Goal: Contribute content: Contribute content

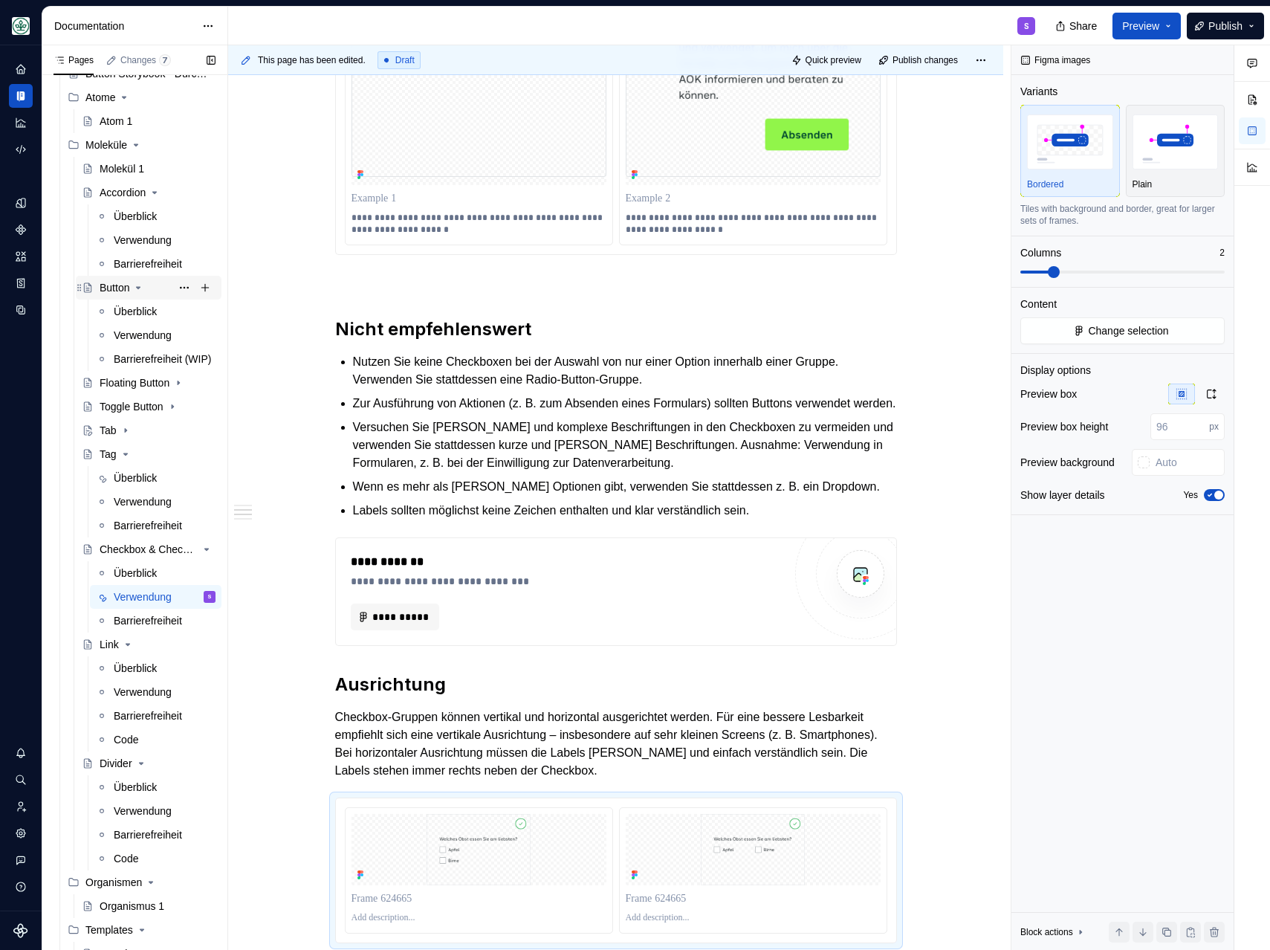
scroll to position [960, 0]
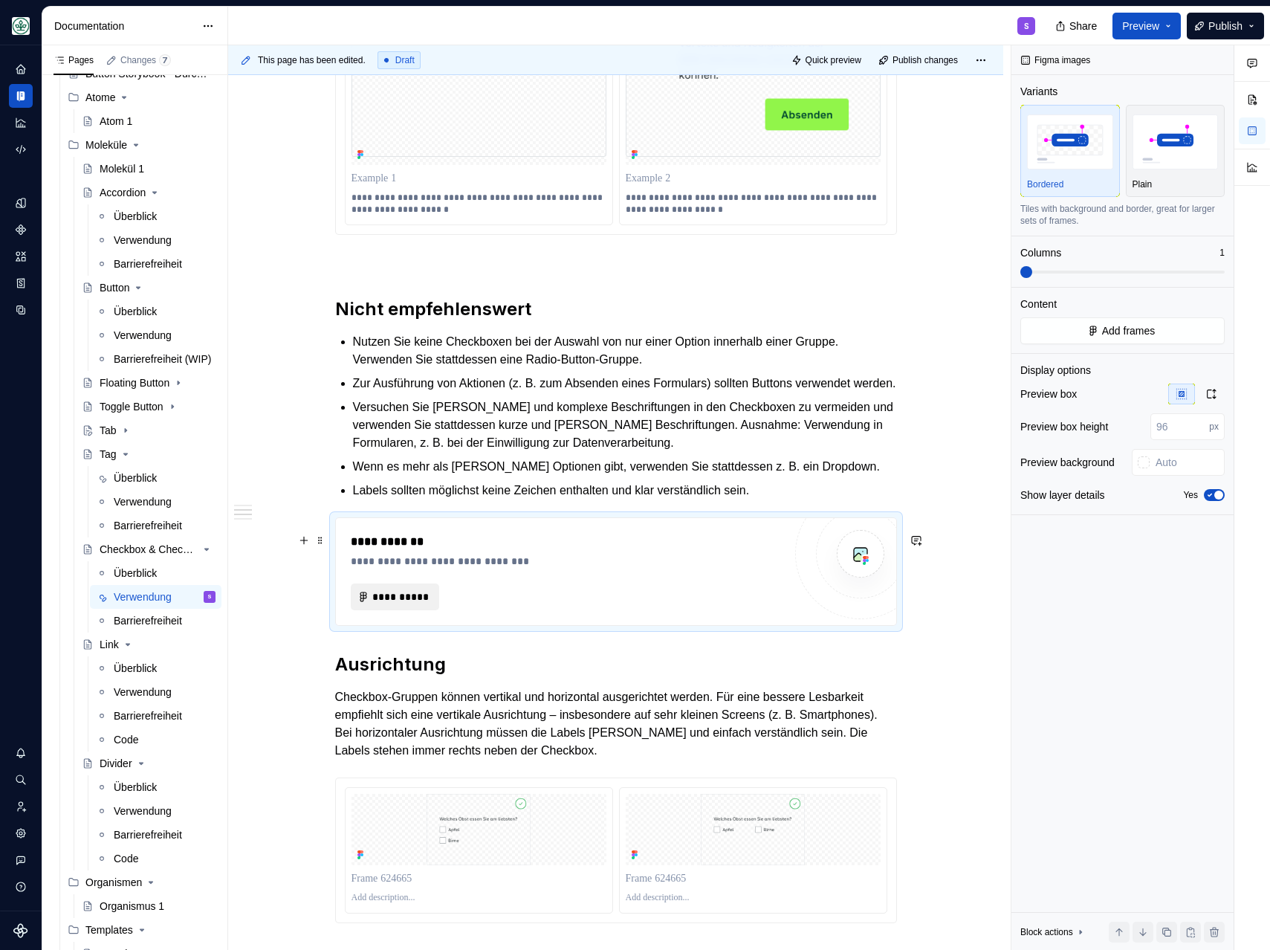
click at [361, 610] on button "**********" at bounding box center [395, 596] width 88 height 27
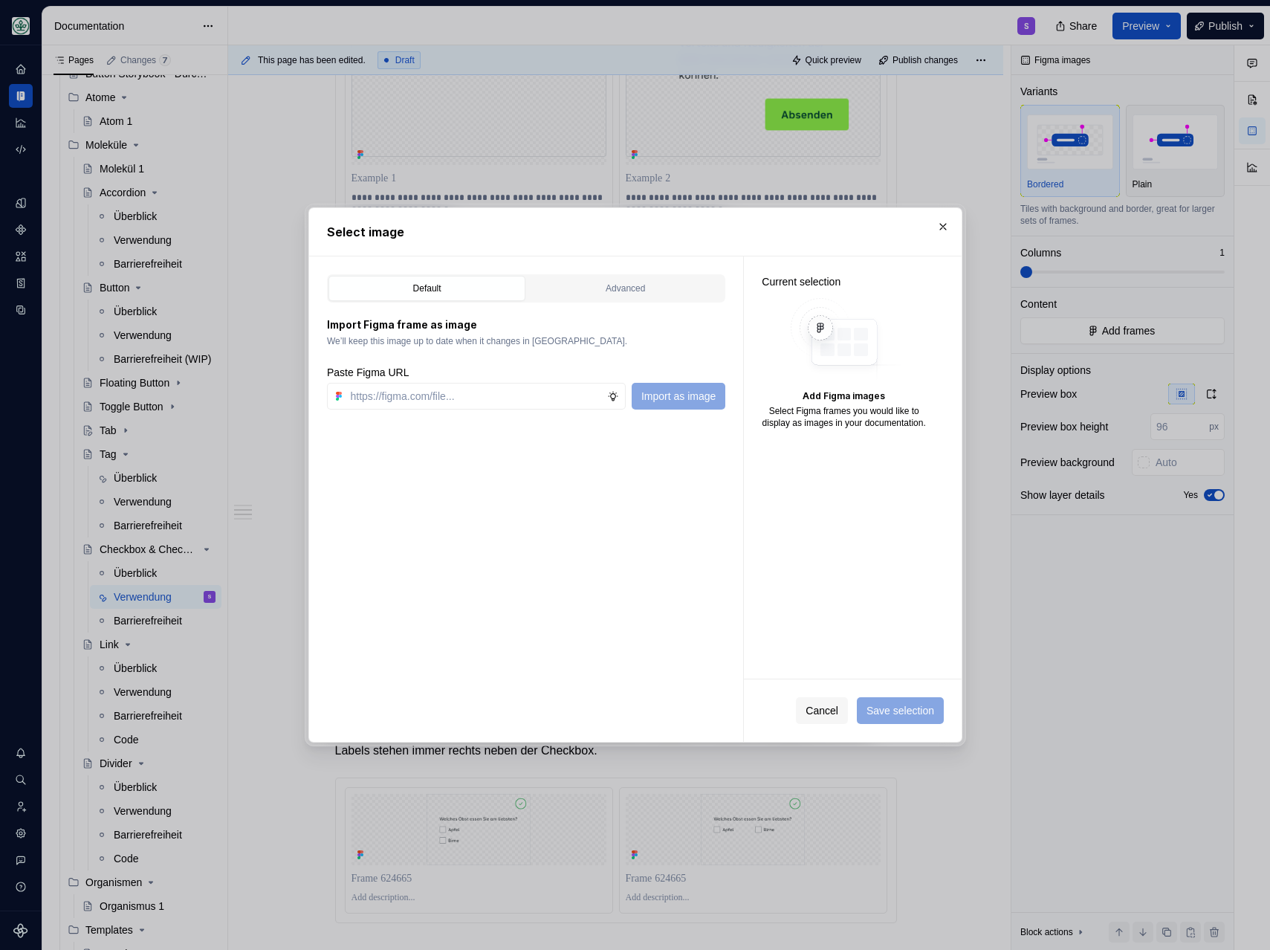
type textarea "*"
click at [408, 395] on input "text" at bounding box center [476, 396] width 263 height 27
paste input "[URL][DOMAIN_NAME]"
type input "[URL][DOMAIN_NAME]"
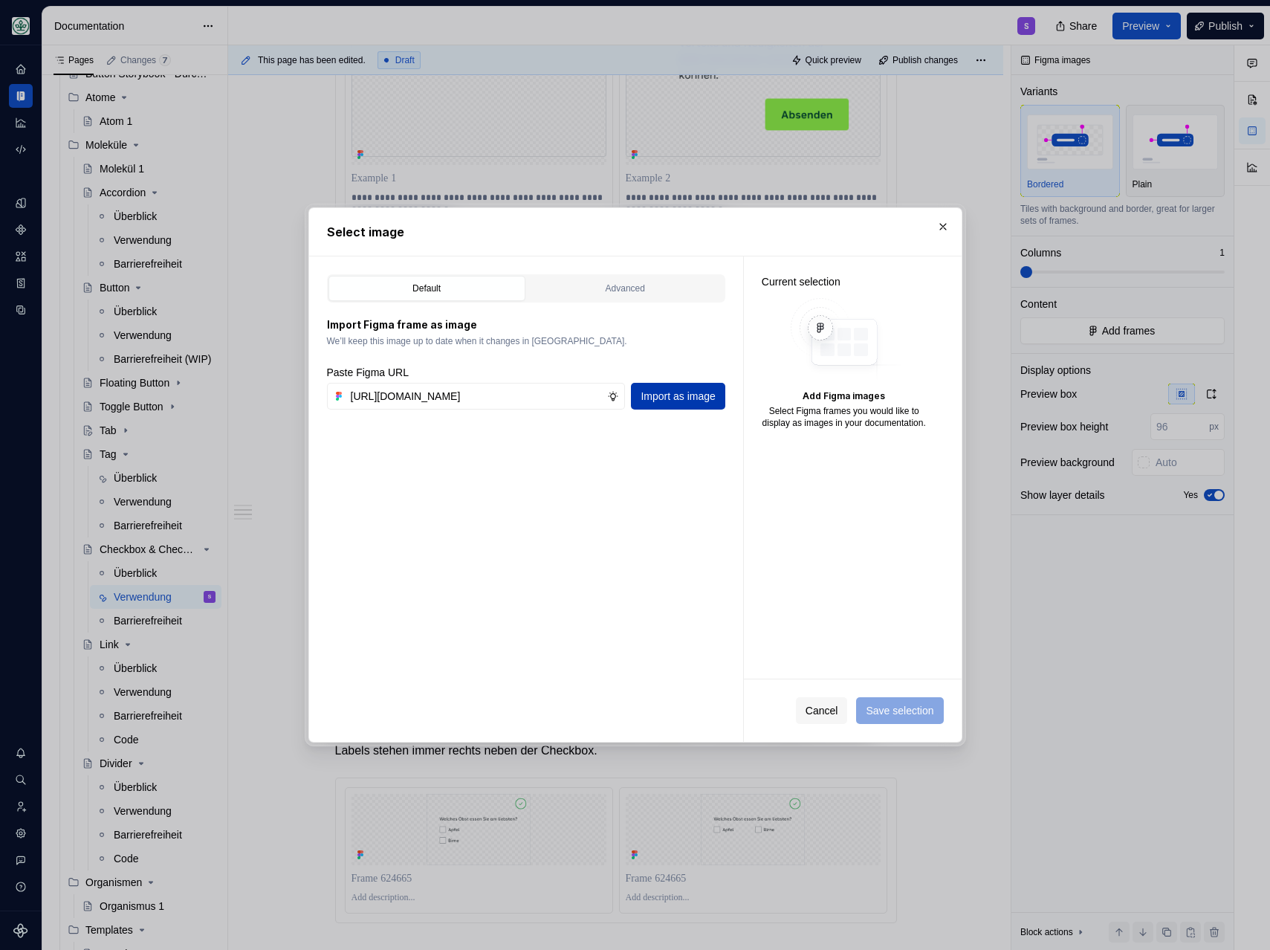
click at [674, 401] on span "Import as image" at bounding box center [678, 396] width 74 height 15
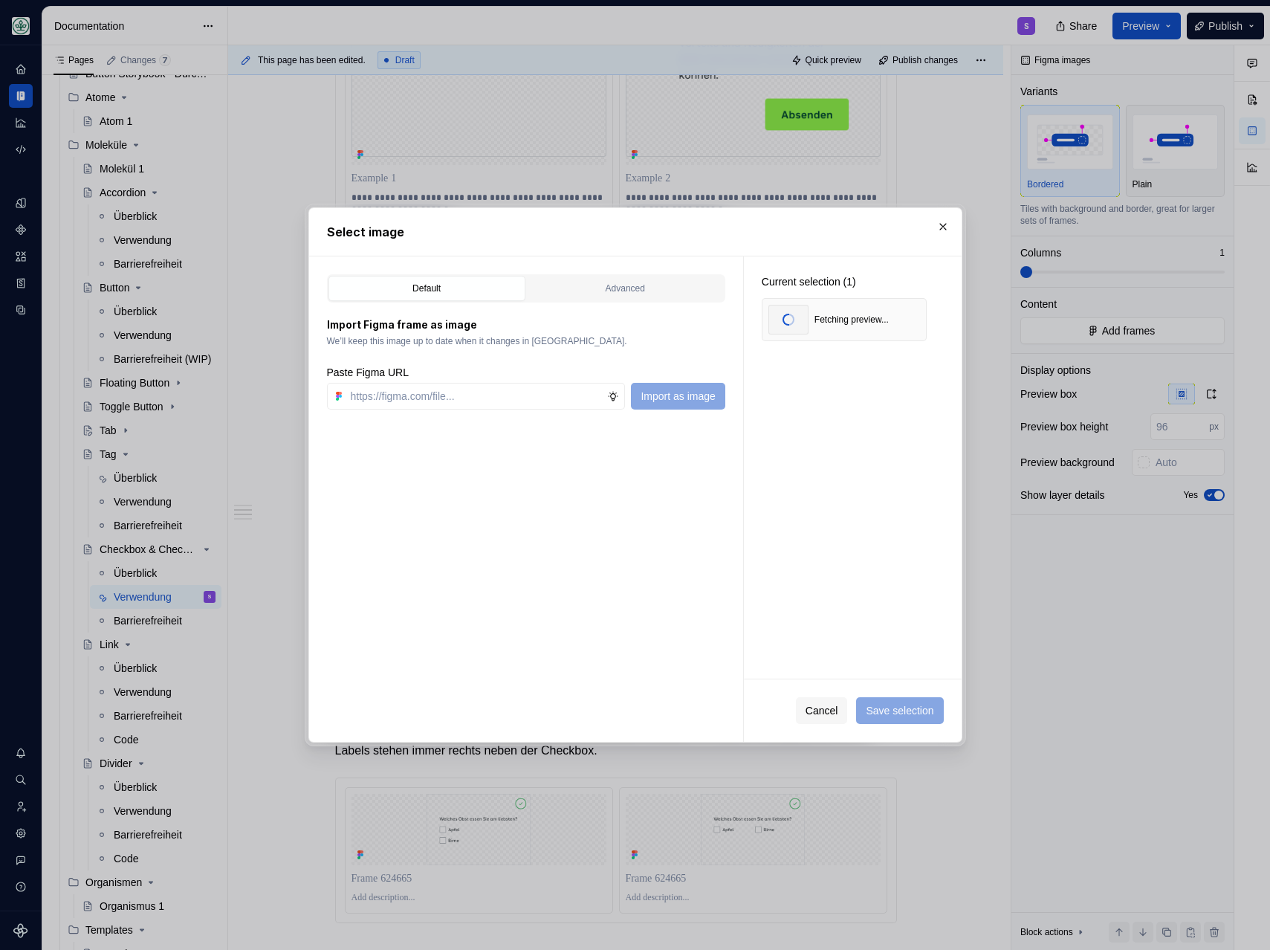
click at [376, 410] on div "Default Advanced Import Figma frame as image We’ll keep this image up to date w…" at bounding box center [526, 498] width 434 height 485
click at [368, 399] on input "text" at bounding box center [476, 396] width 263 height 27
paste input "[URL][DOMAIN_NAME]"
type input "[URL][DOMAIN_NAME]"
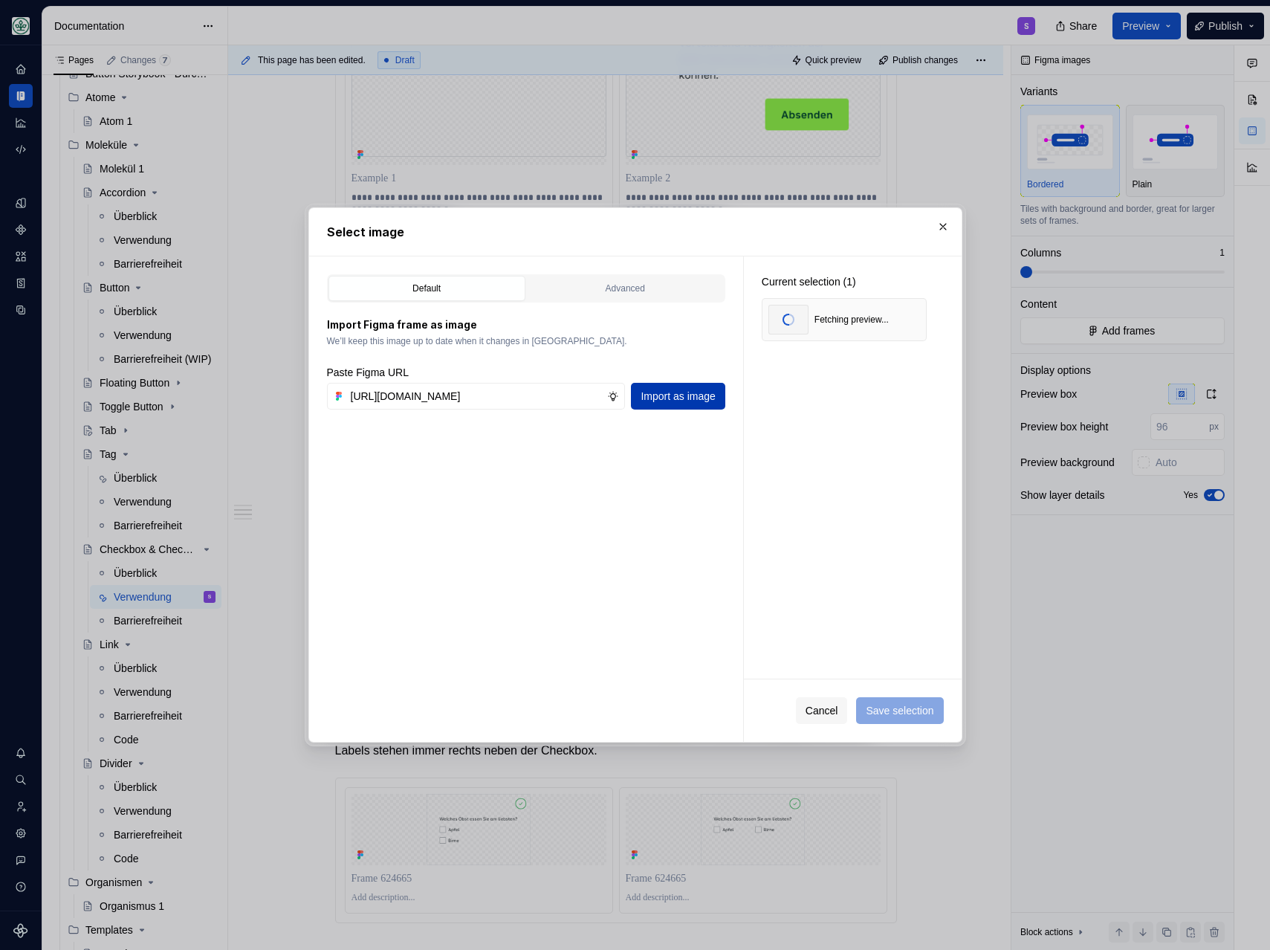
click at [657, 395] on span "Import as image" at bounding box center [678, 396] width 74 height 15
type textarea "*"
click at [373, 395] on input "text" at bounding box center [476, 396] width 263 height 27
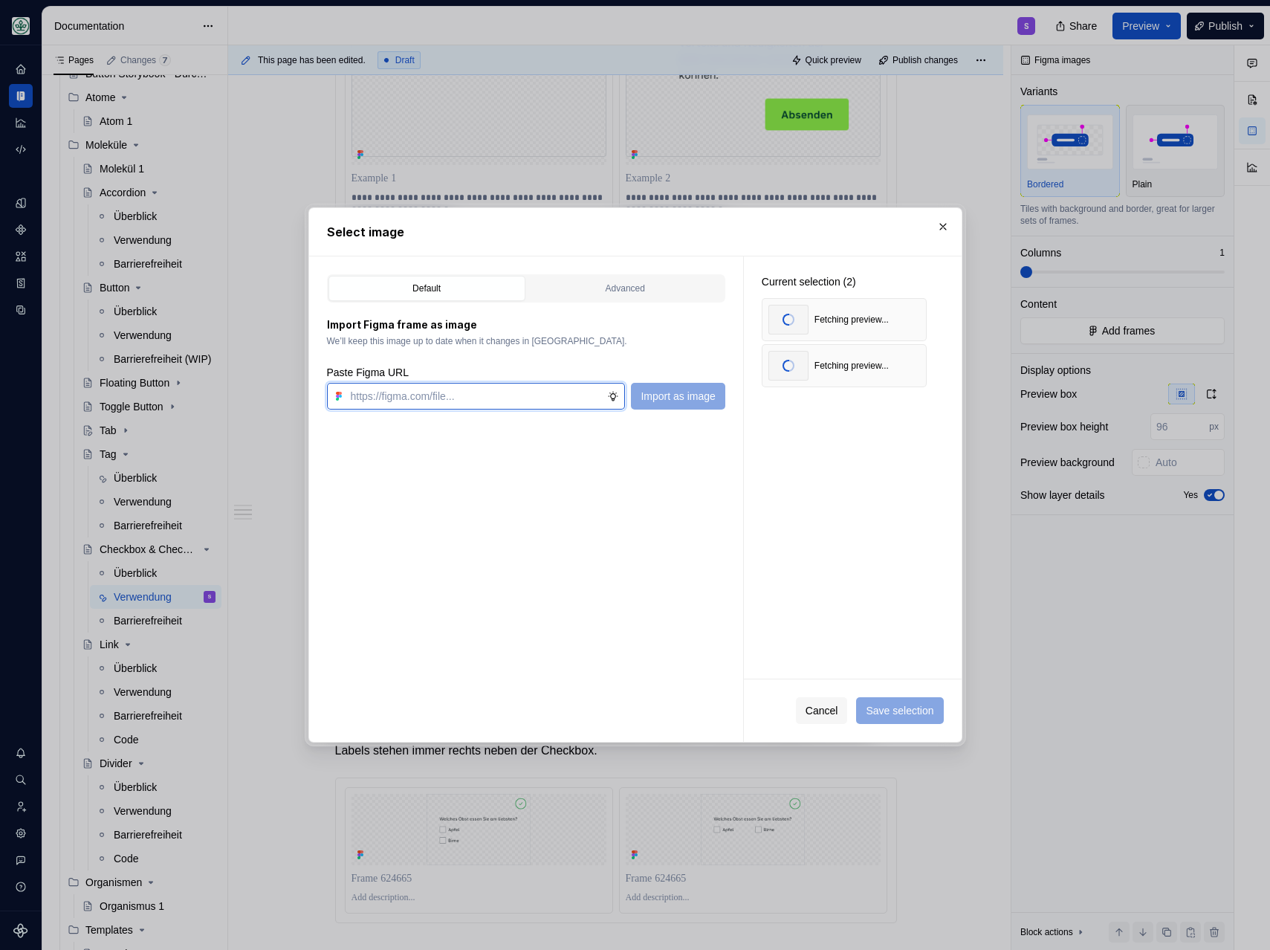
paste input "[URL][DOMAIN_NAME]"
type input "[URL][DOMAIN_NAME]"
click at [723, 395] on button "Import as image" at bounding box center [678, 396] width 94 height 27
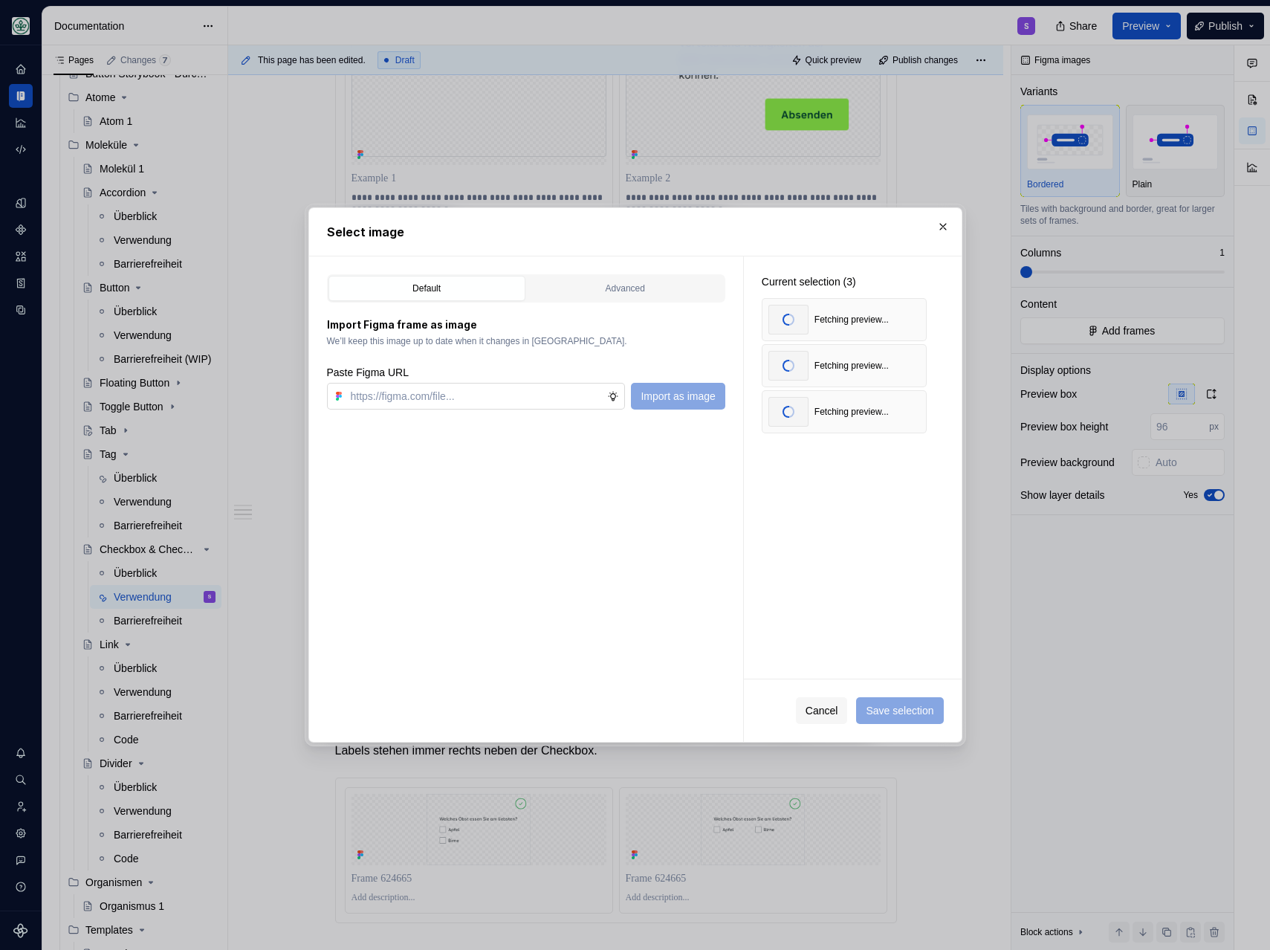
click at [424, 400] on input "text" at bounding box center [476, 396] width 263 height 27
paste input "[URL][DOMAIN_NAME]"
type input "[URL][DOMAIN_NAME]"
click at [704, 397] on span "Import as image" at bounding box center [678, 396] width 74 height 15
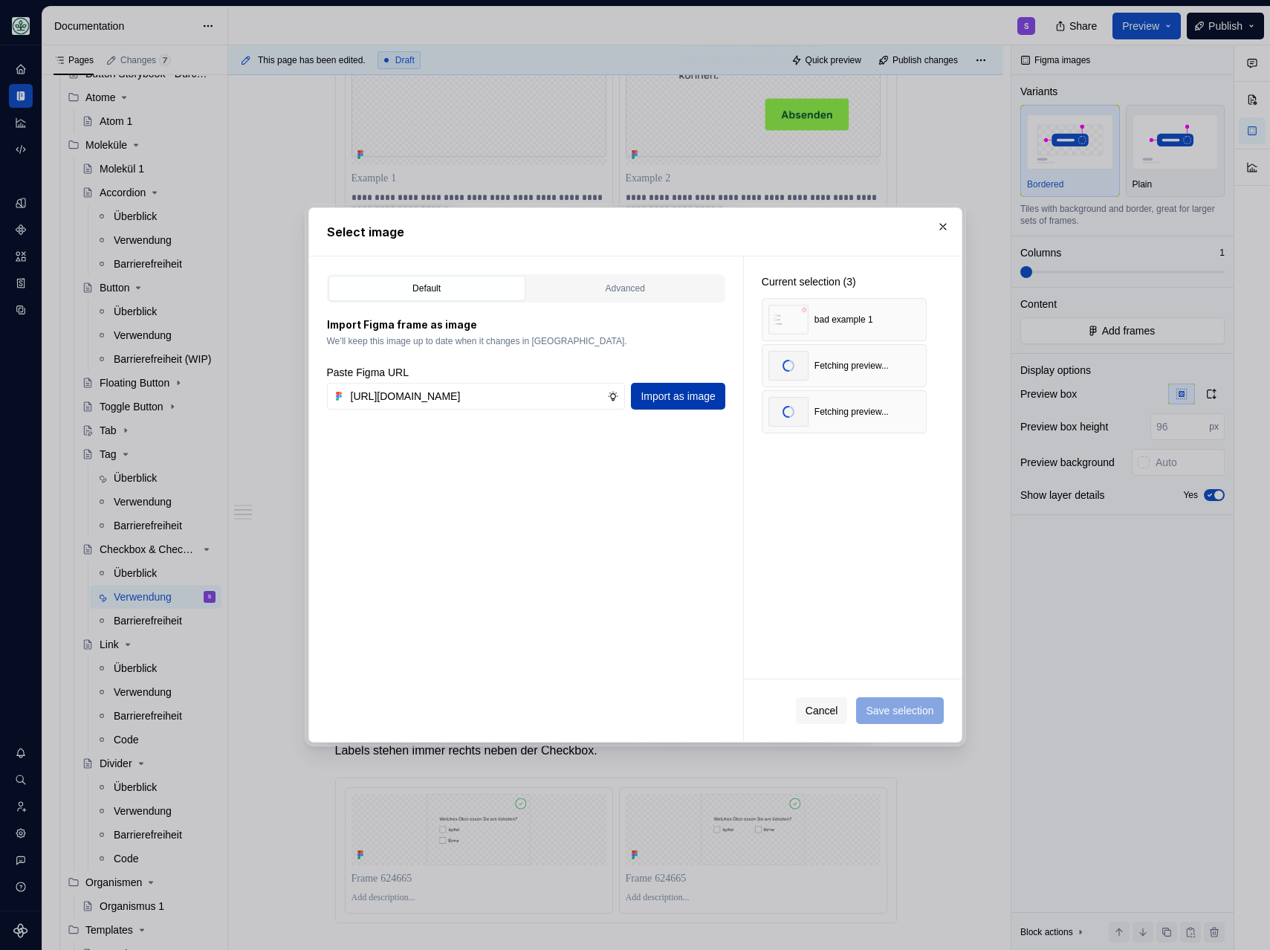
scroll to position [0, 0]
click at [908, 318] on button "button" at bounding box center [909, 319] width 21 height 21
click at [908, 319] on button "button" at bounding box center [909, 319] width 21 height 21
click at [910, 316] on button "button" at bounding box center [909, 319] width 21 height 21
click at [910, 317] on button "button" at bounding box center [909, 319] width 21 height 21
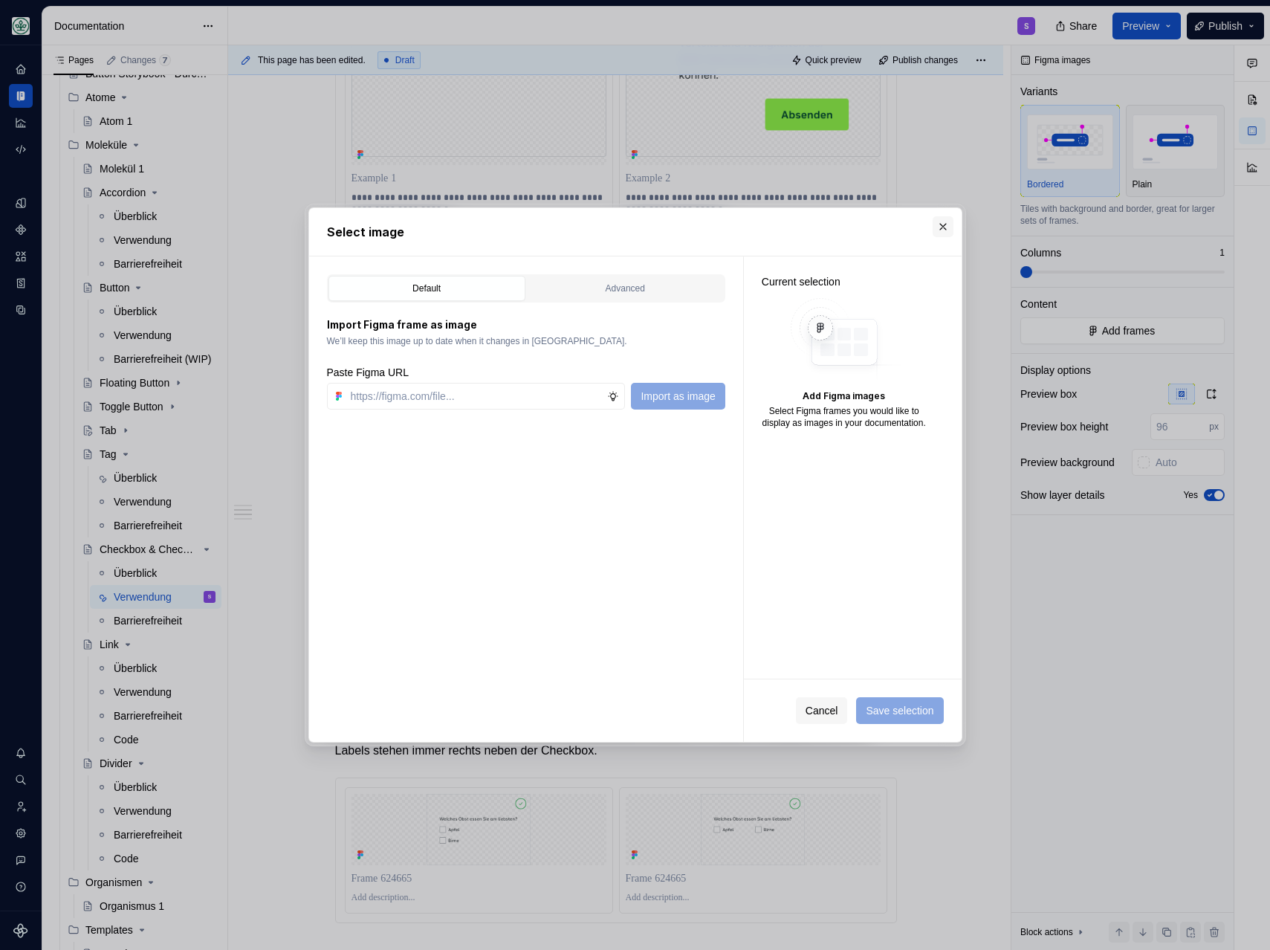
click at [944, 228] on button "button" at bounding box center [943, 226] width 21 height 21
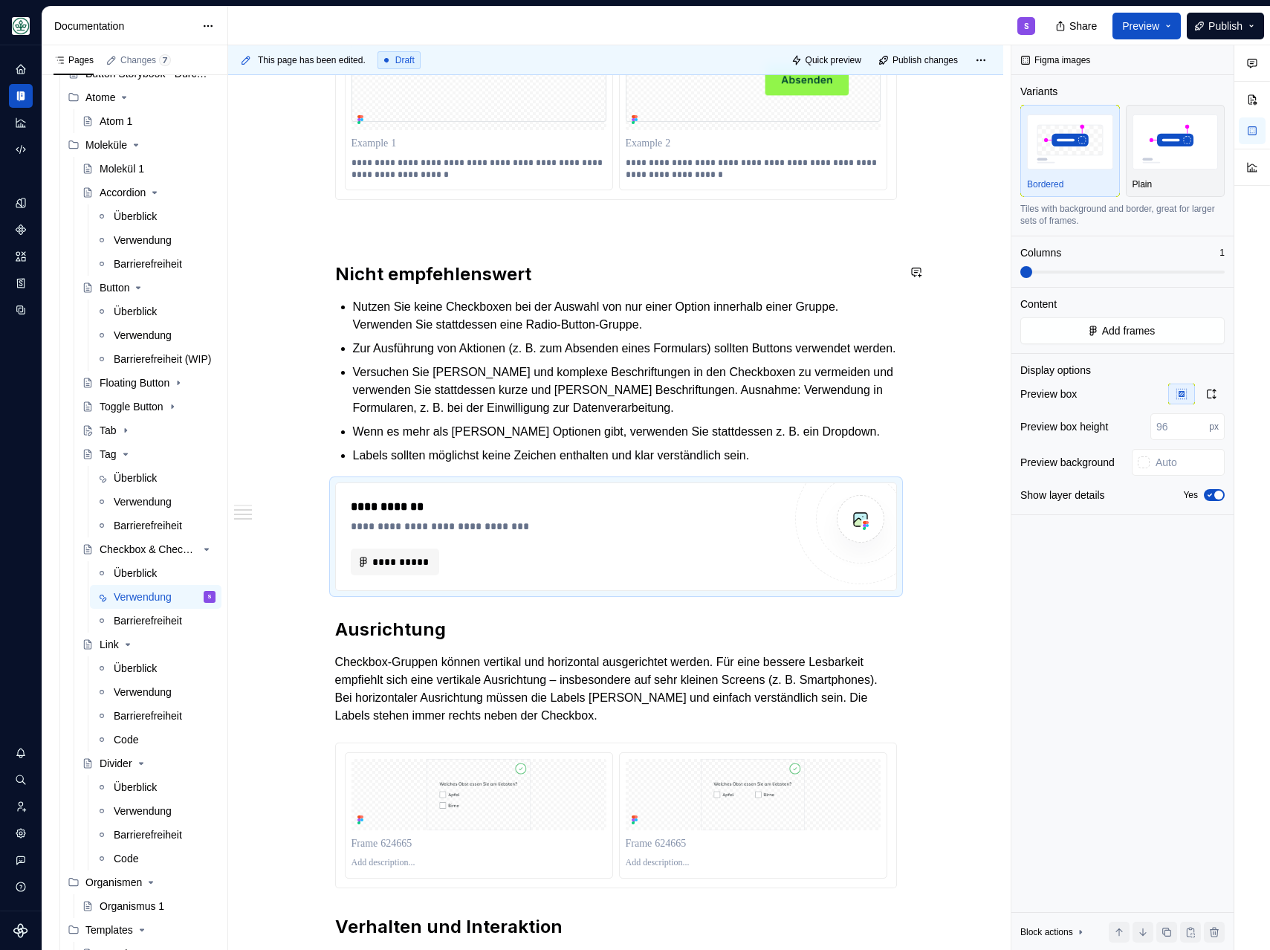
scroll to position [986, 0]
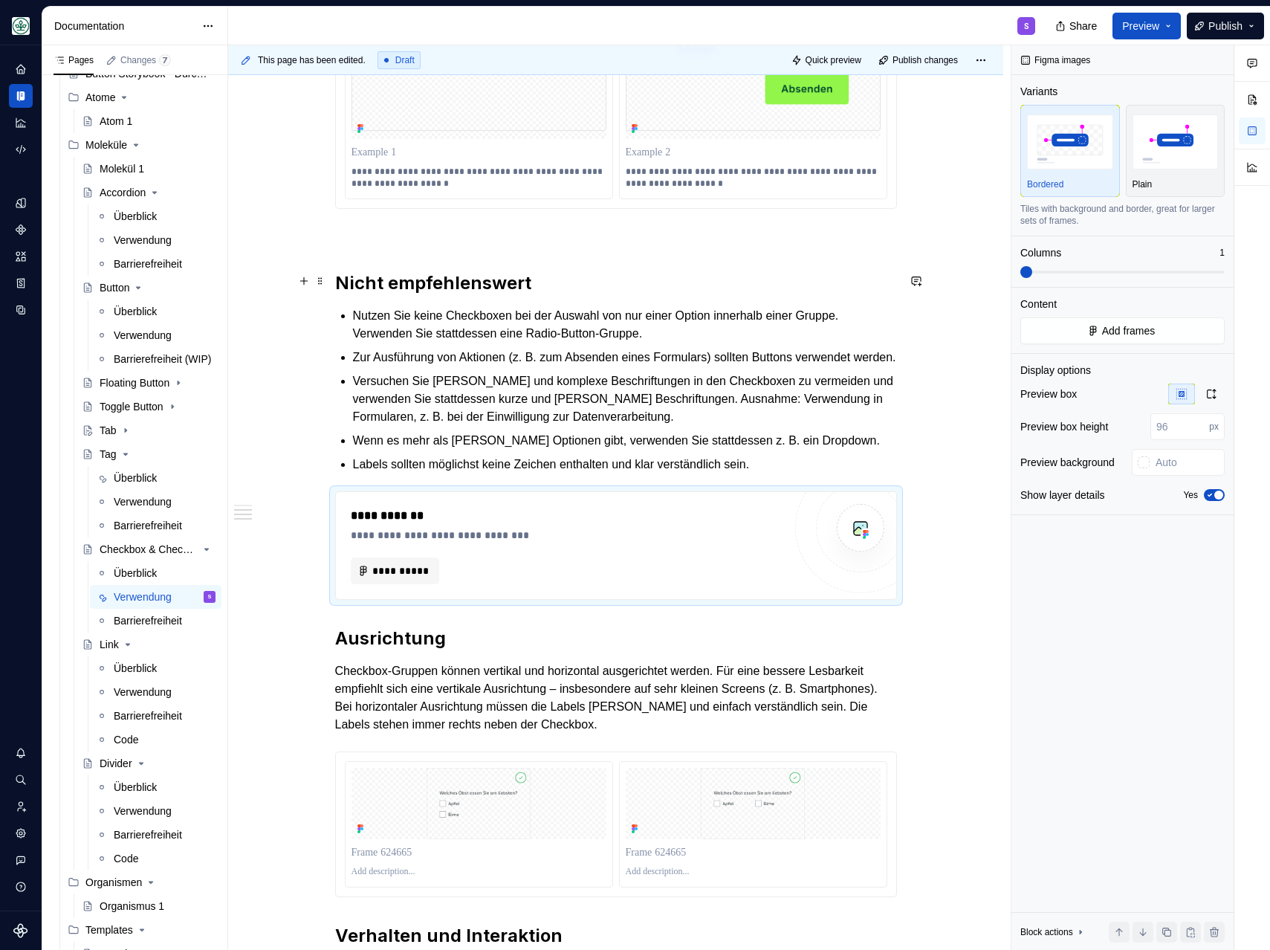
click at [567, 295] on div "**********" at bounding box center [616, 160] width 562 height 1670
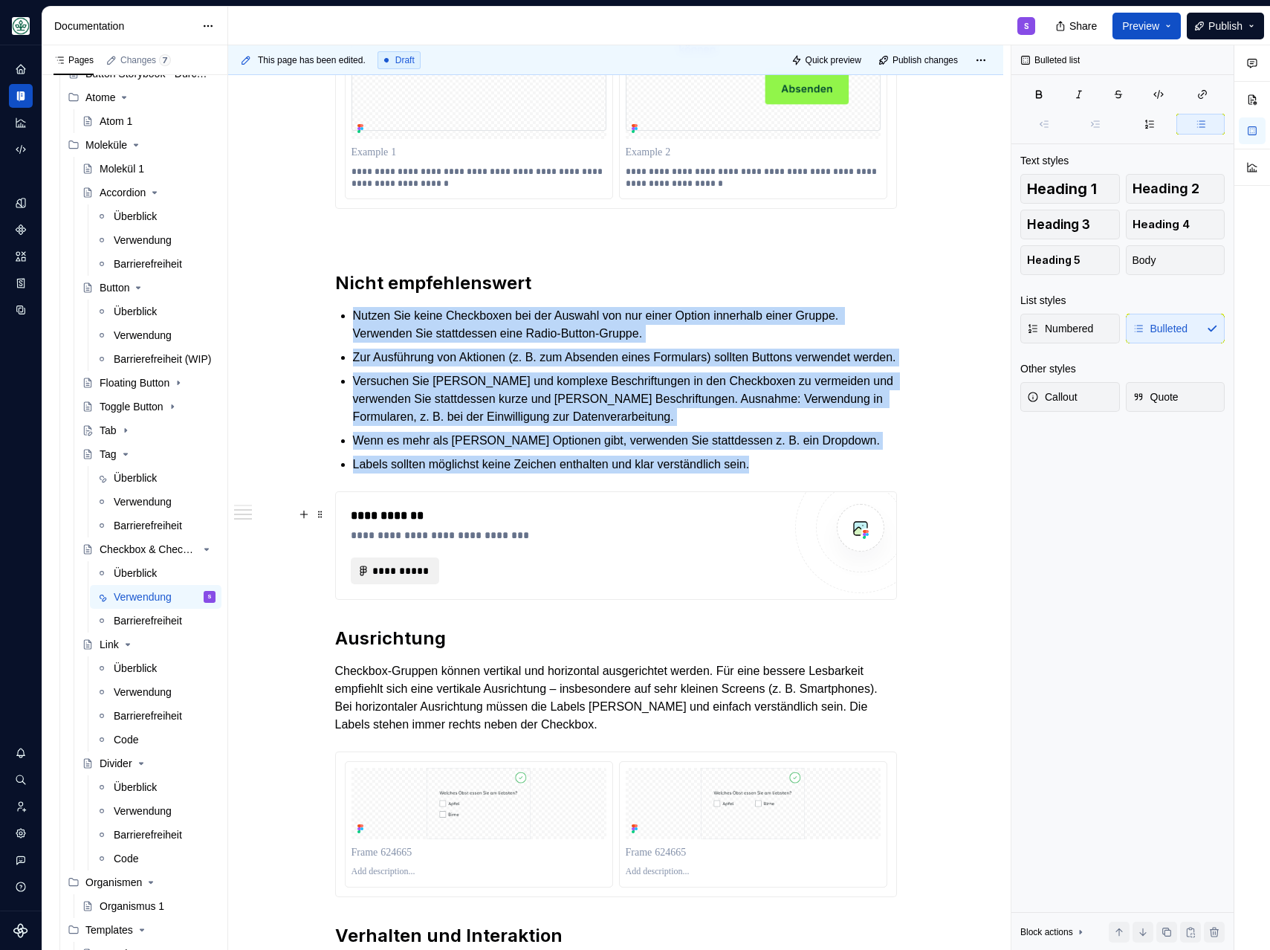
click at [398, 578] on span "**********" at bounding box center [400, 570] width 57 height 15
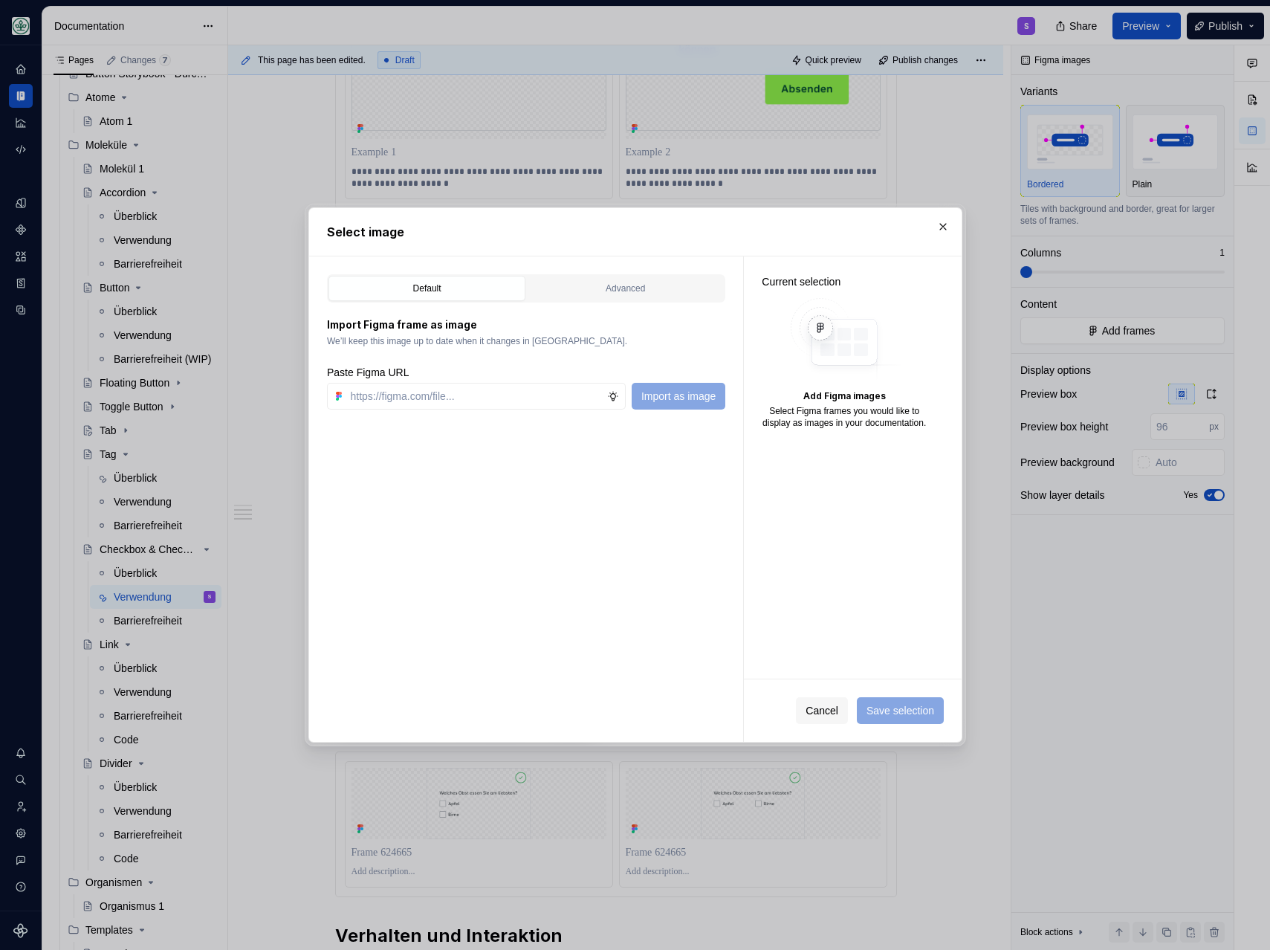
type textarea "*"
type input "[URL][DOMAIN_NAME]"
click at [685, 391] on span "Import as image" at bounding box center [678, 396] width 74 height 15
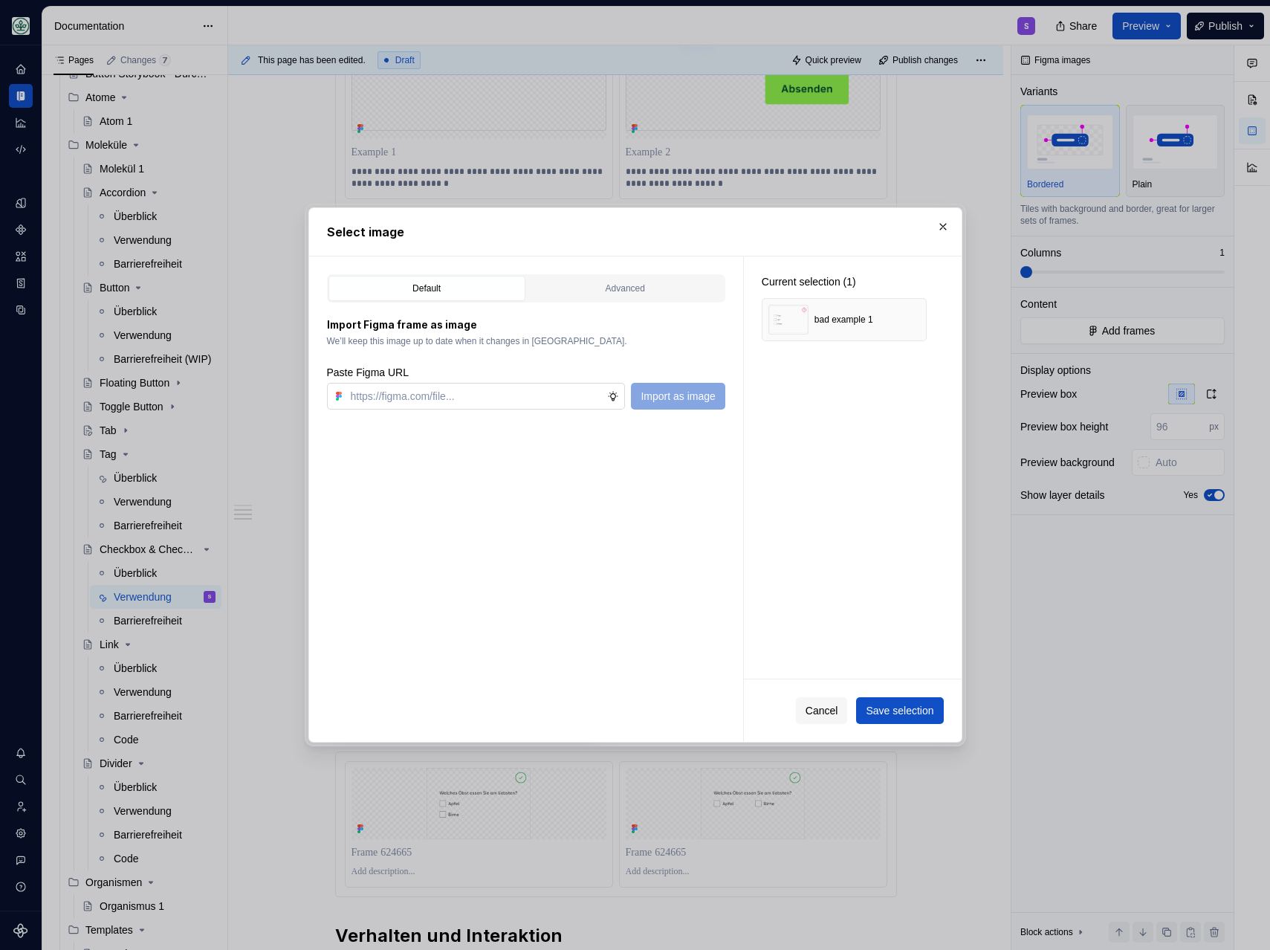
click at [395, 395] on input "text" at bounding box center [476, 396] width 263 height 27
paste input "[URL][DOMAIN_NAME]"
type input "[URL][DOMAIN_NAME]"
click at [647, 395] on span "Import as image" at bounding box center [678, 396] width 74 height 15
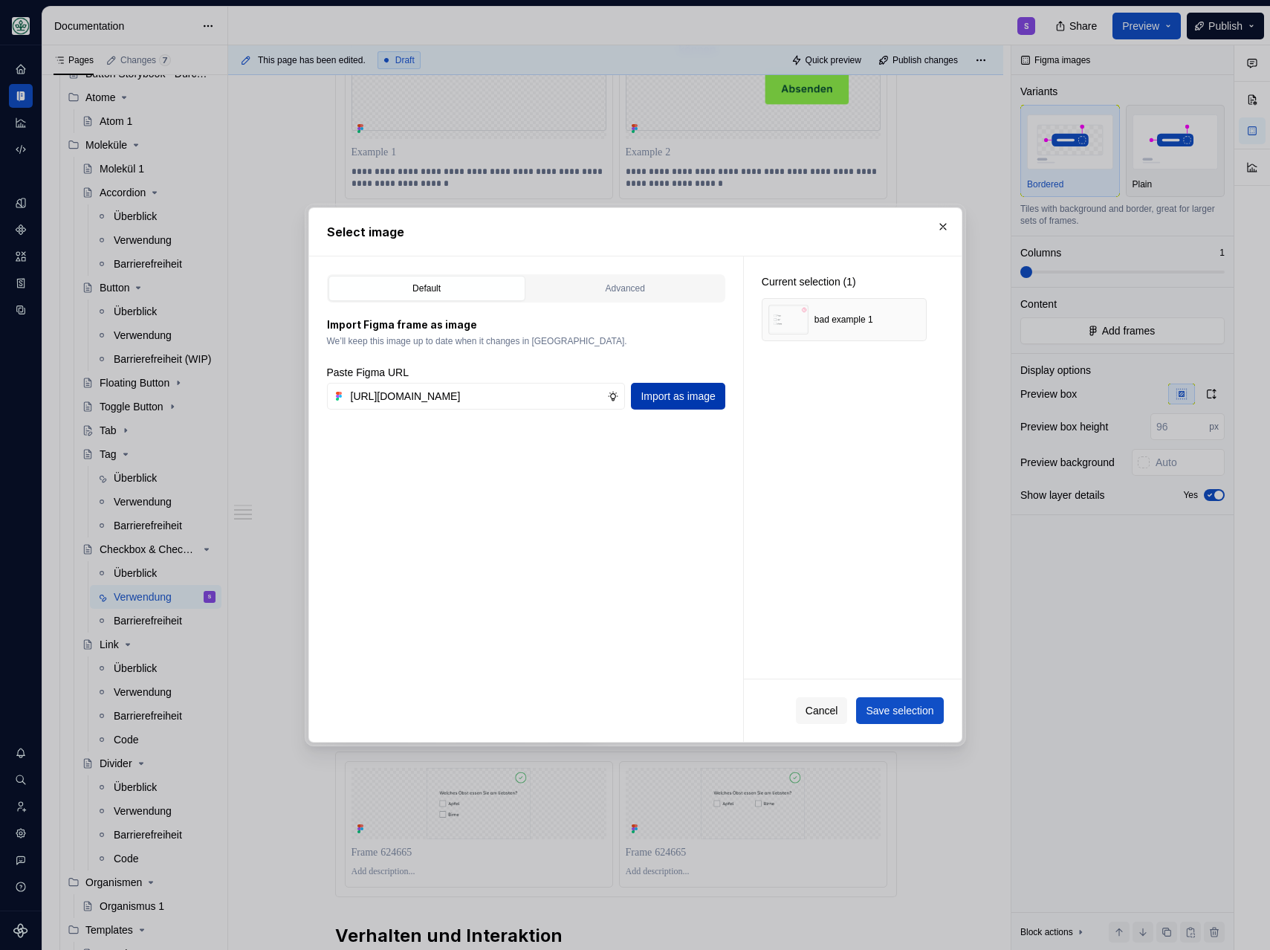
scroll to position [0, 0]
click at [366, 406] on input "text" at bounding box center [476, 396] width 263 height 27
paste input "[URL][DOMAIN_NAME]"
type input "[URL][DOMAIN_NAME]"
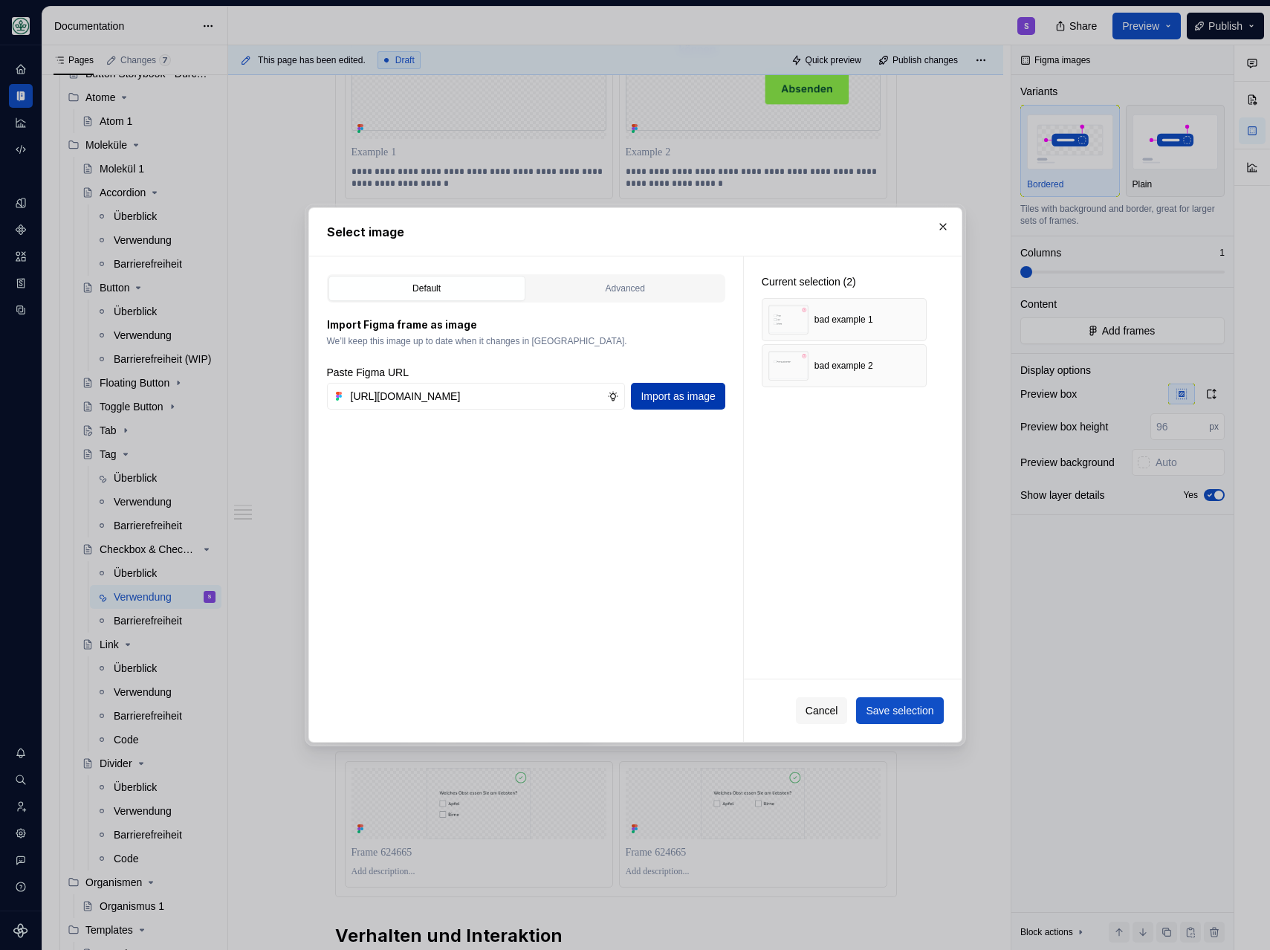
click at [664, 404] on button "Import as image" at bounding box center [678, 396] width 94 height 27
click at [432, 407] on input "text" at bounding box center [476, 396] width 263 height 27
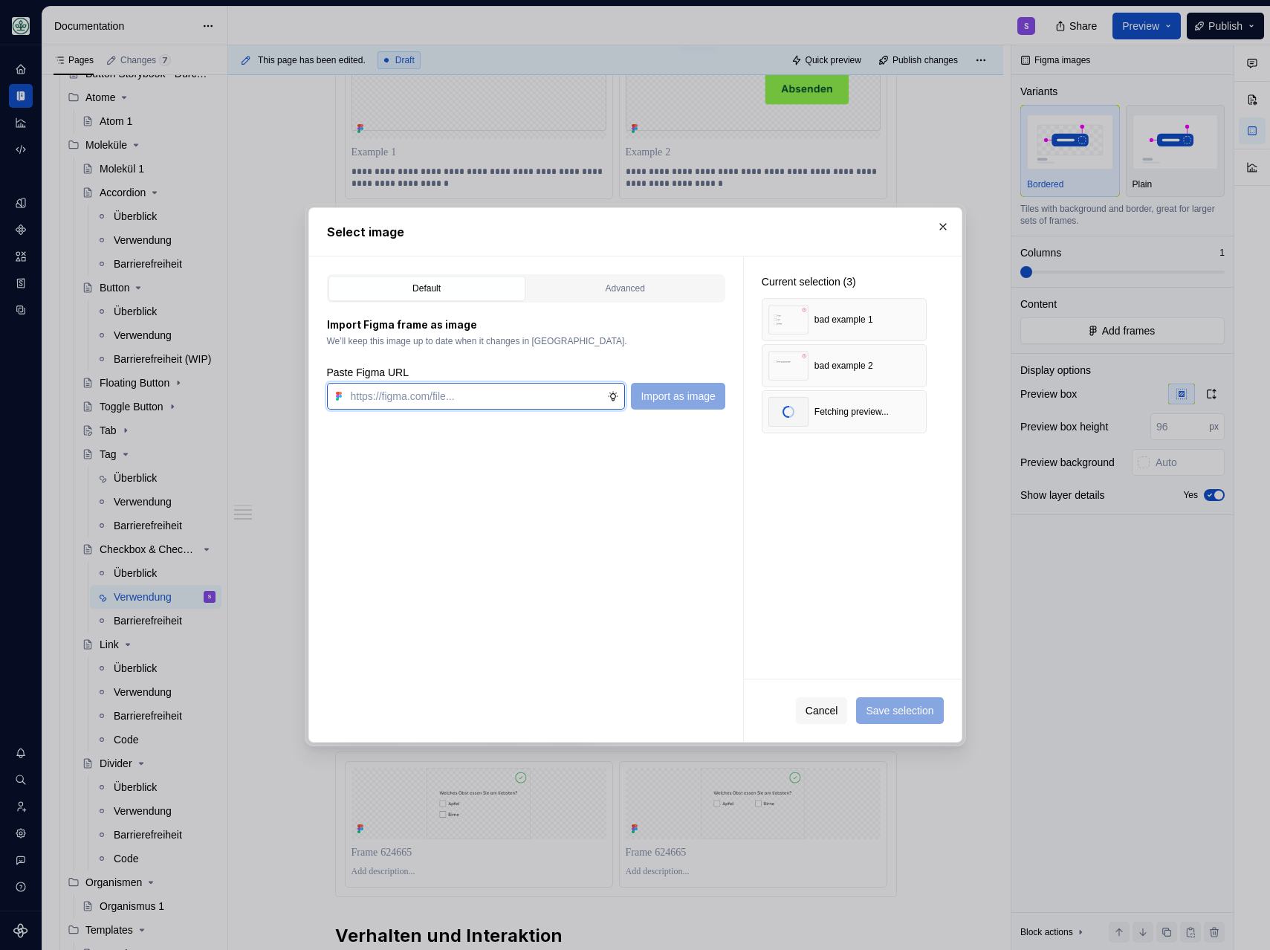
paste input "[URL][DOMAIN_NAME]"
type input "[URL][DOMAIN_NAME]"
click at [667, 391] on span "Import as image" at bounding box center [678, 396] width 74 height 15
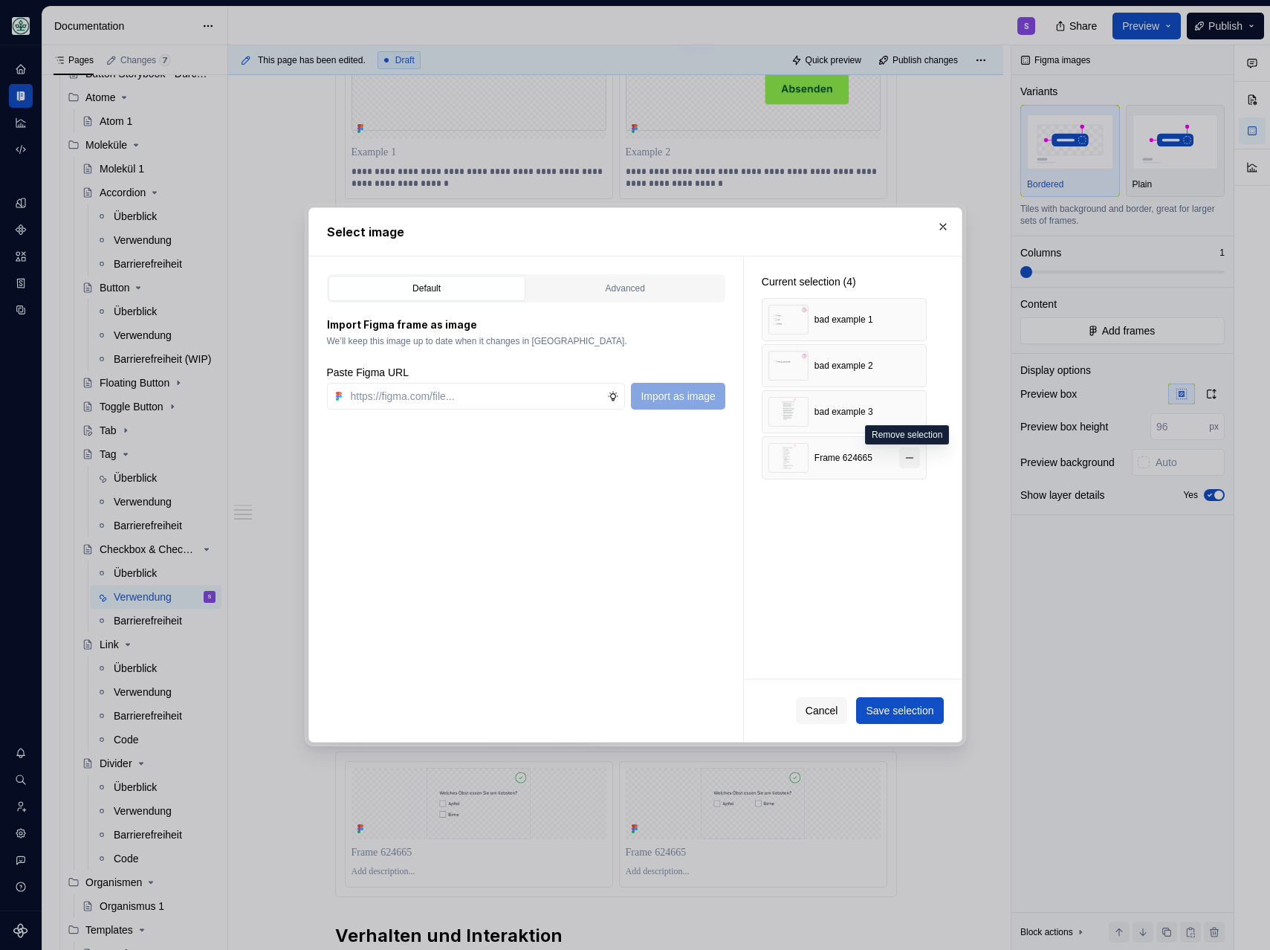
click at [907, 454] on button "button" at bounding box center [909, 457] width 21 height 21
click at [435, 394] on input "text" at bounding box center [476, 396] width 263 height 27
paste input "[URL][DOMAIN_NAME]"
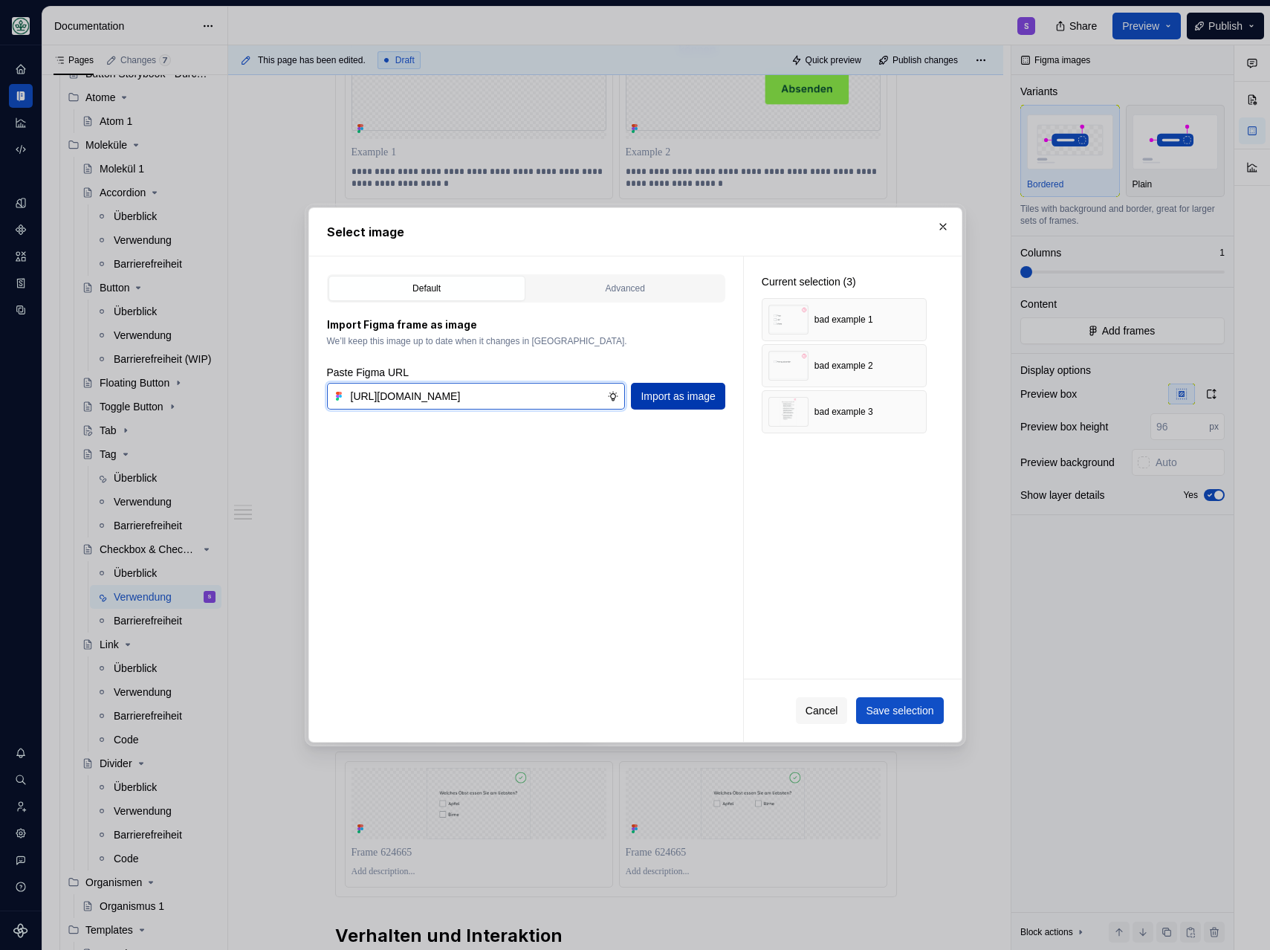
type input "[URL][DOMAIN_NAME]"
click at [682, 399] on span "Import as image" at bounding box center [678, 396] width 74 height 15
type textarea "*"
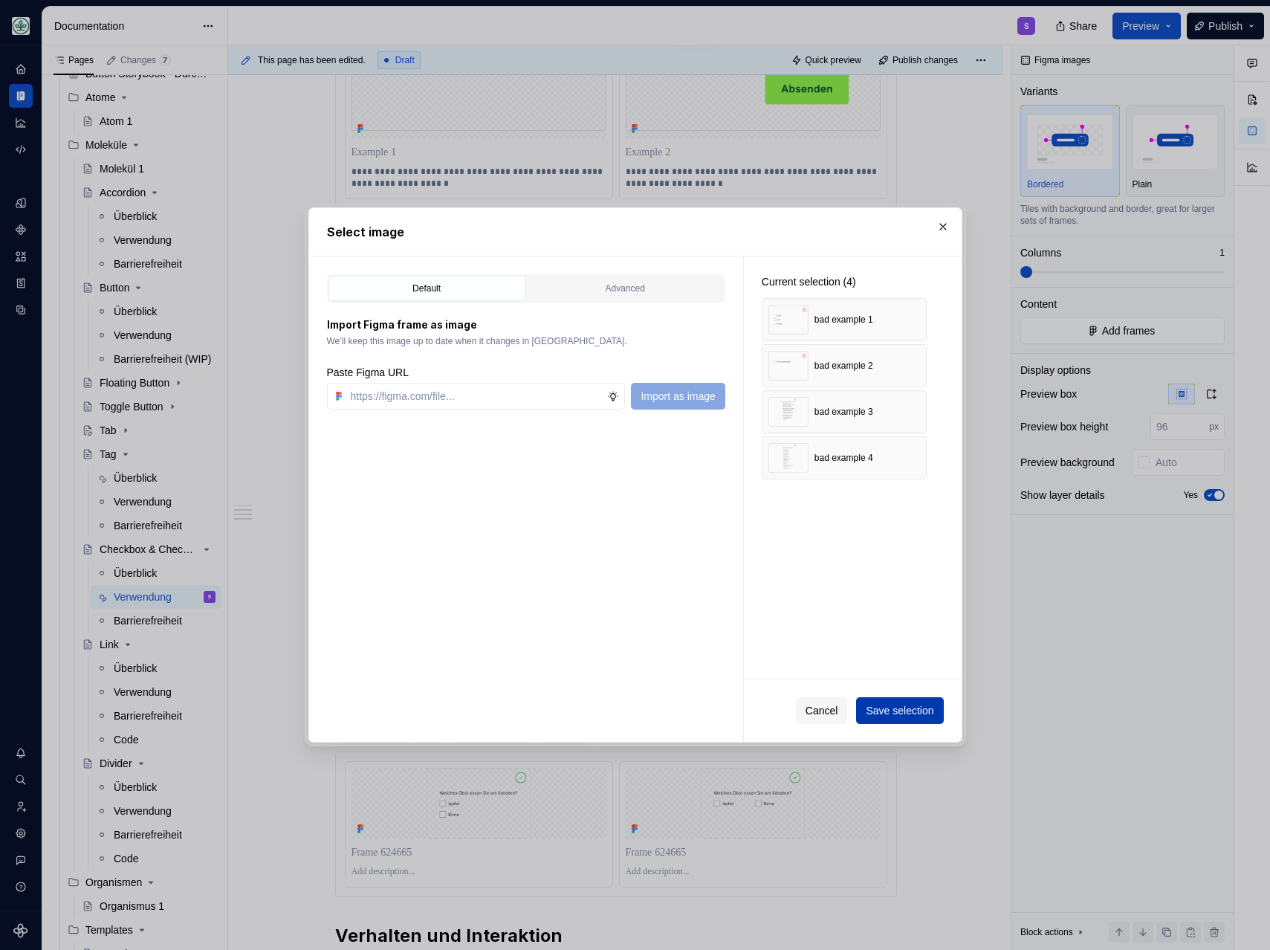
click at [899, 705] on span "Save selection" at bounding box center [900, 710] width 68 height 15
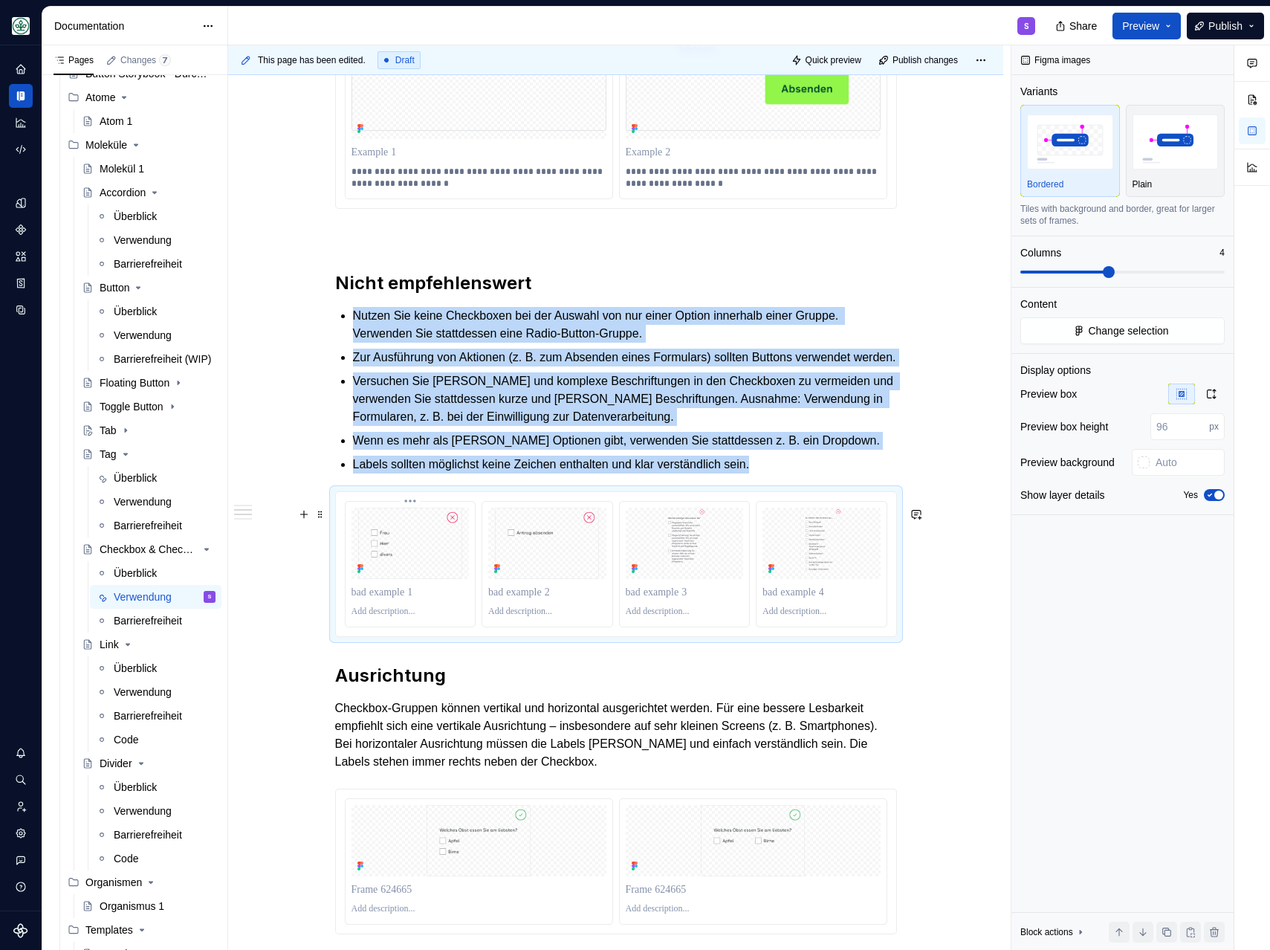
click at [464, 618] on p at bounding box center [411, 612] width 118 height 12
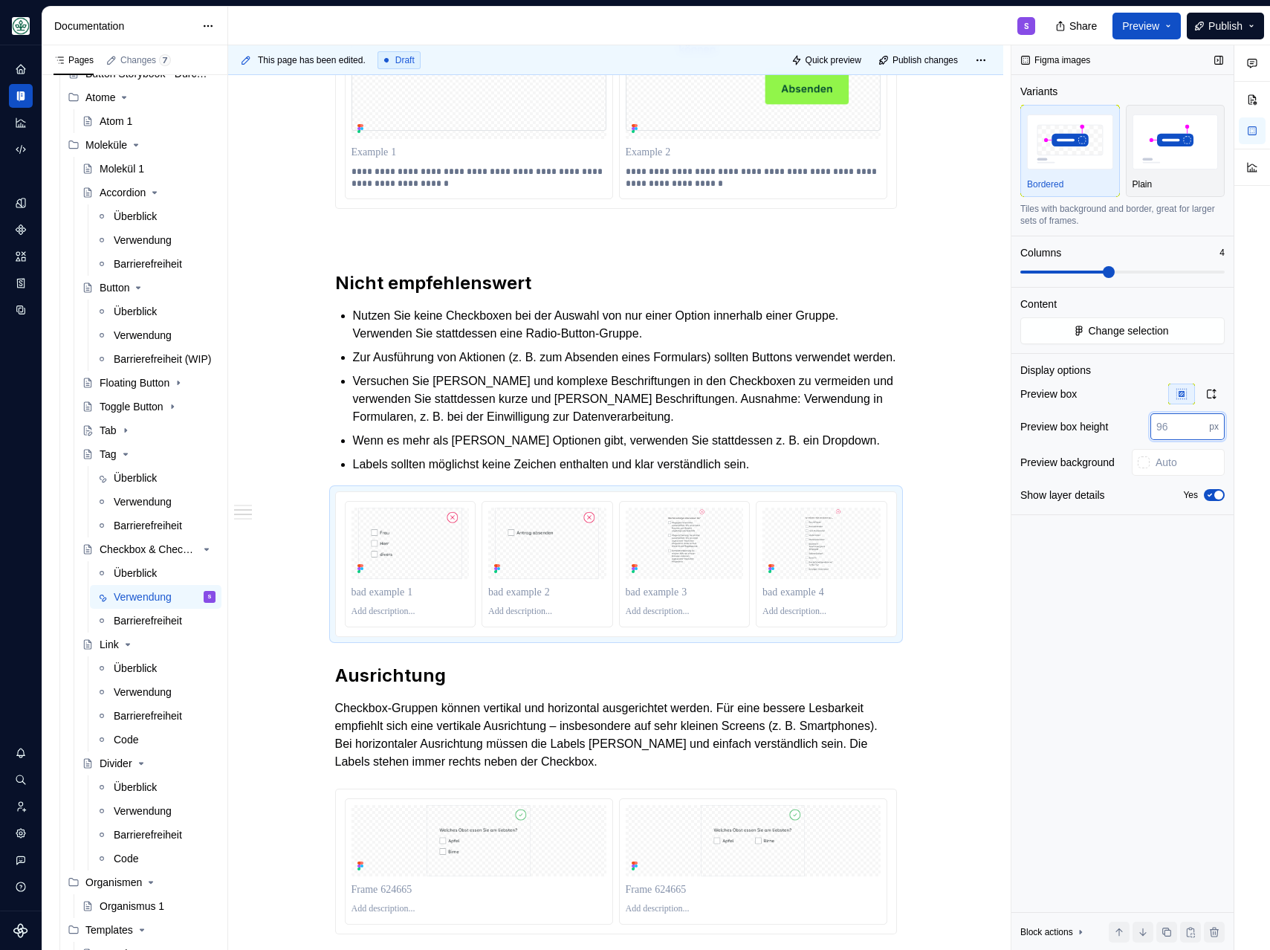
click at [1167, 435] on input "number" at bounding box center [1179, 426] width 59 height 27
type input "400"
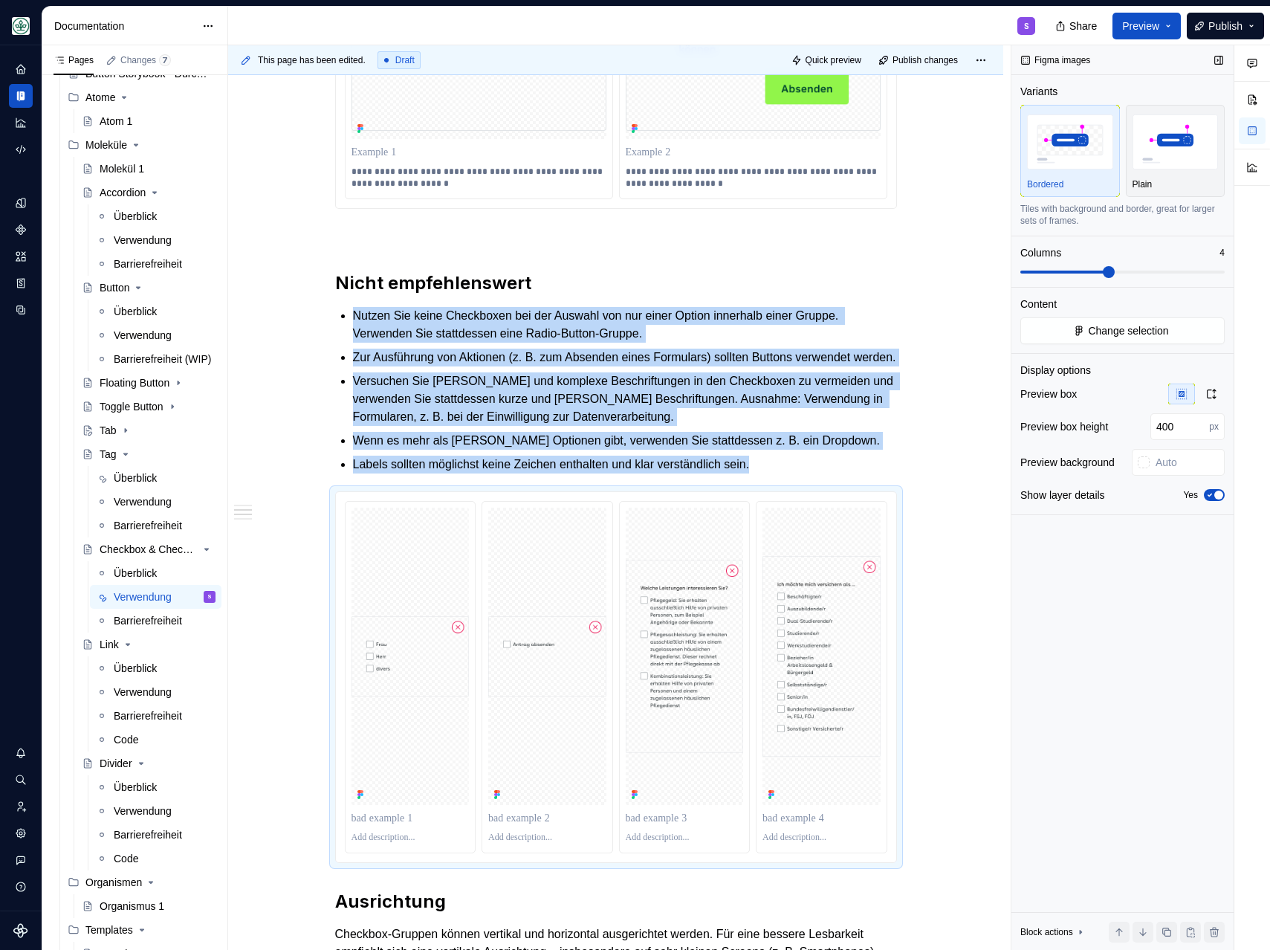
scroll to position [1272, 0]
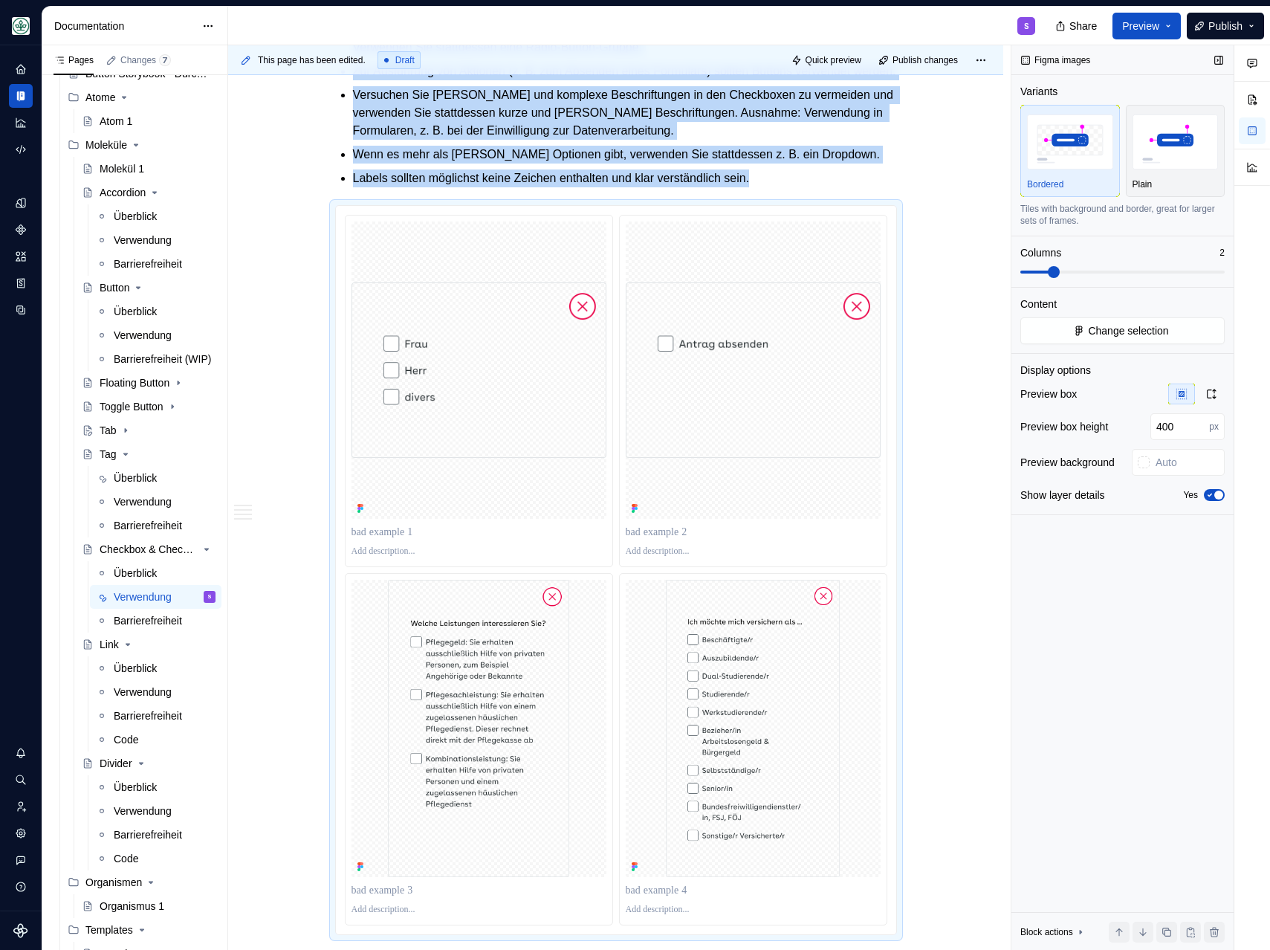
click at [1059, 276] on span at bounding box center [1054, 272] width 12 height 12
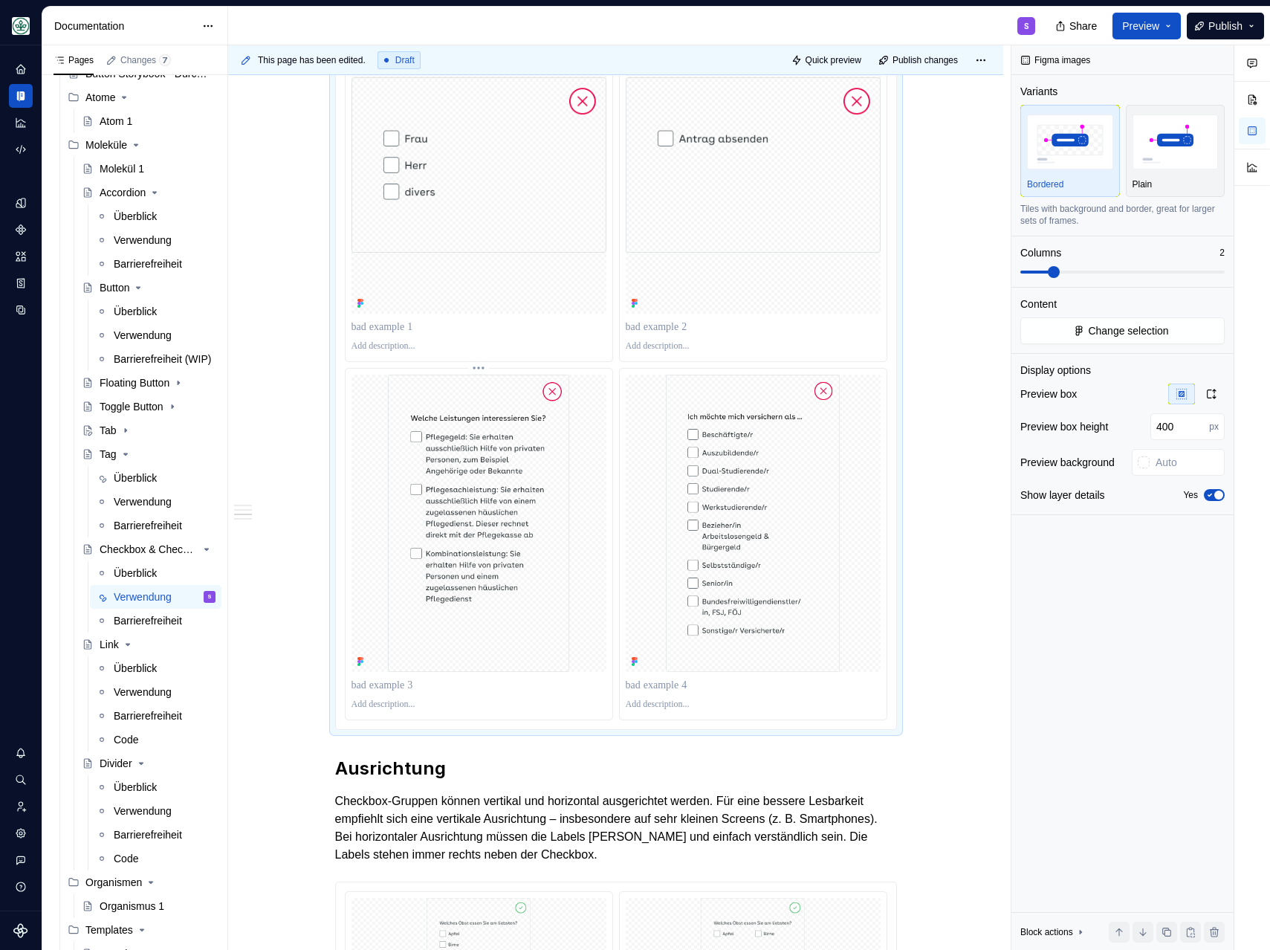
scroll to position [1506, 0]
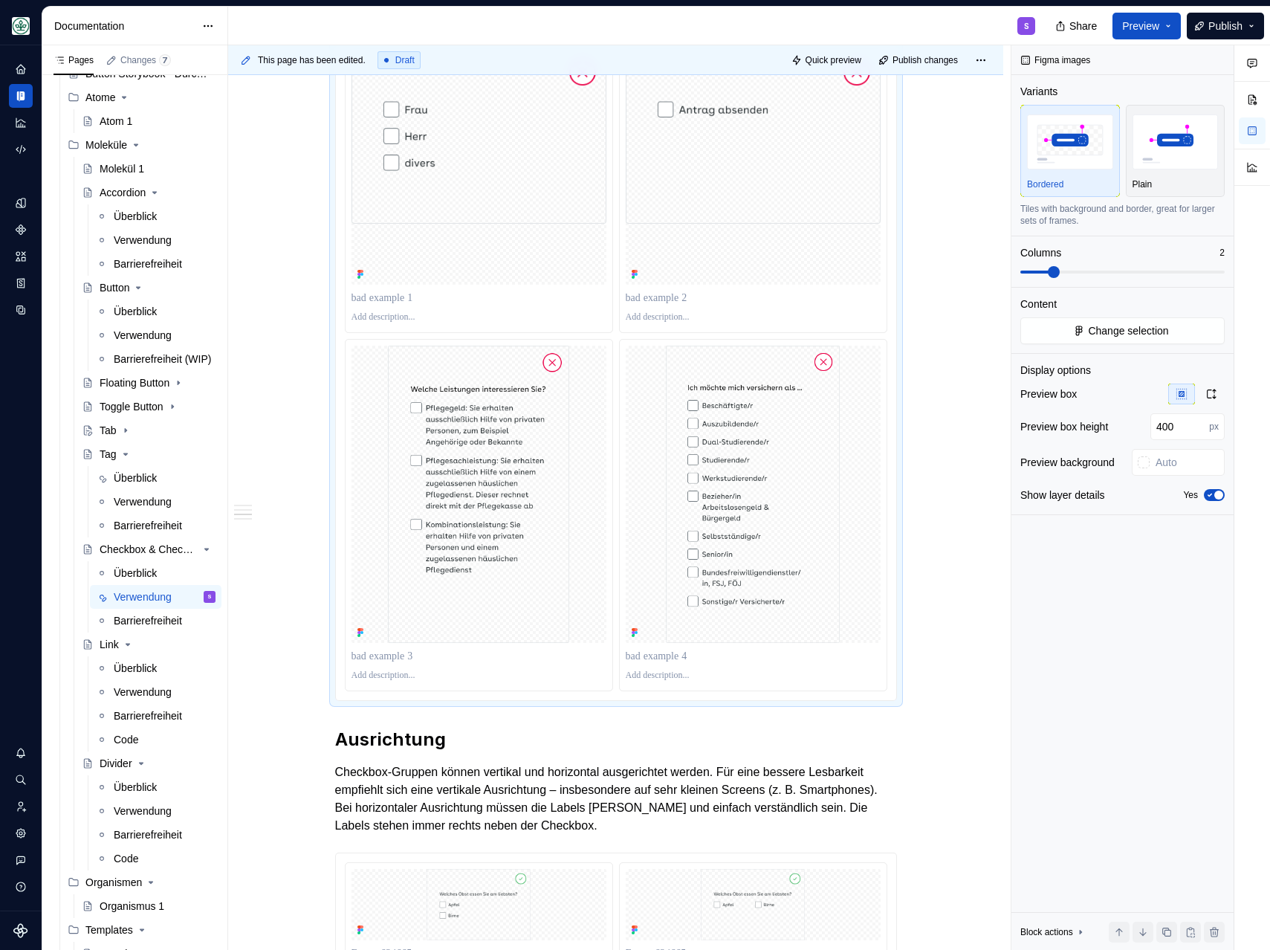
click at [375, 323] on p at bounding box center [479, 317] width 255 height 12
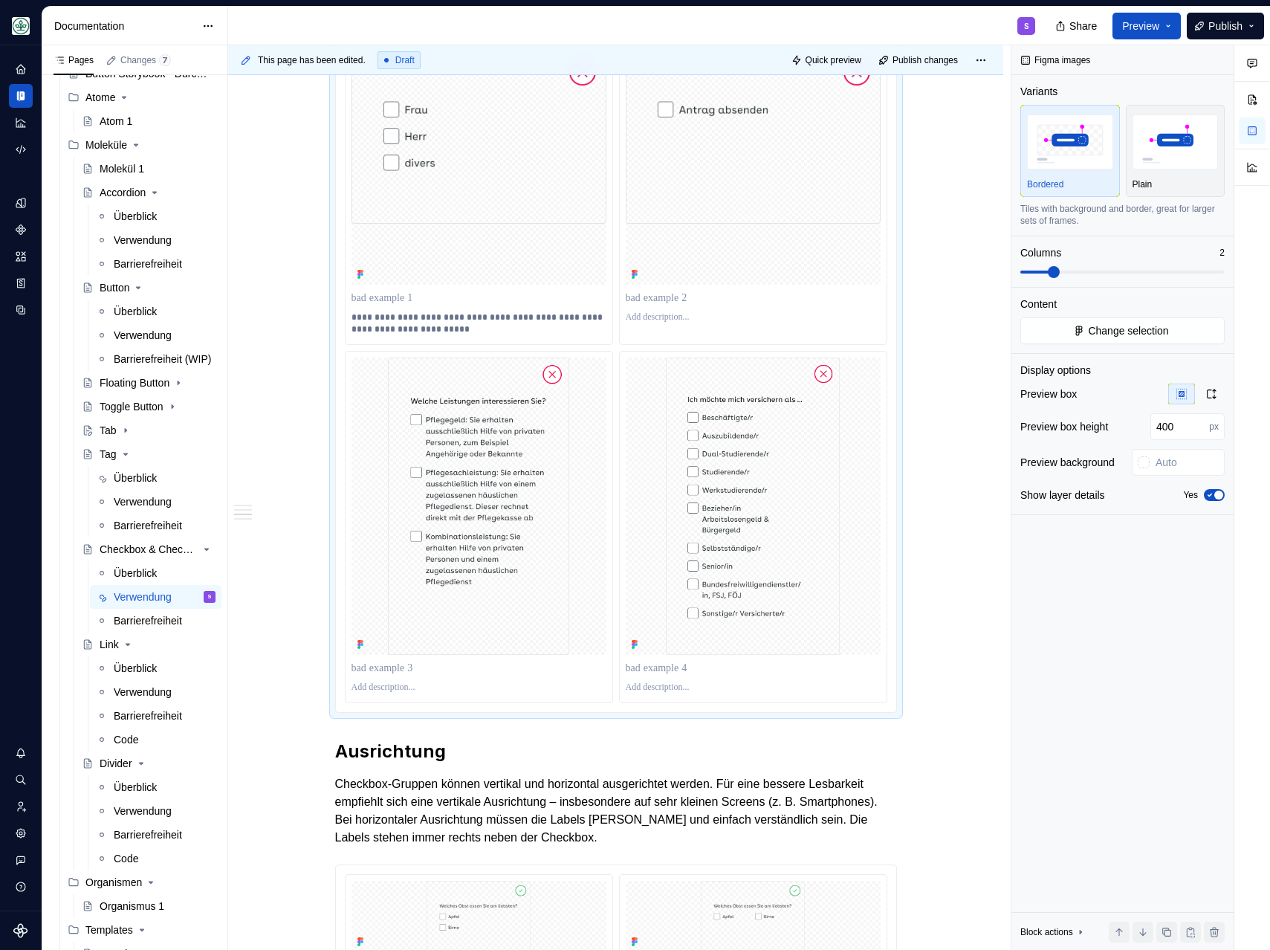
click at [648, 323] on p at bounding box center [753, 317] width 255 height 12
click at [366, 693] on p at bounding box center [479, 687] width 255 height 12
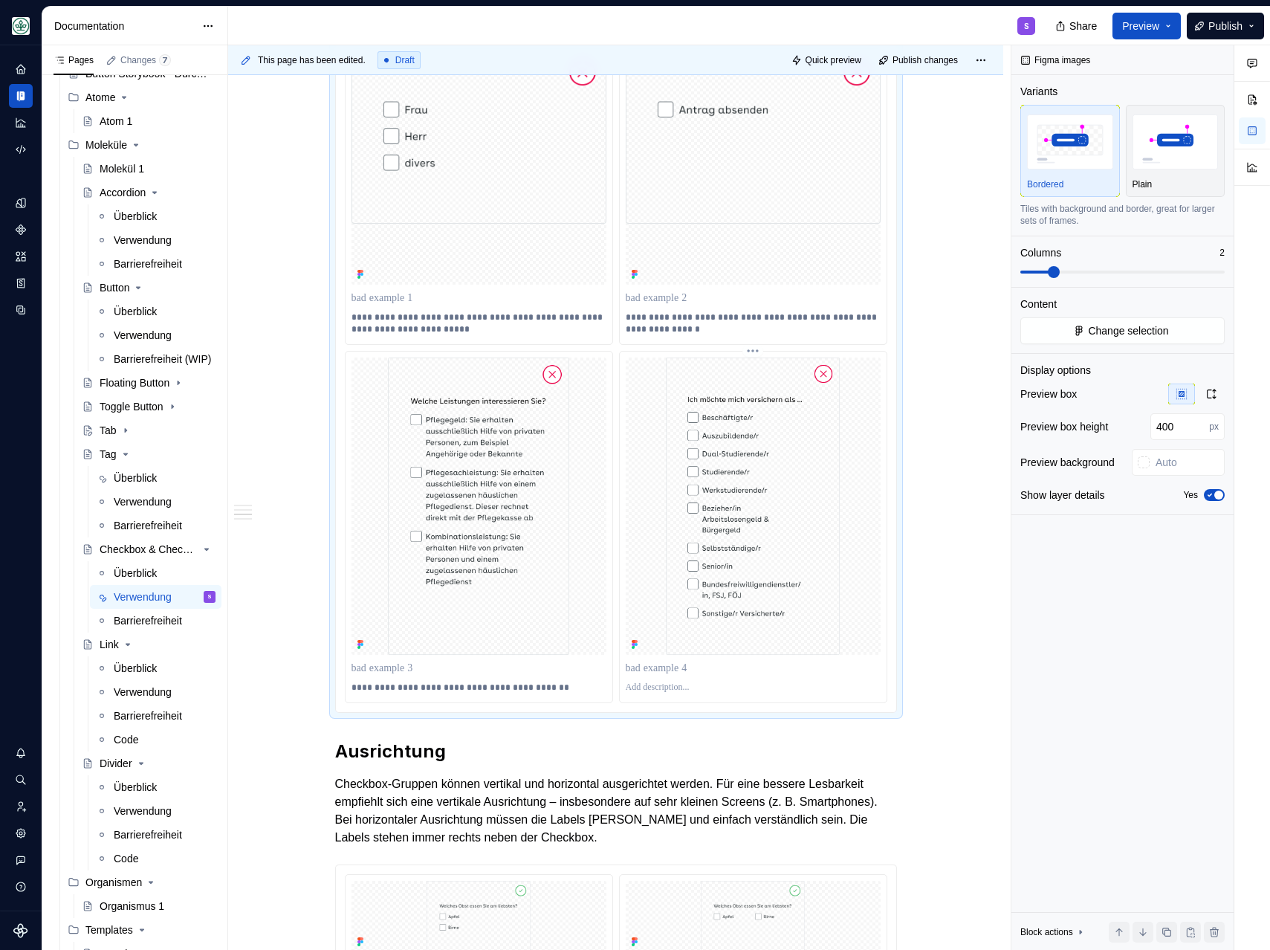
click at [635, 693] on p at bounding box center [753, 687] width 255 height 12
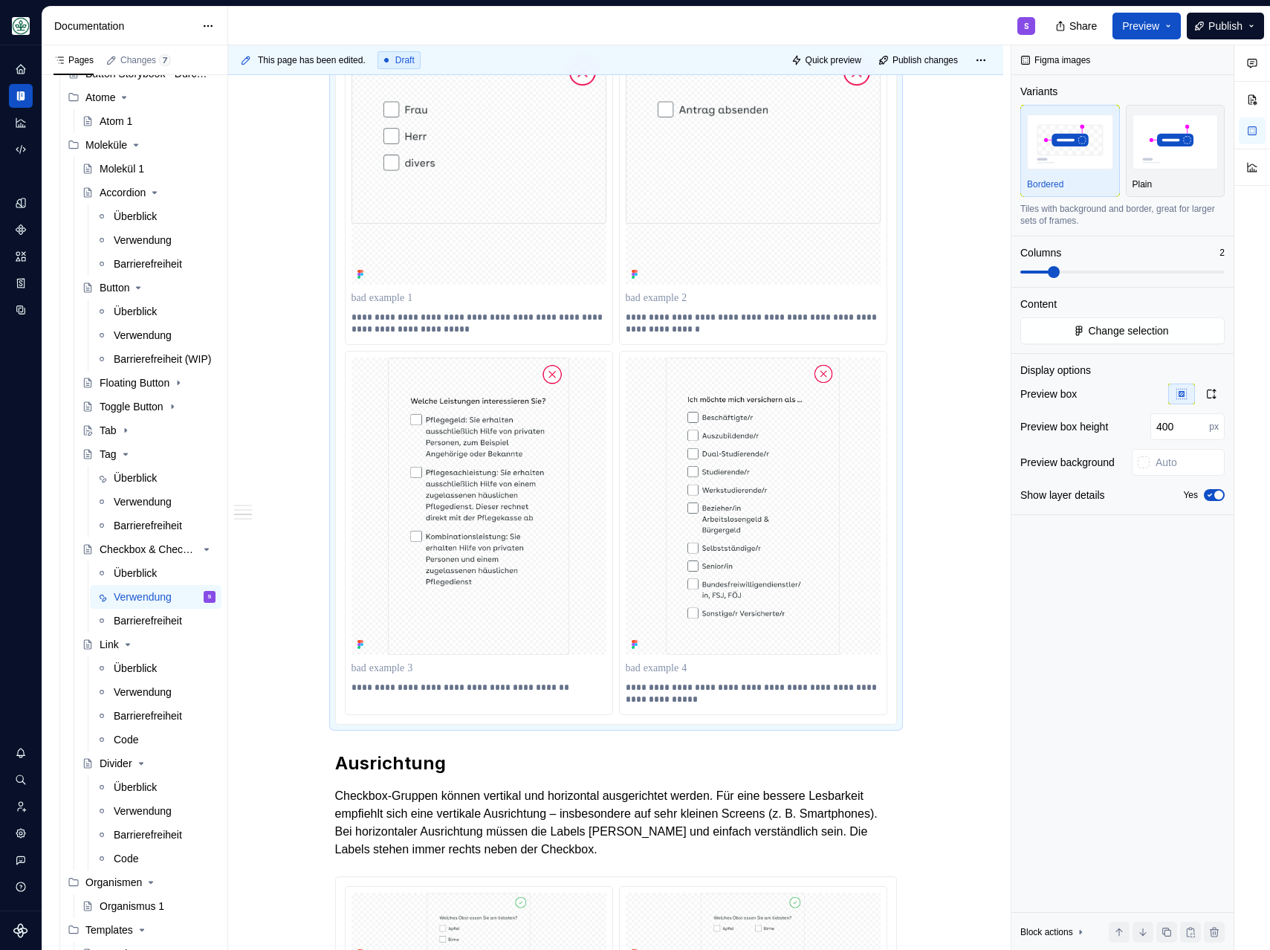
click at [927, 589] on div "**********" at bounding box center [615, 95] width 775 height 2653
click at [961, 547] on div "**********" at bounding box center [615, 95] width 775 height 2653
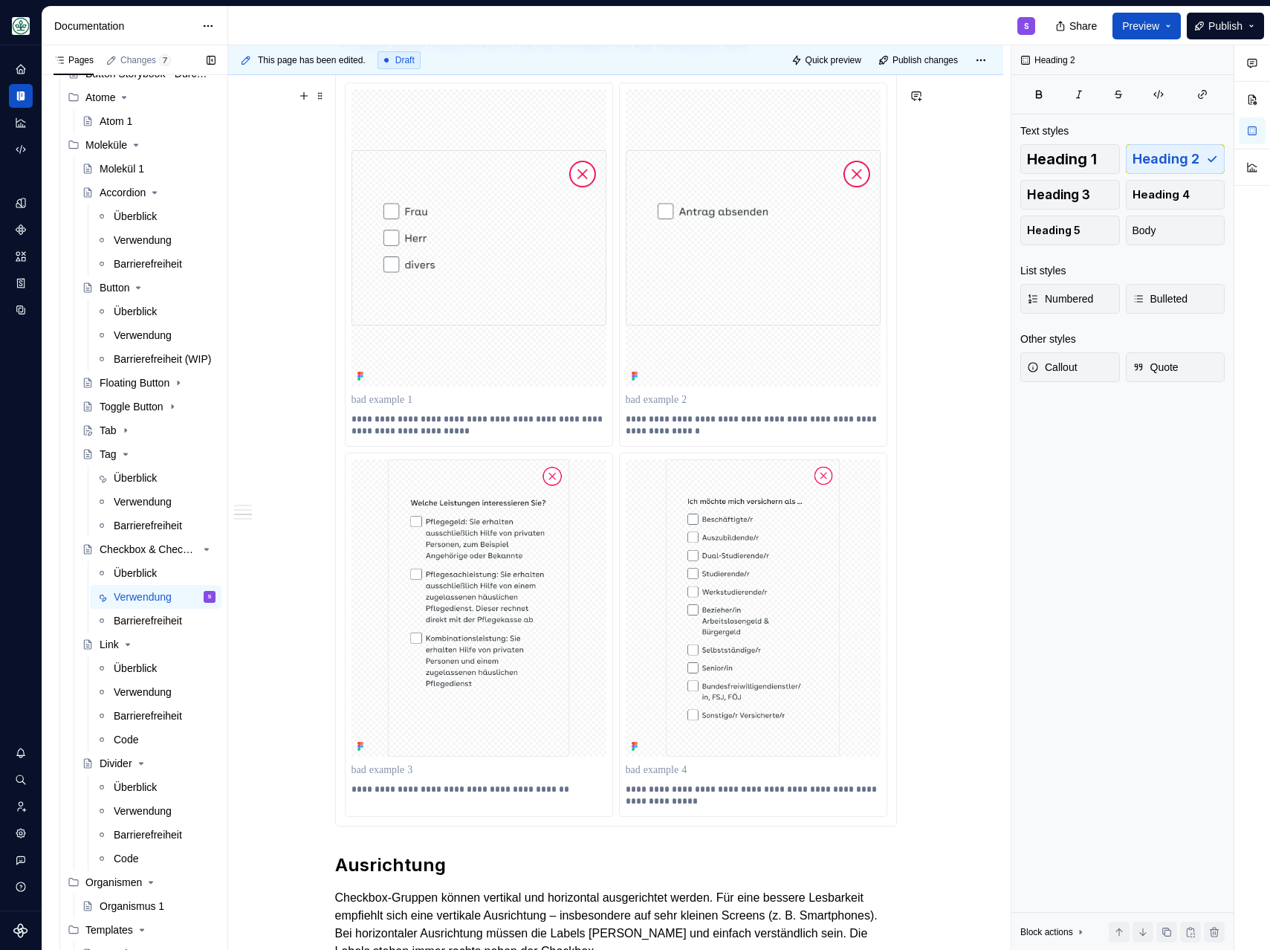
scroll to position [1394, 0]
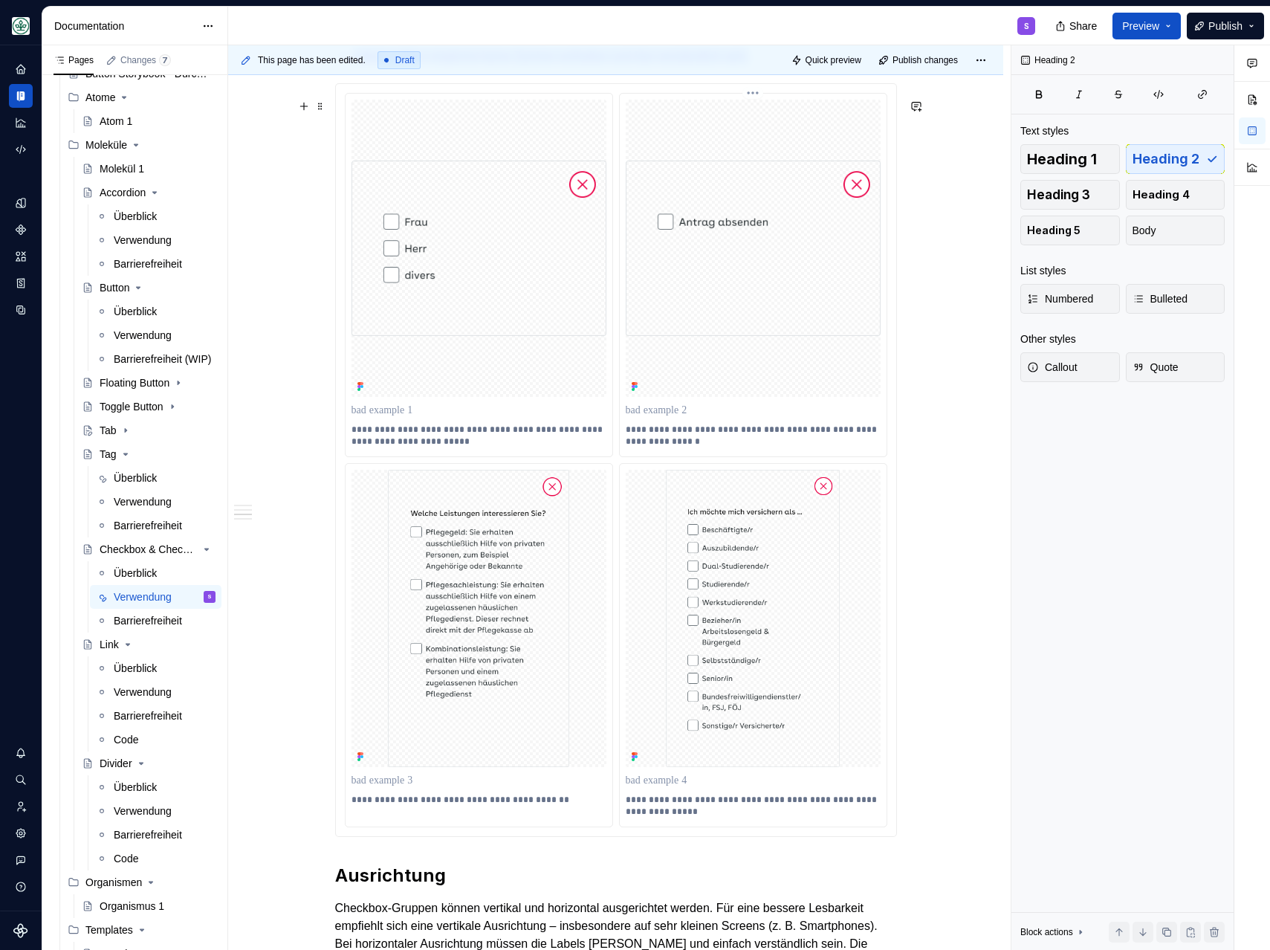
click at [755, 301] on img at bounding box center [753, 248] width 255 height 175
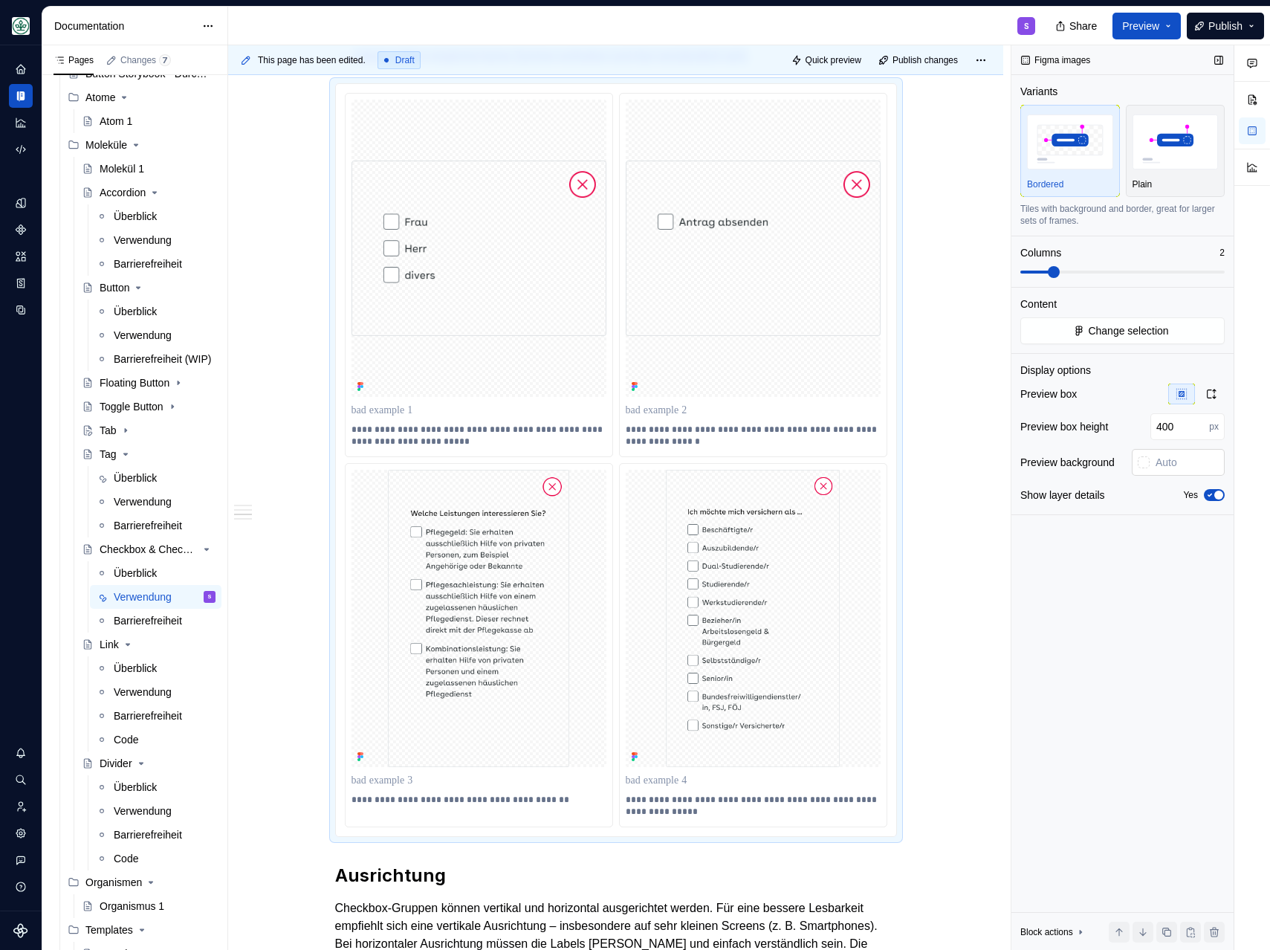
click at [1176, 456] on input "text" at bounding box center [1187, 462] width 75 height 27
type input "#FFFFFF"
click at [285, 252] on div "This page has been edited. Draft Quick preview Publish changes Checkbox & Check…" at bounding box center [619, 497] width 783 height 905
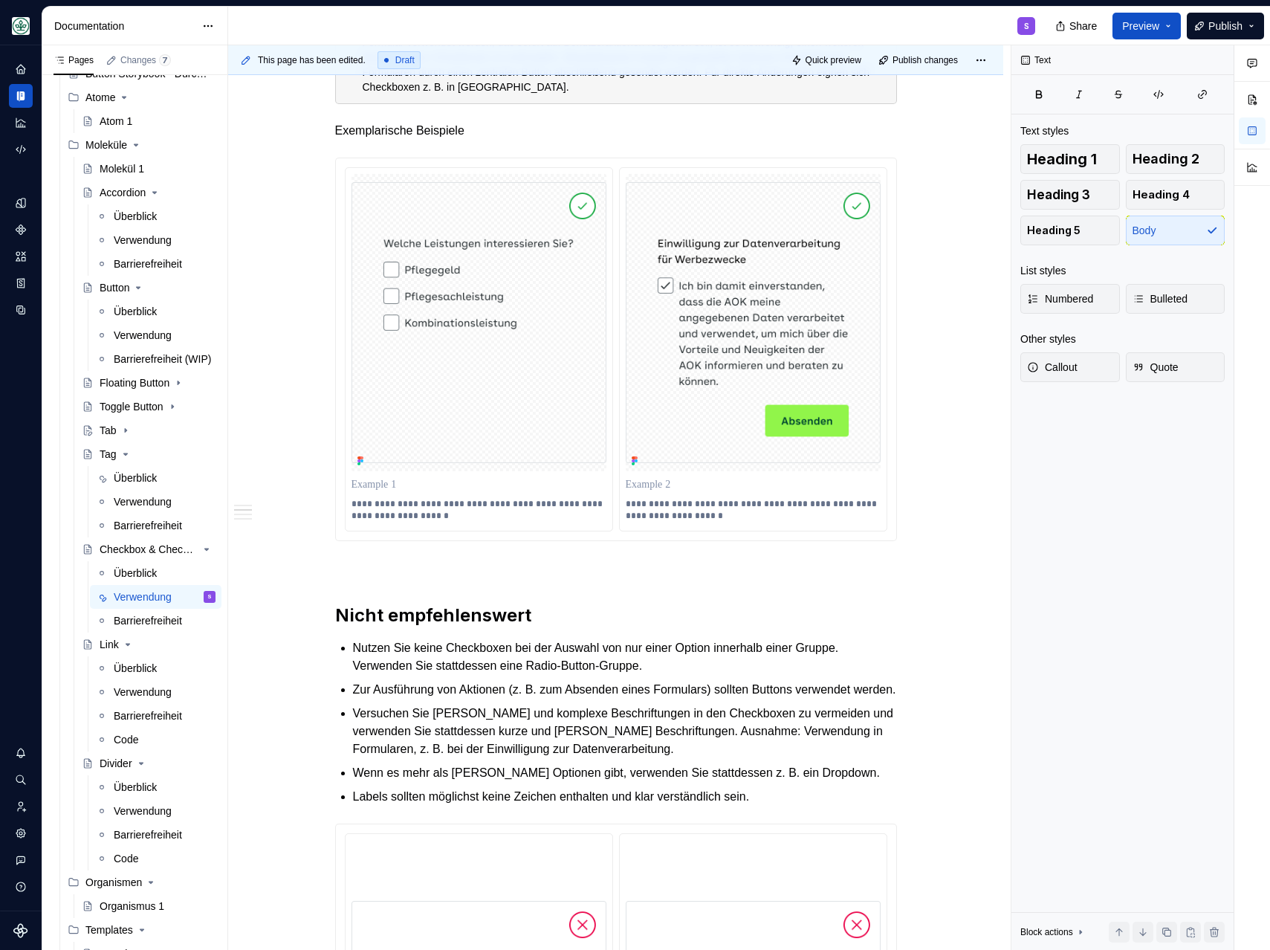
scroll to position [475, 0]
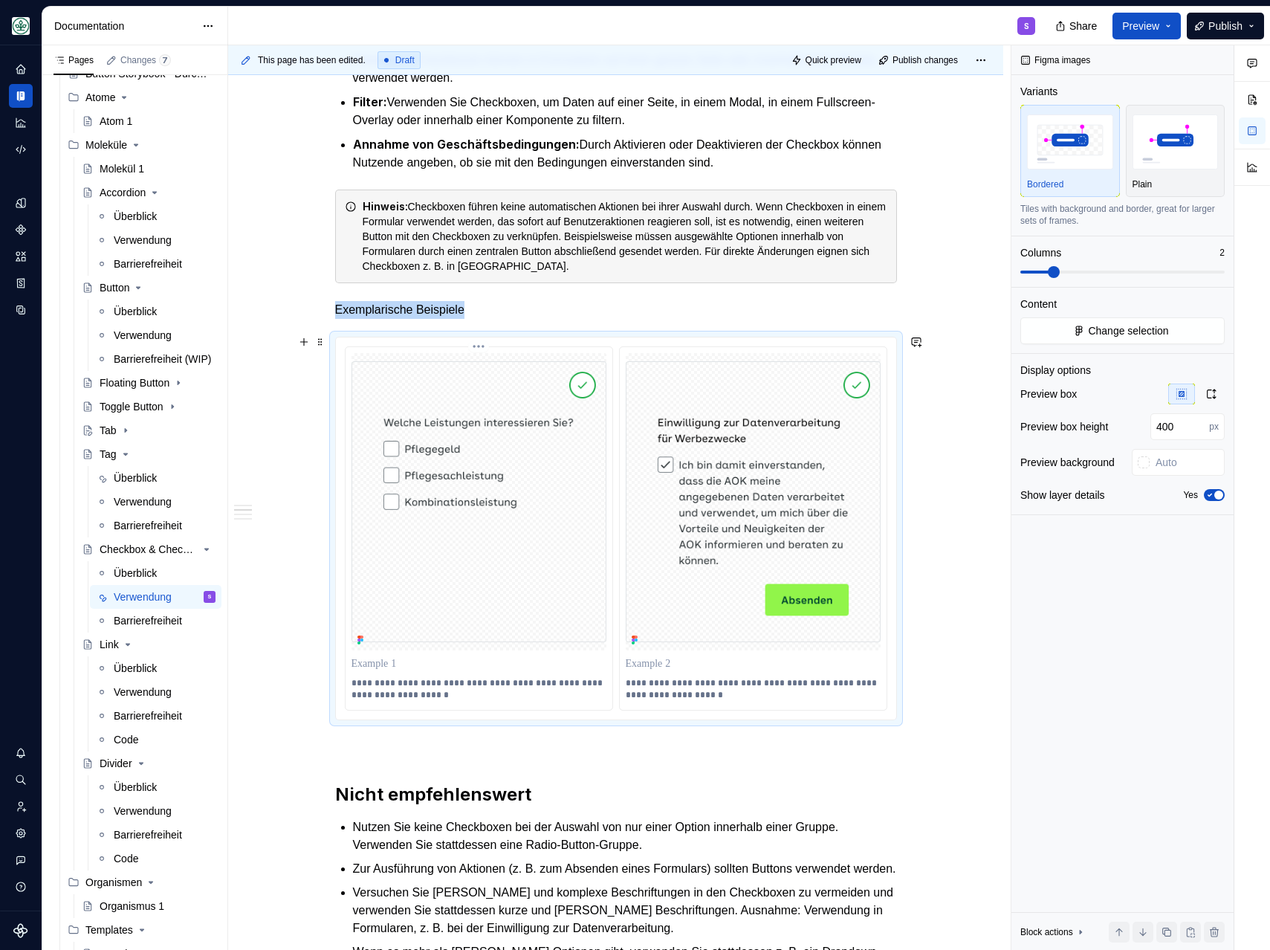
click at [443, 481] on img at bounding box center [479, 502] width 255 height 282
click at [1179, 459] on input "text" at bounding box center [1187, 462] width 75 height 27
type input "#FFFFFFFF"
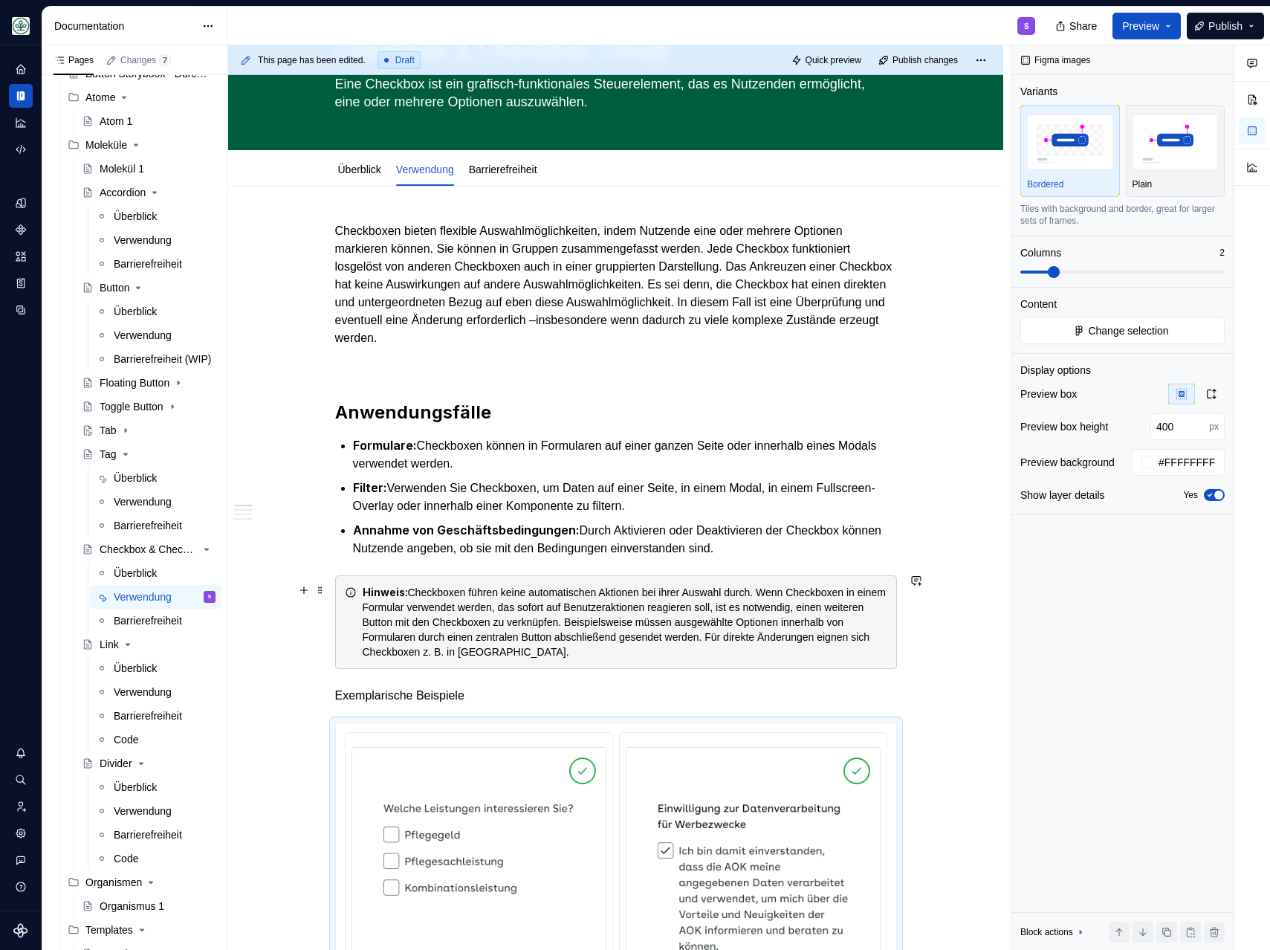
scroll to position [120, 0]
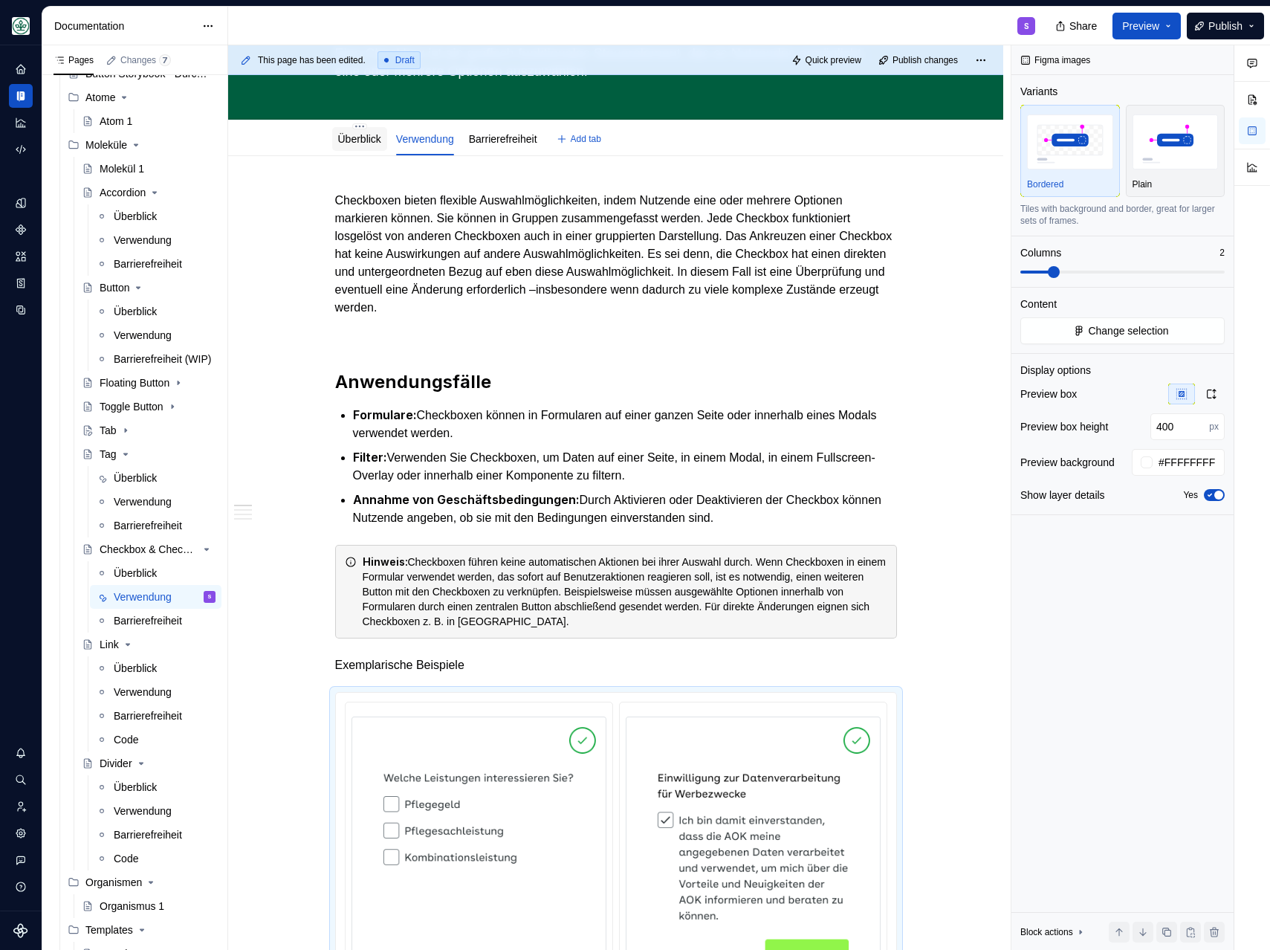
click at [371, 129] on div "Überblick" at bounding box center [359, 139] width 55 height 24
click at [362, 150] on div "Überblick" at bounding box center [359, 139] width 55 height 27
click at [363, 133] on link "Überblick" at bounding box center [359, 139] width 43 height 12
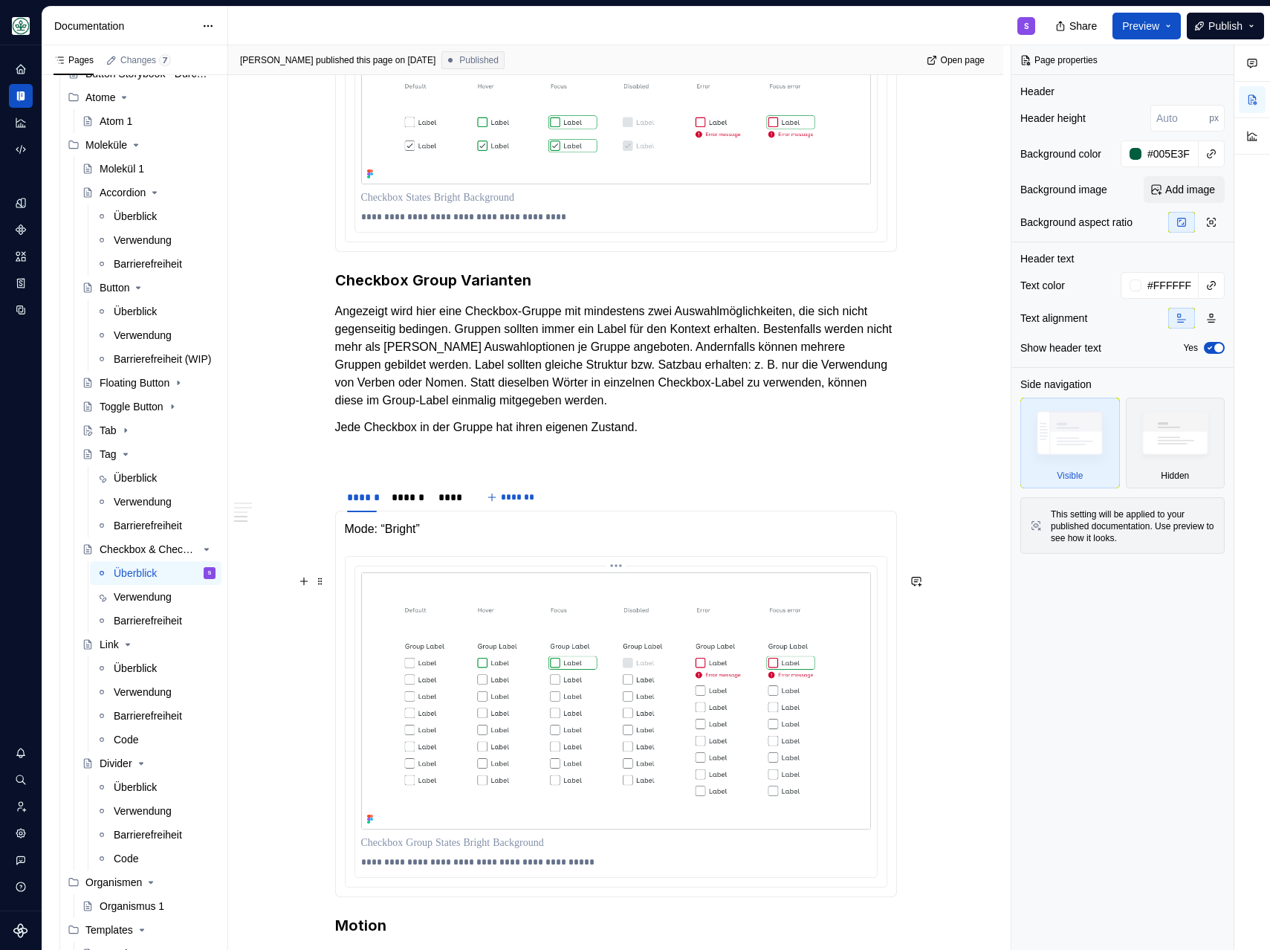
scroll to position [1303, 0]
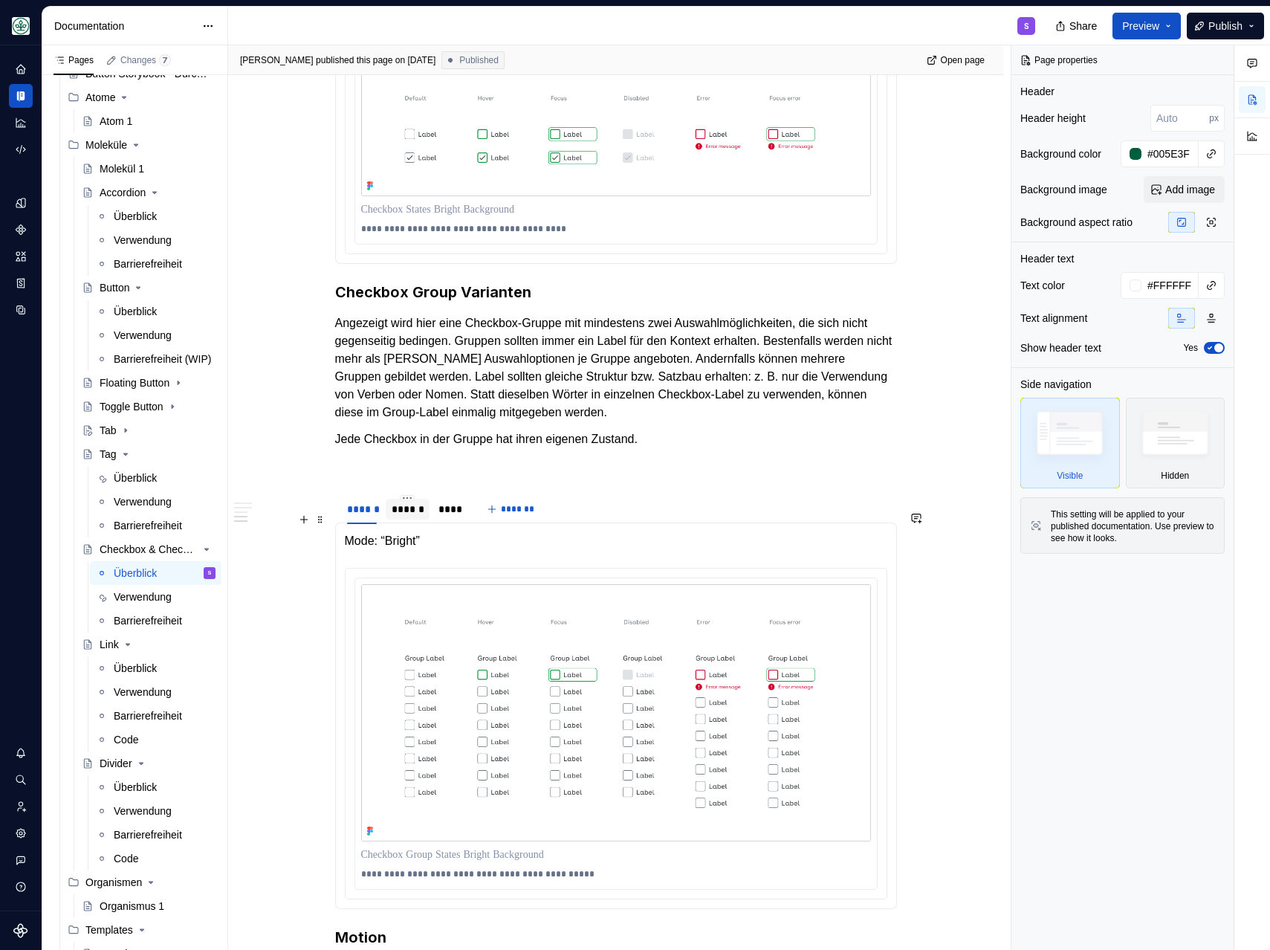
click at [405, 519] on div "******" at bounding box center [408, 509] width 44 height 21
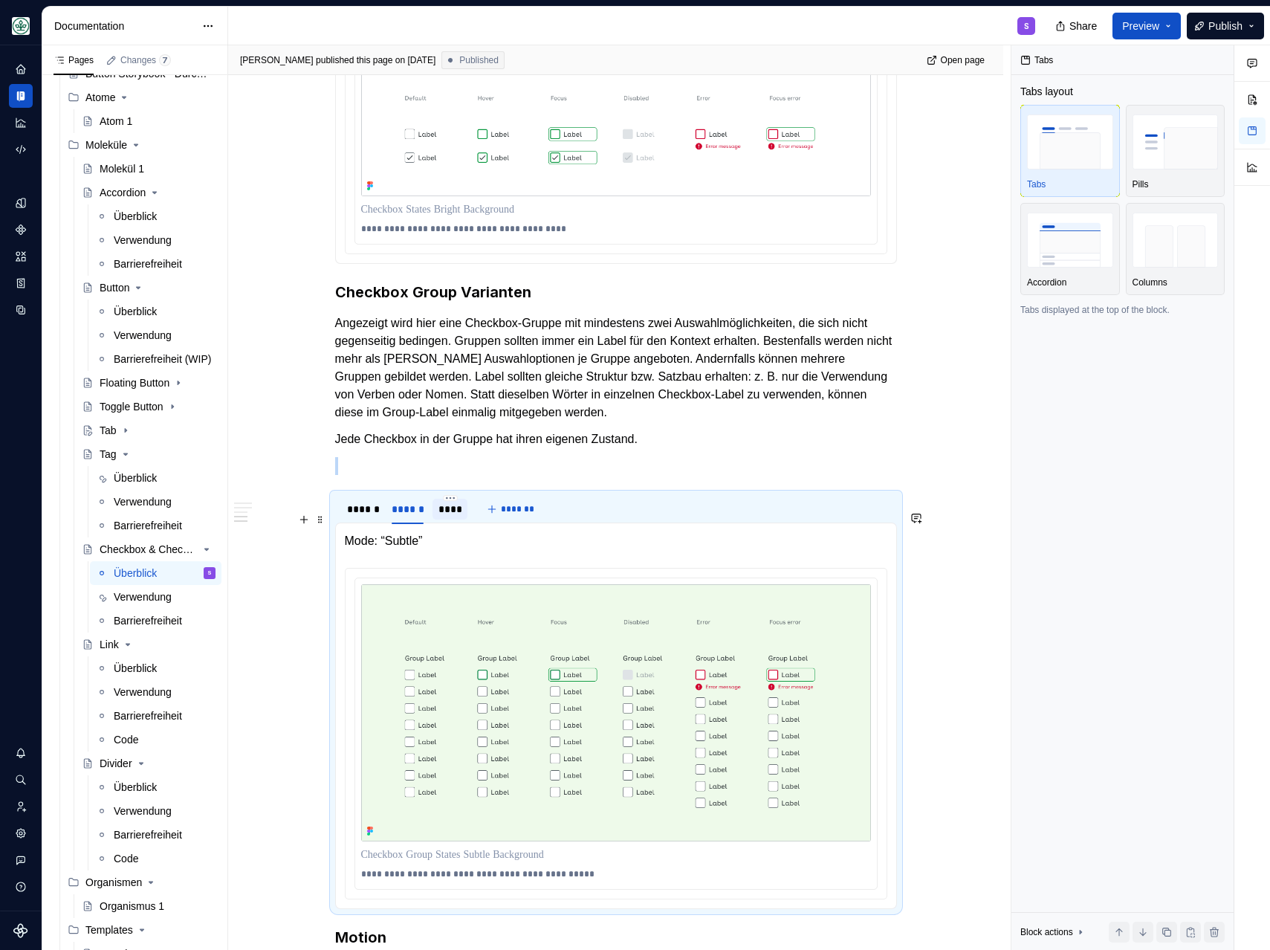
click at [458, 516] on div "****" at bounding box center [449, 509] width 23 height 15
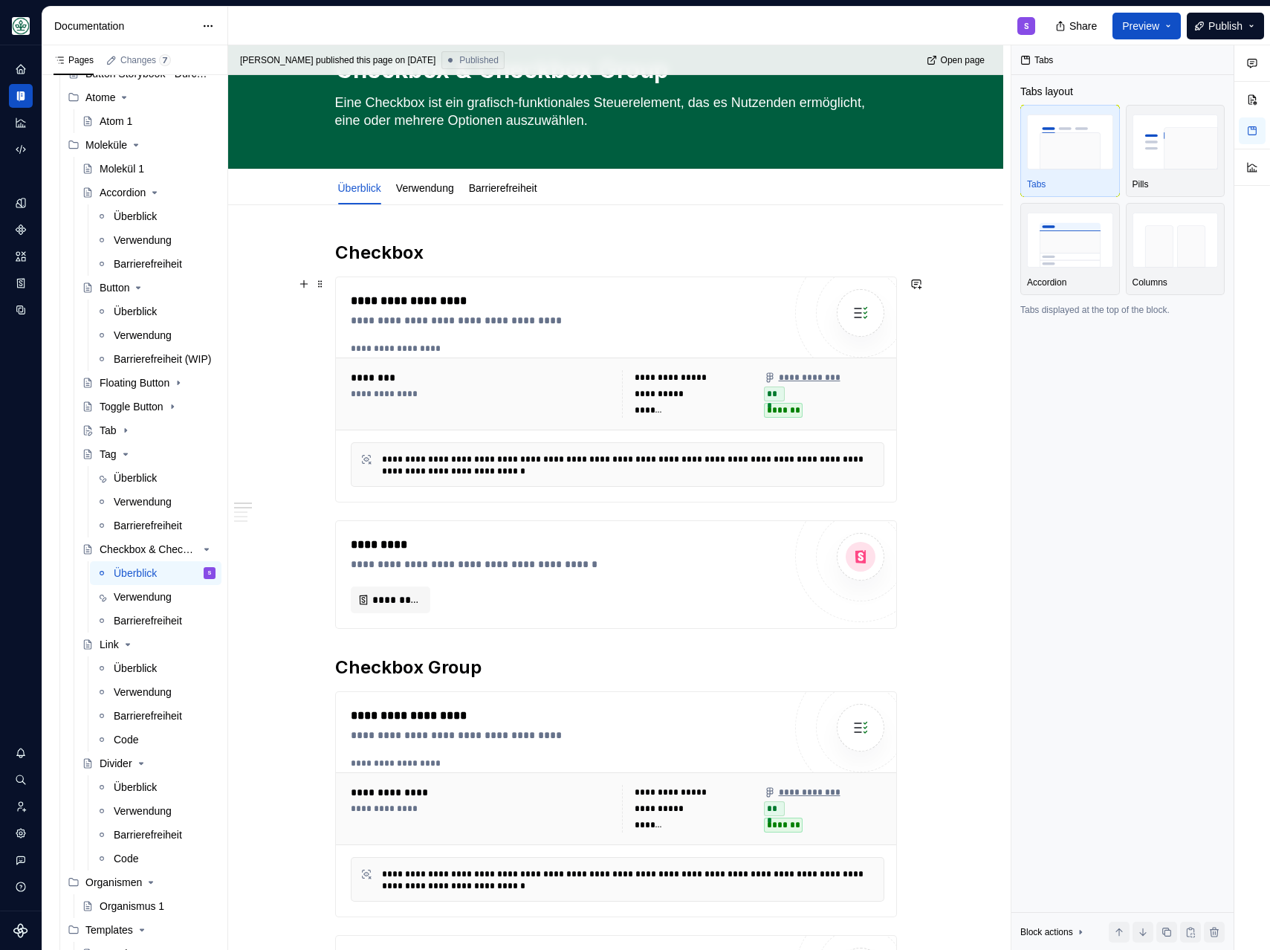
scroll to position [0, 0]
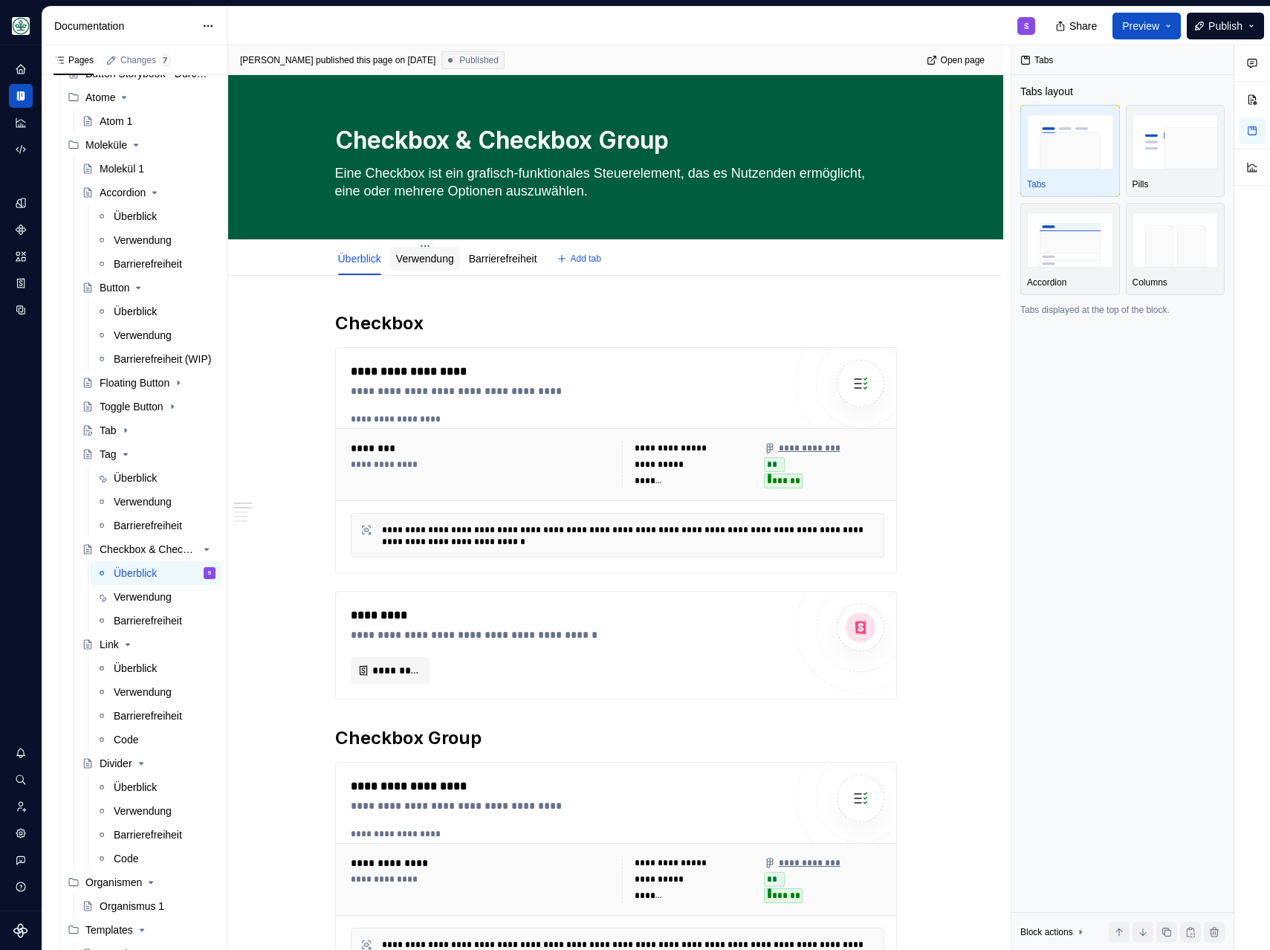
click at [422, 259] on link "Verwendung" at bounding box center [425, 259] width 58 height 12
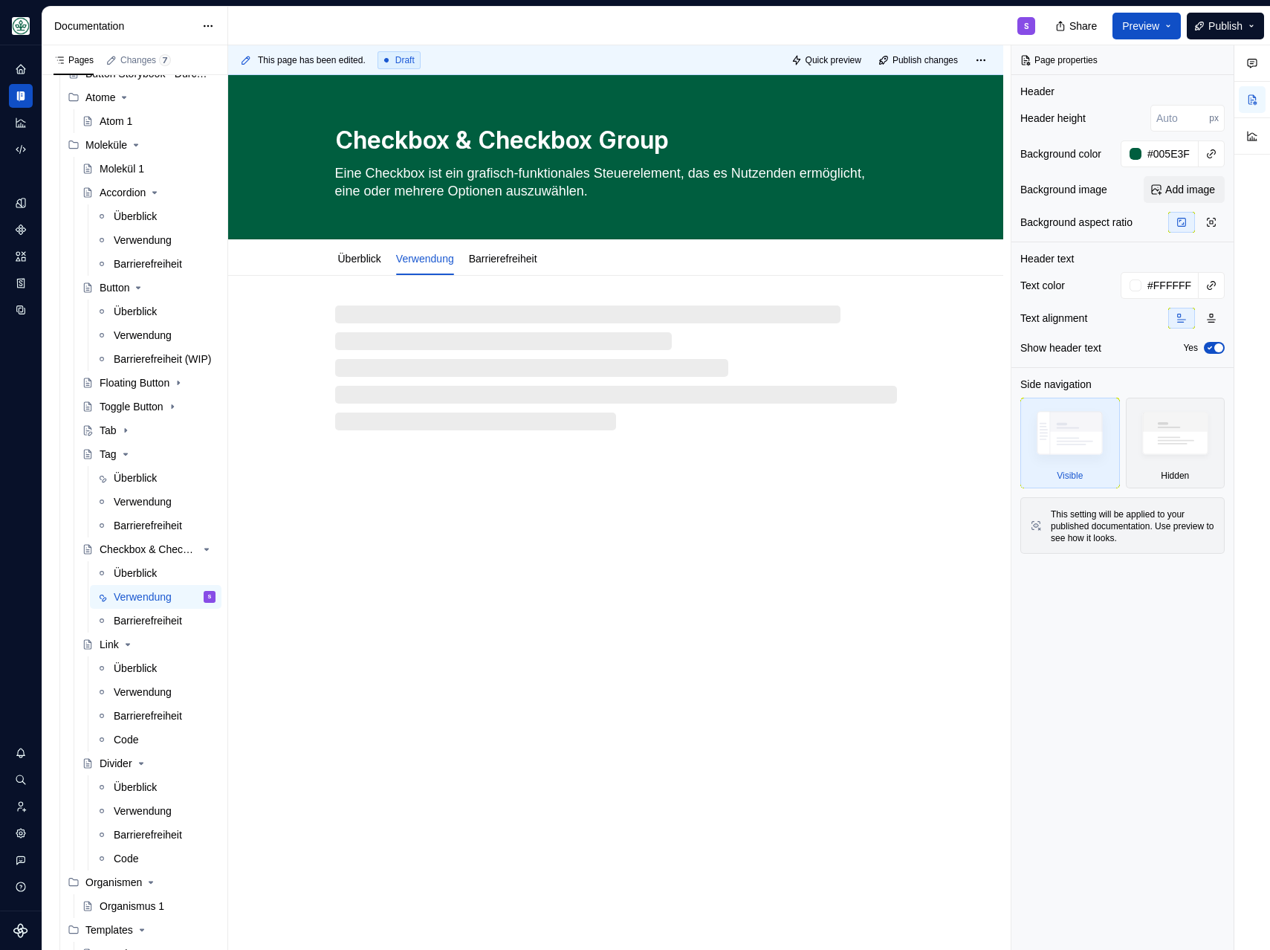
type textarea "*"
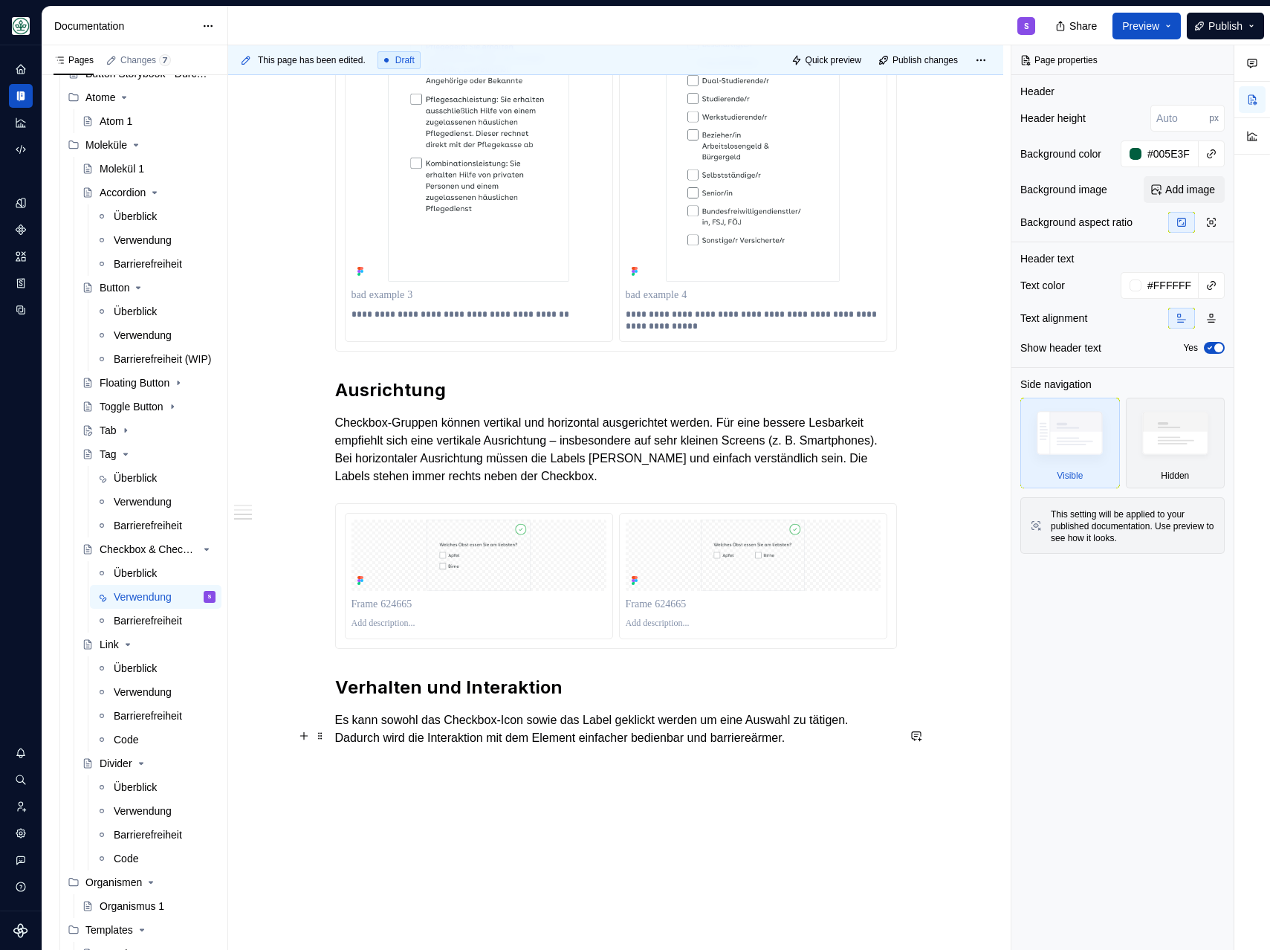
scroll to position [1916, 0]
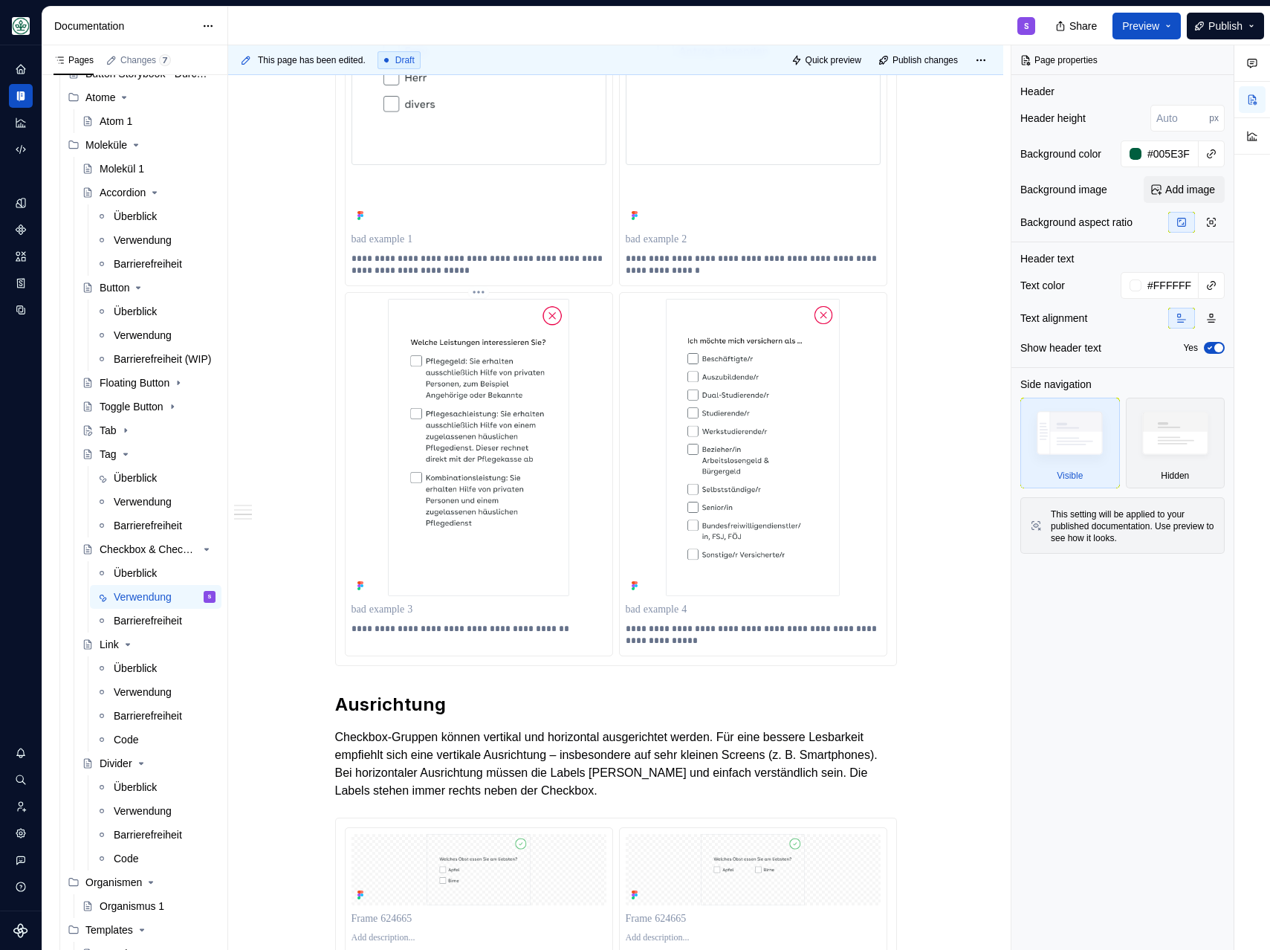
click at [601, 320] on img at bounding box center [479, 447] width 255 height 297
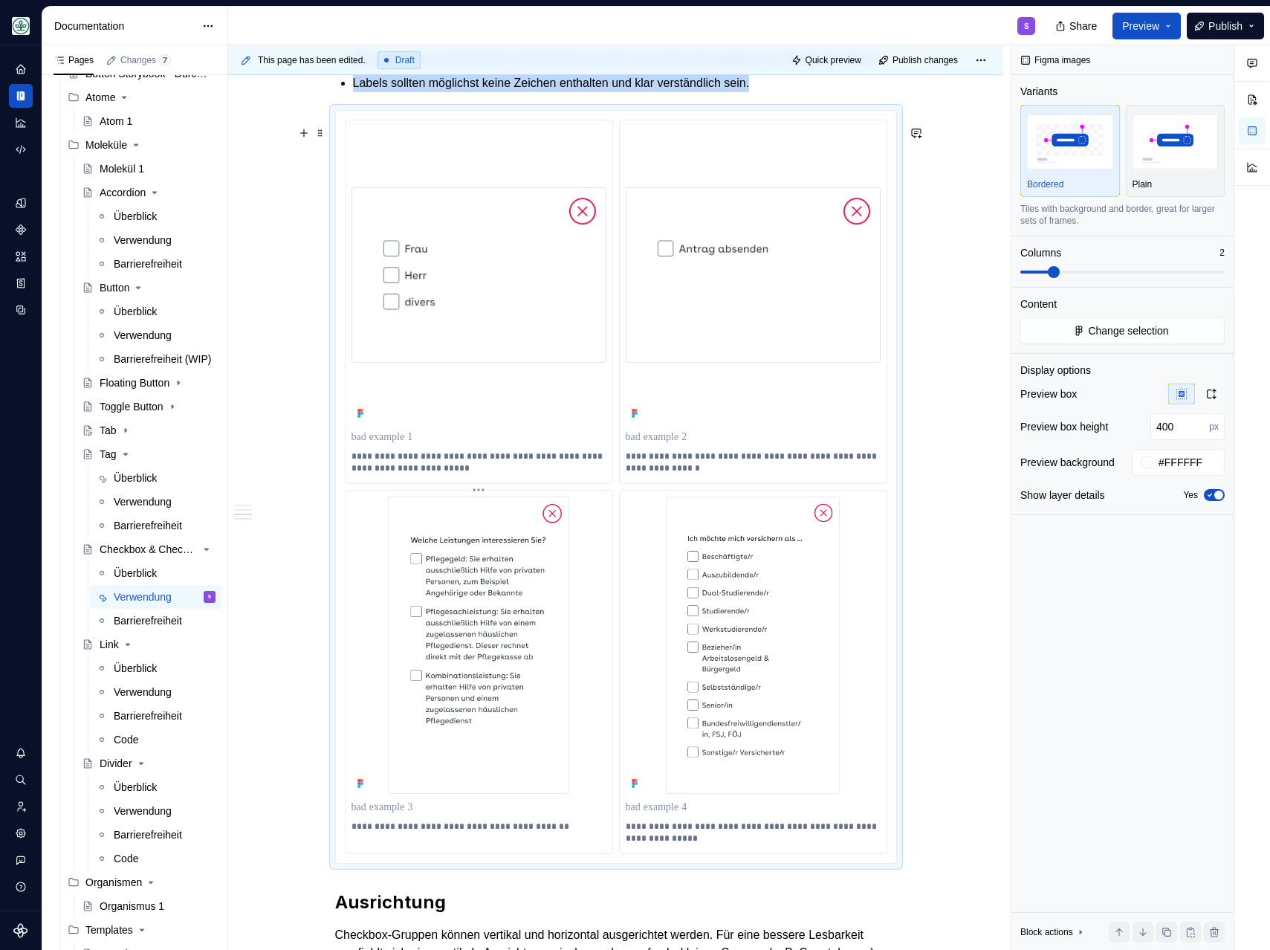
scroll to position [1283, 0]
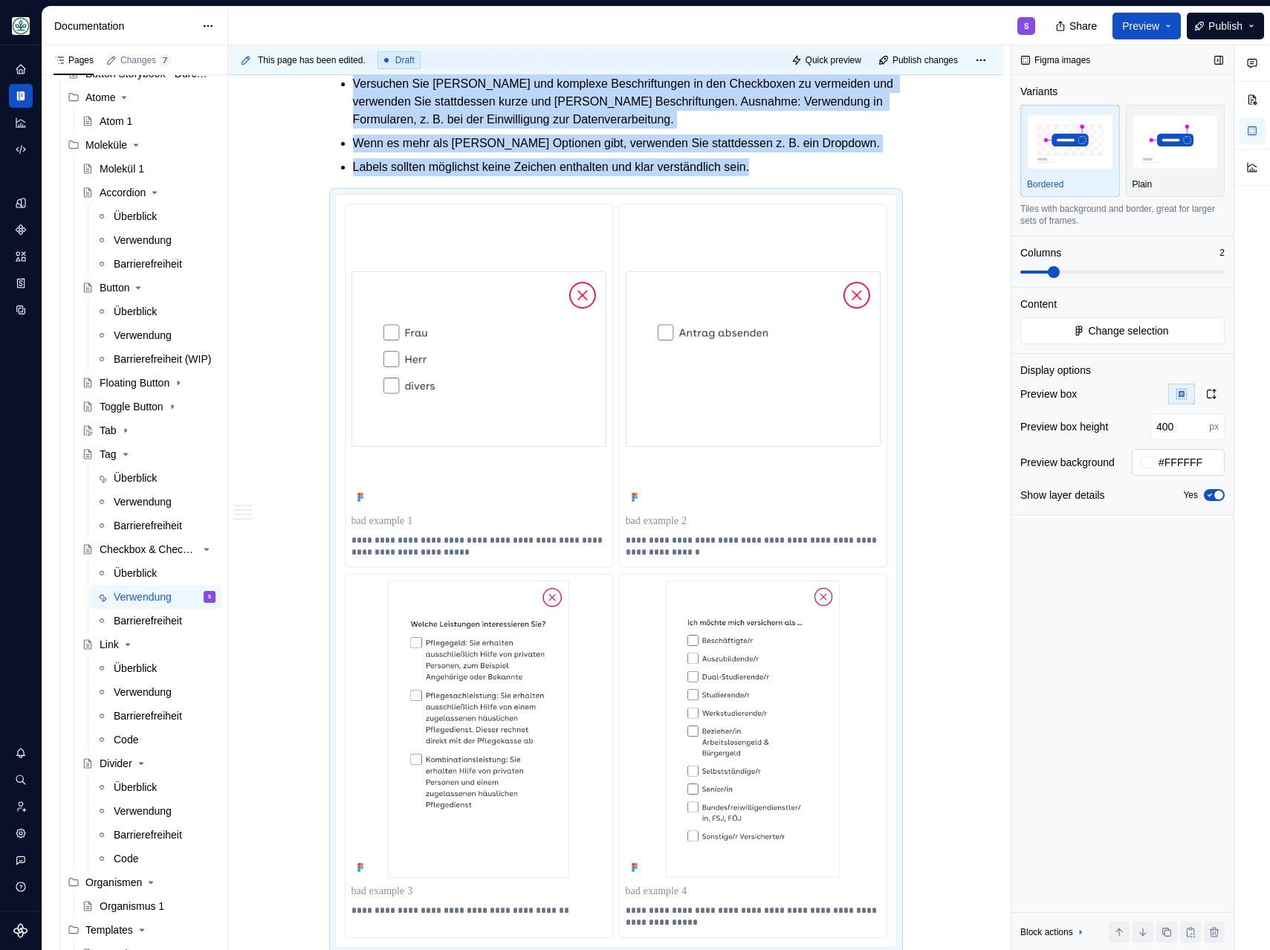
click at [1192, 464] on input "#FFFFFF" at bounding box center [1189, 462] width 72 height 27
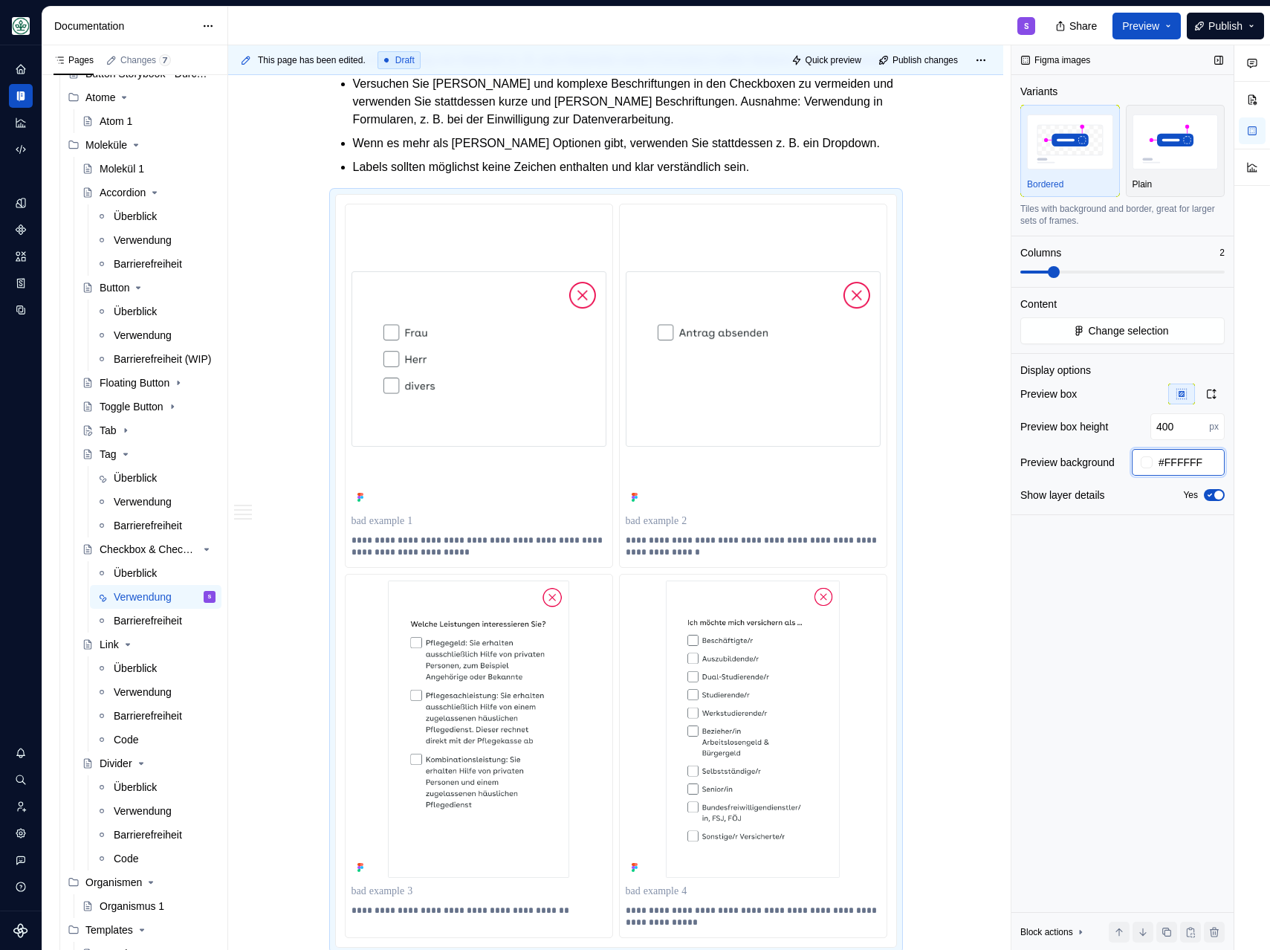
click at [1192, 464] on input "#FFFFFF" at bounding box center [1189, 462] width 72 height 27
type input "auto"
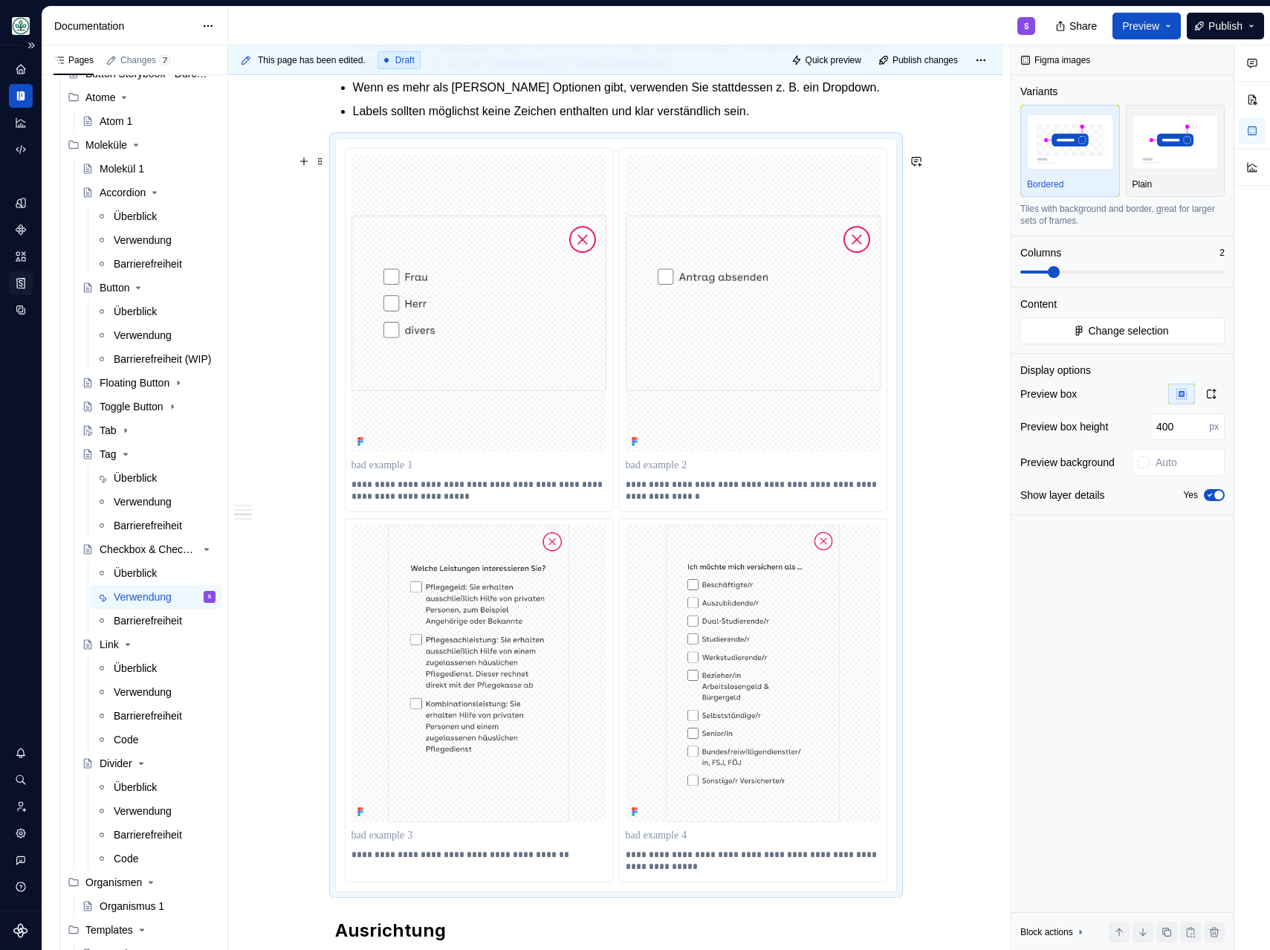
scroll to position [1315, 0]
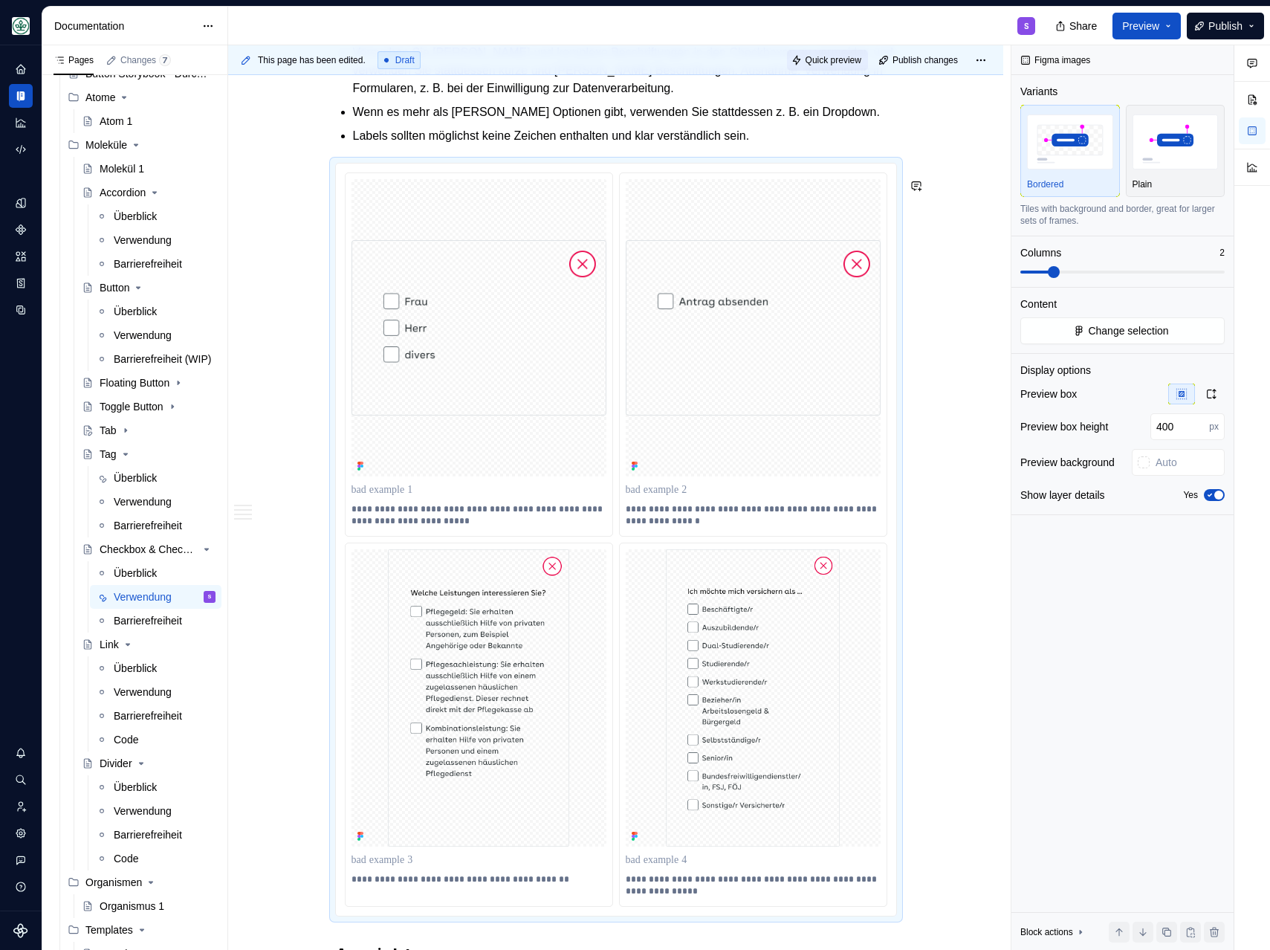
click at [815, 56] on span "Quick preview" at bounding box center [834, 60] width 56 height 12
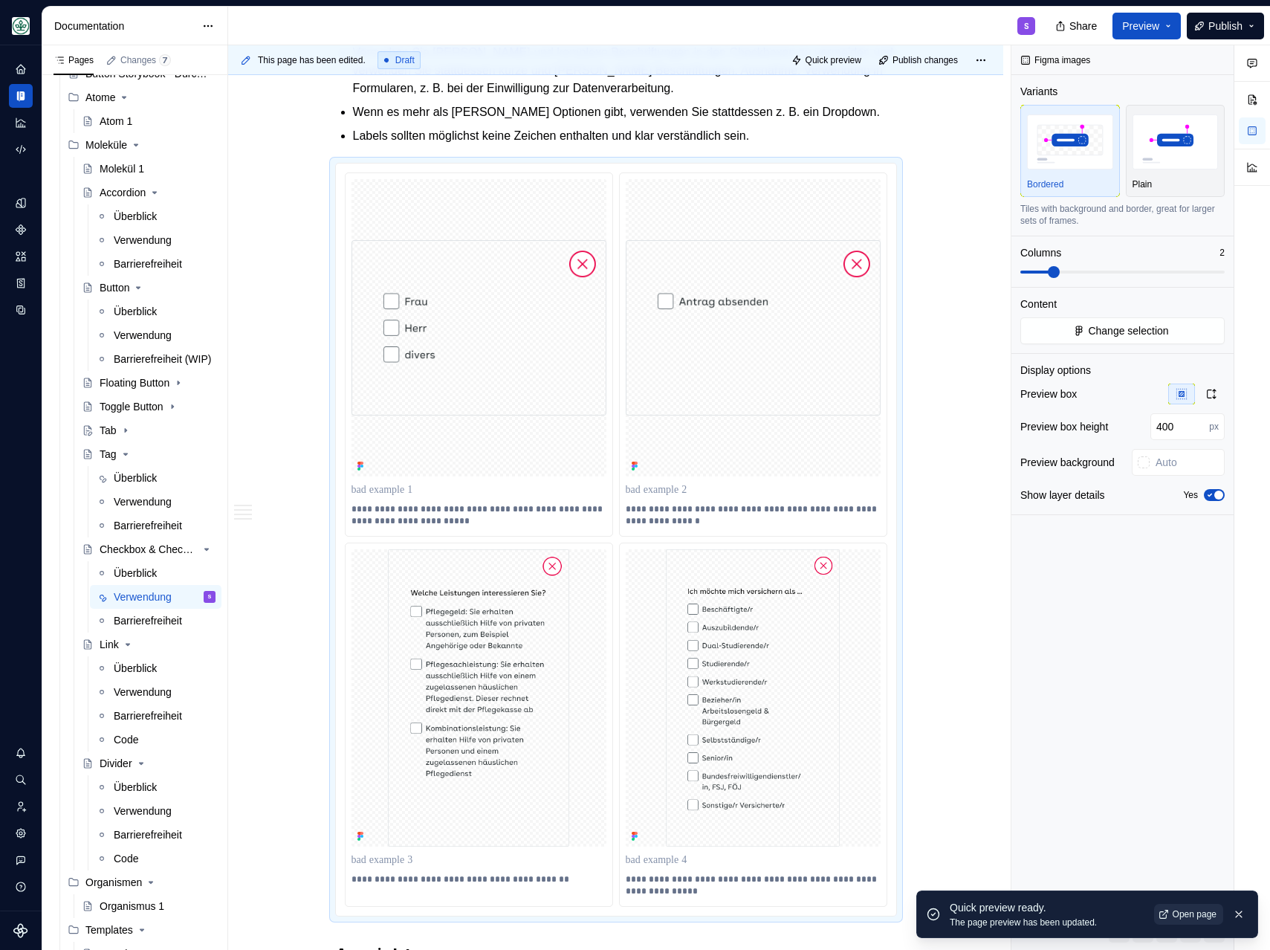
click at [1188, 892] on span "Open page" at bounding box center [1195, 914] width 44 height 12
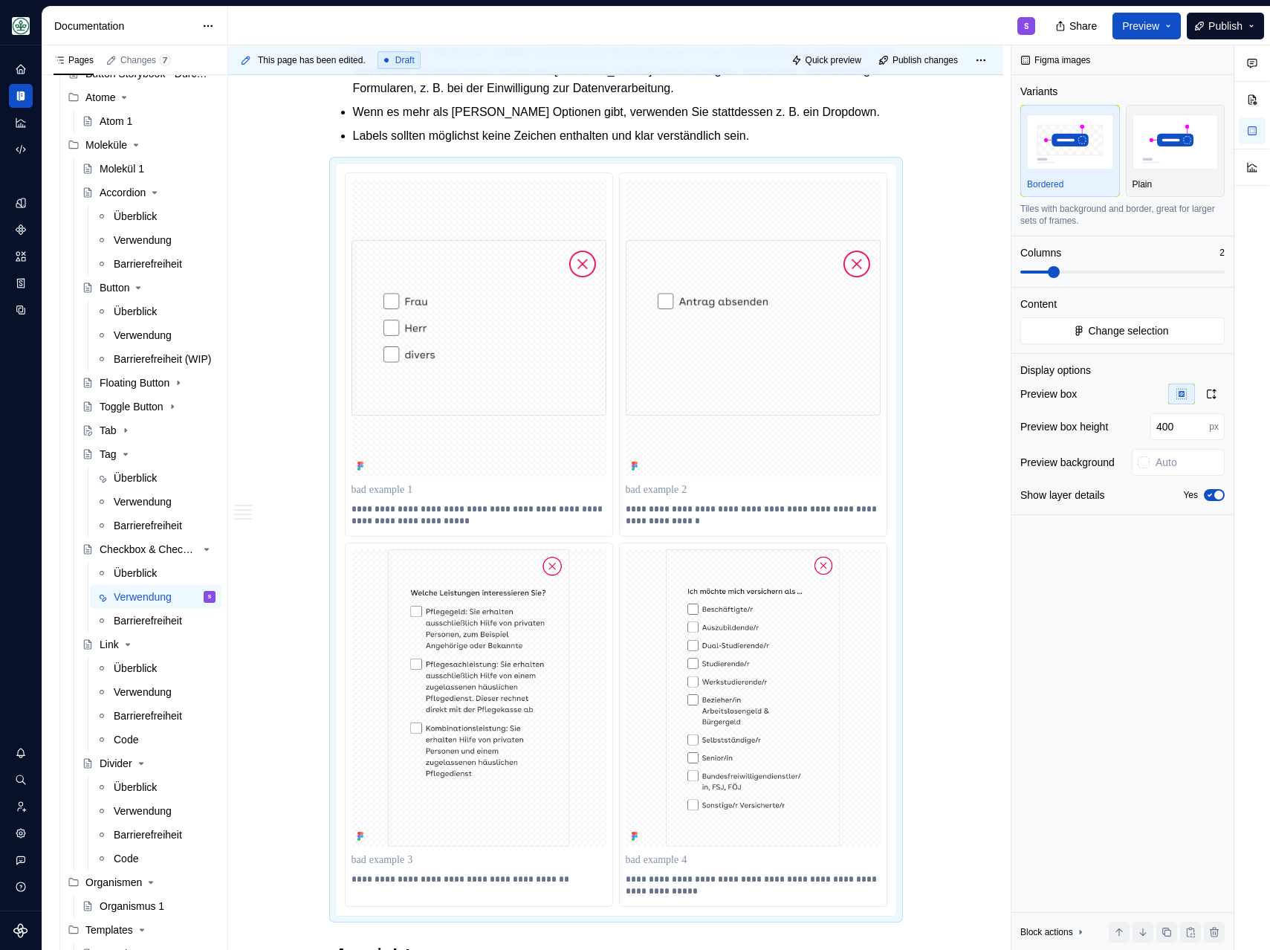
type textarea "*"
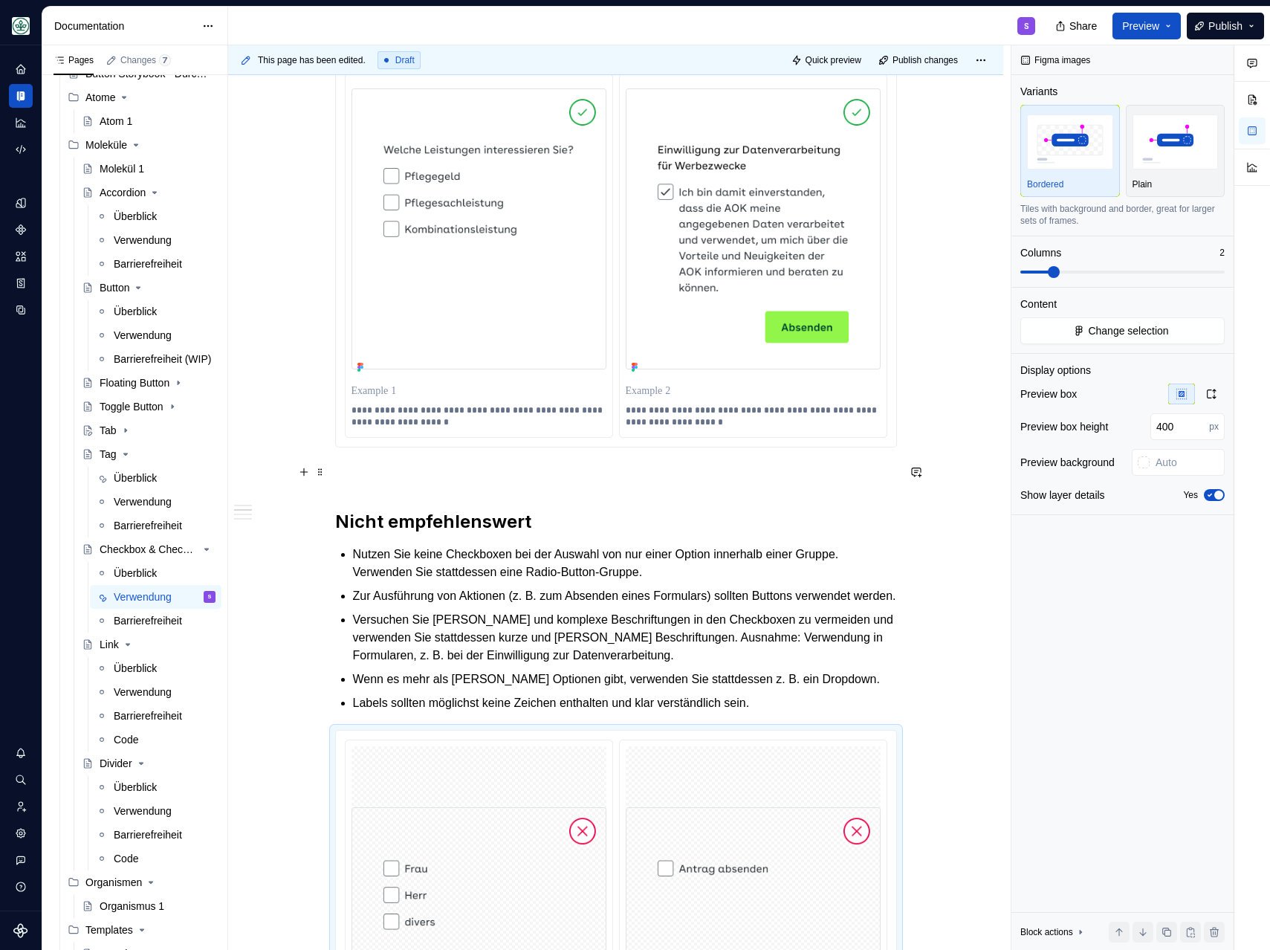
scroll to position [744, 0]
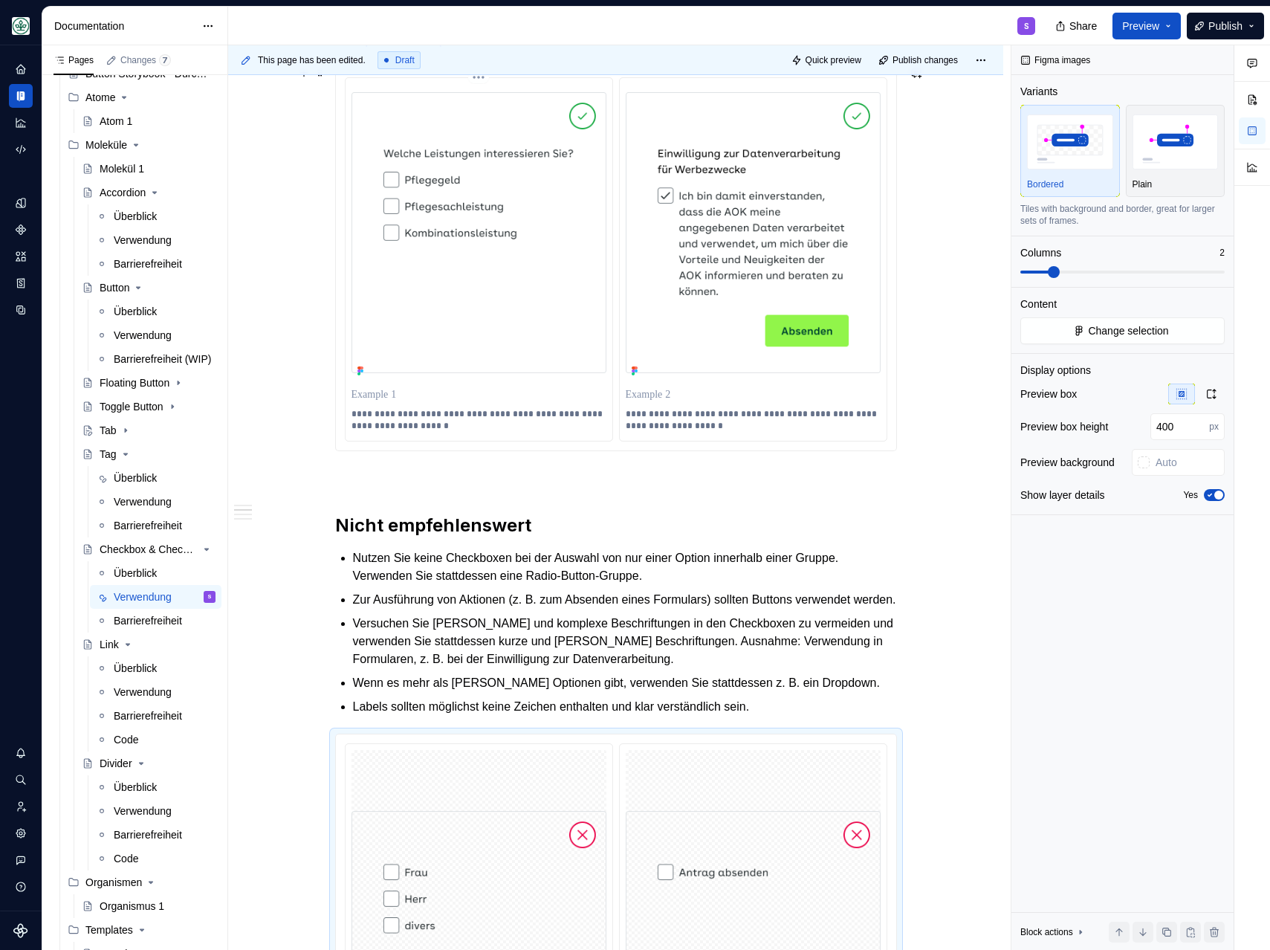
type input "#FFFFFFFF"
click at [514, 227] on img at bounding box center [479, 233] width 255 height 282
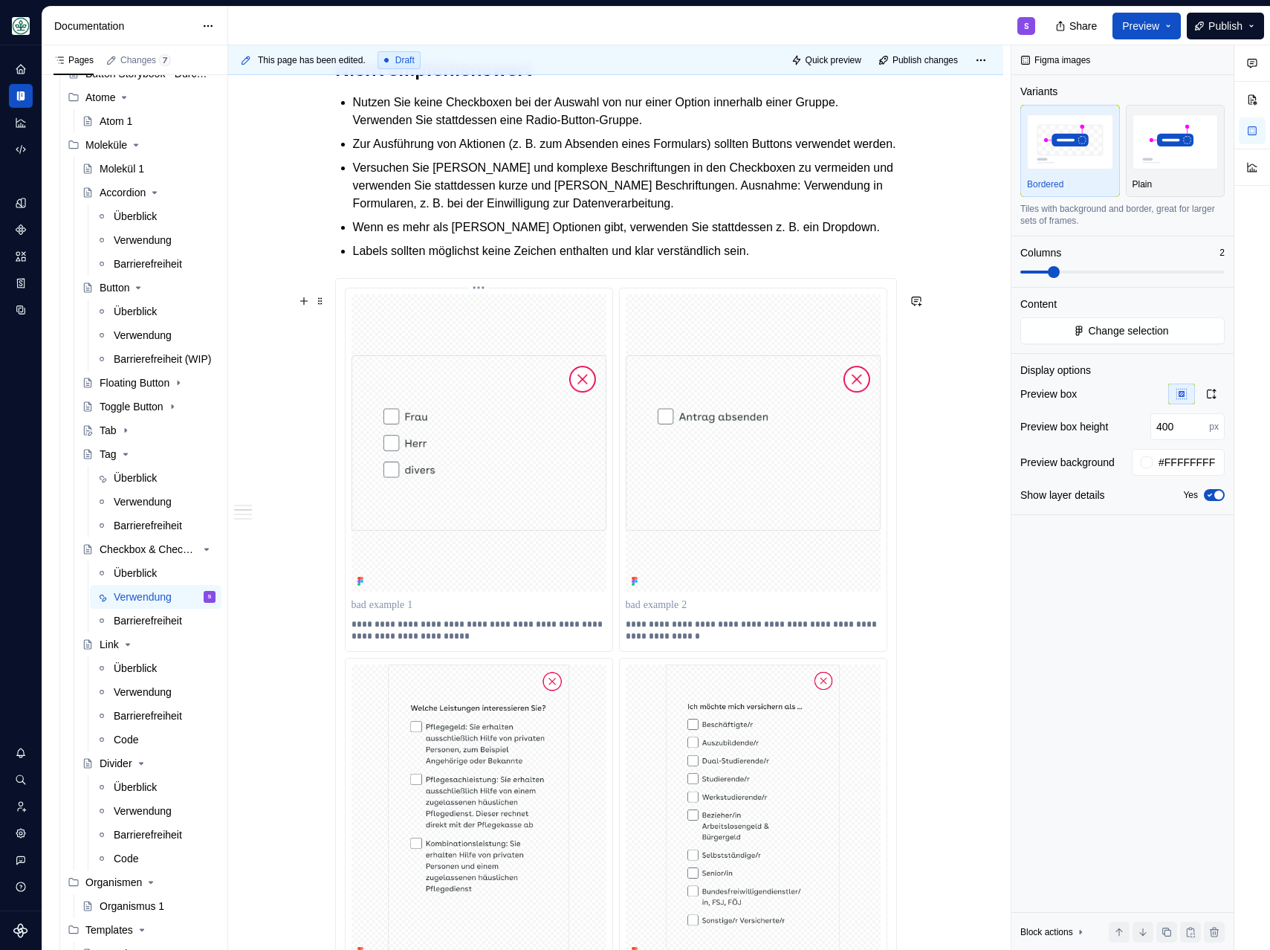
scroll to position [1220, 0]
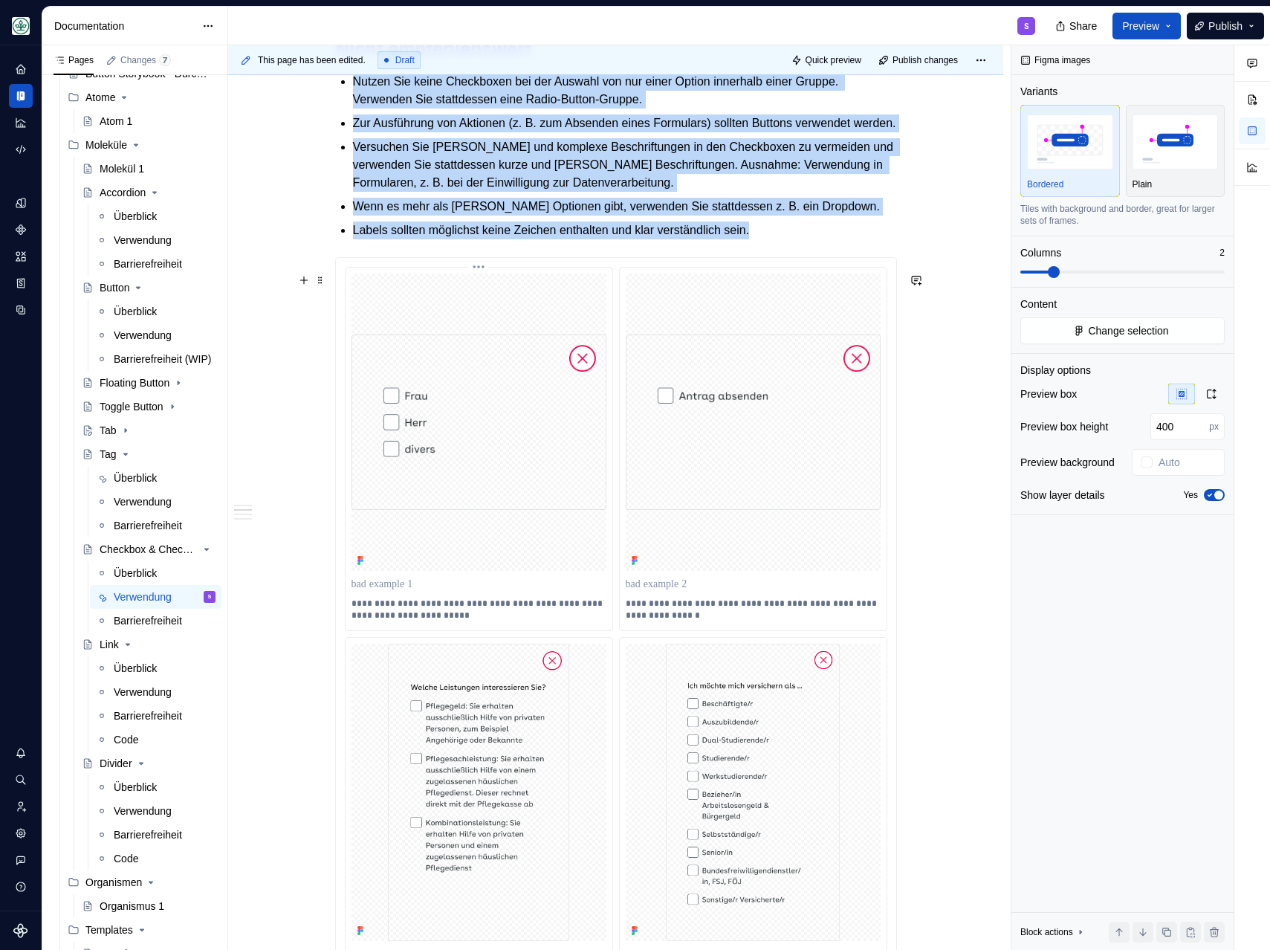
click at [459, 502] on img at bounding box center [479, 421] width 255 height 175
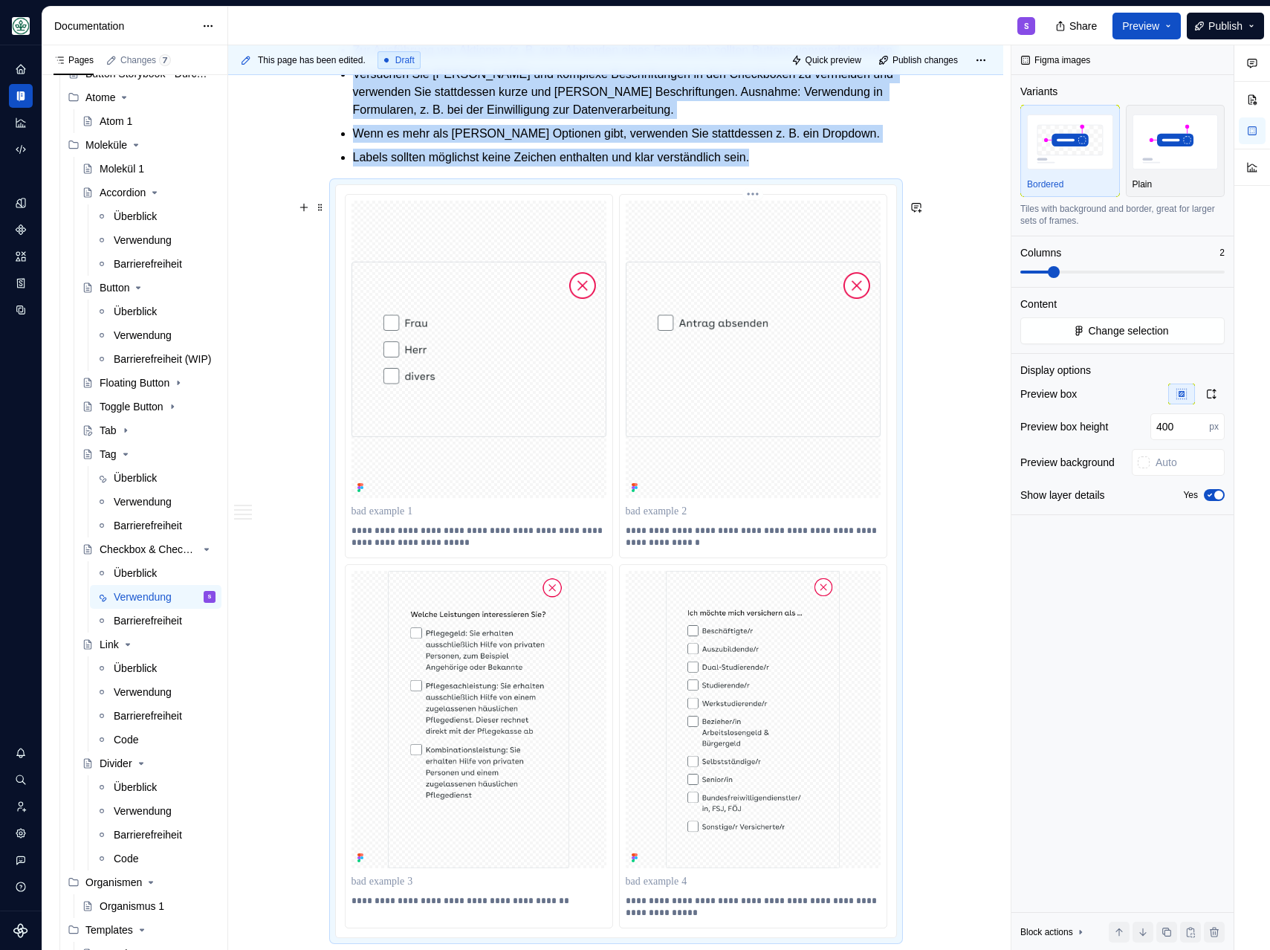
scroll to position [1290, 0]
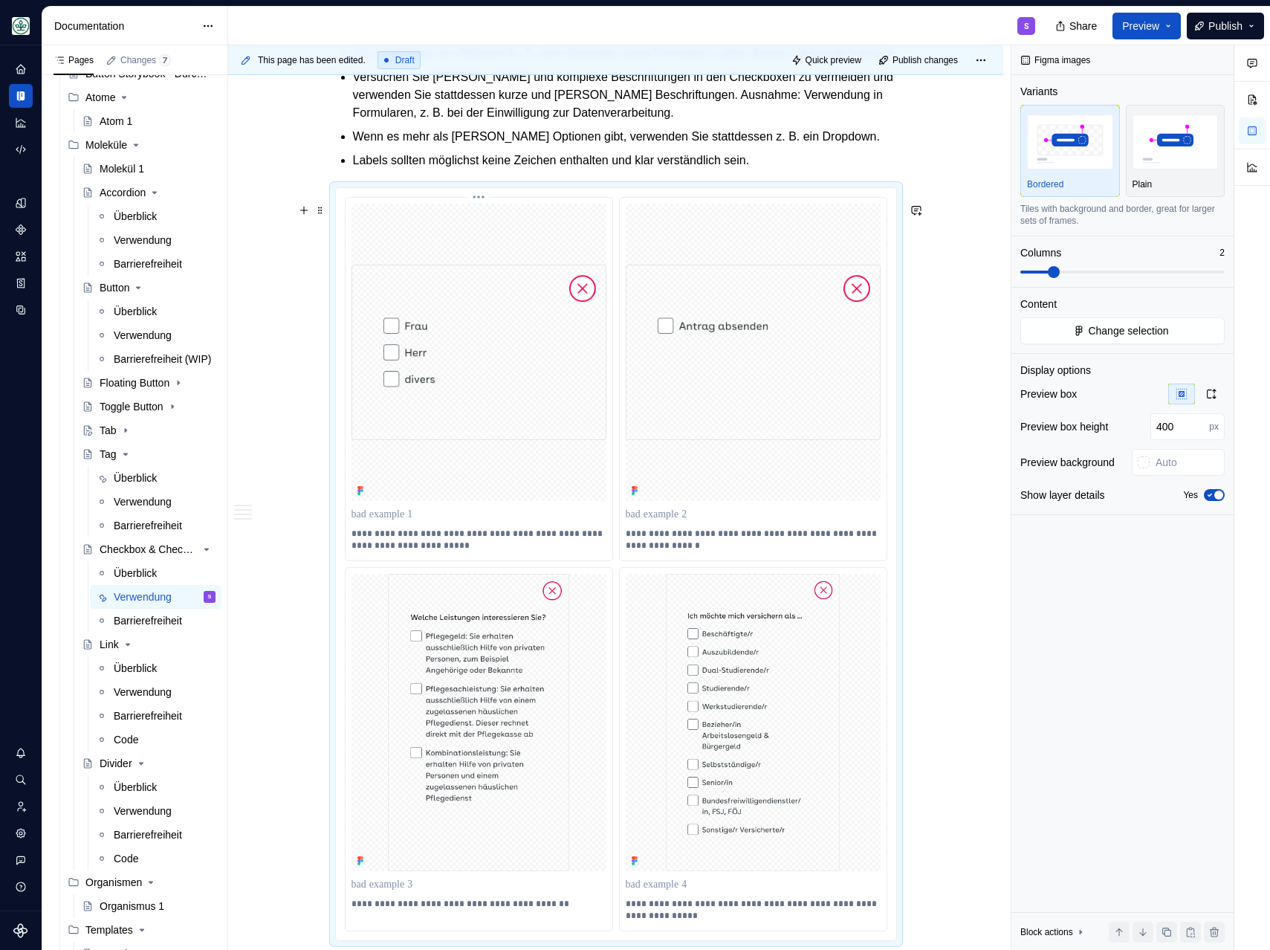
click at [544, 247] on div at bounding box center [479, 352] width 255 height 297
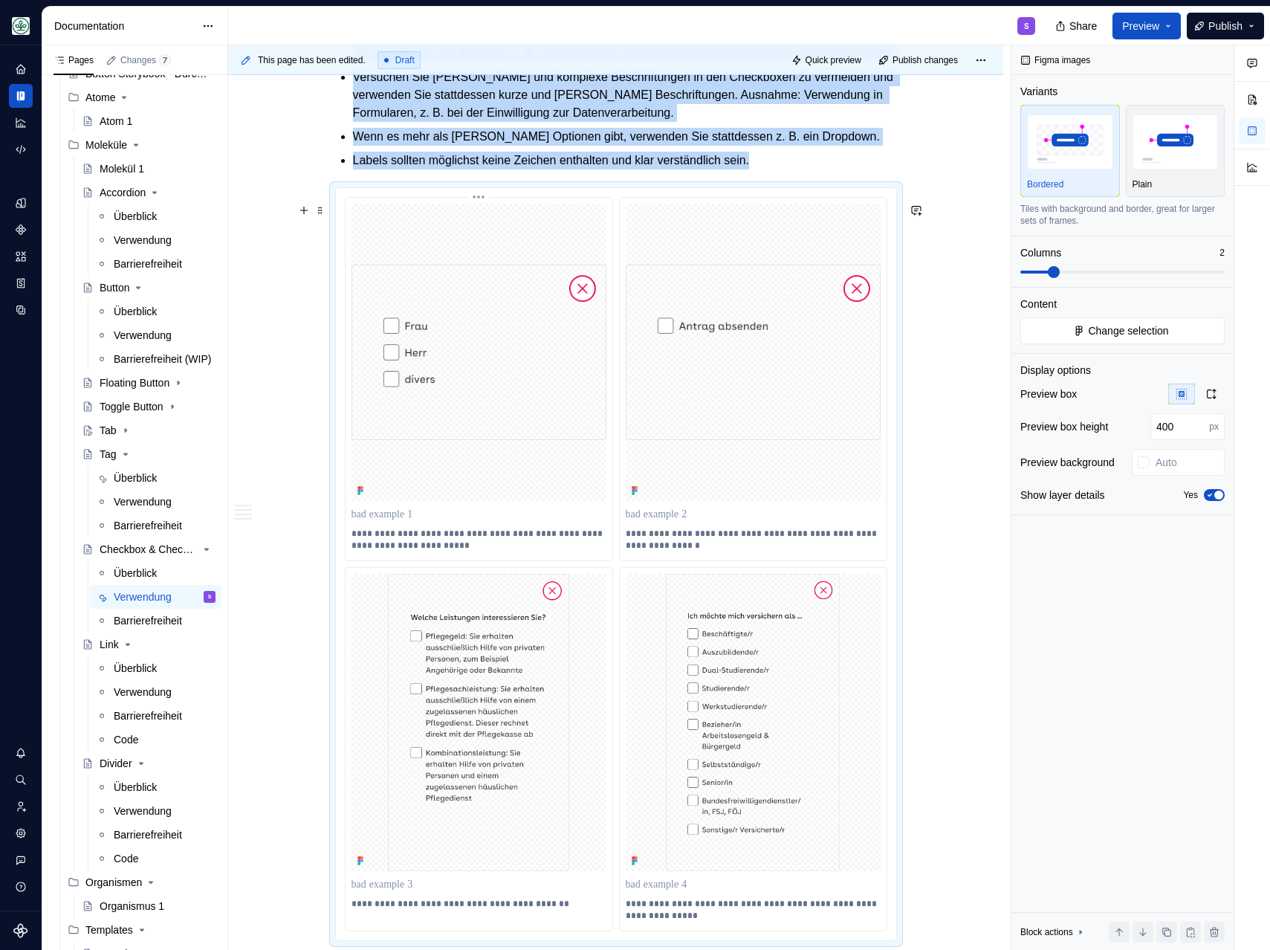
click at [545, 278] on div at bounding box center [479, 352] width 255 height 297
click at [1119, 327] on span "Change selection" at bounding box center [1128, 330] width 80 height 15
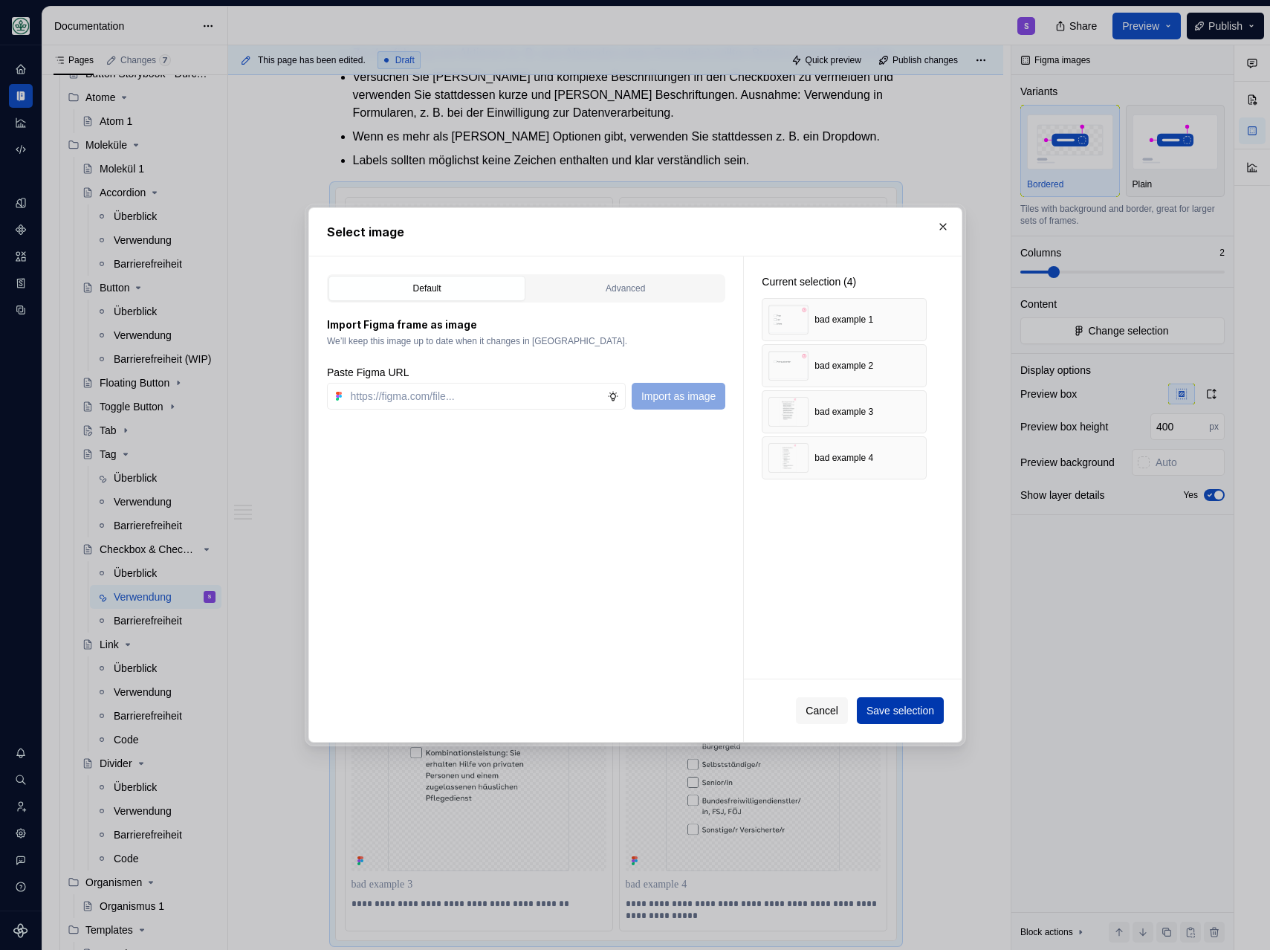
click at [894, 716] on span "Save selection" at bounding box center [900, 710] width 68 height 15
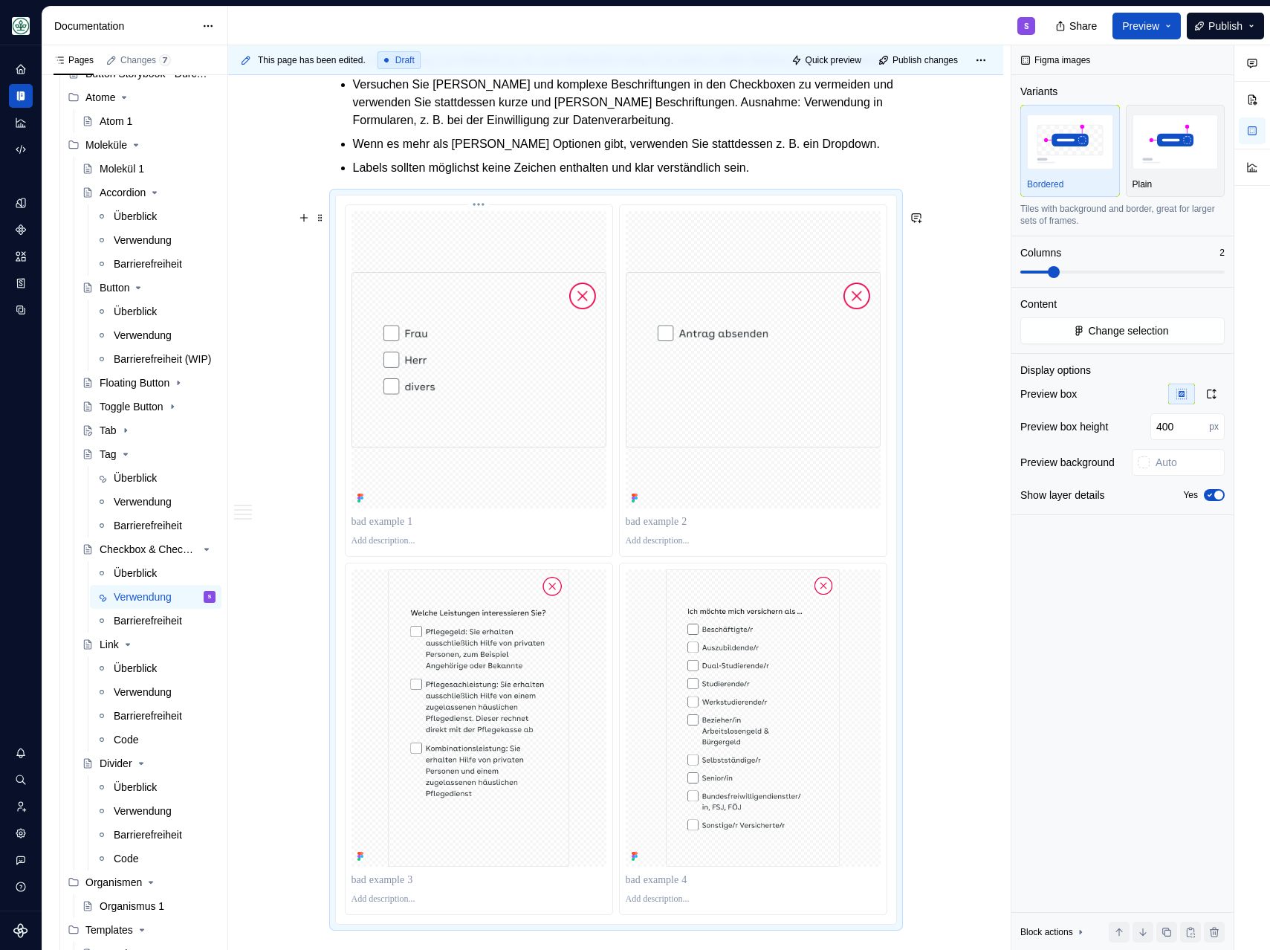
scroll to position [1295, 0]
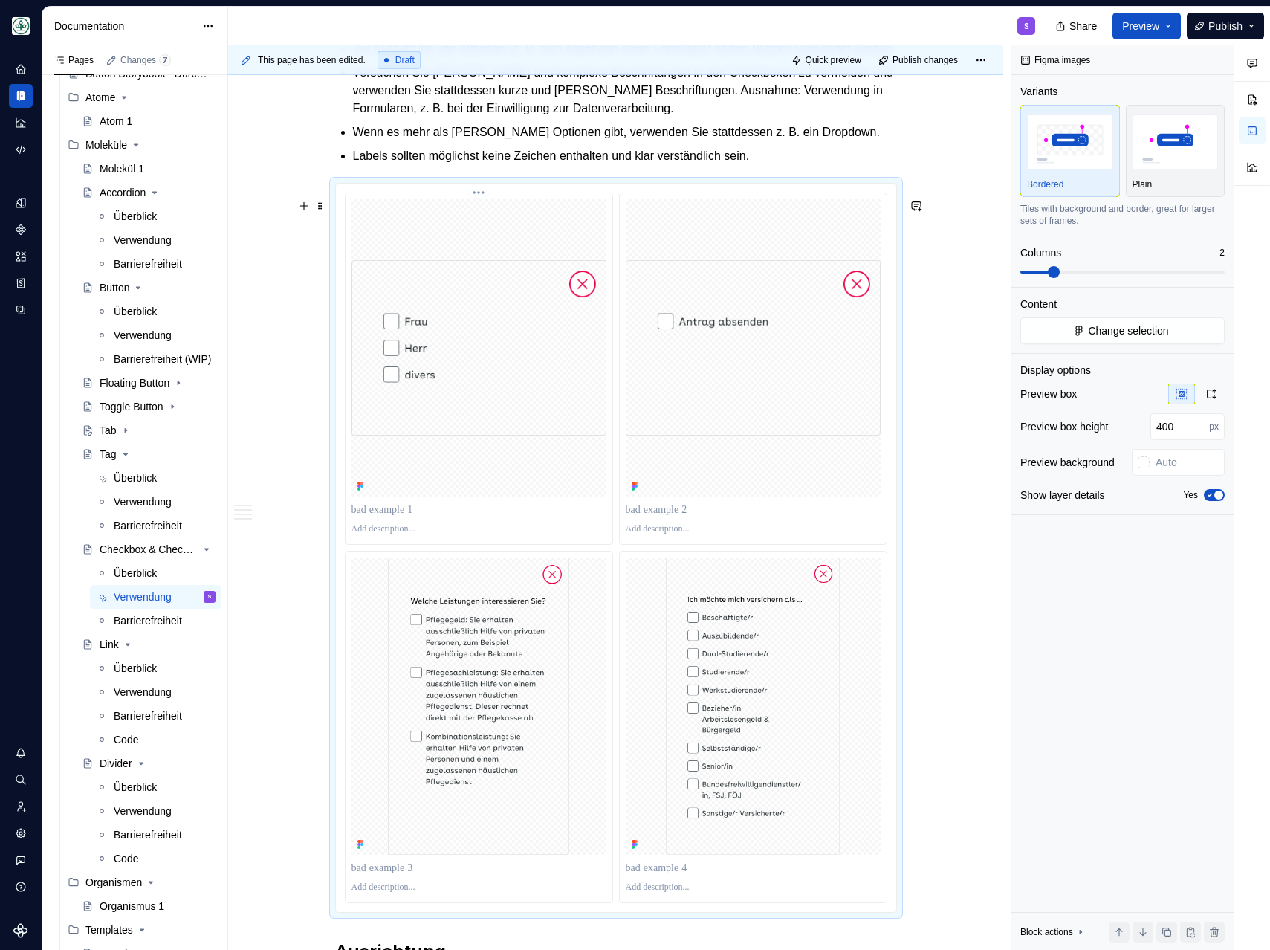
click at [392, 535] on p at bounding box center [479, 529] width 255 height 12
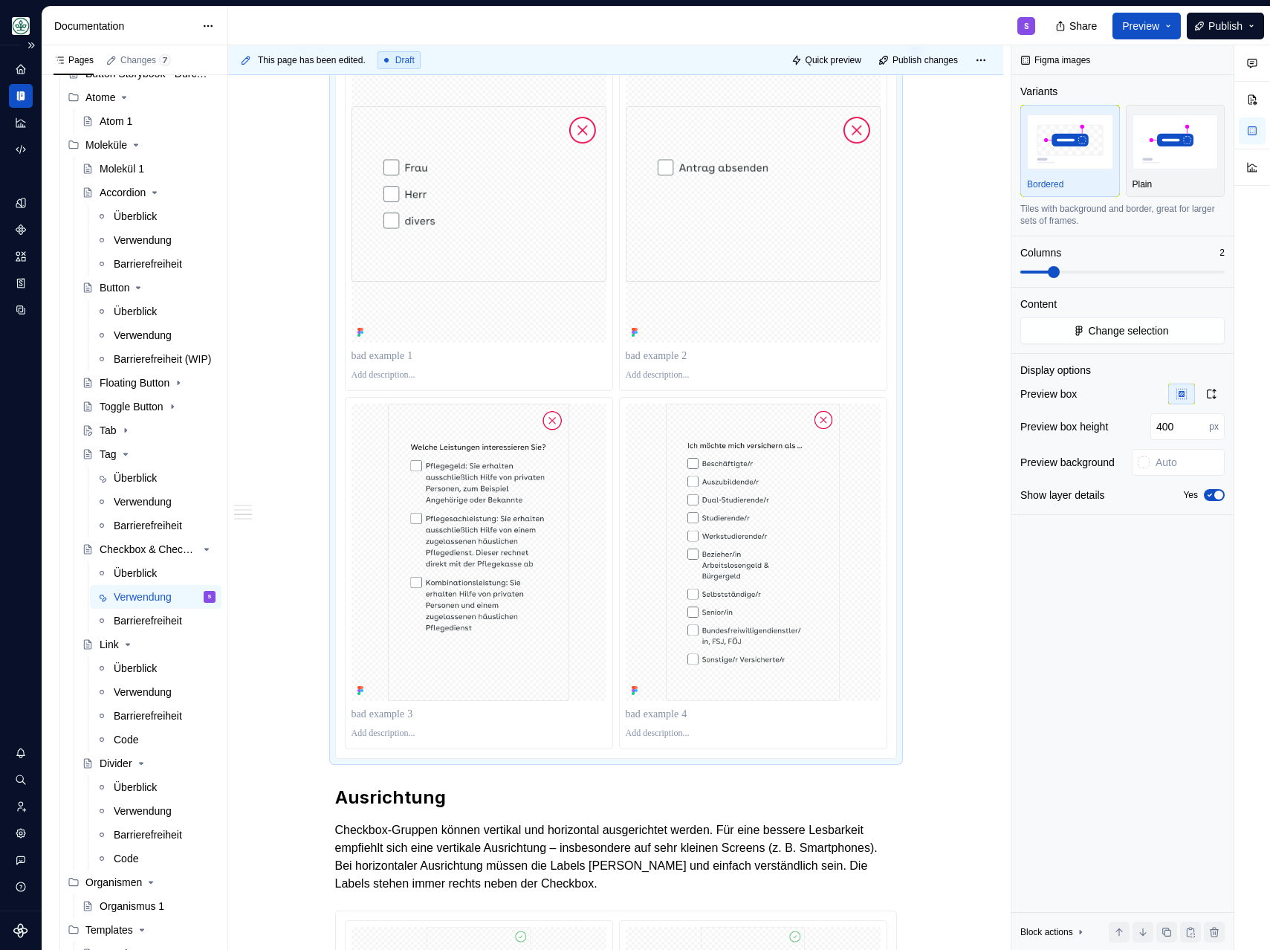
scroll to position [1448, 0]
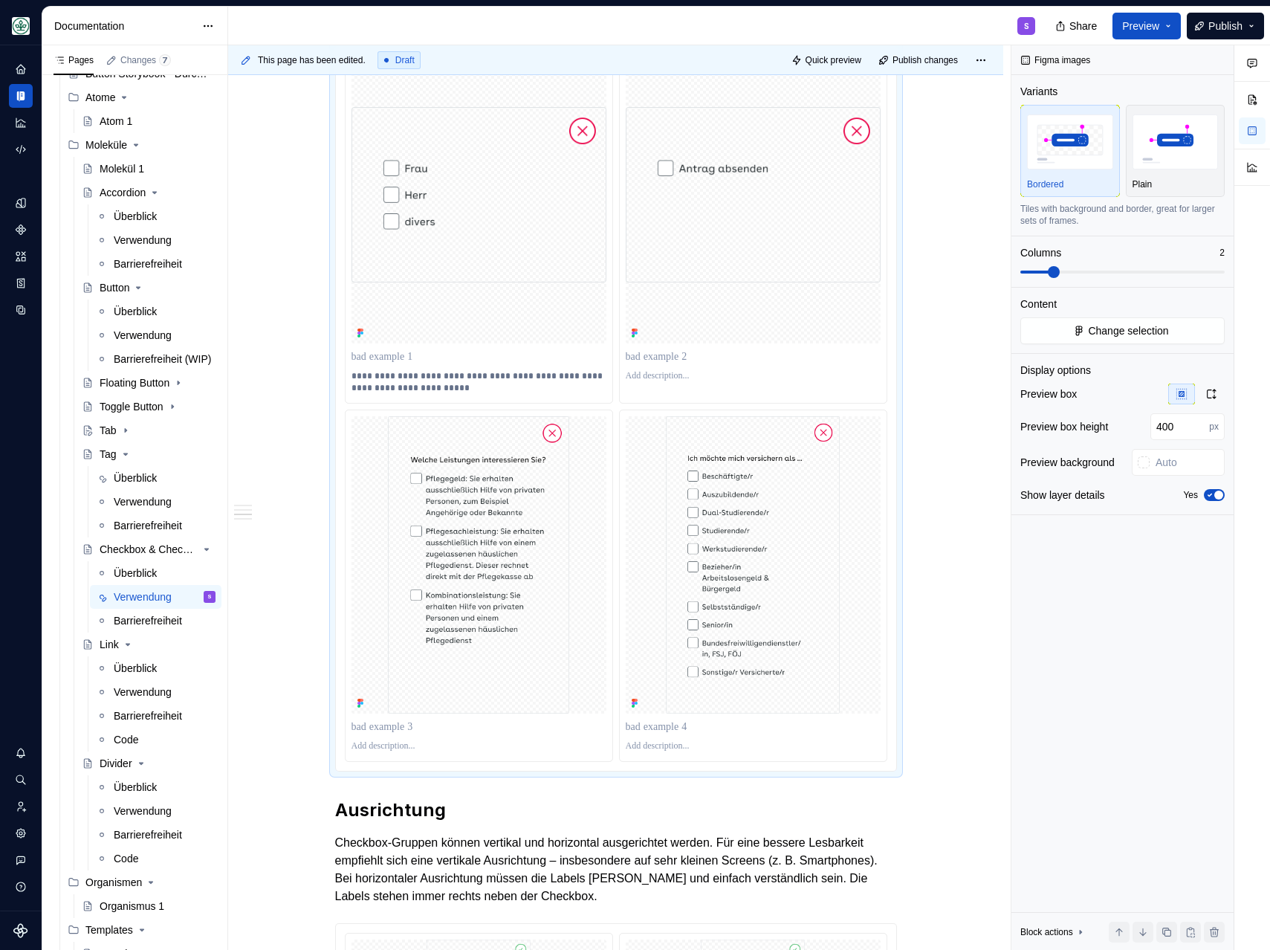
click at [664, 382] on p at bounding box center [753, 376] width 255 height 12
click at [366, 752] on p at bounding box center [479, 746] width 255 height 12
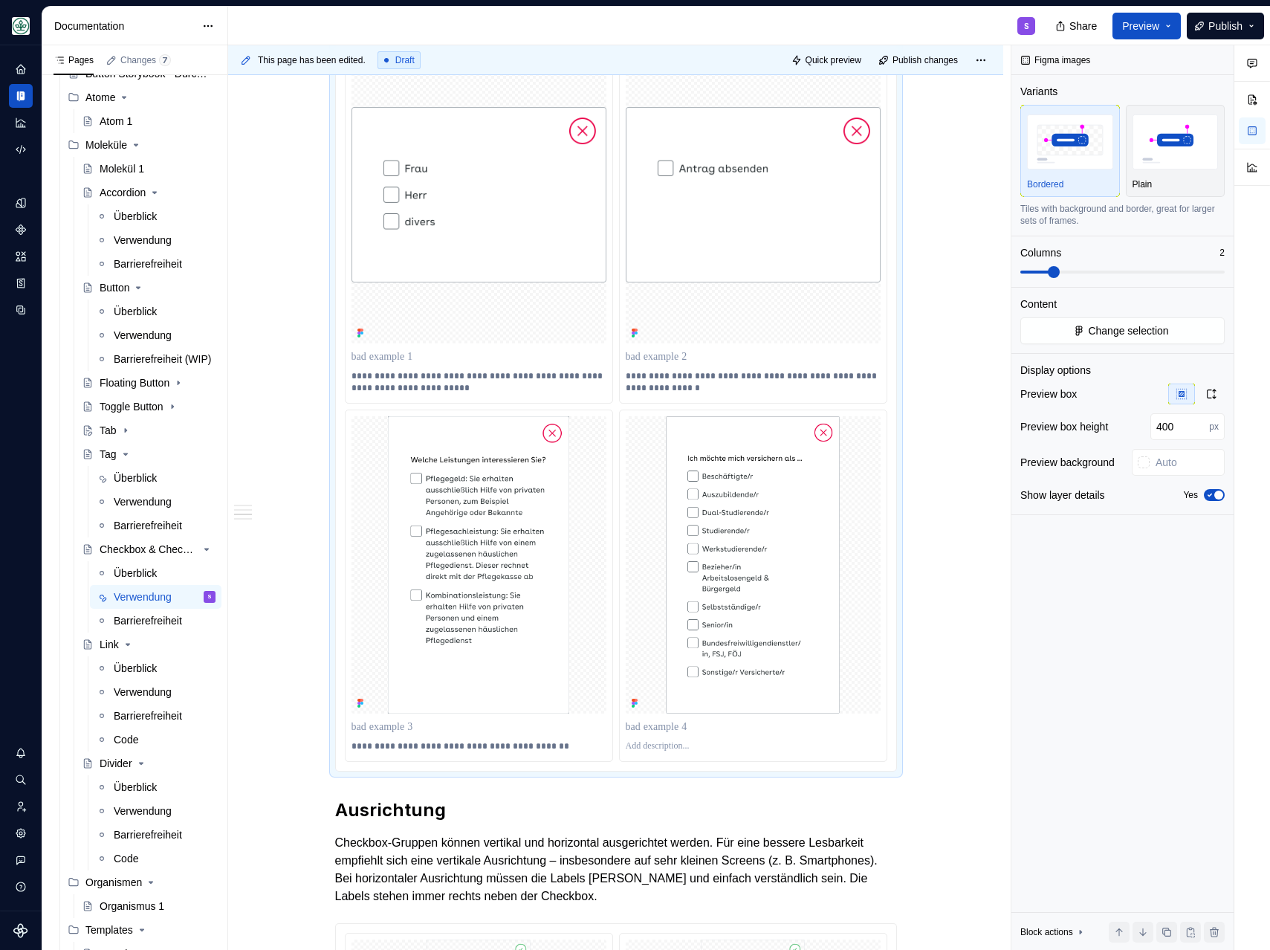
click at [659, 752] on p at bounding box center [753, 746] width 255 height 12
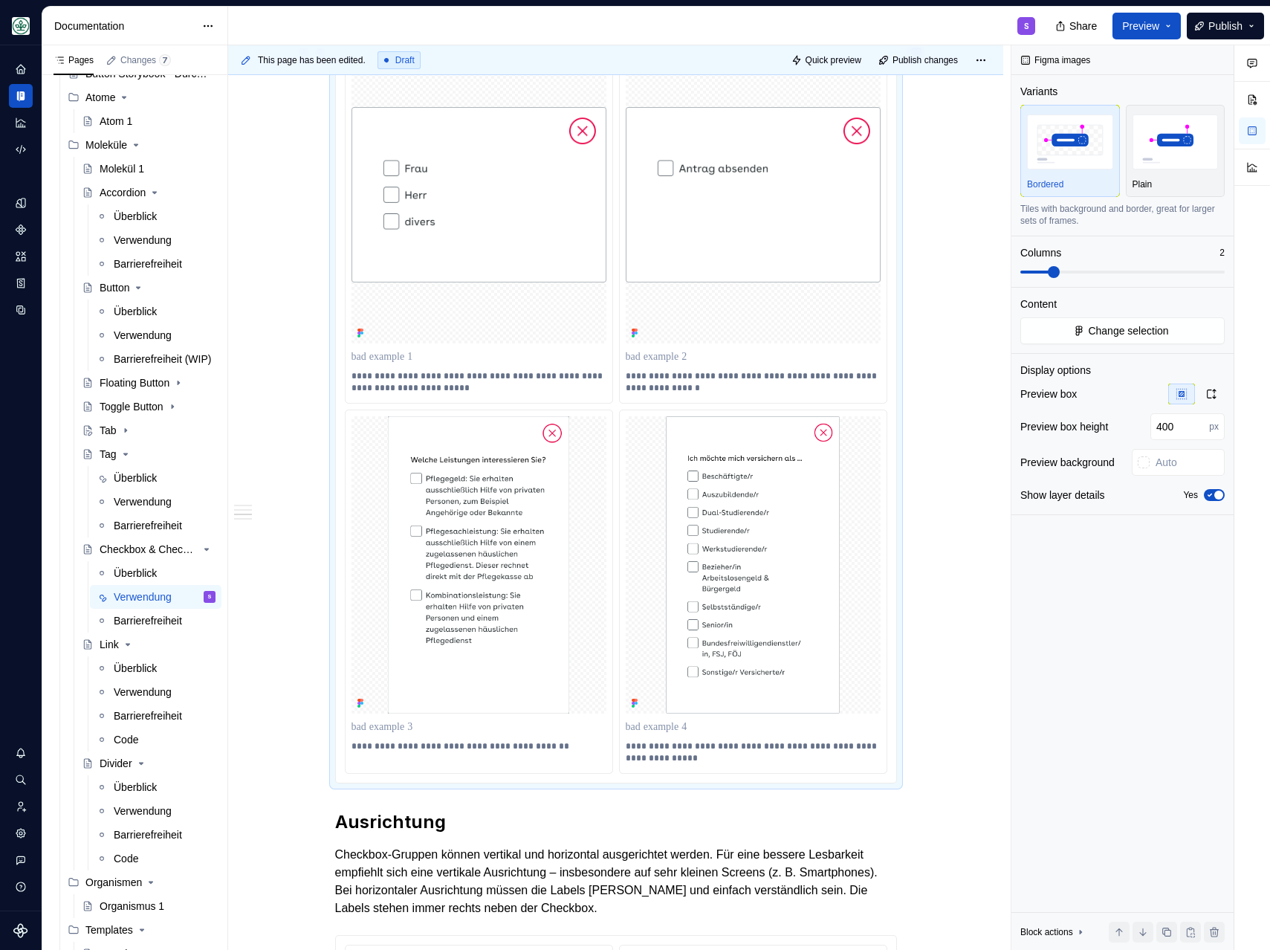
click at [283, 631] on div "**********" at bounding box center [615, 154] width 775 height 2653
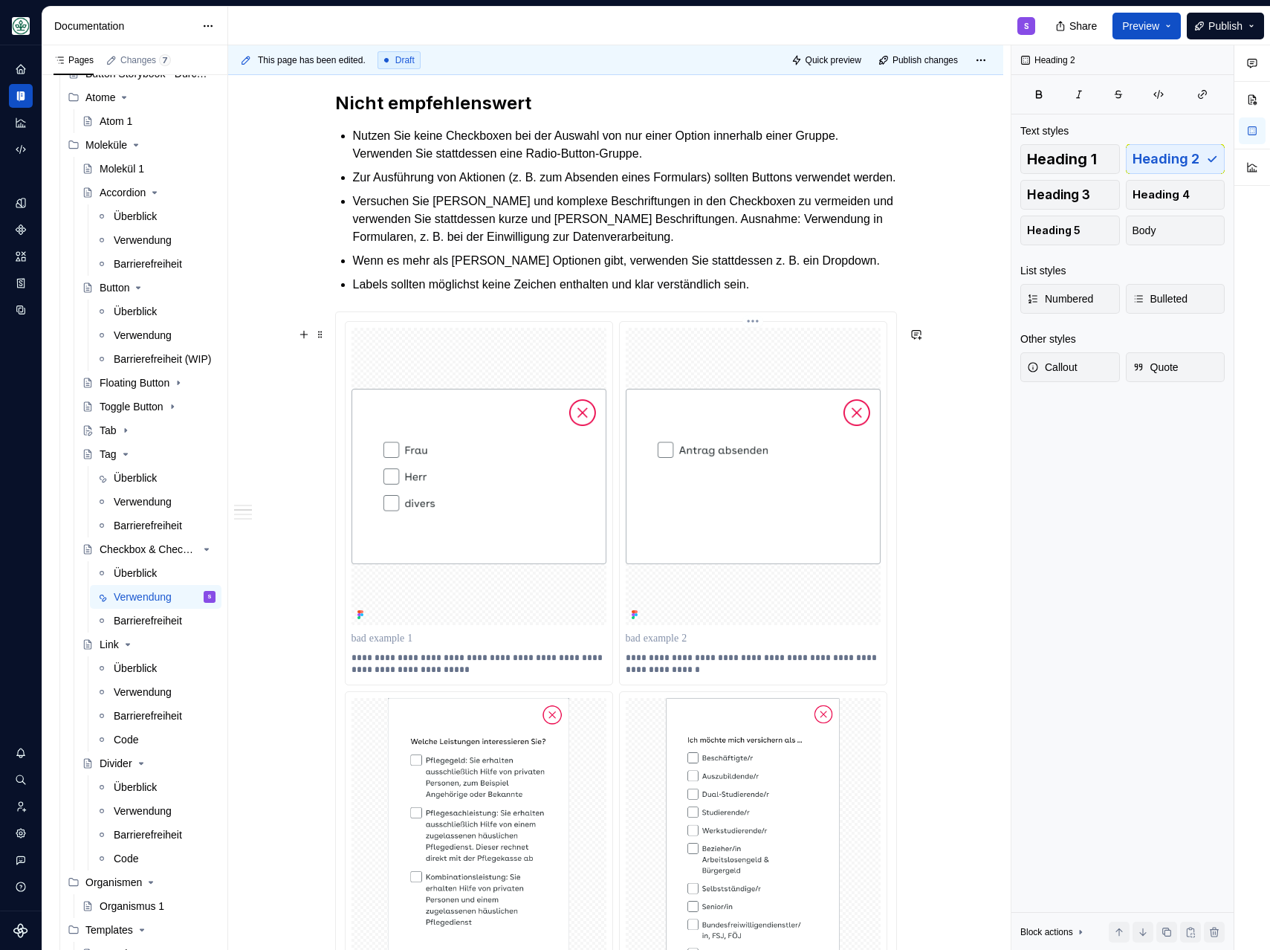
scroll to position [1167, 0]
type textarea "*"
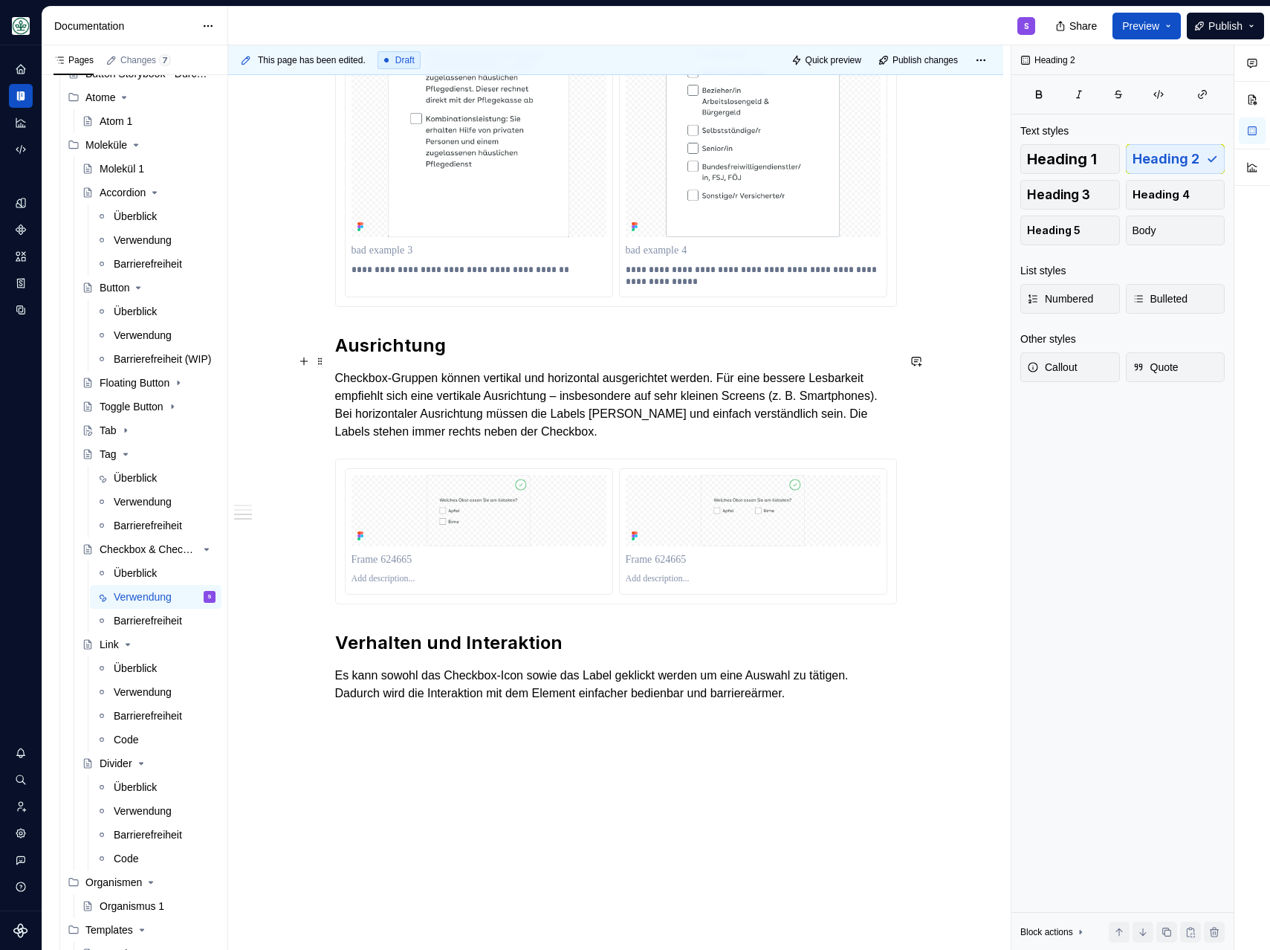
scroll to position [1934, 0]
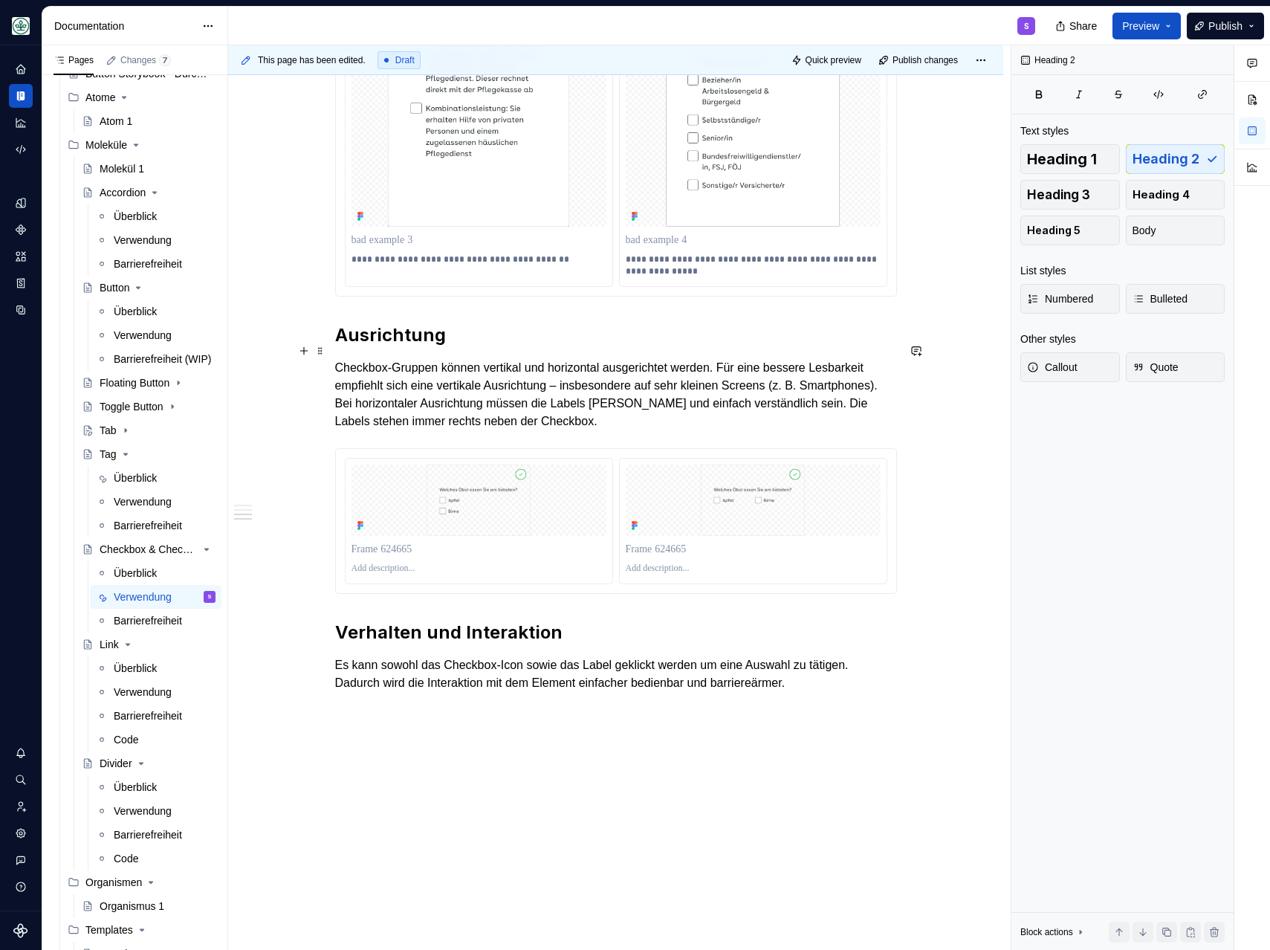
click at [511, 345] on h2 "Ausrichtung" at bounding box center [616, 335] width 562 height 24
click at [506, 193] on img at bounding box center [479, 77] width 255 height 297
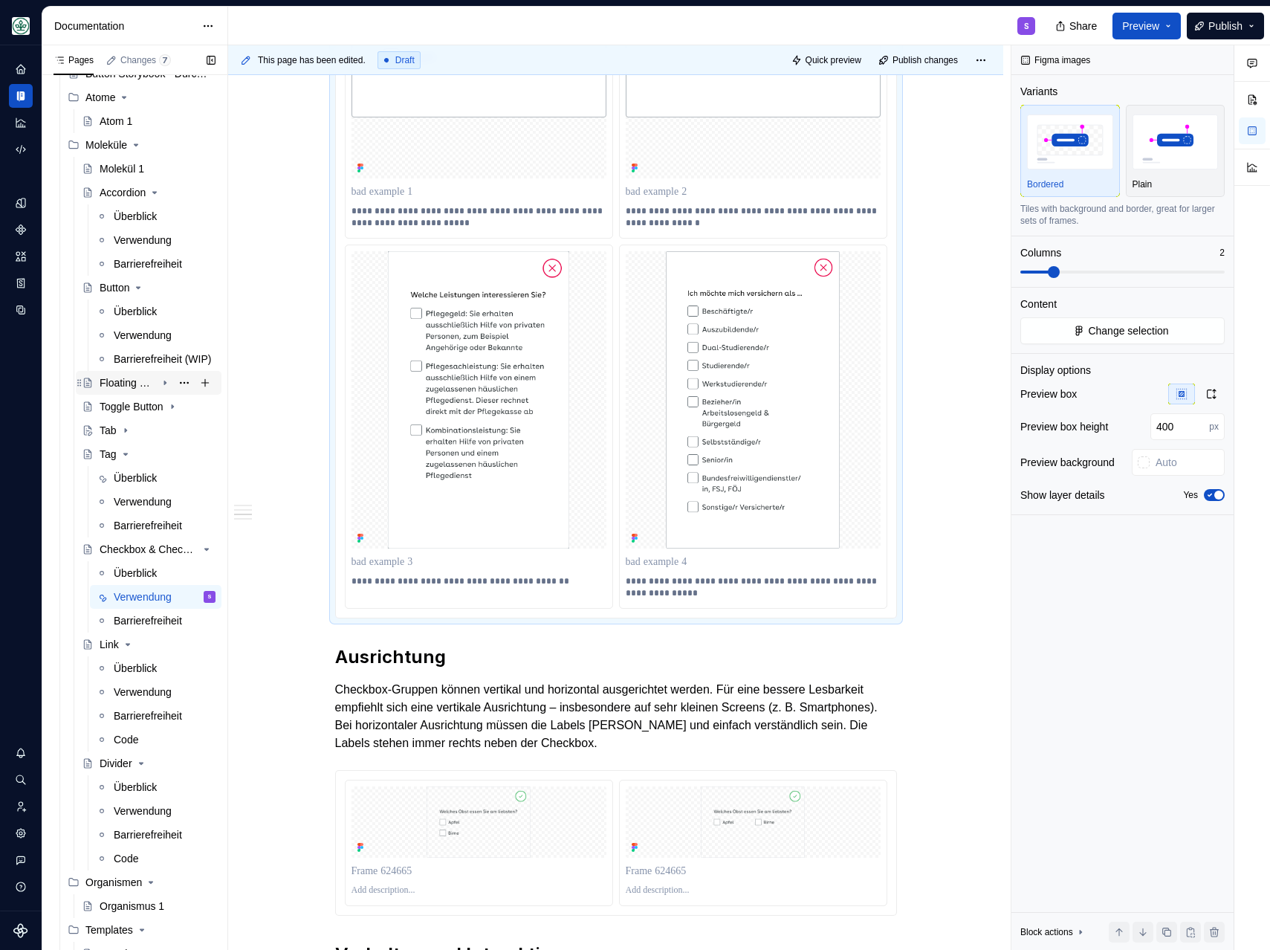
scroll to position [1994, 0]
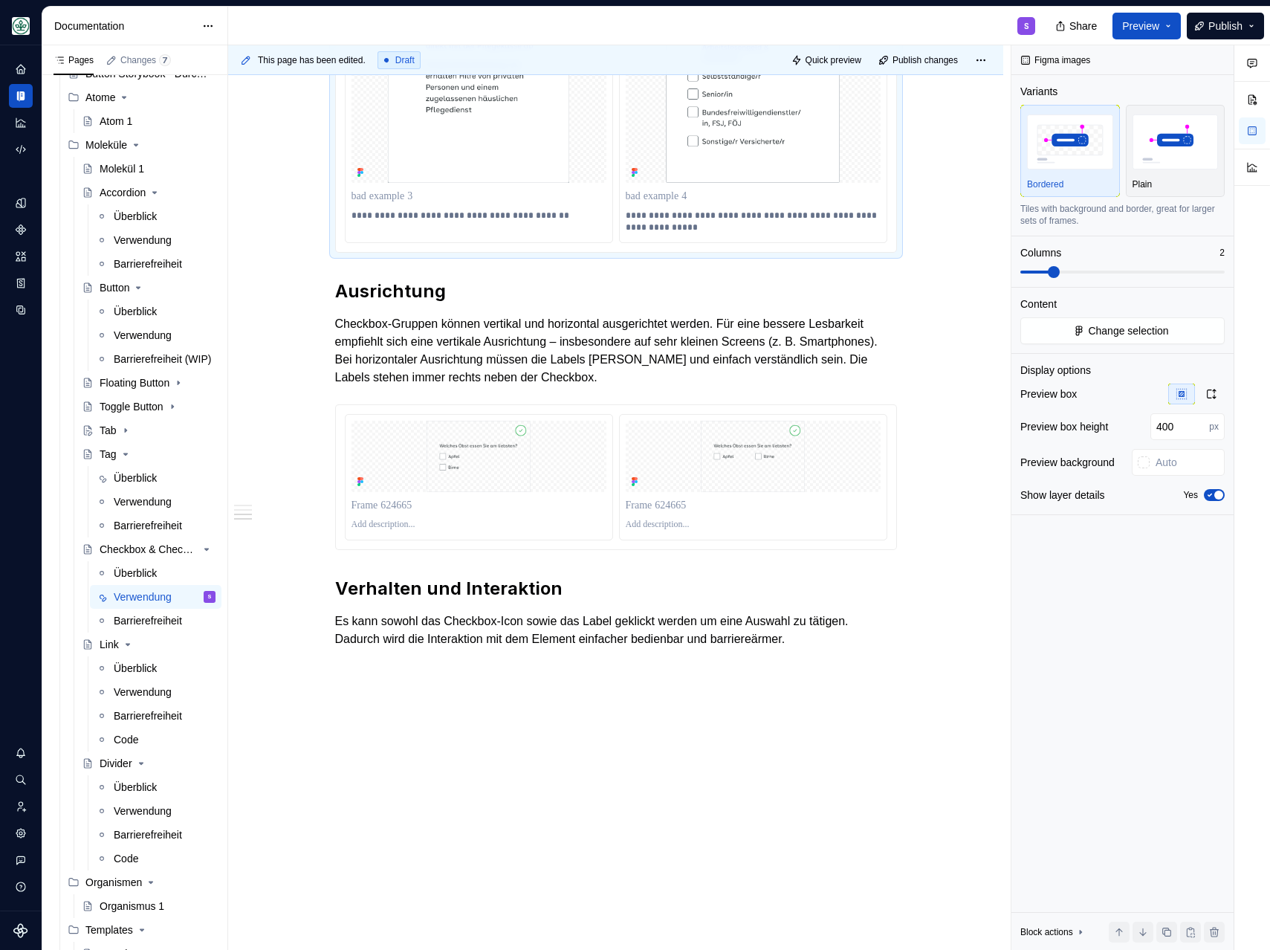
click at [456, 453] on img at bounding box center [479, 456] width 255 height 71
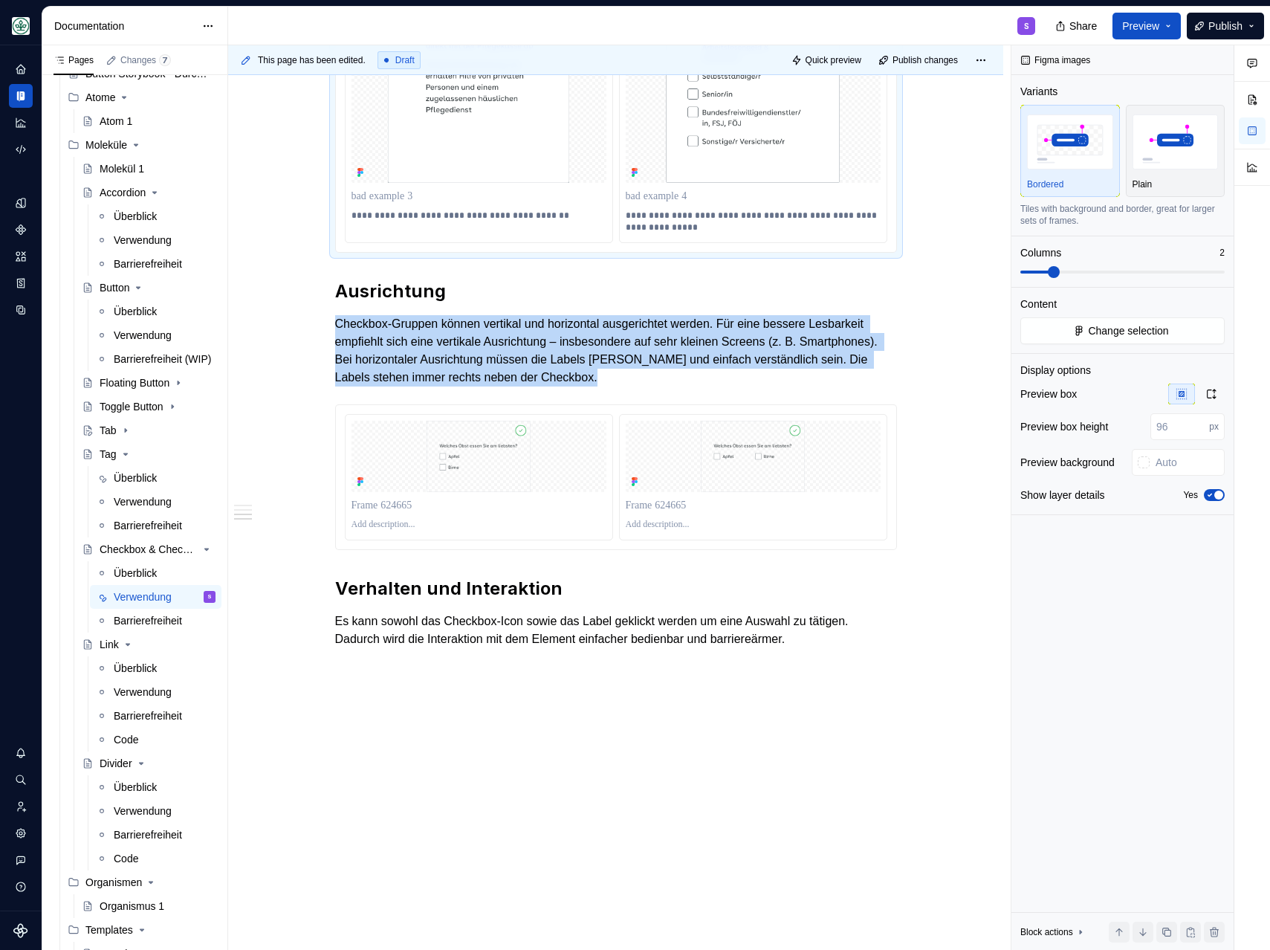
click at [456, 453] on img at bounding box center [479, 456] width 255 height 71
click at [1131, 323] on span "Change selection" at bounding box center [1128, 330] width 80 height 15
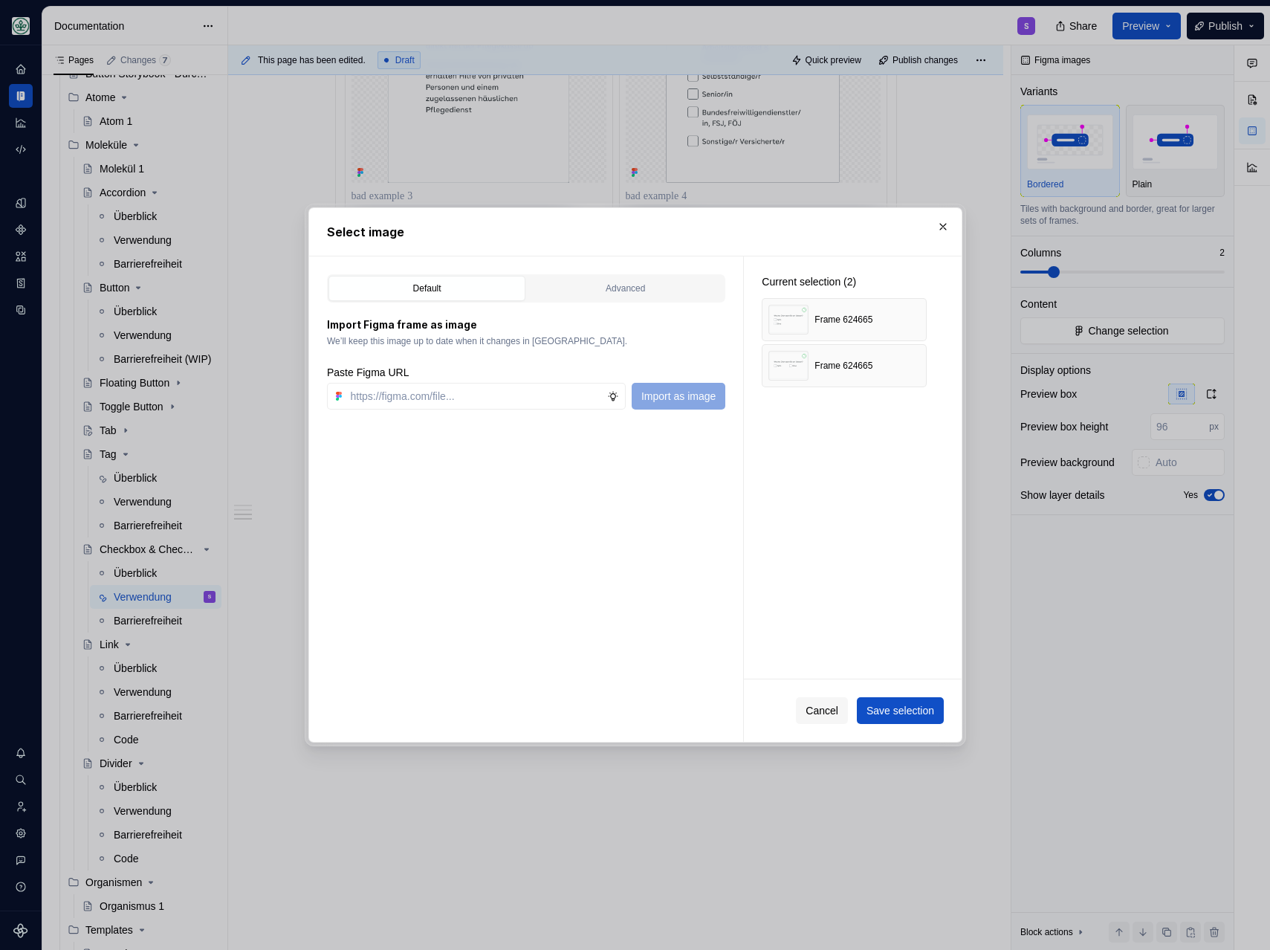
type textarea "*"
click at [892, 719] on button "Save selection" at bounding box center [899, 710] width 87 height 27
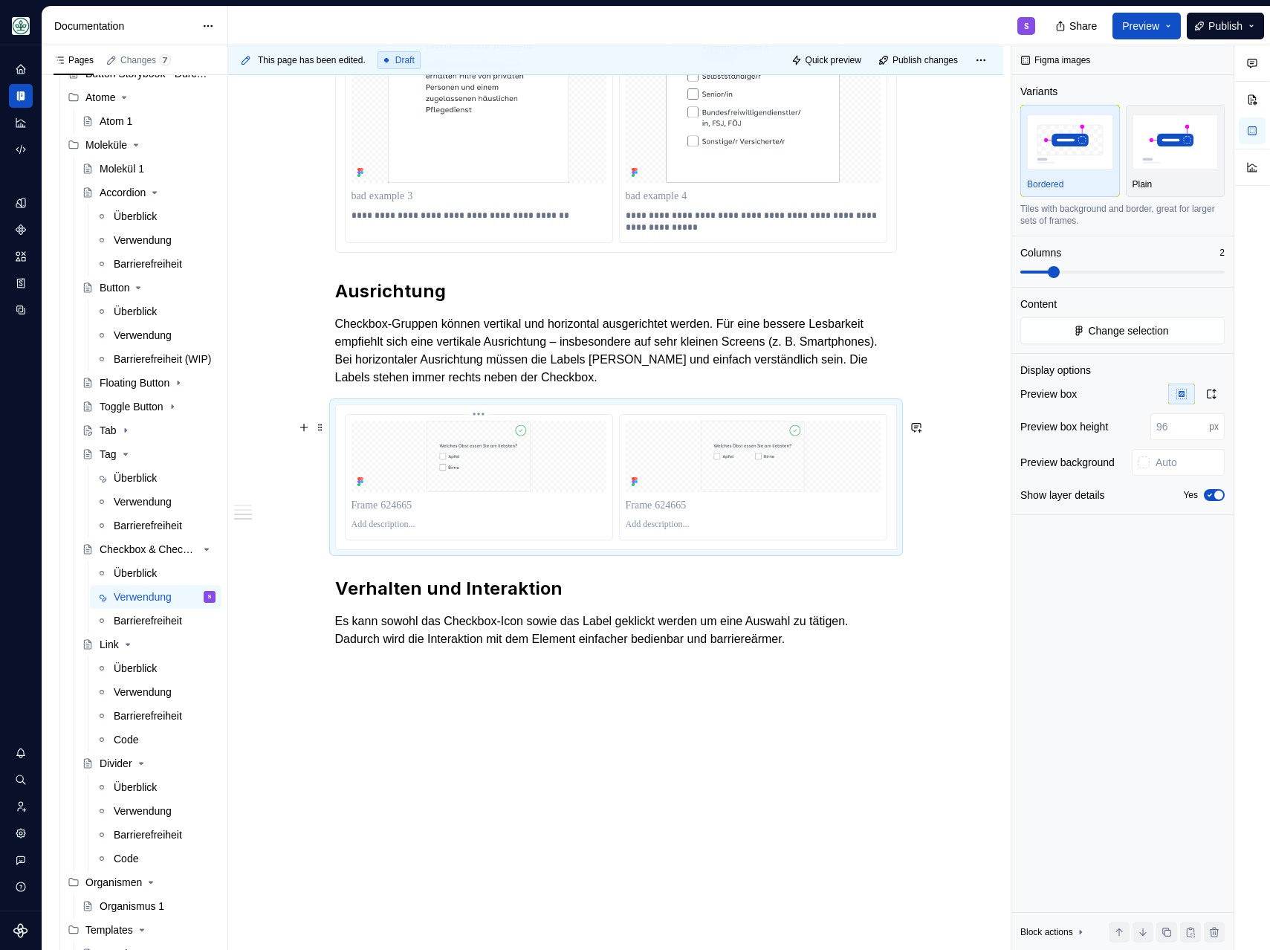
click at [523, 499] on p at bounding box center [479, 505] width 255 height 15
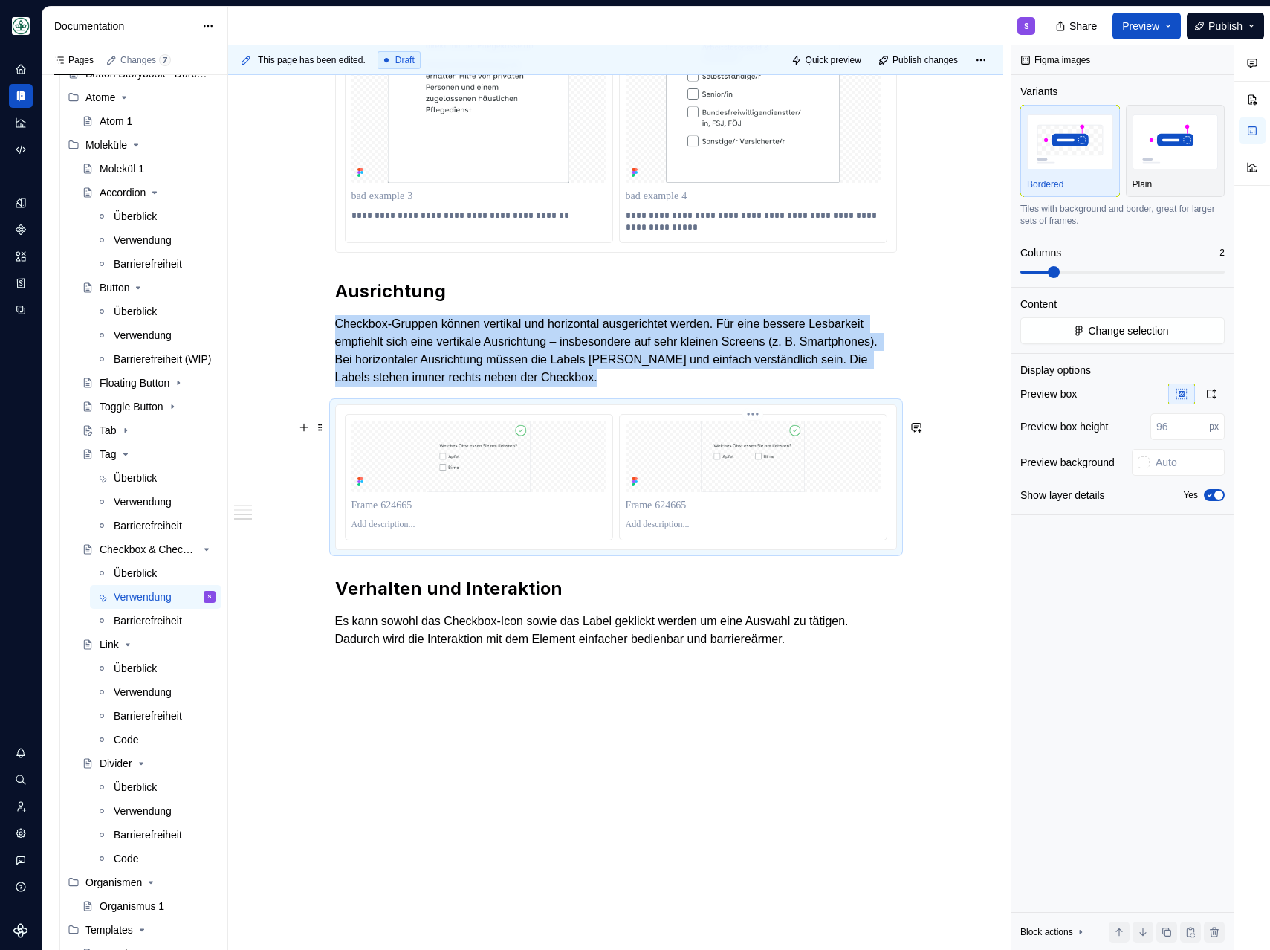
click at [757, 476] on img at bounding box center [753, 456] width 255 height 71
click at [1156, 328] on span "Change selection" at bounding box center [1128, 330] width 80 height 15
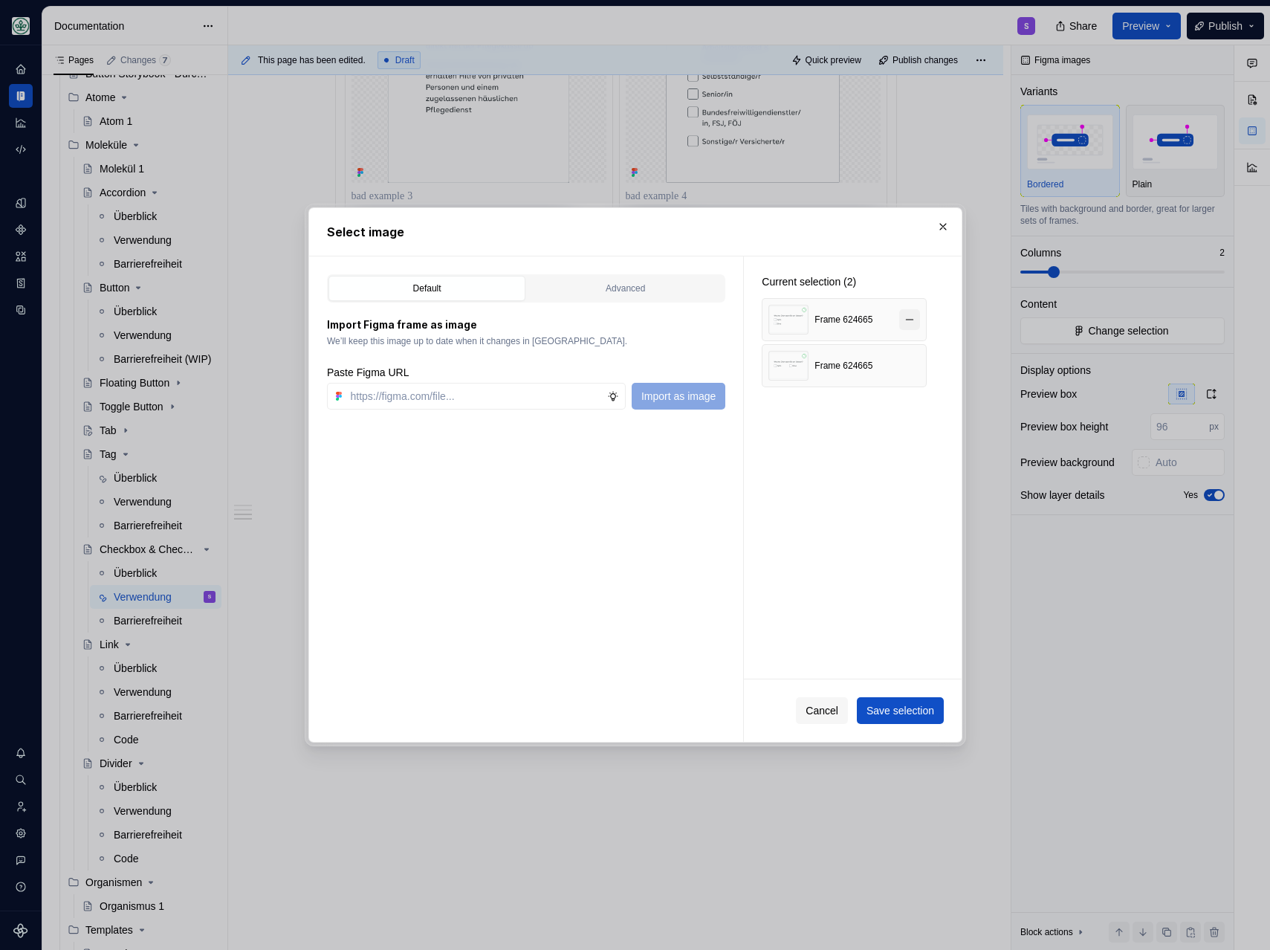
click at [911, 322] on button "button" at bounding box center [909, 319] width 21 height 21
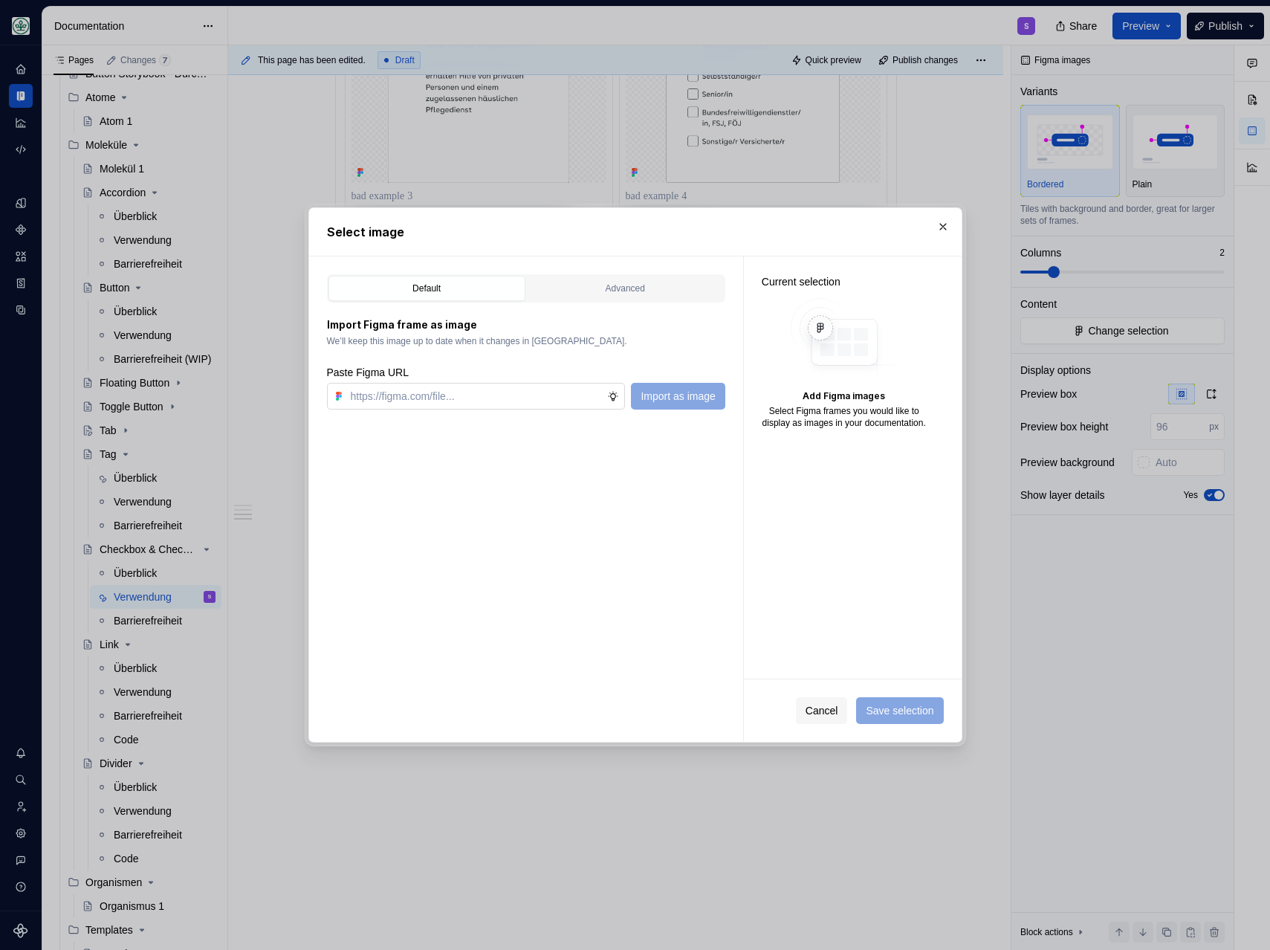
click at [366, 393] on input "text" at bounding box center [476, 396] width 263 height 27
paste input "[URL][DOMAIN_NAME]"
type input "[URL][DOMAIN_NAME]"
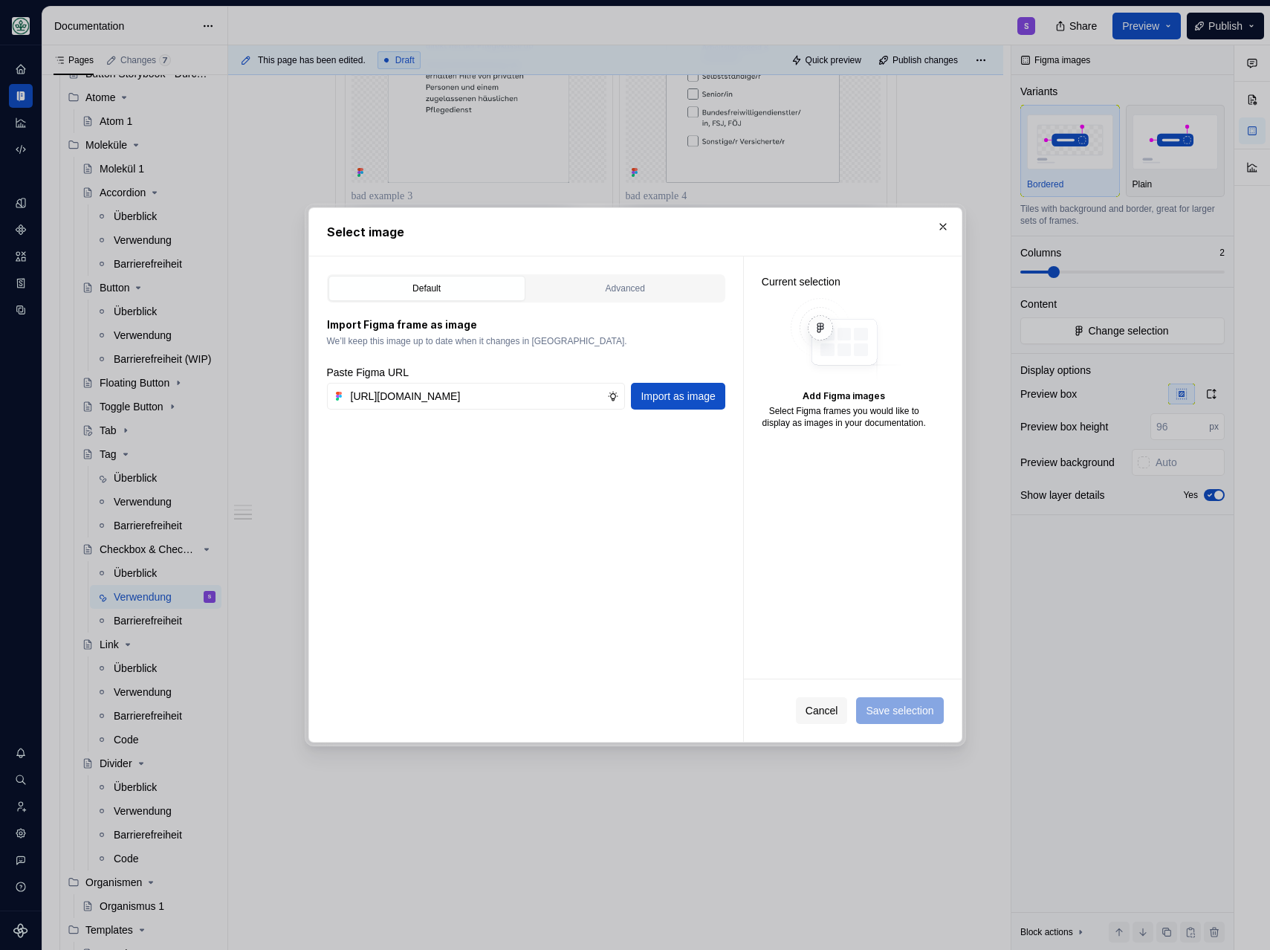
type textarea "*"
click at [681, 403] on span "Import as image" at bounding box center [678, 396] width 74 height 15
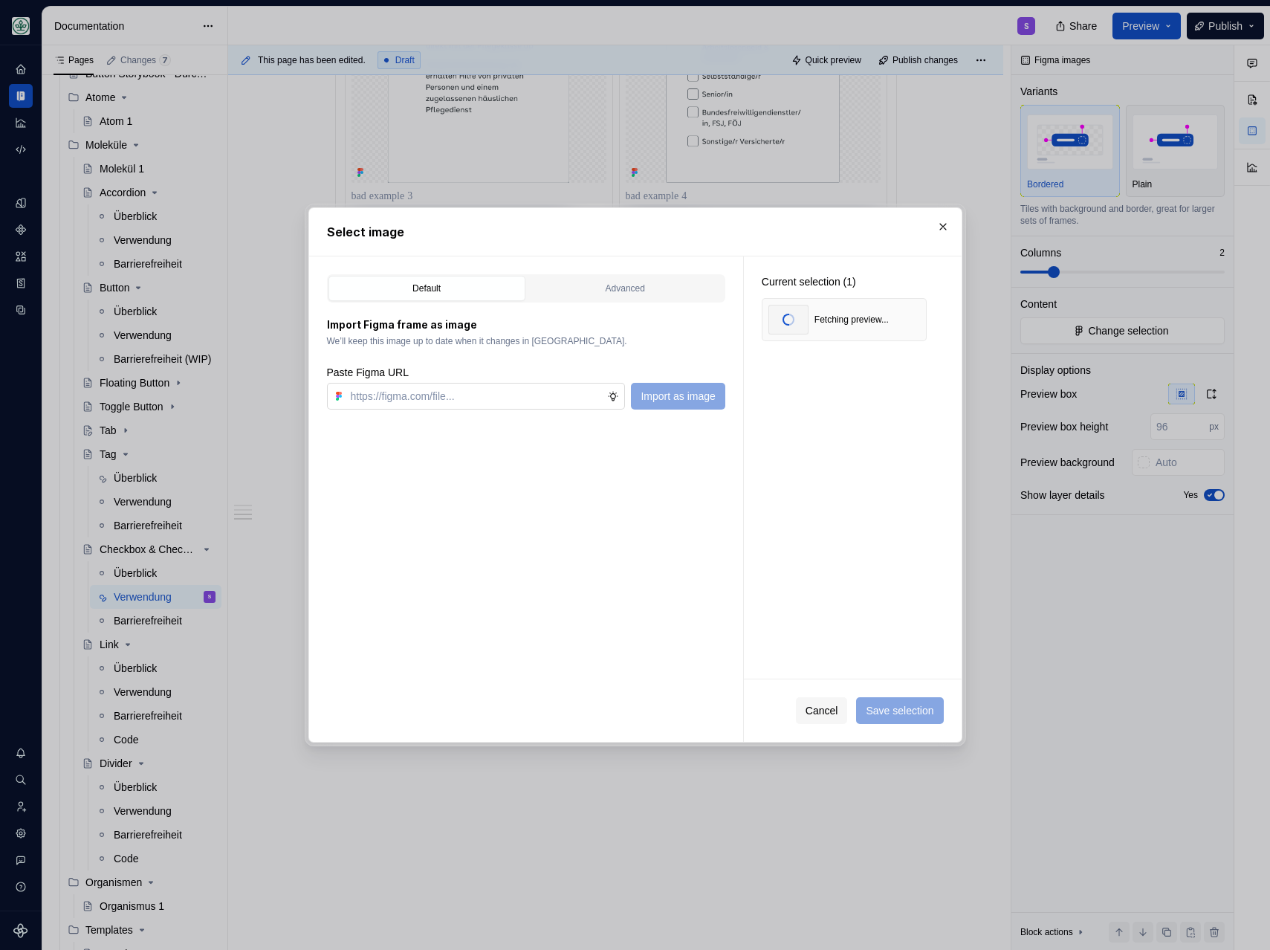
click at [418, 394] on input "text" at bounding box center [476, 396] width 263 height 27
paste input "[URL][DOMAIN_NAME]"
type input "[URL][DOMAIN_NAME]"
click at [661, 400] on span "Import as image" at bounding box center [678, 396] width 74 height 15
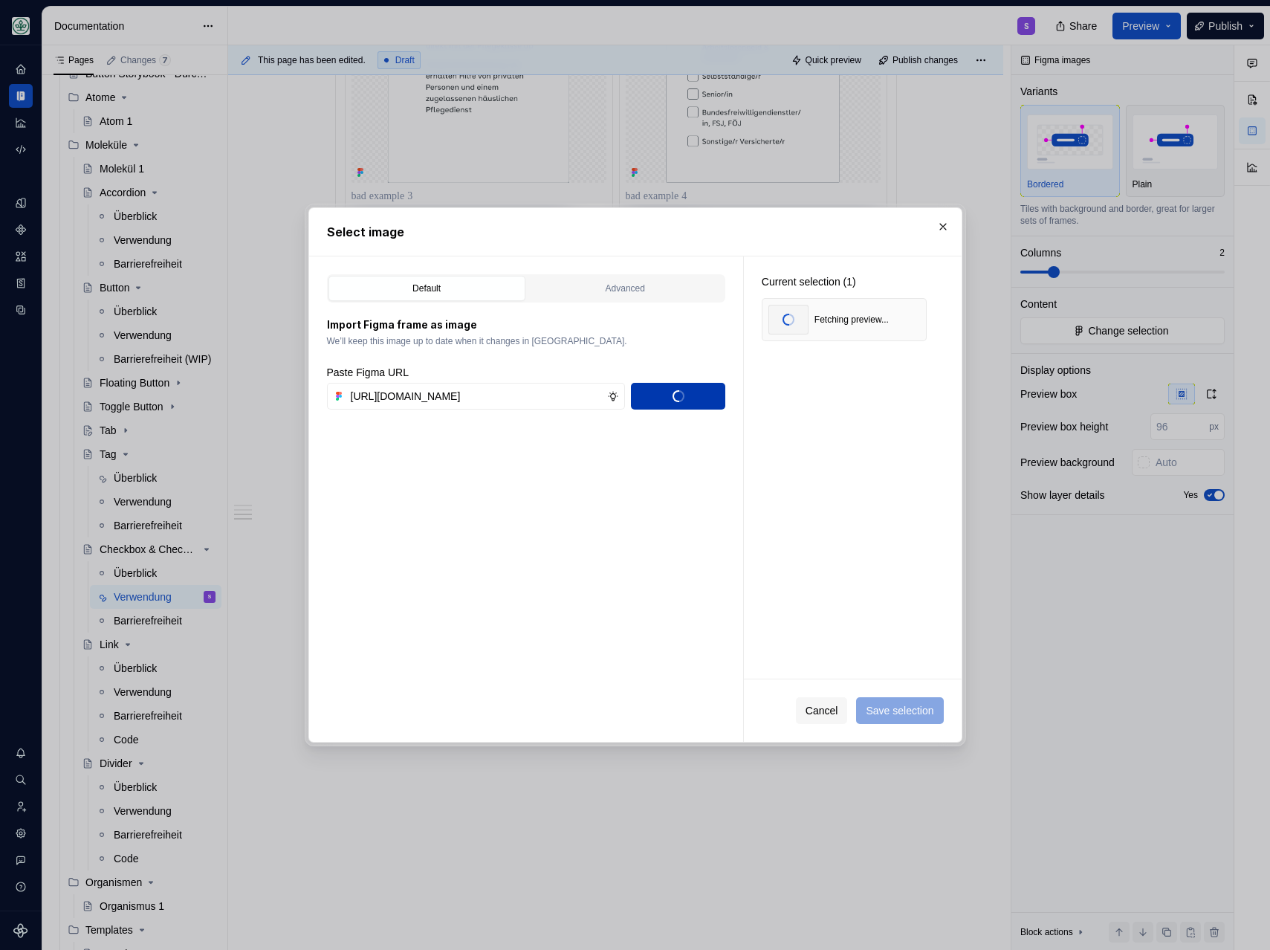
scroll to position [0, 0]
click at [864, 565] on div "Current selection (2) Fetching preview... Fetching preview..." at bounding box center [853, 467] width 218 height 422
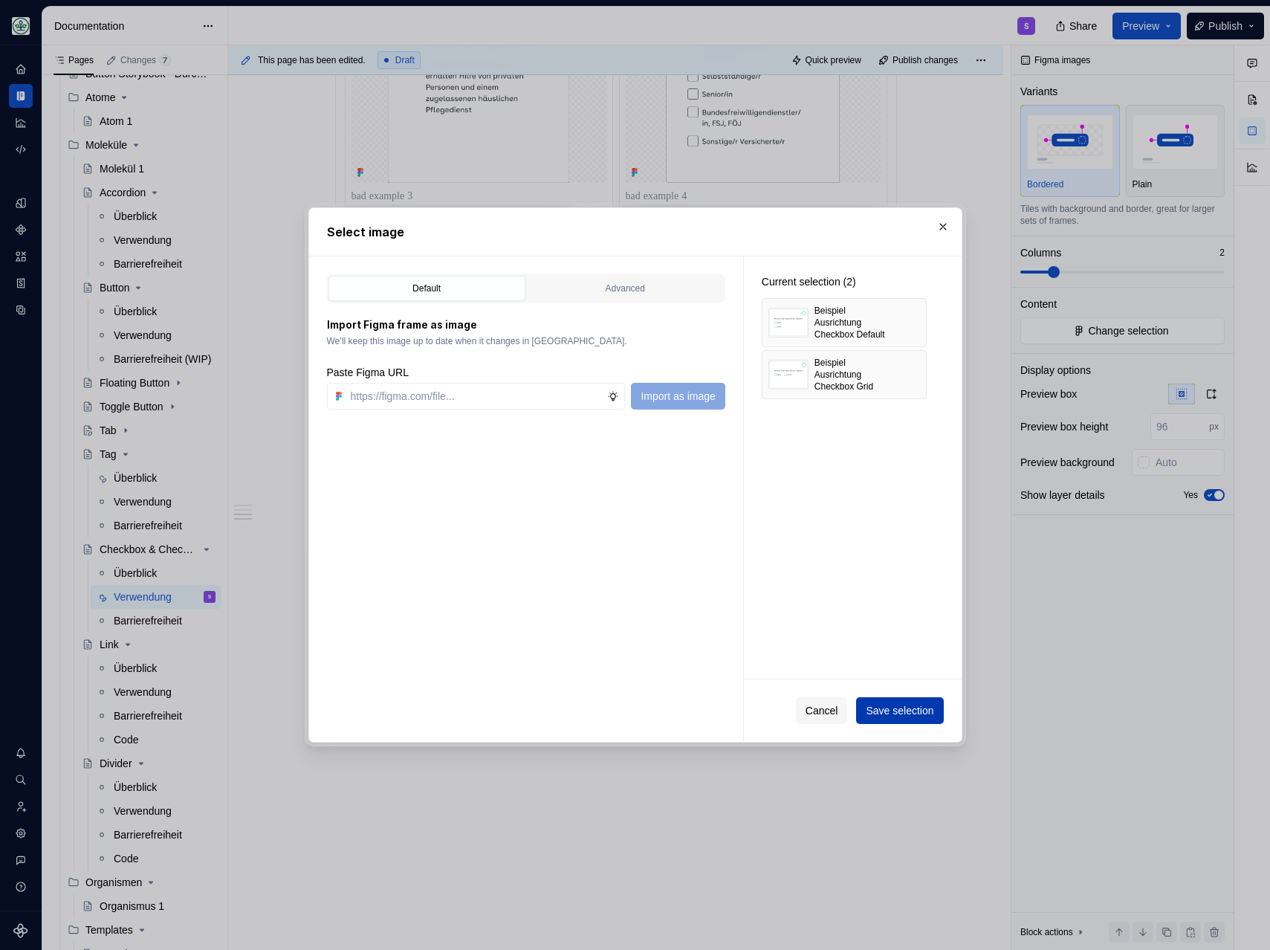
click at [884, 710] on span "Save selection" at bounding box center [900, 710] width 68 height 15
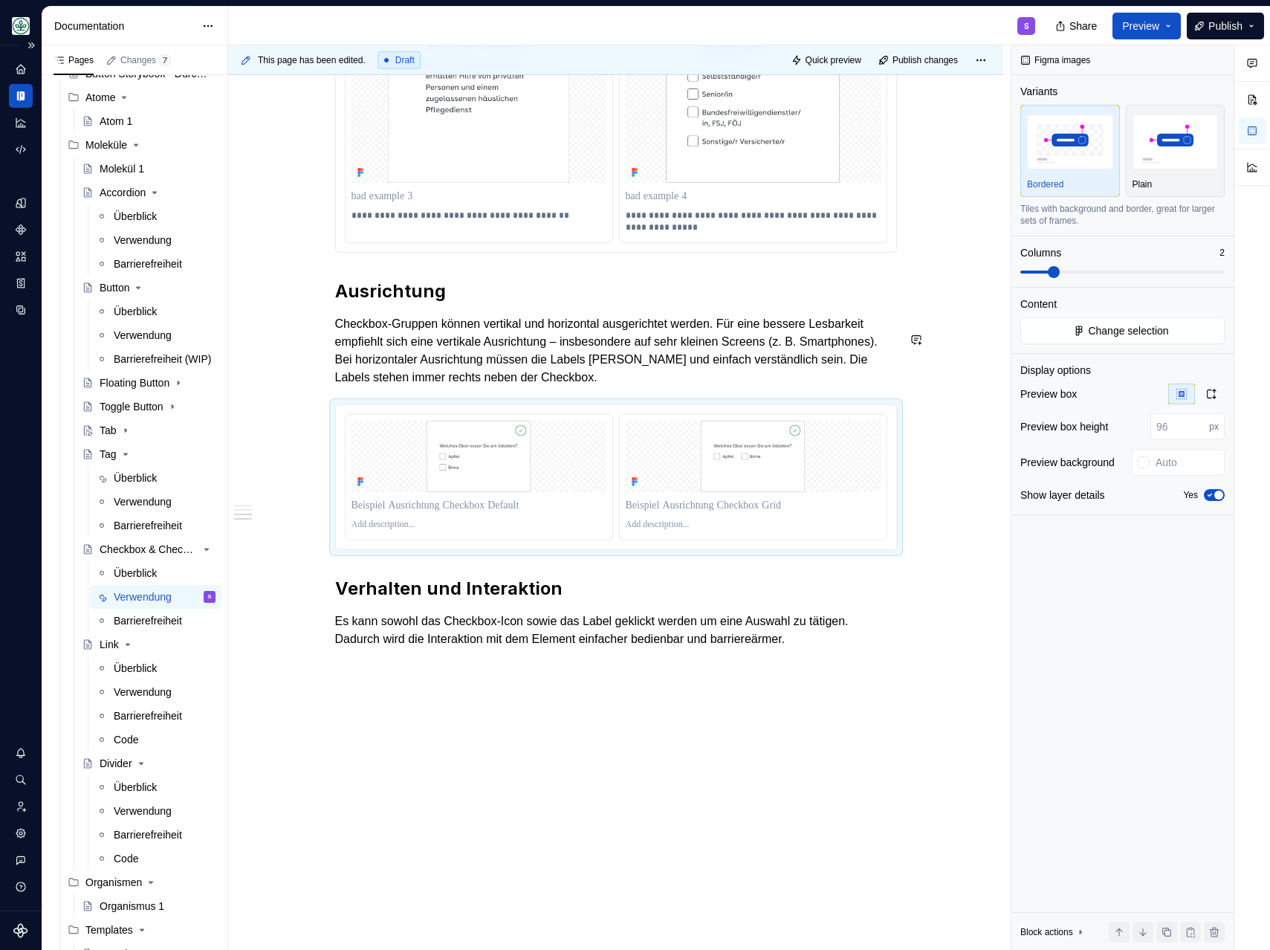
scroll to position [1969, 0]
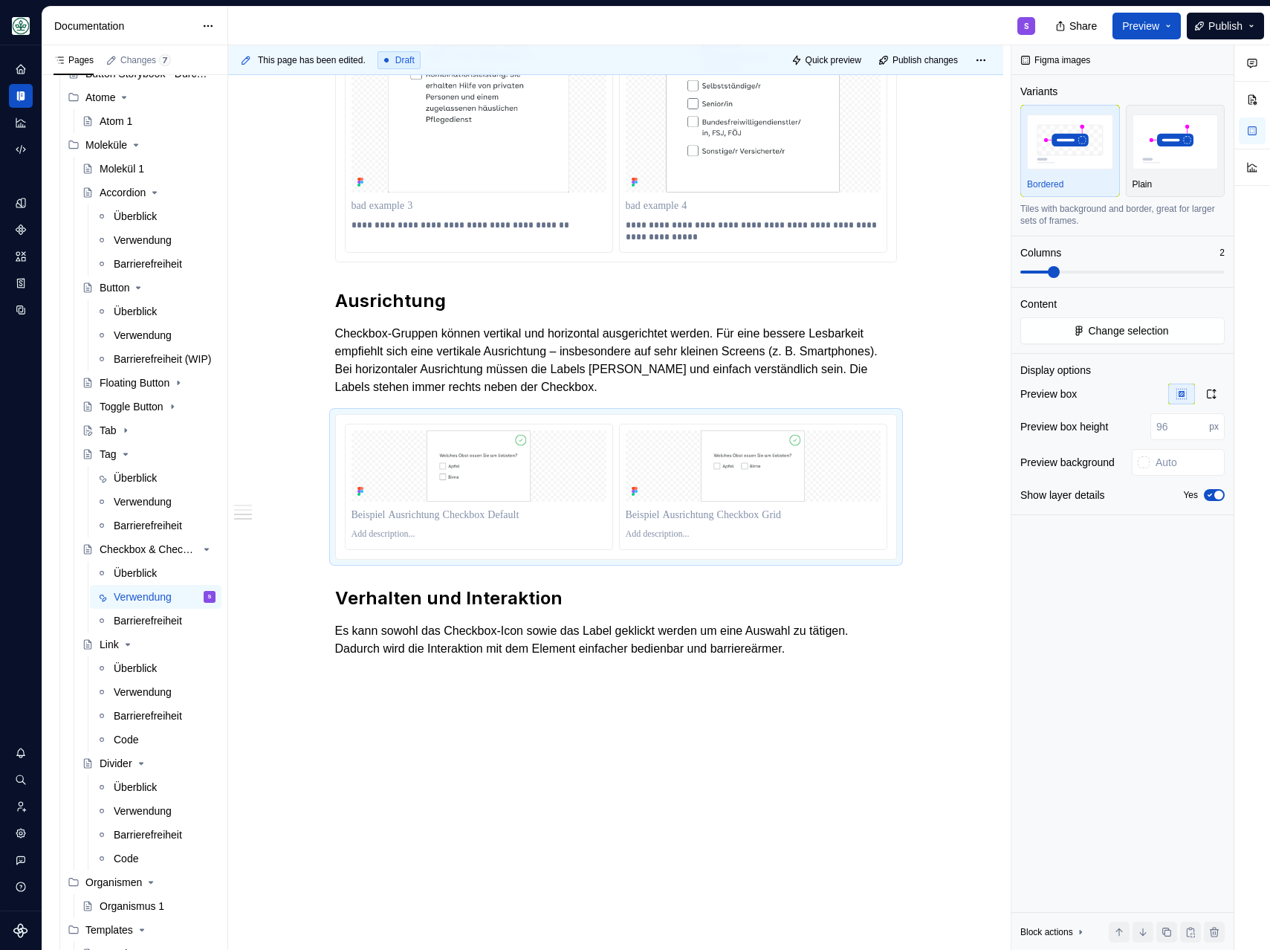
click at [386, 540] on p at bounding box center [479, 534] width 255 height 12
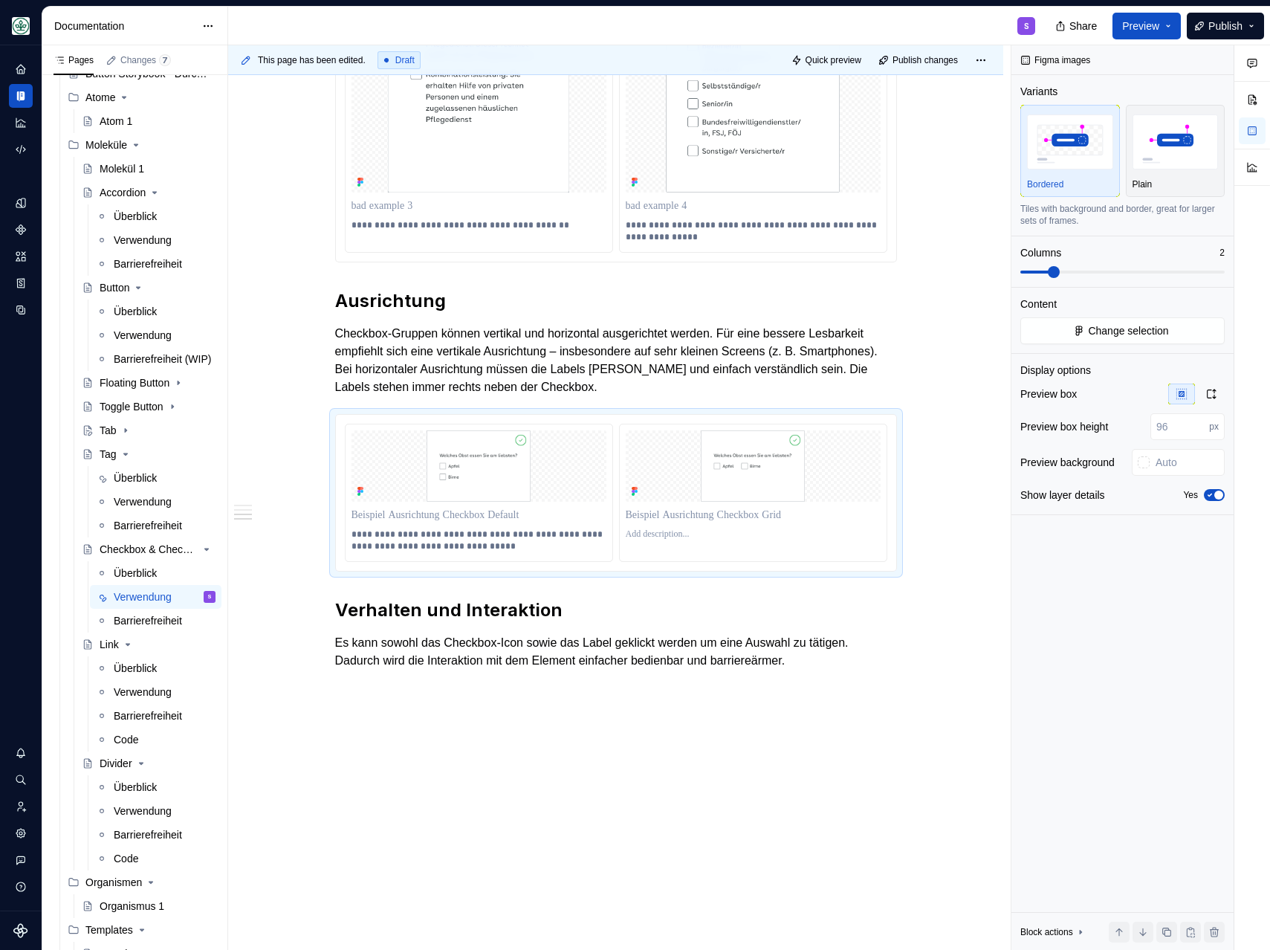
click at [447, 552] on p "**********" at bounding box center [479, 540] width 255 height 24
click at [632, 540] on p at bounding box center [753, 534] width 255 height 12
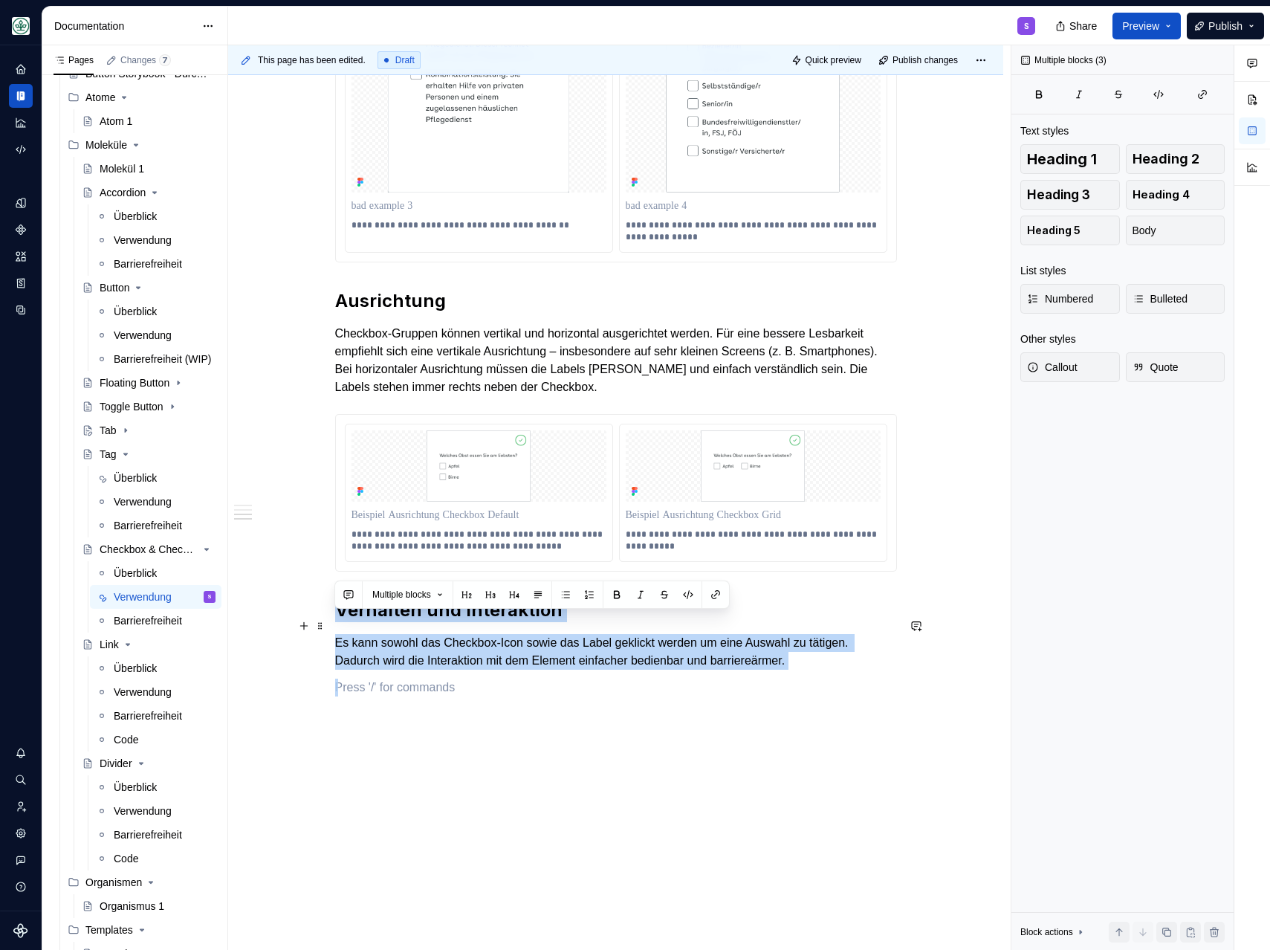
drag, startPoint x: 383, startPoint y: 705, endPoint x: 328, endPoint y: 620, distance: 101.0
click at [601, 659] on p "Es kann sowohl das Checkbox-Icon sowie das Label geklickt werden um eine Auswah…" at bounding box center [616, 652] width 562 height 36
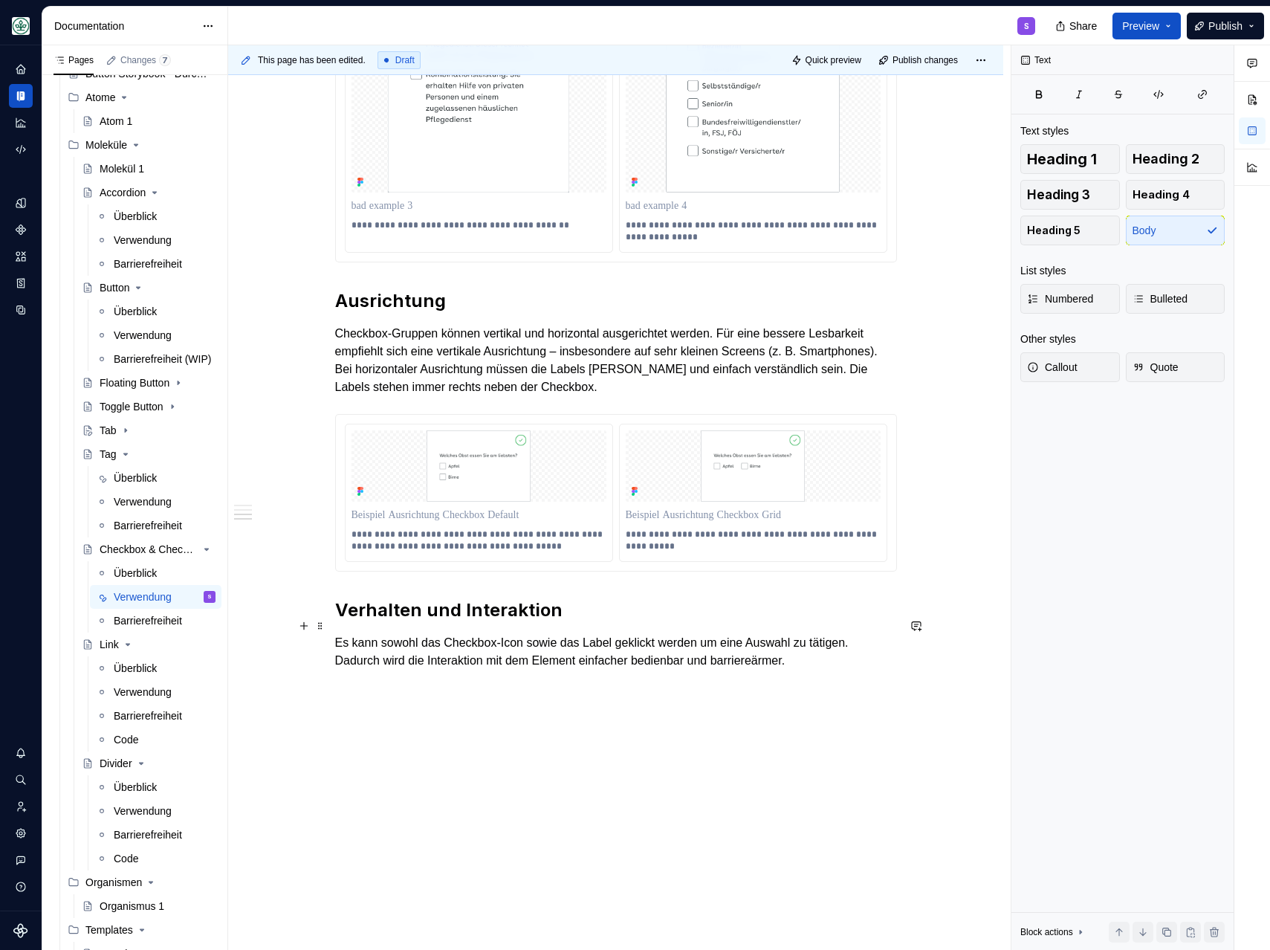
click at [650, 622] on h2 "Verhalten und Interaktion" at bounding box center [616, 610] width 562 height 24
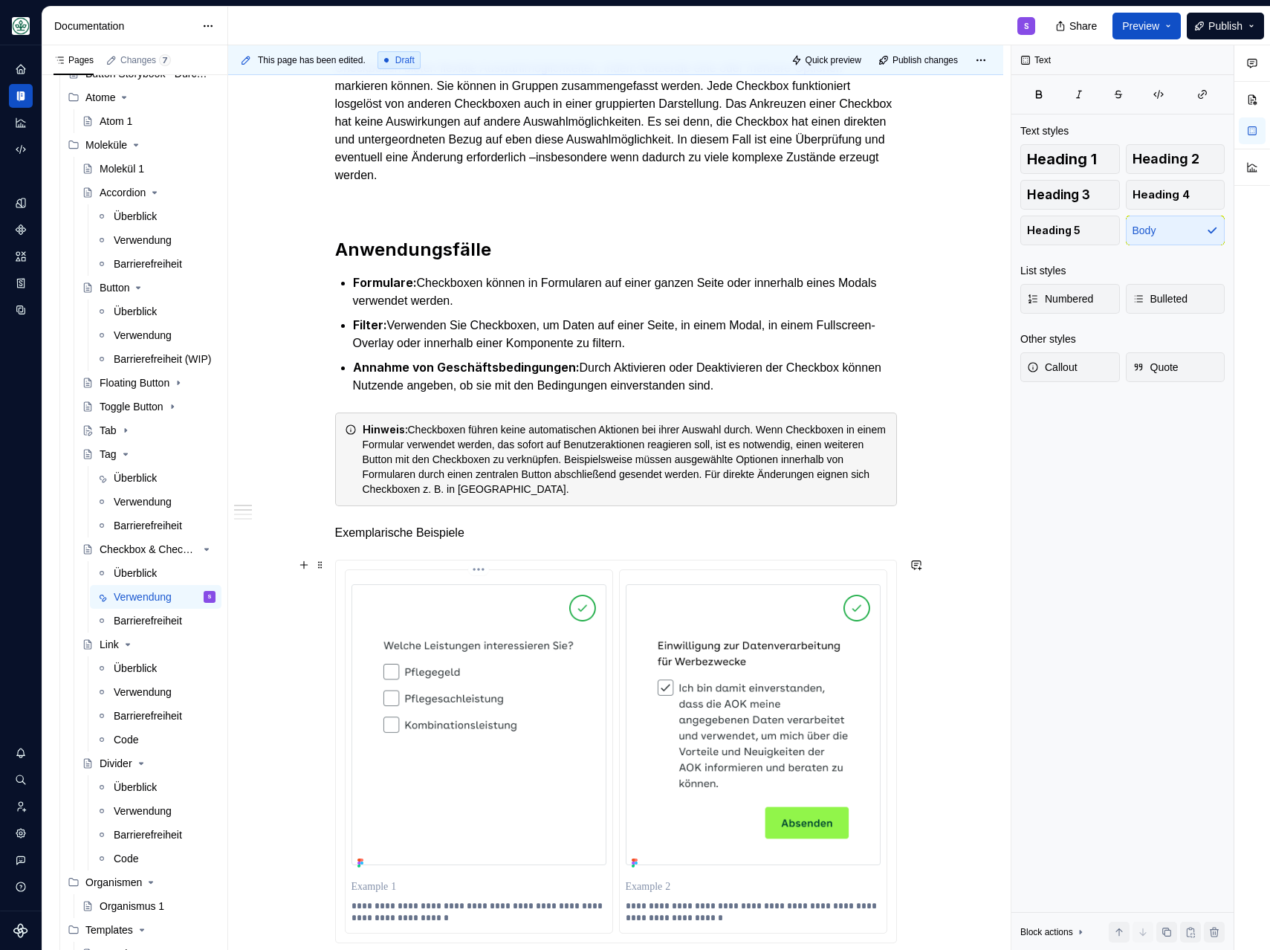
scroll to position [152, 0]
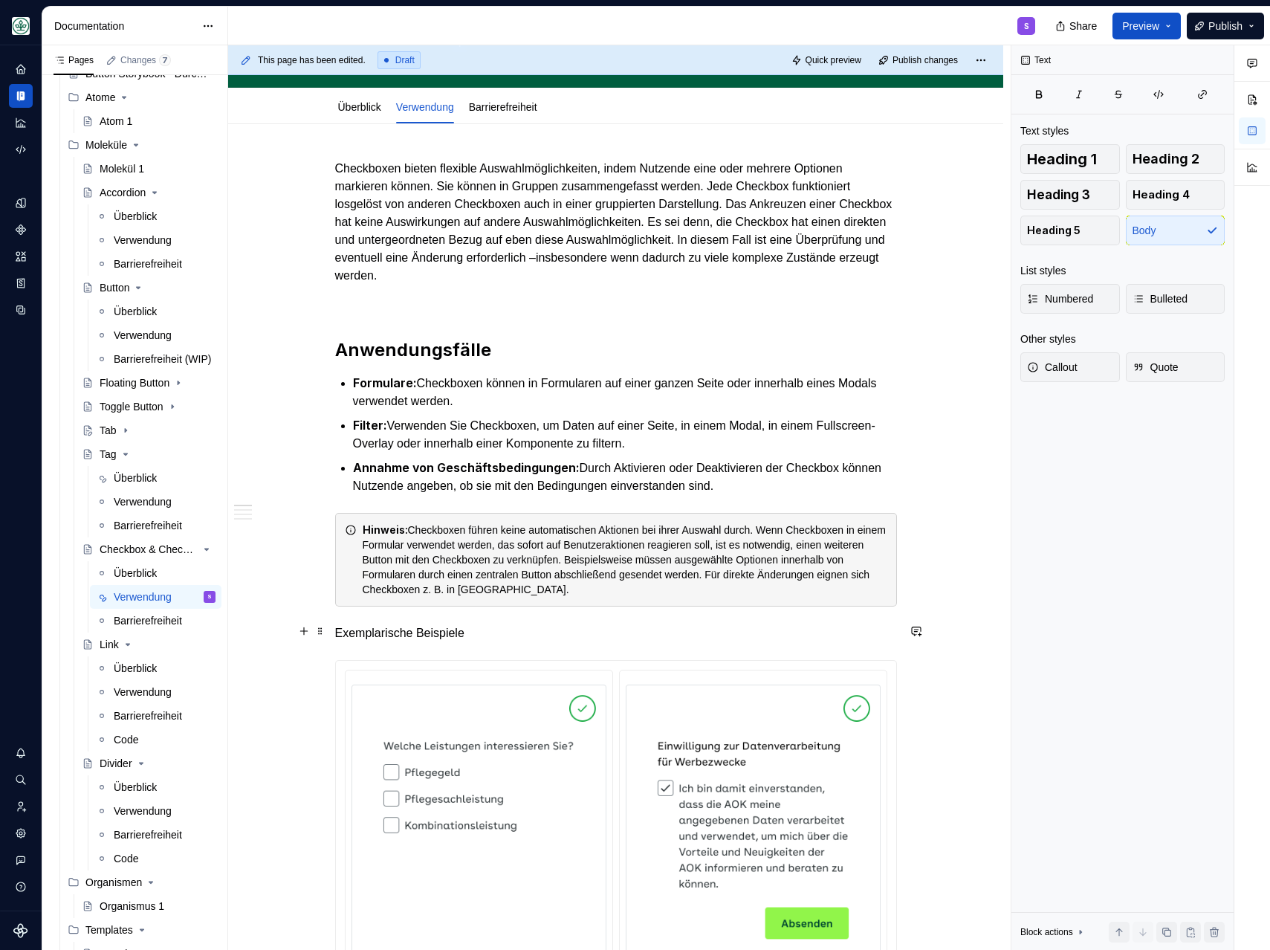
click at [486, 629] on p "Exemplarische Beispiele" at bounding box center [616, 633] width 562 height 18
click at [452, 603] on button "button" at bounding box center [448, 603] width 21 height 21
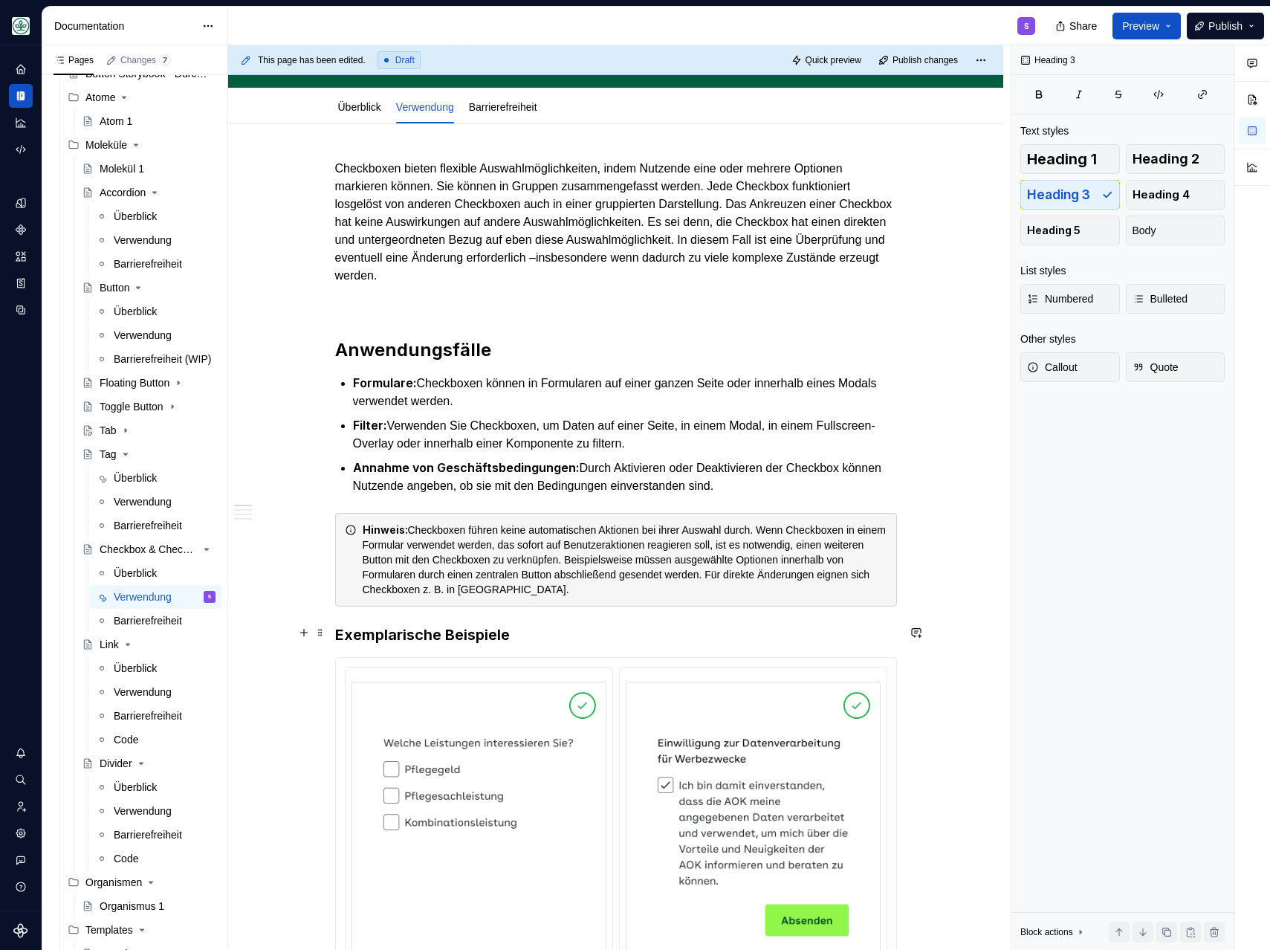
click at [521, 629] on h3 "Exemplarische Beispiele" at bounding box center [616, 634] width 562 height 21
click at [419, 355] on h2 "Anwendungsfälle" at bounding box center [616, 350] width 562 height 24
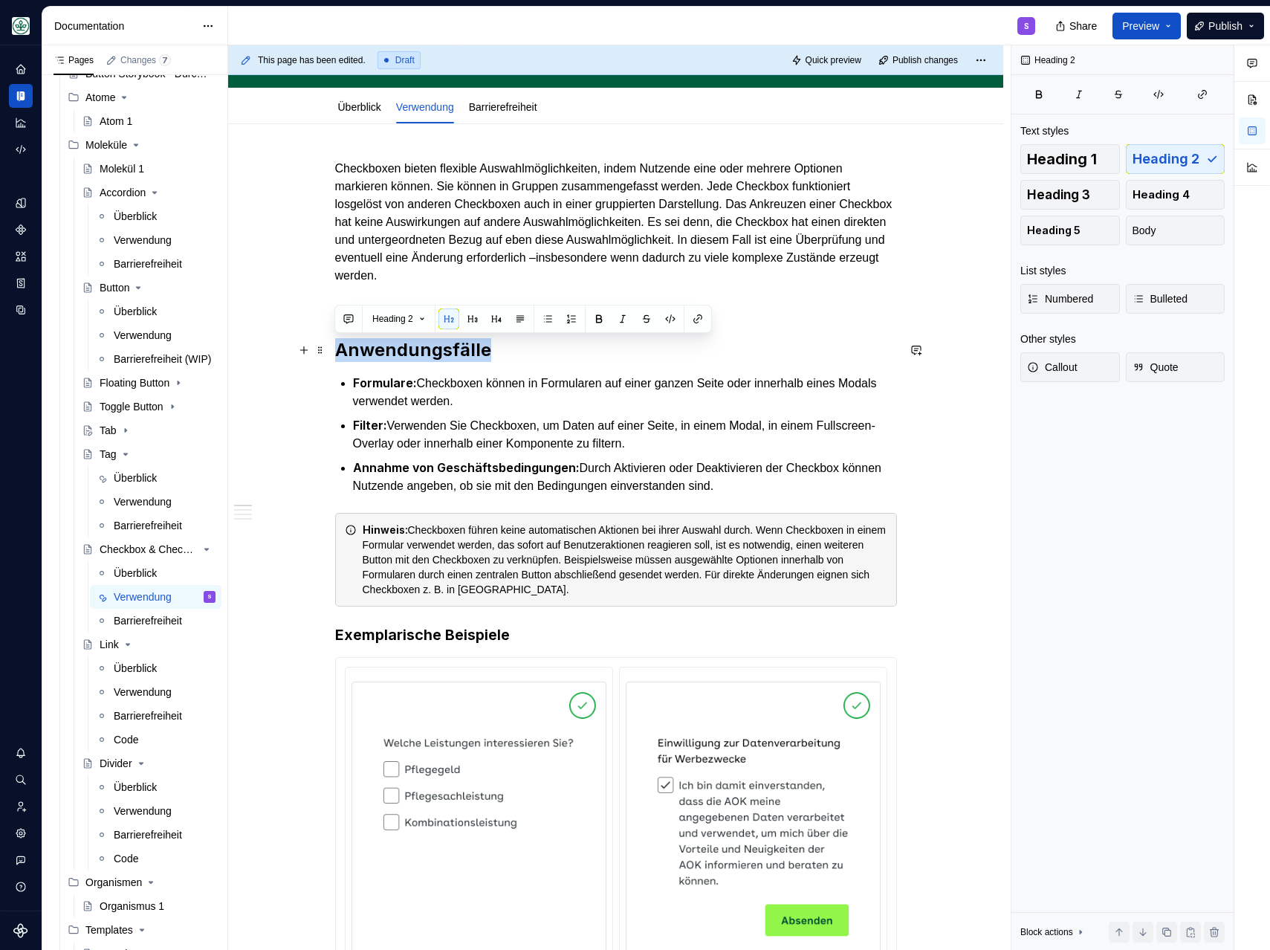
click at [419, 355] on h2 "Anwendungsfälle" at bounding box center [616, 350] width 562 height 24
click at [443, 629] on h3 "Exemplarische Beispiele" at bounding box center [616, 634] width 562 height 21
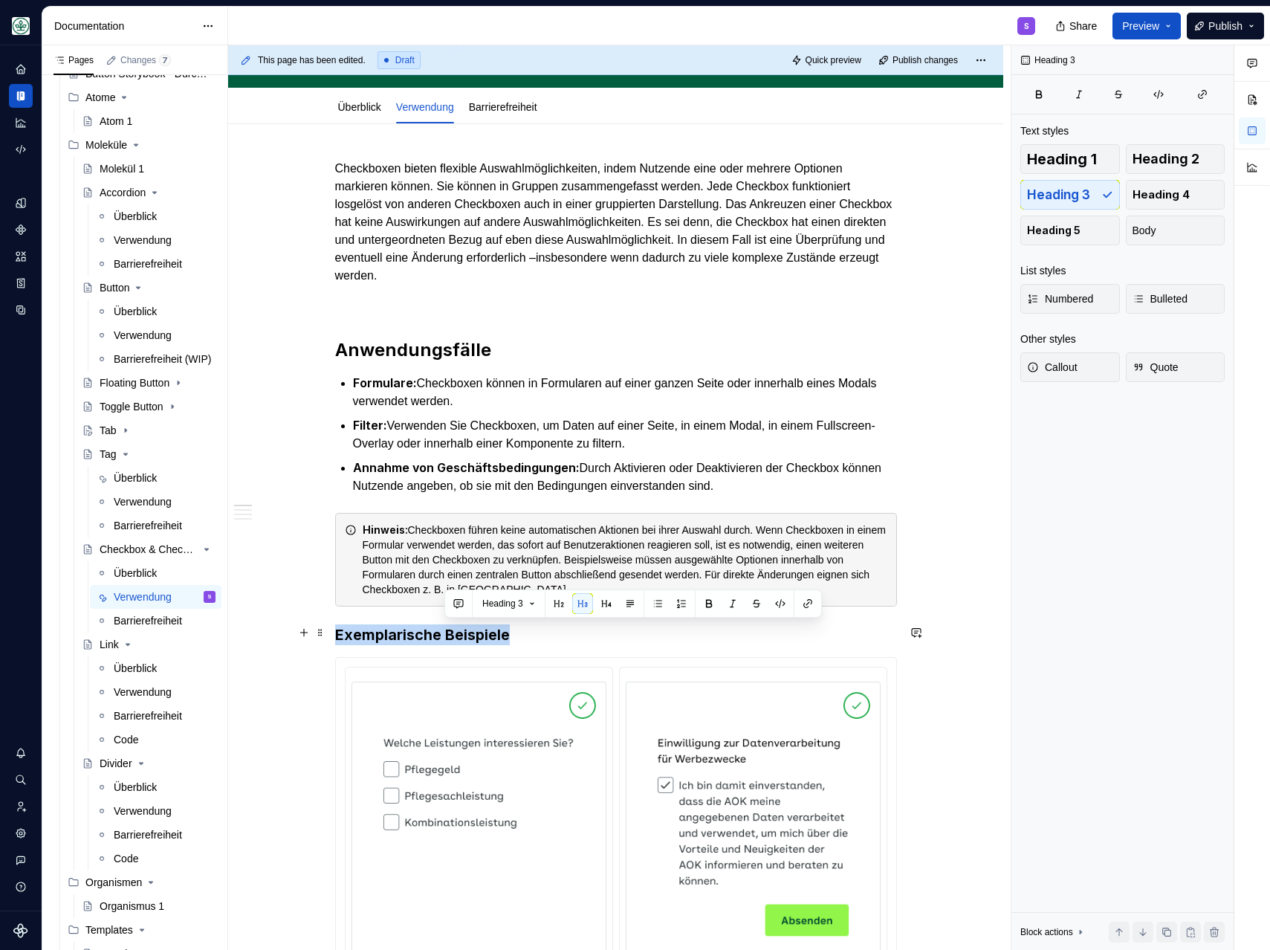
click at [443, 629] on h3 "Exemplarische Beispiele" at bounding box center [616, 634] width 562 height 21
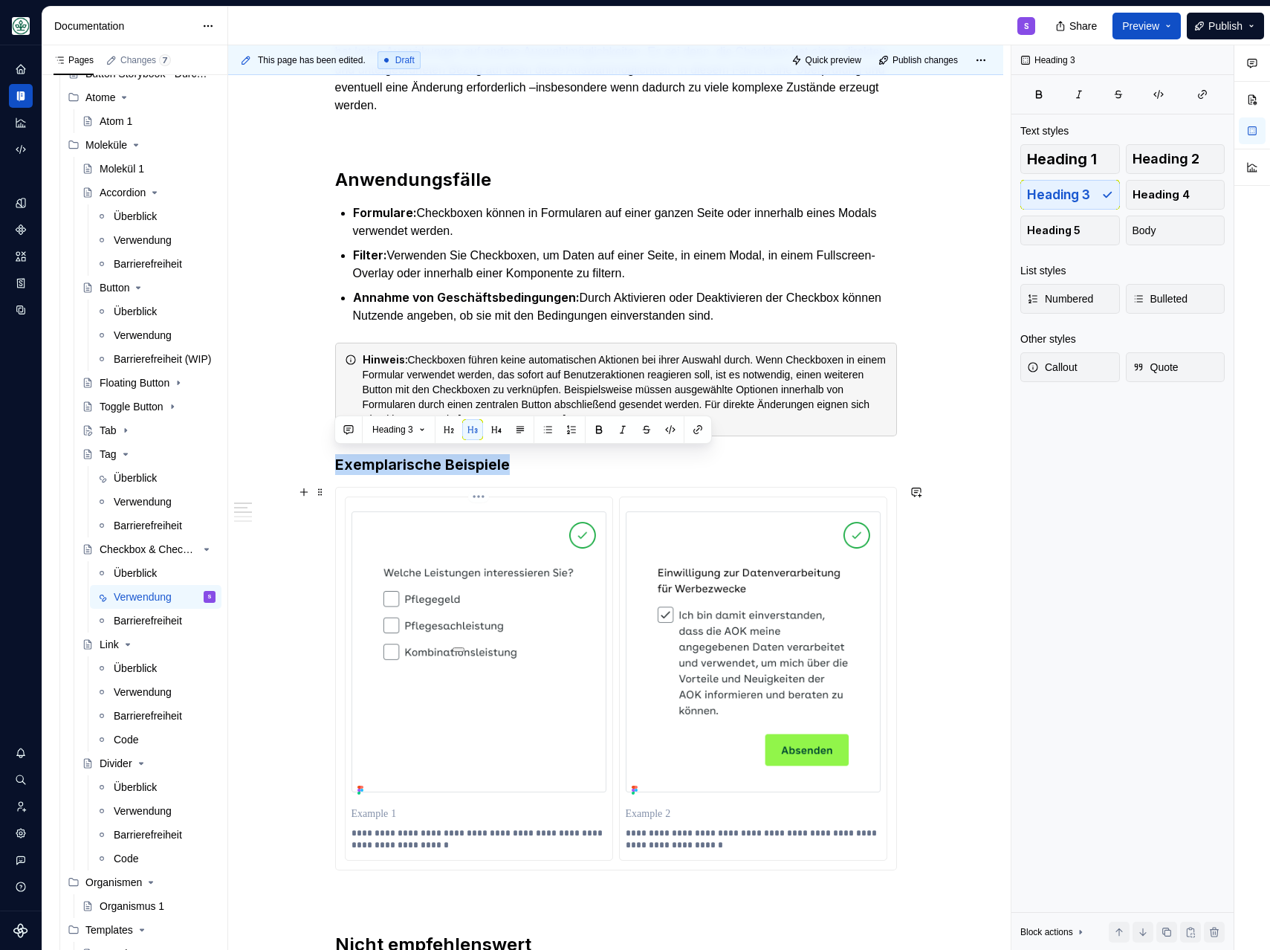
scroll to position [329, 0]
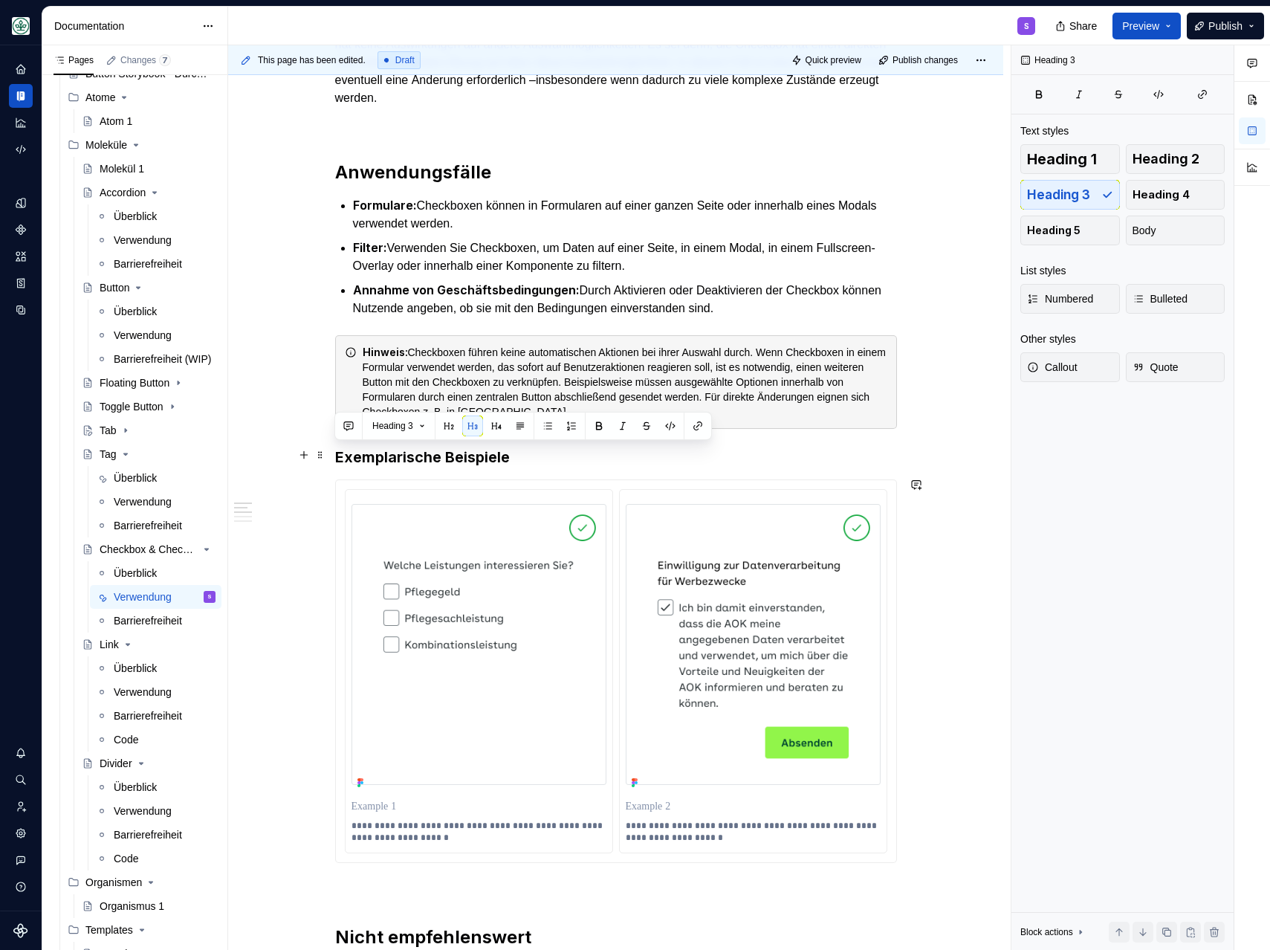
click at [560, 453] on h3 "Exemplarische Beispiele" at bounding box center [616, 457] width 562 height 21
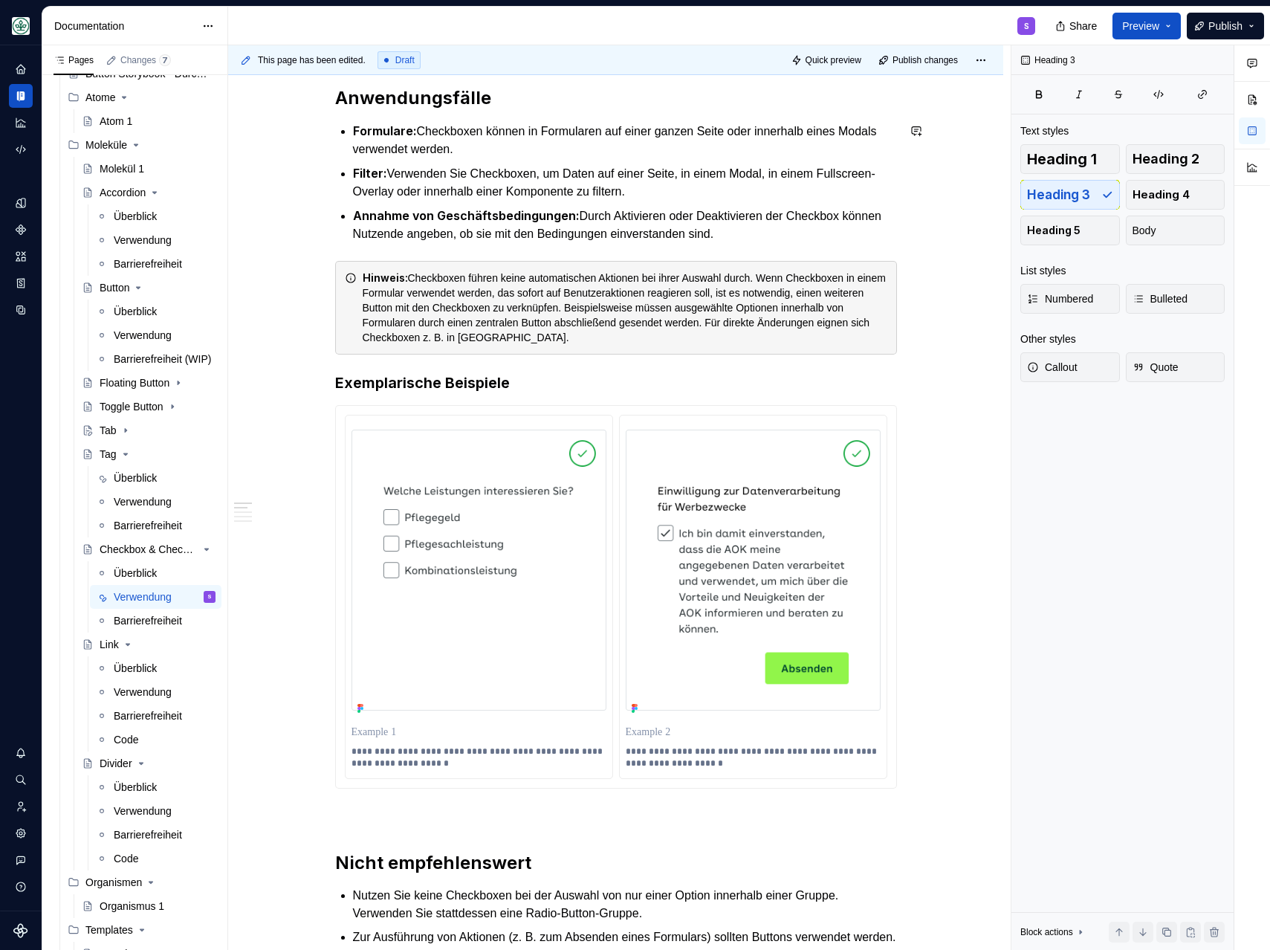
scroll to position [0, 0]
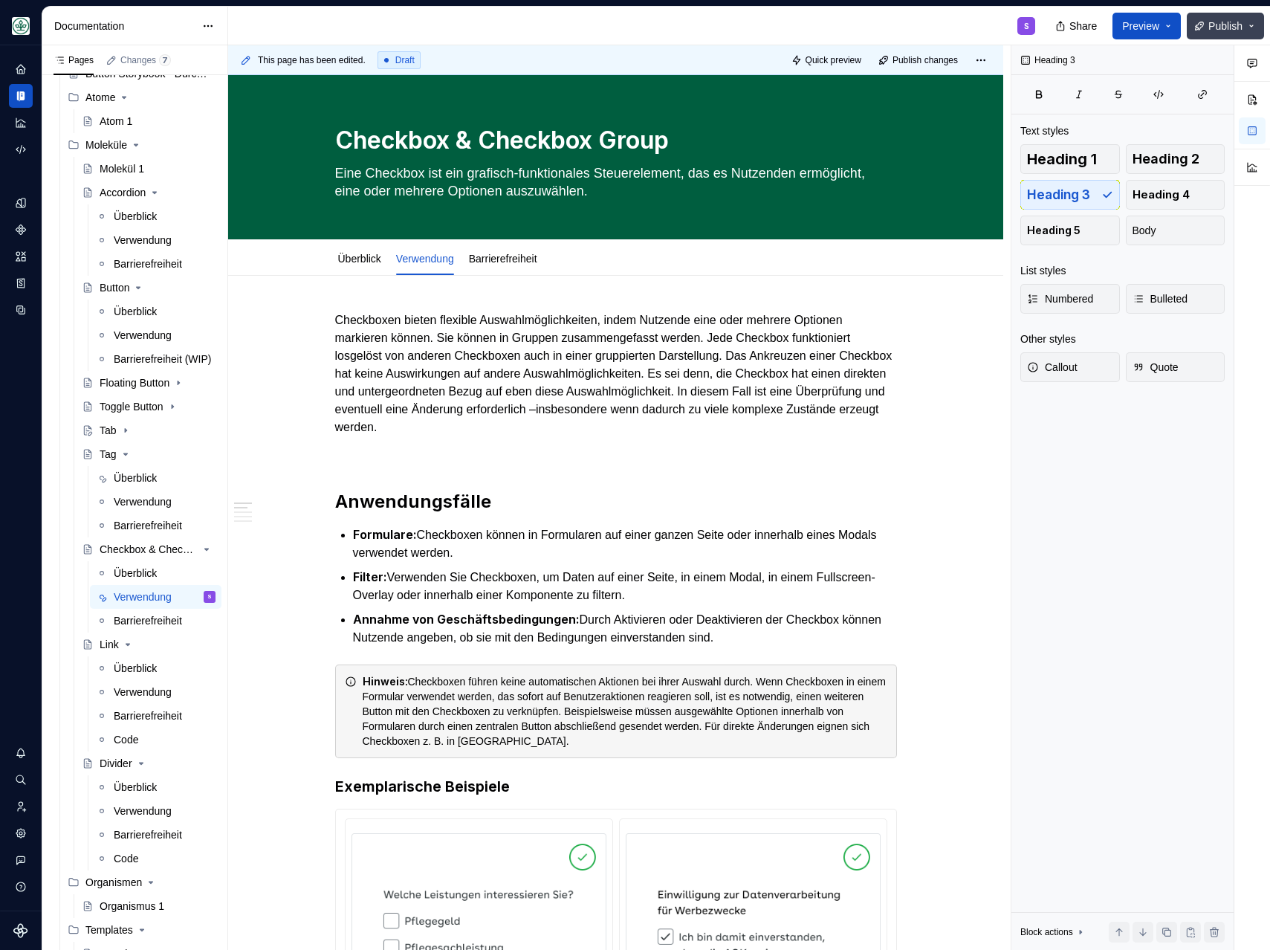
click at [1199, 29] on button "Publish" at bounding box center [1225, 26] width 77 height 27
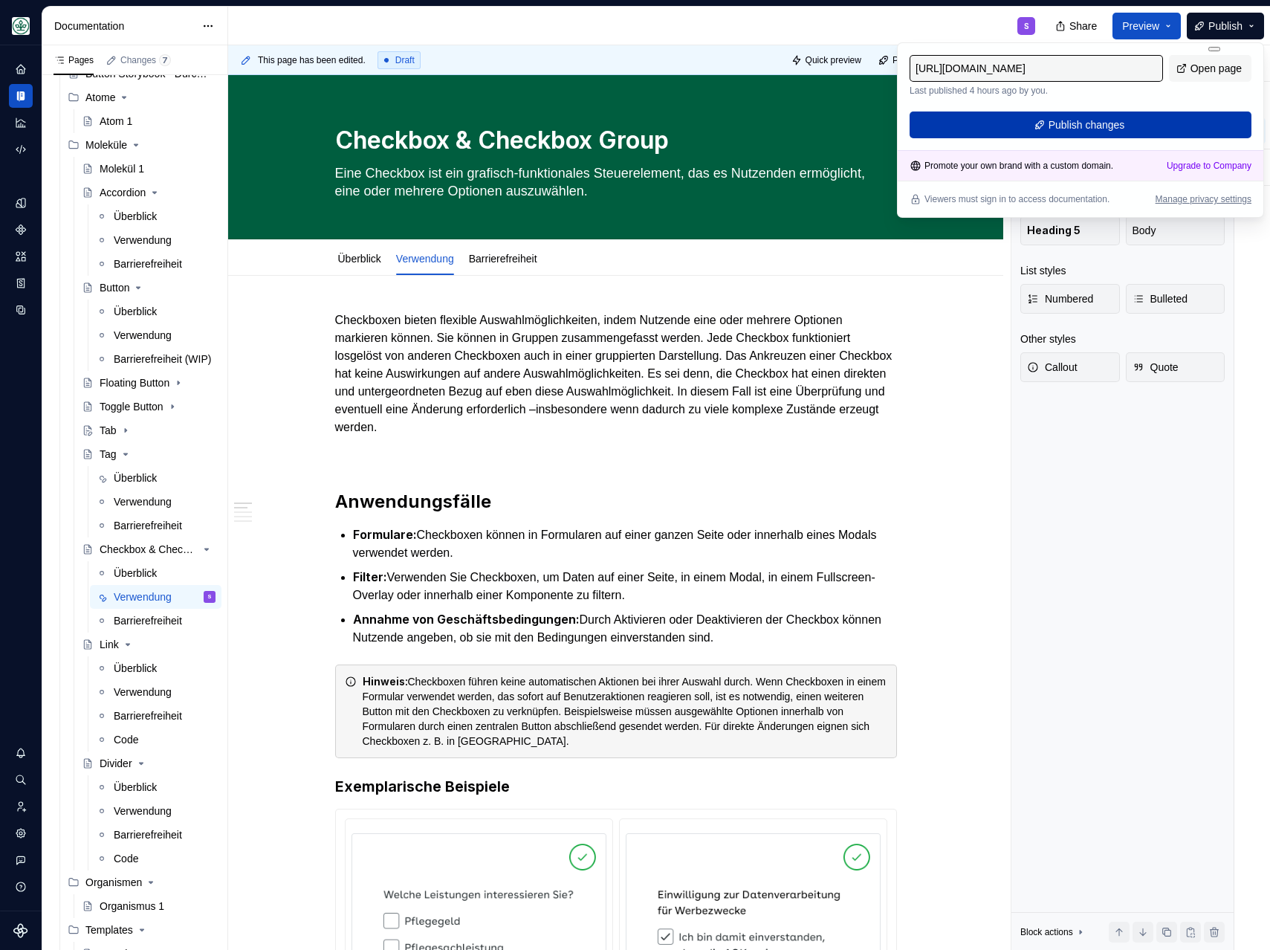
click at [1144, 122] on button "Publish changes" at bounding box center [1081, 124] width 342 height 27
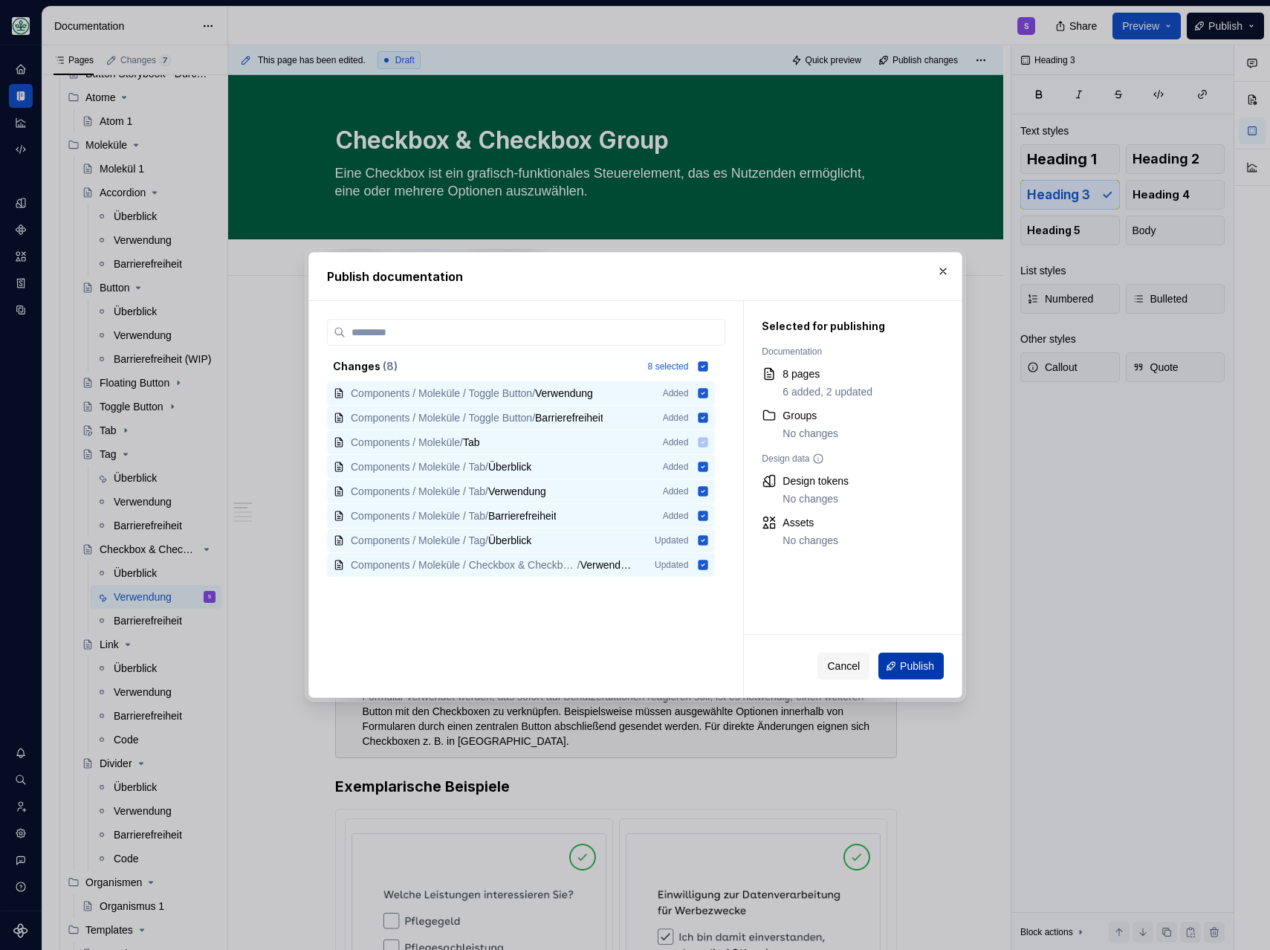
click at [896, 654] on button "Publish" at bounding box center [910, 665] width 65 height 27
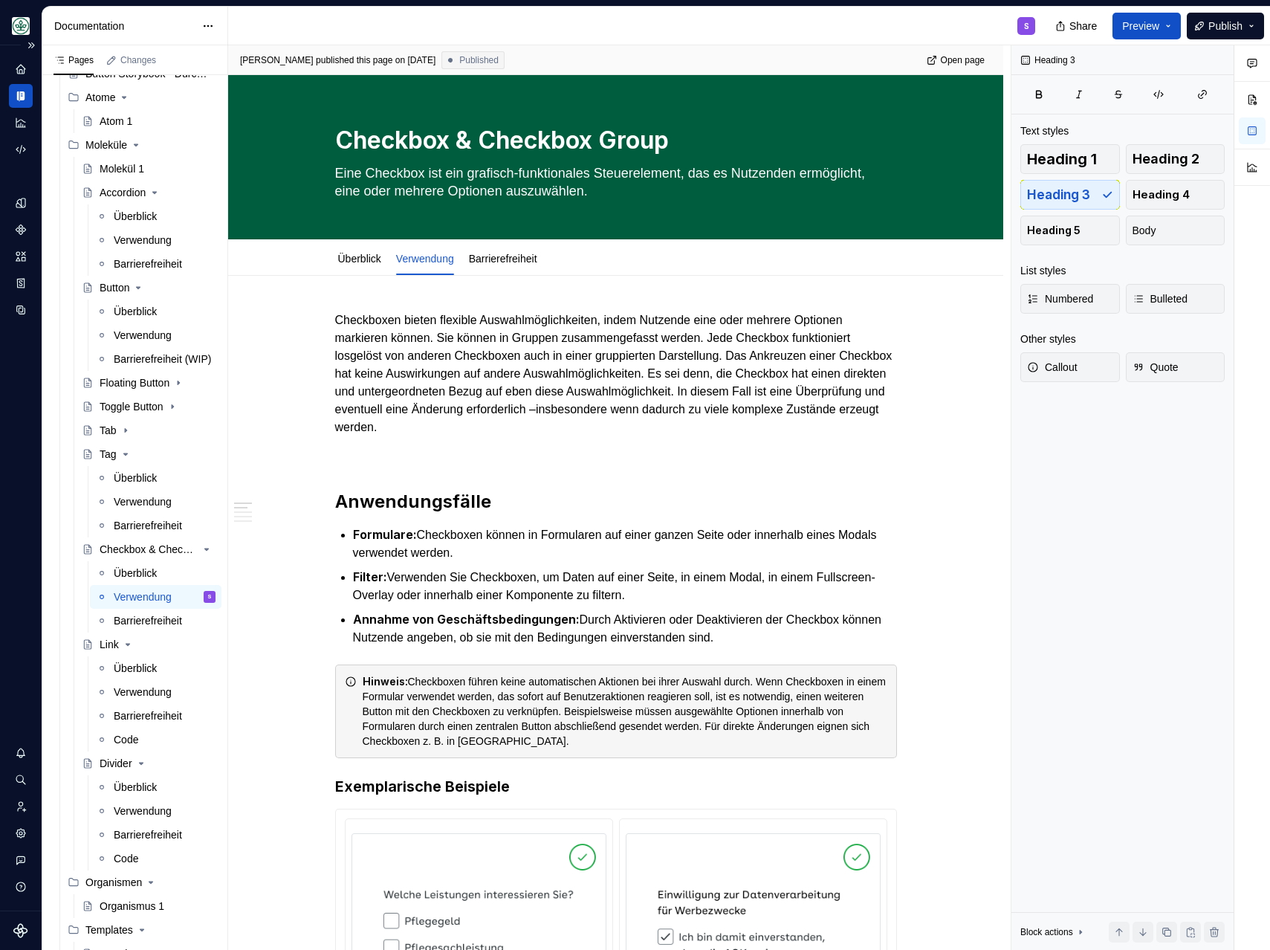
type textarea "*"
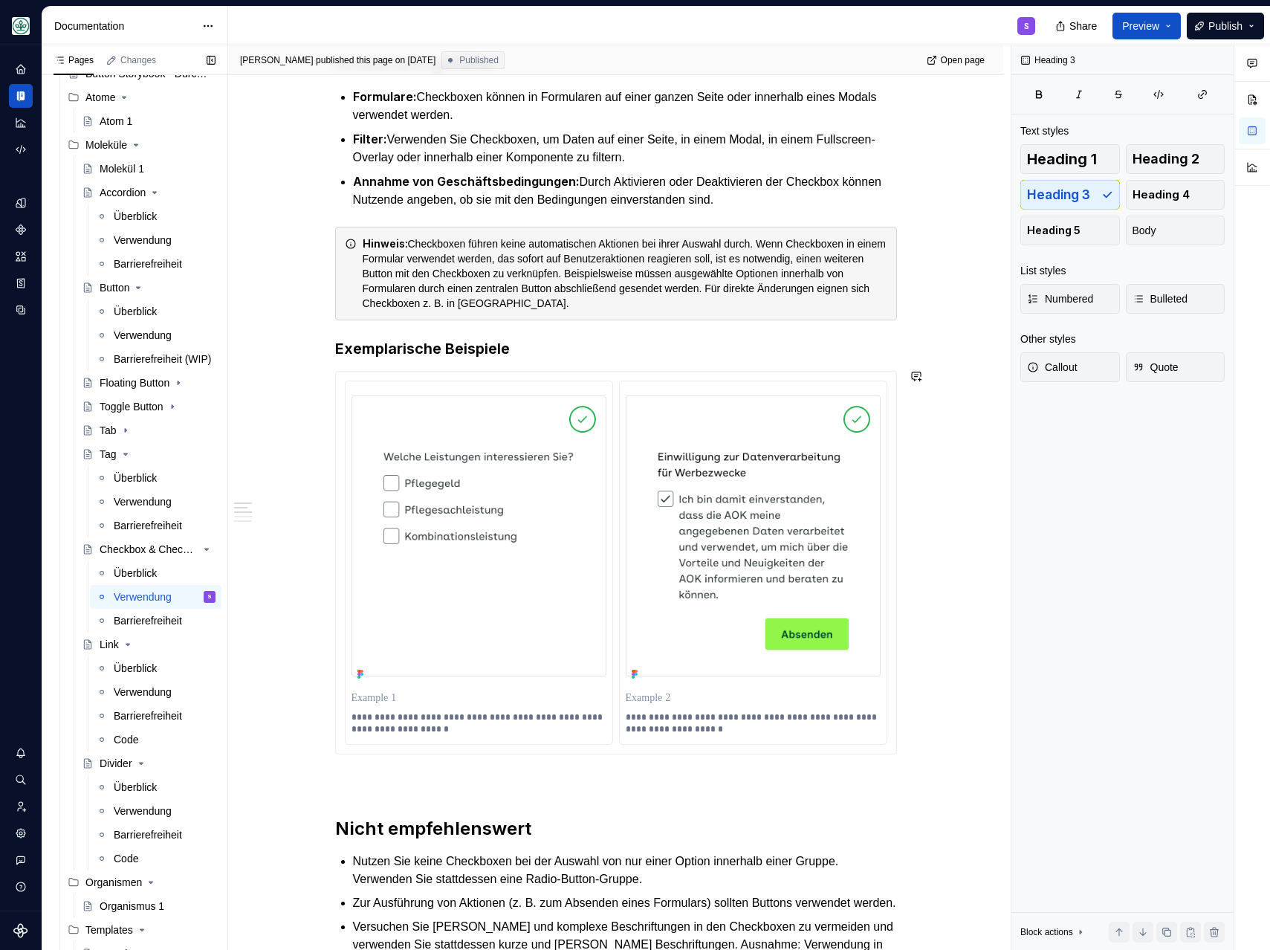
scroll to position [447, 0]
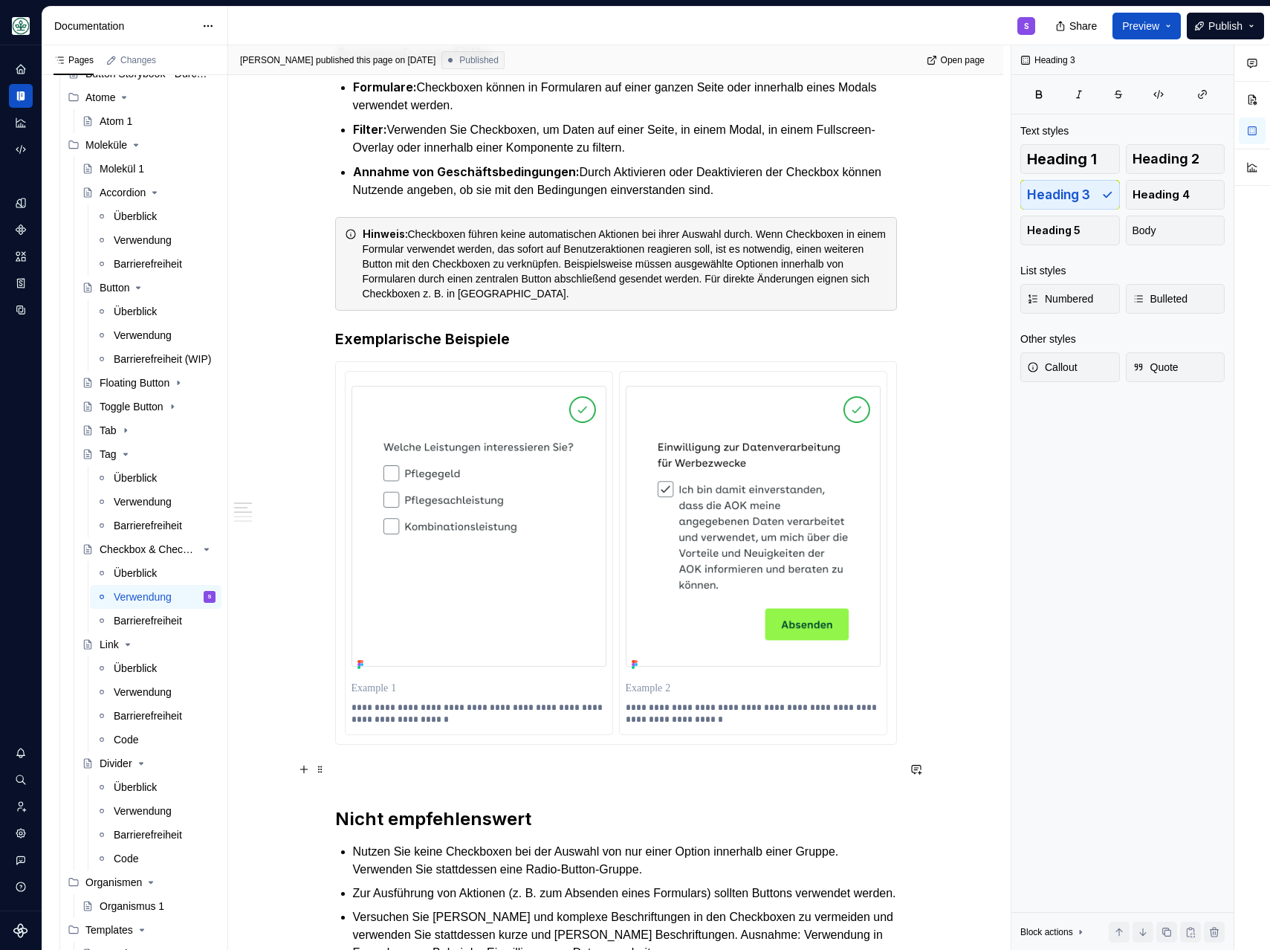
click at [411, 770] on p at bounding box center [616, 771] width 562 height 18
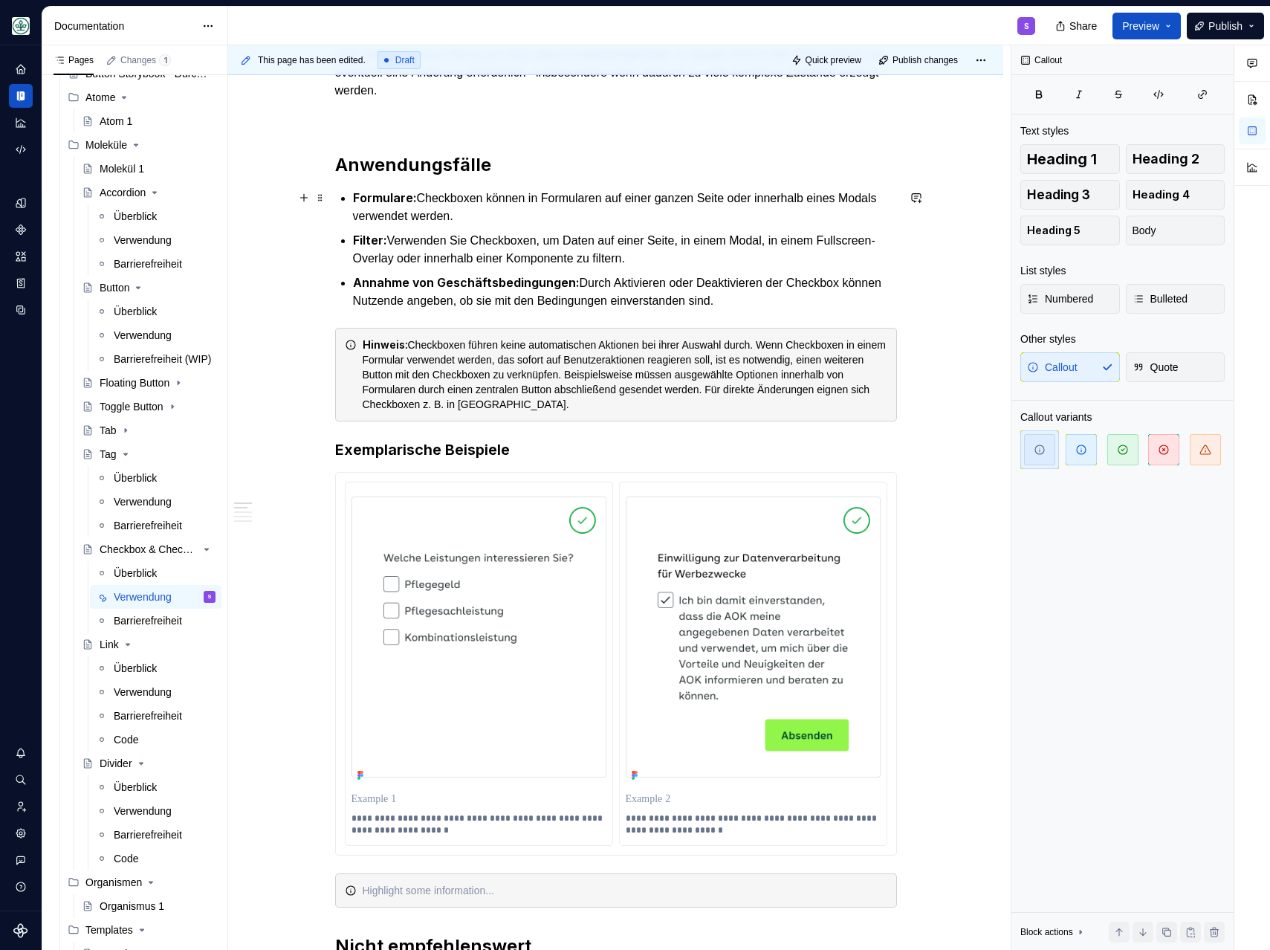
scroll to position [295, 0]
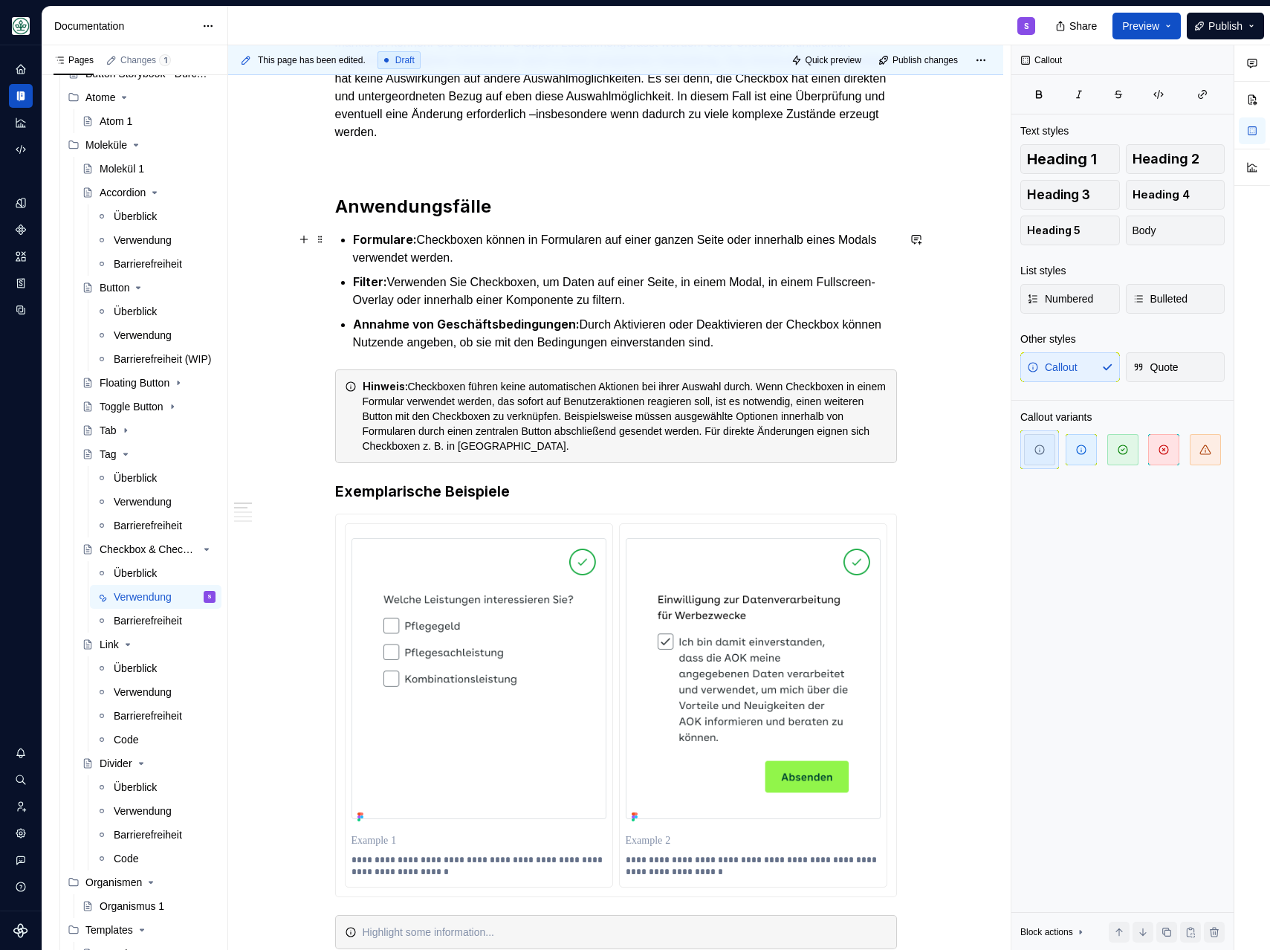
click at [554, 254] on p "Formulare: Checkboxen können in Formularen auf einer ganzen Seite oder innerhal…" at bounding box center [625, 248] width 544 height 36
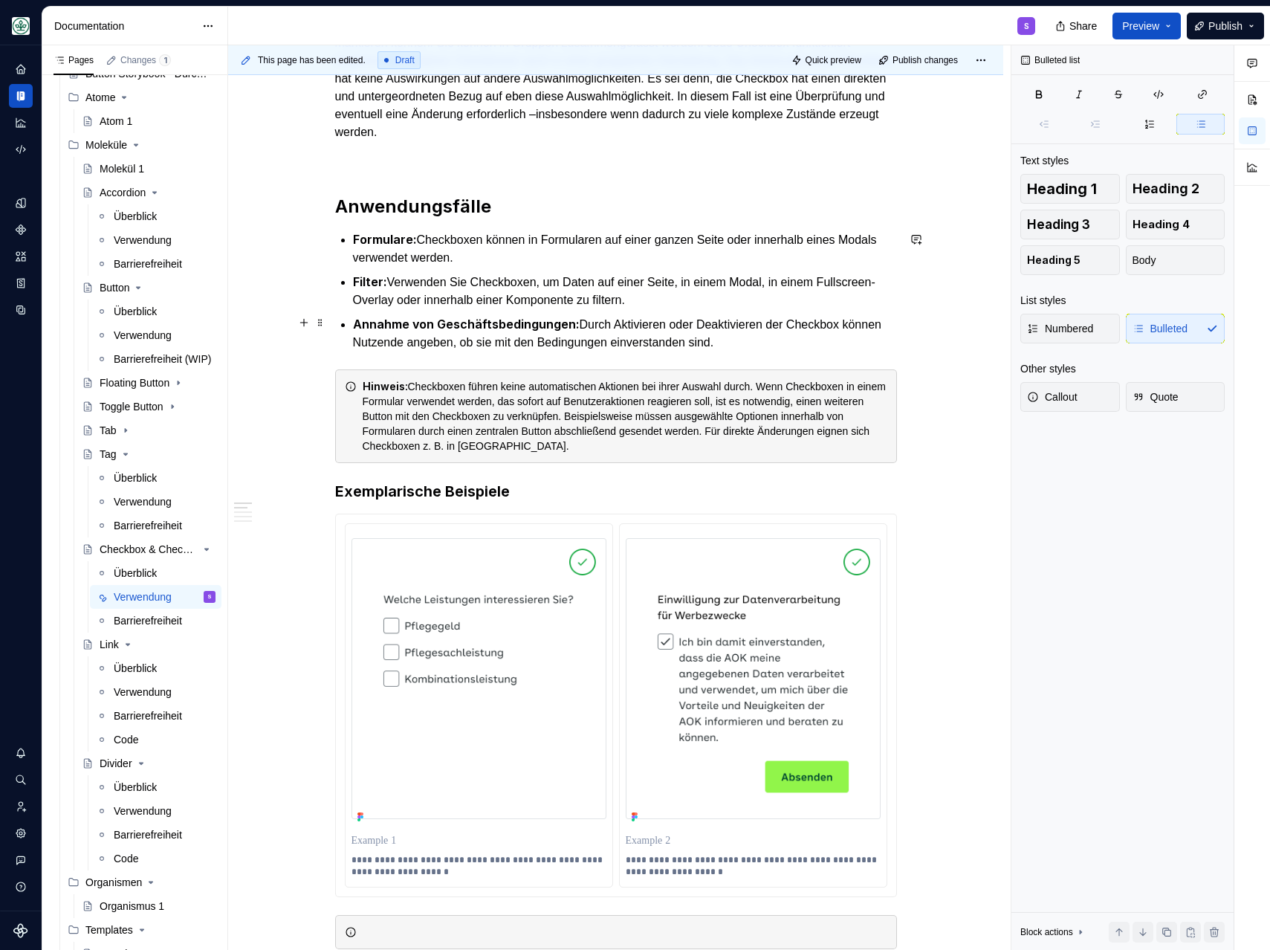
click at [807, 335] on p "Annahme von Geschäftsbedingungen: Durch Aktivieren oder Deaktivieren der Checkb…" at bounding box center [625, 333] width 544 height 36
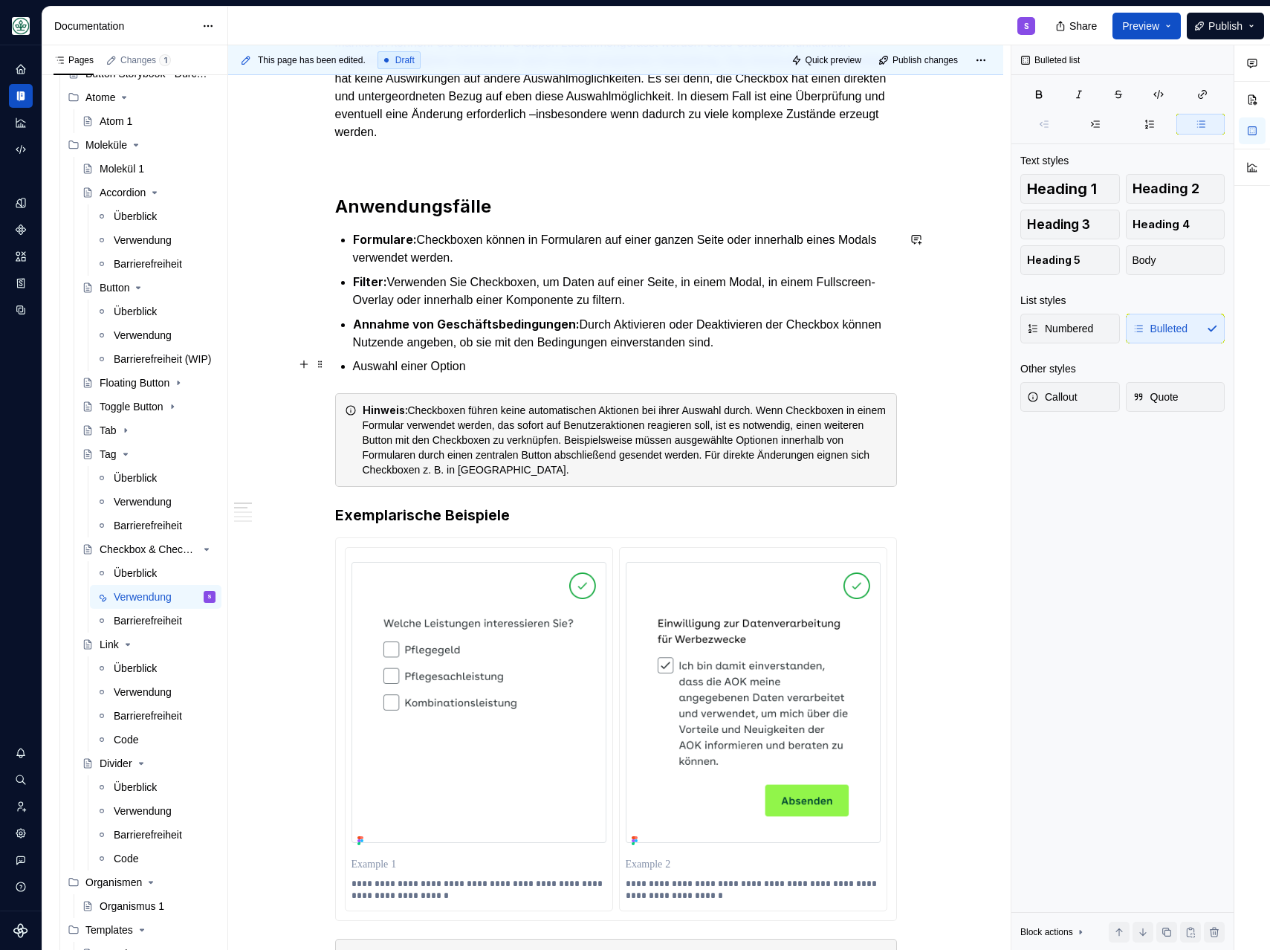
click at [428, 366] on p "Auswahl einer Option" at bounding box center [625, 366] width 544 height 18
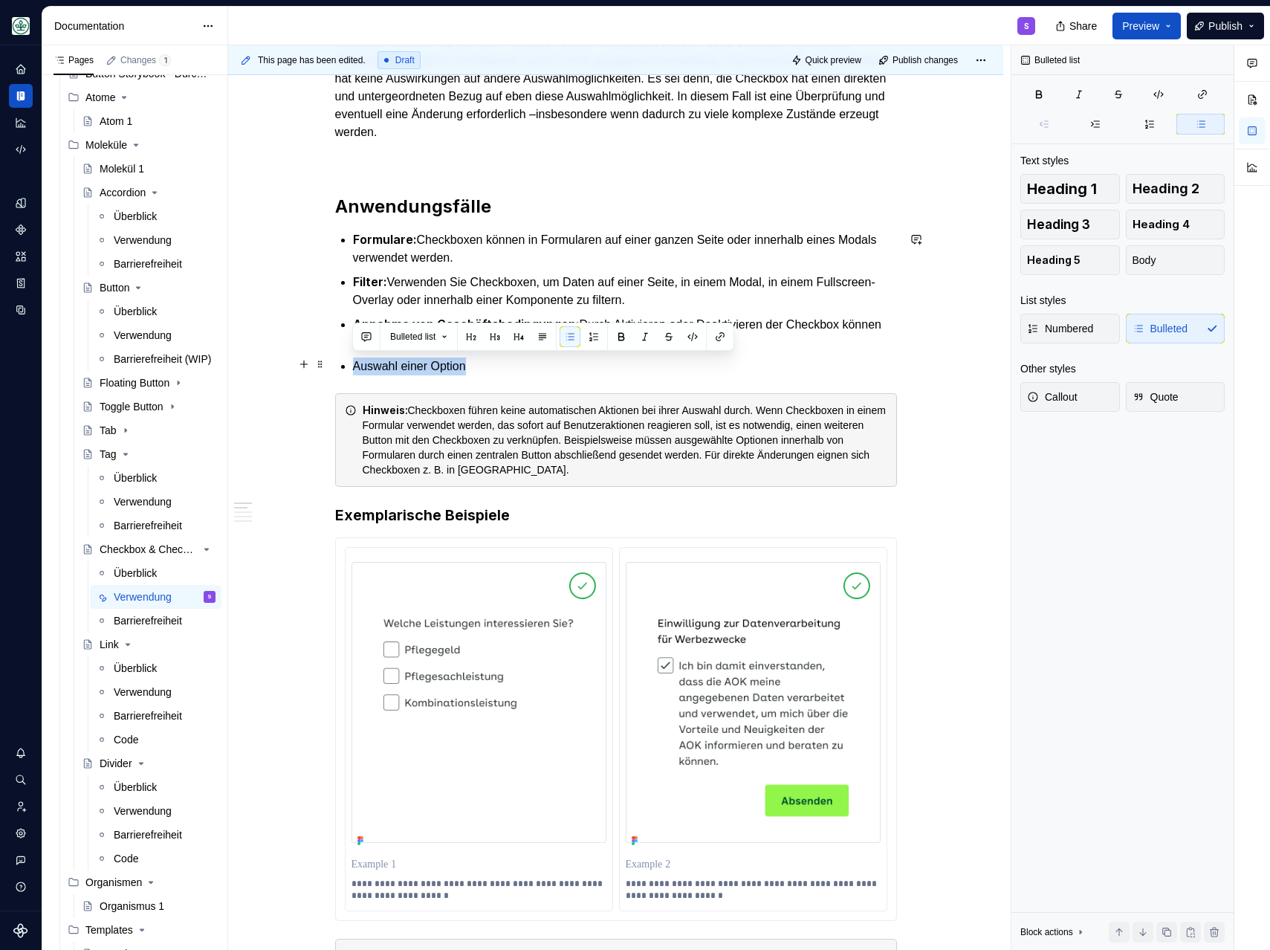
click at [428, 366] on p "Auswahl einer Option" at bounding box center [625, 366] width 544 height 18
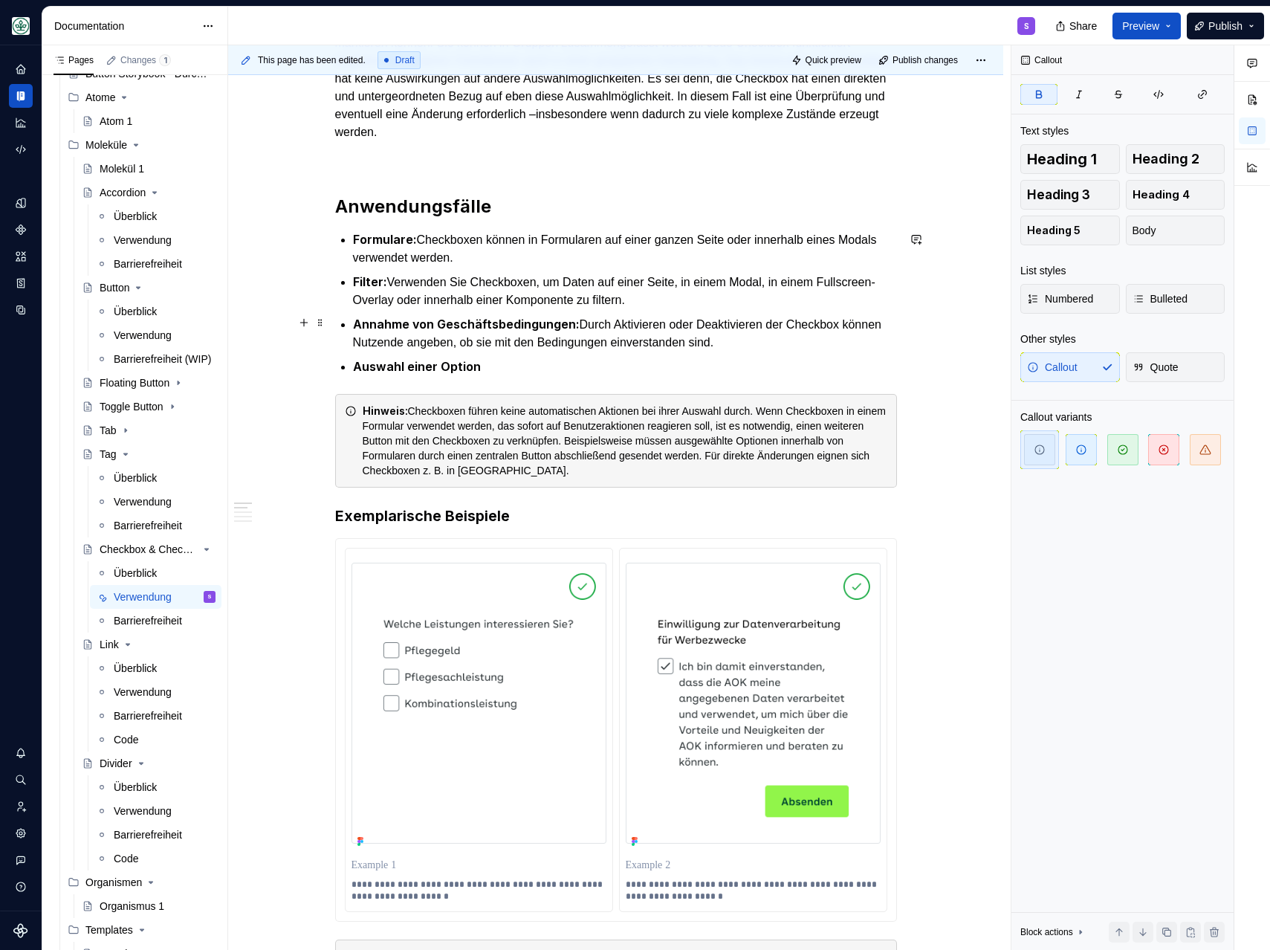
click at [480, 349] on ul "Formulare: Checkboxen können in Formularen auf einer ganzen Seite oder innerhal…" at bounding box center [625, 303] width 544 height 146
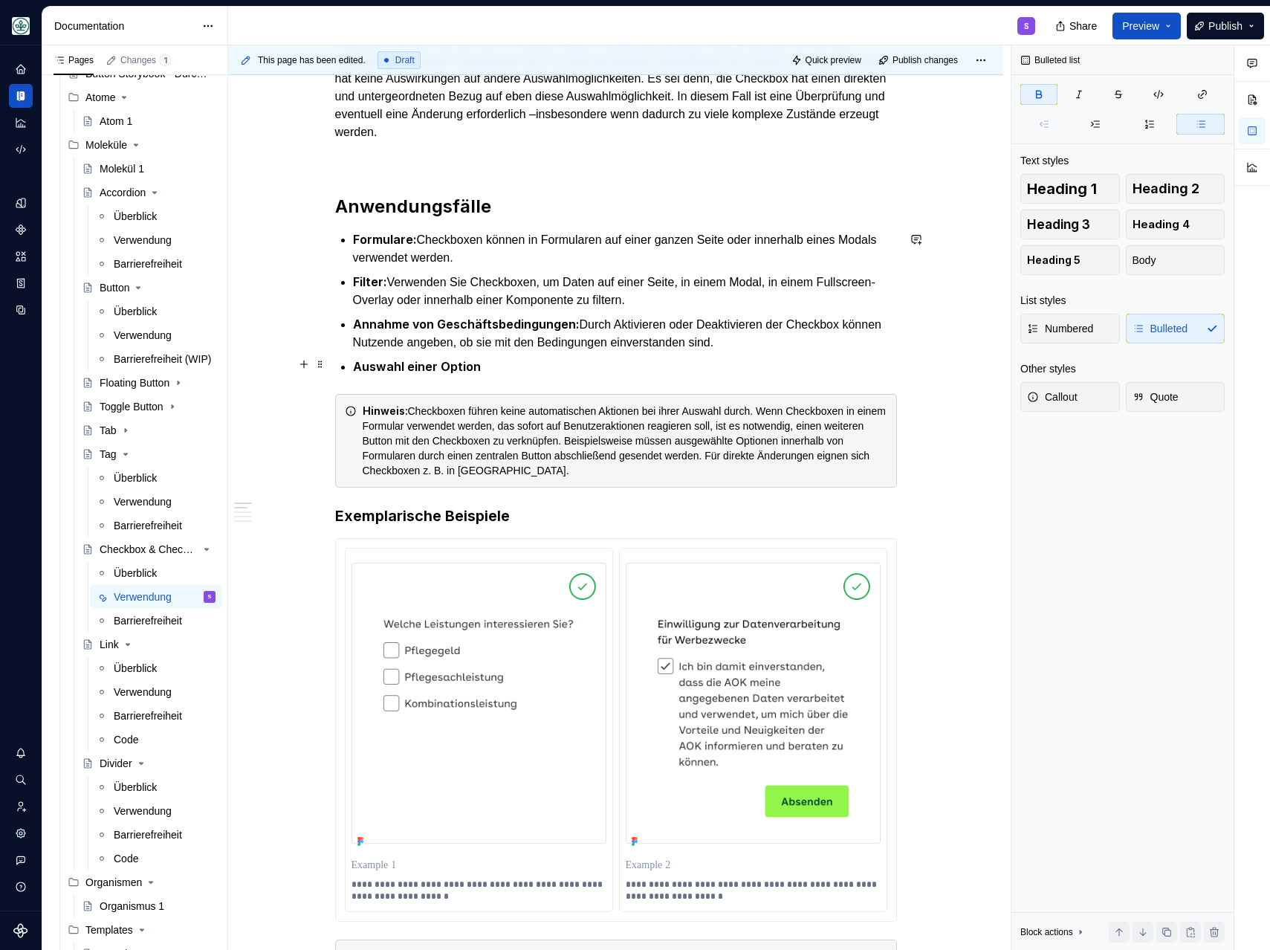
click at [484, 364] on p "Auswahl einer Option" at bounding box center [625, 366] width 544 height 19
drag, startPoint x: 527, startPoint y: 363, endPoint x: 341, endPoint y: 362, distance: 185.8
click at [353, 362] on li "Auswahl einer Option:" at bounding box center [625, 366] width 544 height 19
click at [534, 372] on p "Auswahl einer Option:" at bounding box center [625, 366] width 544 height 19
drag, startPoint x: 514, startPoint y: 360, endPoint x: 317, endPoint y: 358, distance: 197.7
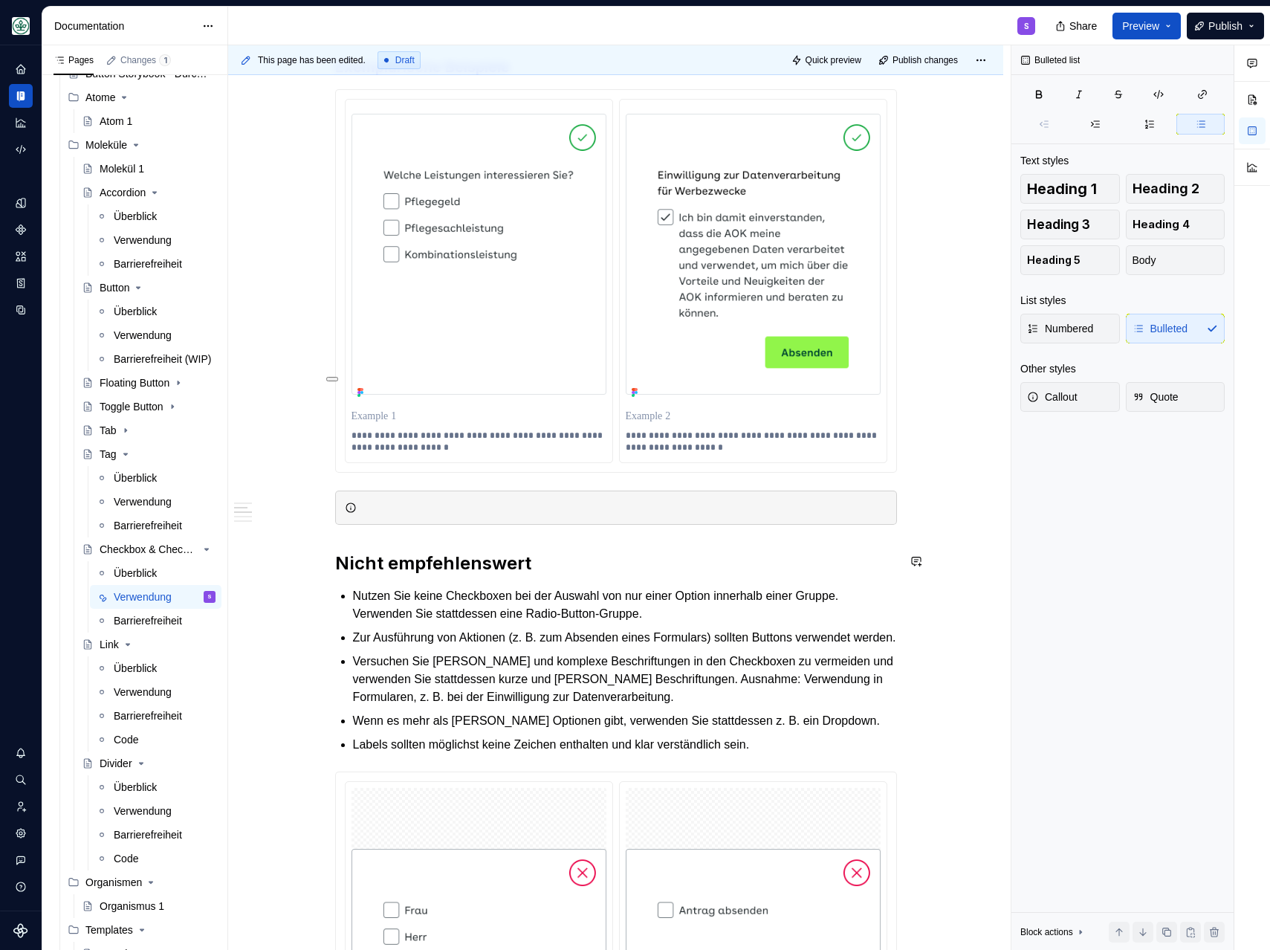
scroll to position [744, 0]
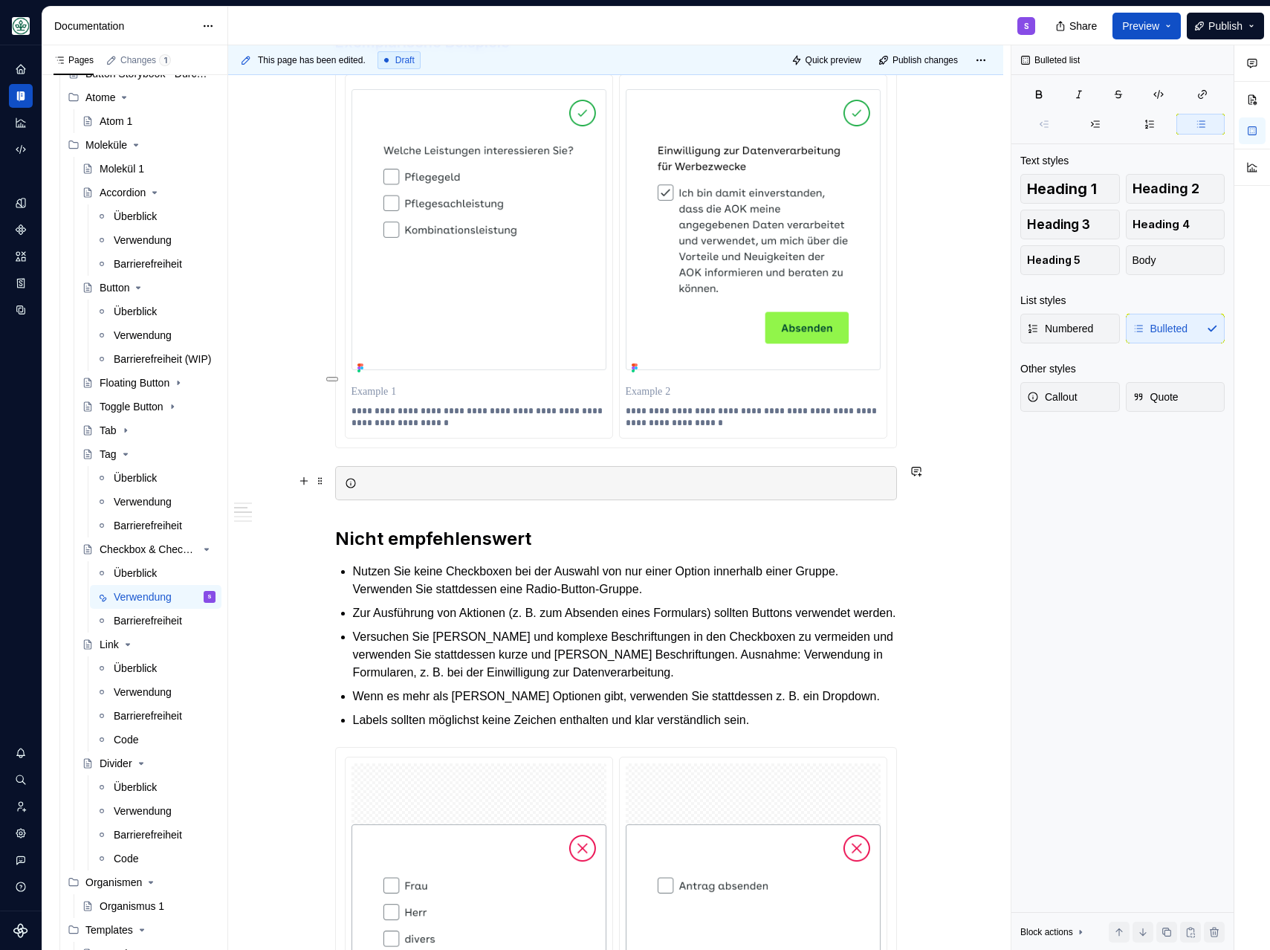
click at [409, 490] on div at bounding box center [616, 483] width 562 height 34
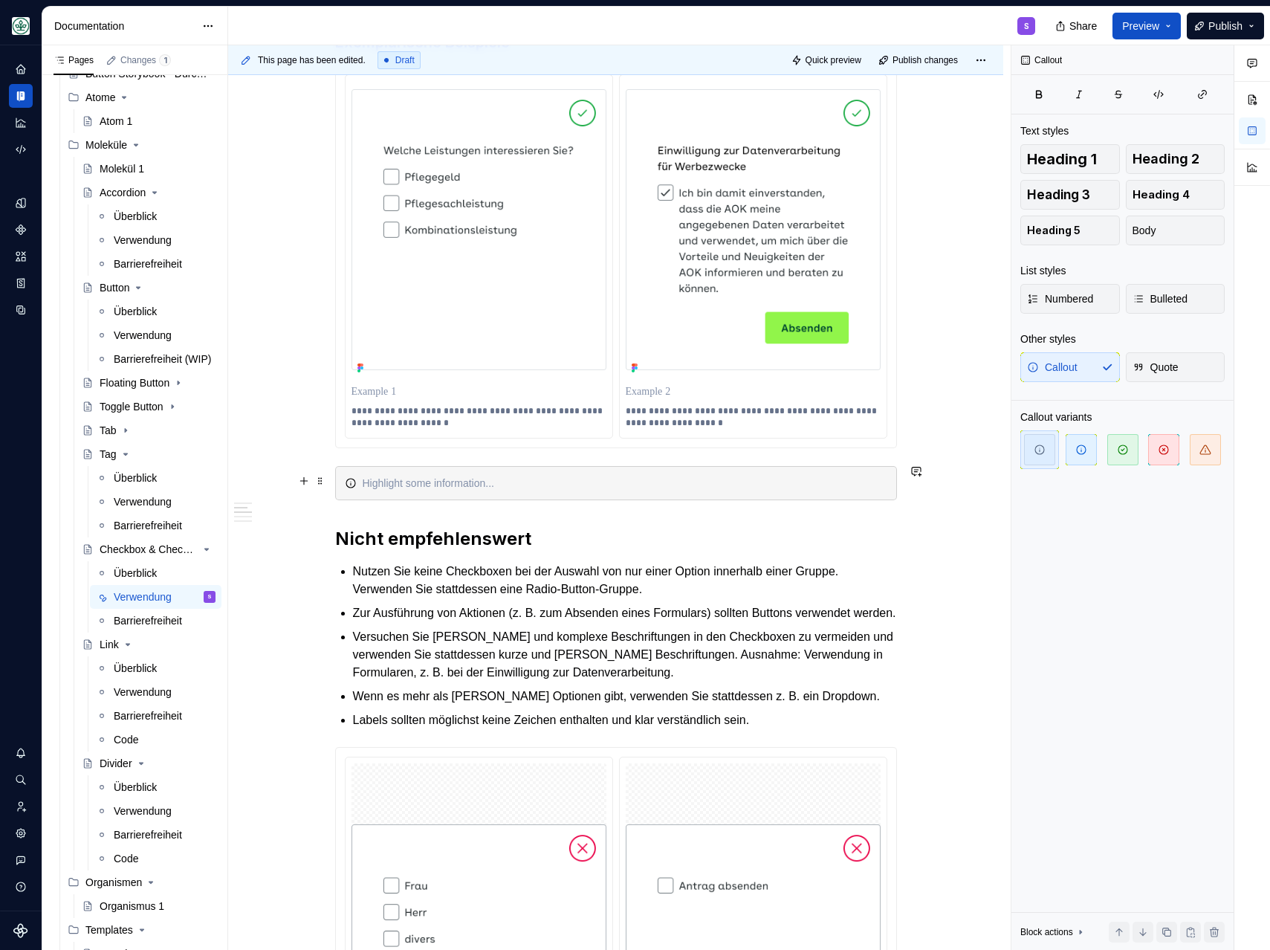
click at [383, 476] on div at bounding box center [625, 483] width 525 height 15
click at [519, 485] on div "Hinweis: eine Checkbox ohne Label kann iu" at bounding box center [625, 483] width 525 height 15
click at [579, 476] on div "Hinweis: eine Checkbox ohne Label kann iu" at bounding box center [625, 483] width 525 height 15
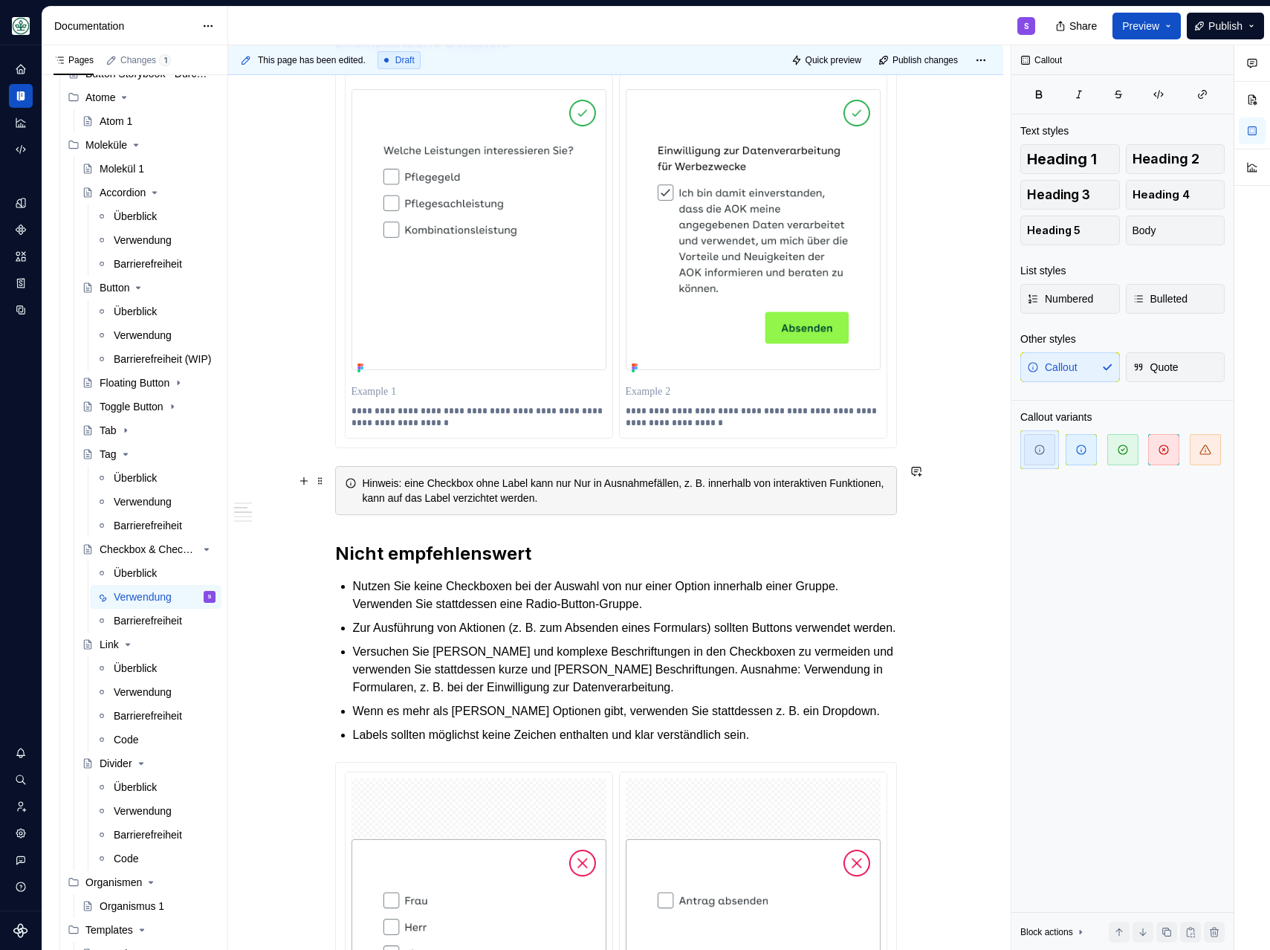
click at [595, 482] on div "Hinweis: eine Checkbox ohne Label kann nur Nur in Ausnahmefällen, z. B. innerha…" at bounding box center [625, 491] width 525 height 30
click at [716, 491] on div "Hinweis: eine Checkbox ohne Label kann nur in Ausnahmefällen, z. B. innerhalb v…" at bounding box center [625, 491] width 525 height 30
click at [424, 494] on div "Hinweis: eine Checkbox ohne Label kann nur in Ausnahmefällen, z. B. innerhalb v…" at bounding box center [625, 491] width 525 height 30
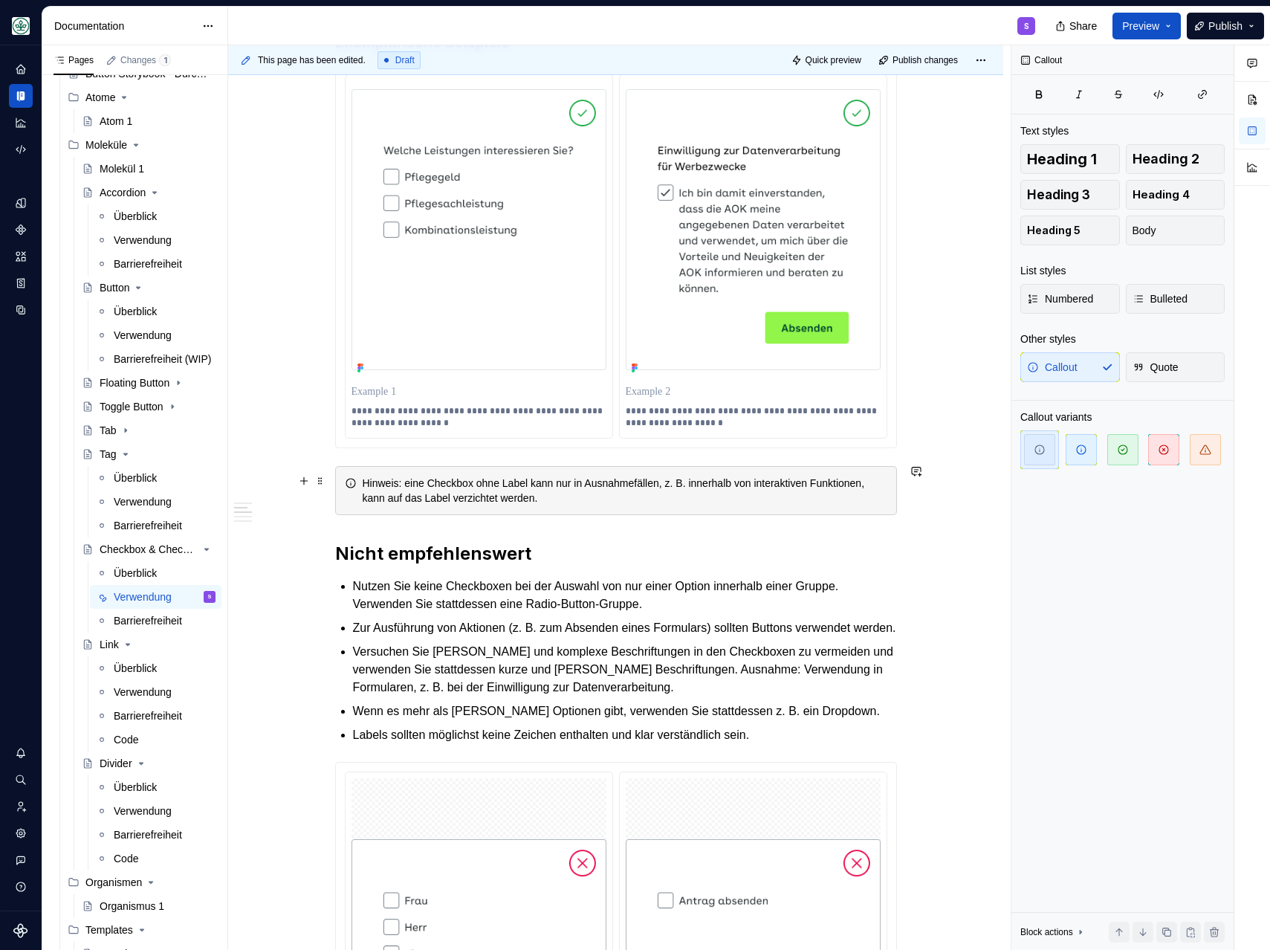
click at [416, 494] on div "Hinweis: eine Checkbox ohne Label kann nur in Ausnahmefällen, z. B. innerhalb v…" at bounding box center [625, 491] width 525 height 30
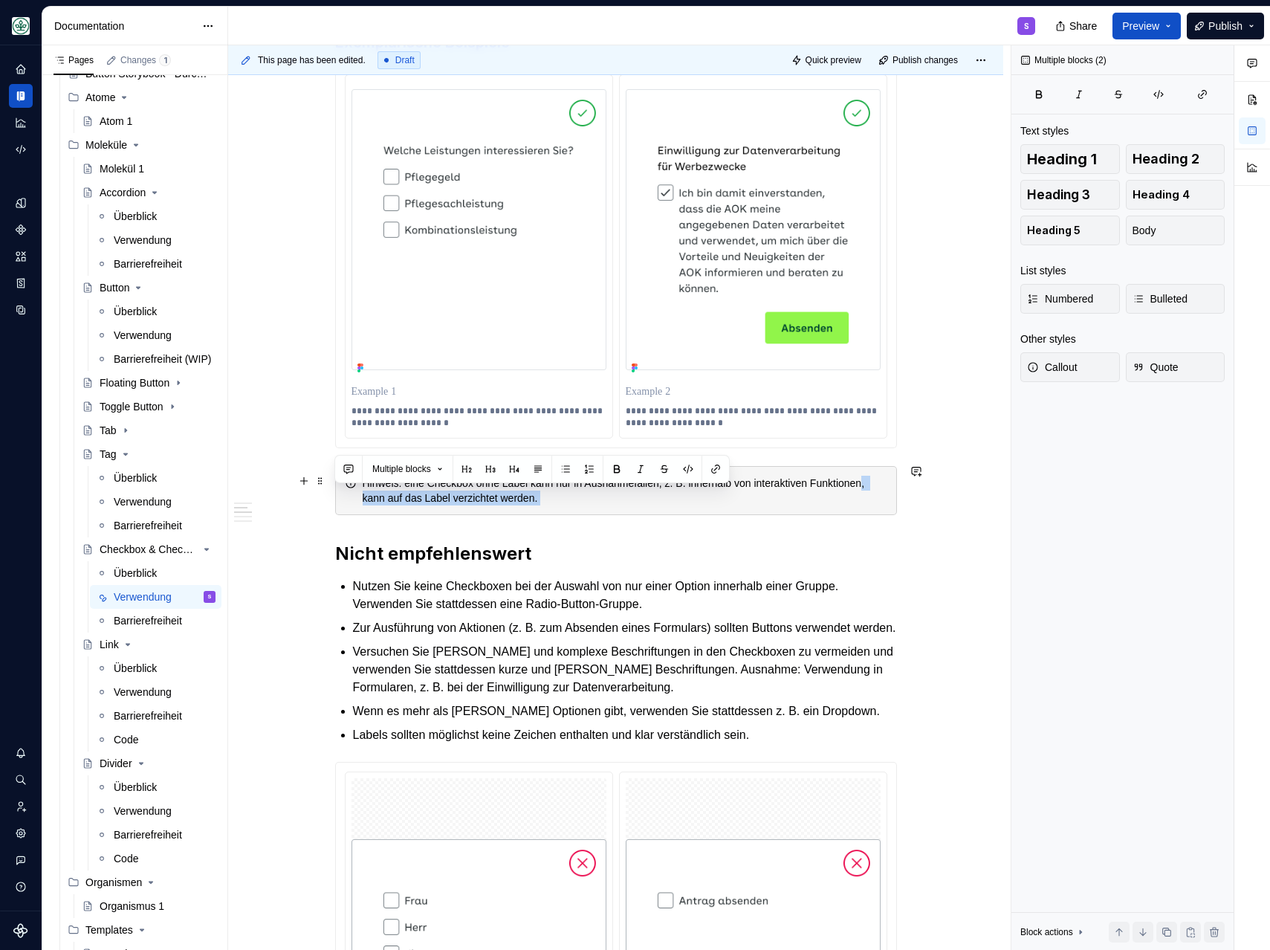
drag, startPoint x: 416, startPoint y: 494, endPoint x: 621, endPoint y: 496, distance: 205.1
click at [621, 496] on div "Hinweis: eine Checkbox ohne Label kann nur in Ausnahmefällen, z. B. innerhalb v…" at bounding box center [625, 491] width 525 height 30
drag, startPoint x: 417, startPoint y: 497, endPoint x: 609, endPoint y: 491, distance: 191.8
click at [609, 492] on div "Hinweis: eine Checkbox ohne Label kann nur in Ausnahmefällen, z. B. innerhalb v…" at bounding box center [625, 491] width 525 height 30
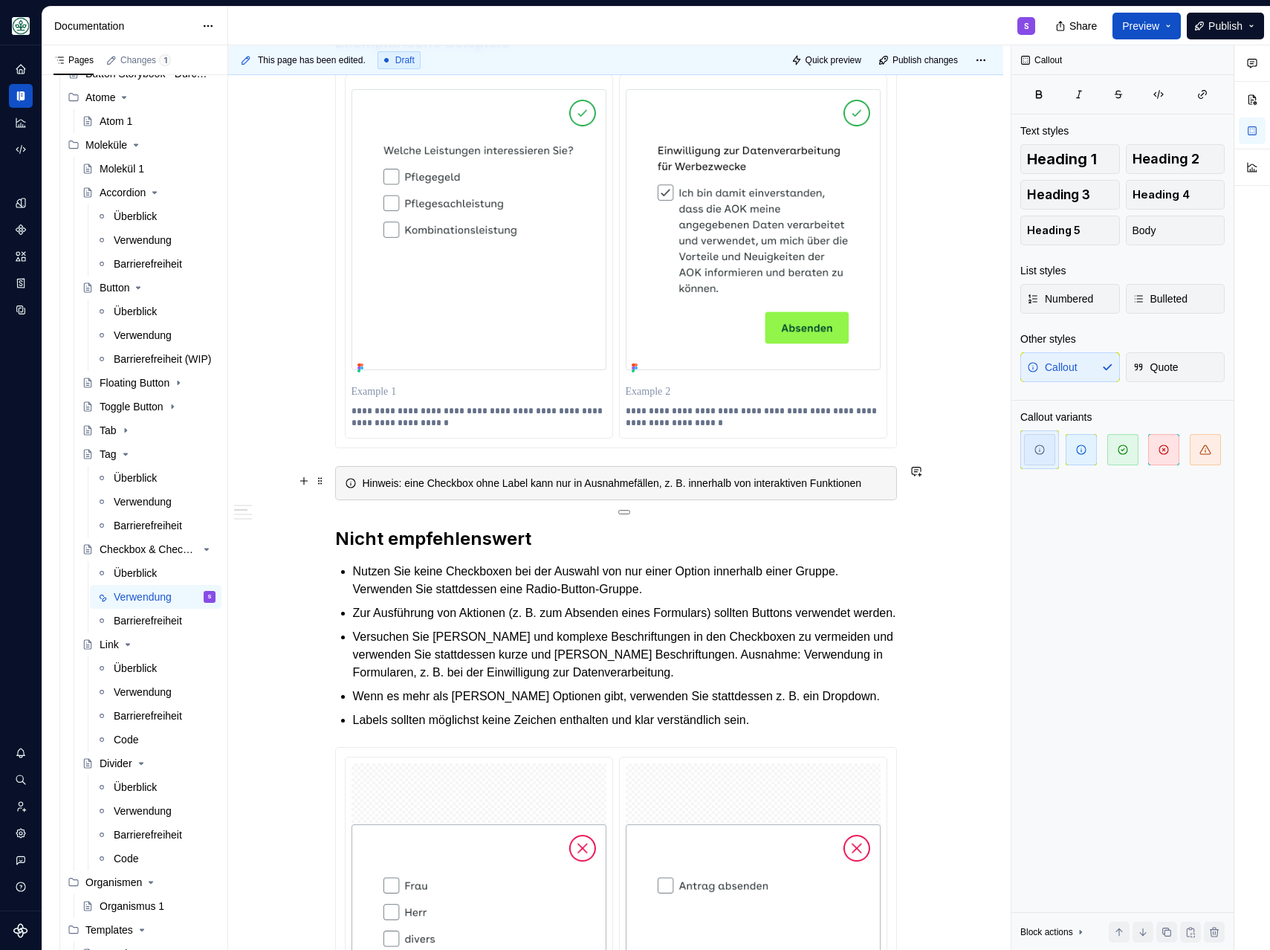
click at [441, 490] on div "Hinweis: eine Checkbox ohne Label kann nur in Ausnahmefällen, z. B. innerhalb v…" at bounding box center [625, 483] width 525 height 15
click at [366, 479] on div "Hinweis: eine Checkbox ohne Label kann nur in Ausnahmefällen, z. B. innerhalb v…" at bounding box center [625, 483] width 525 height 15
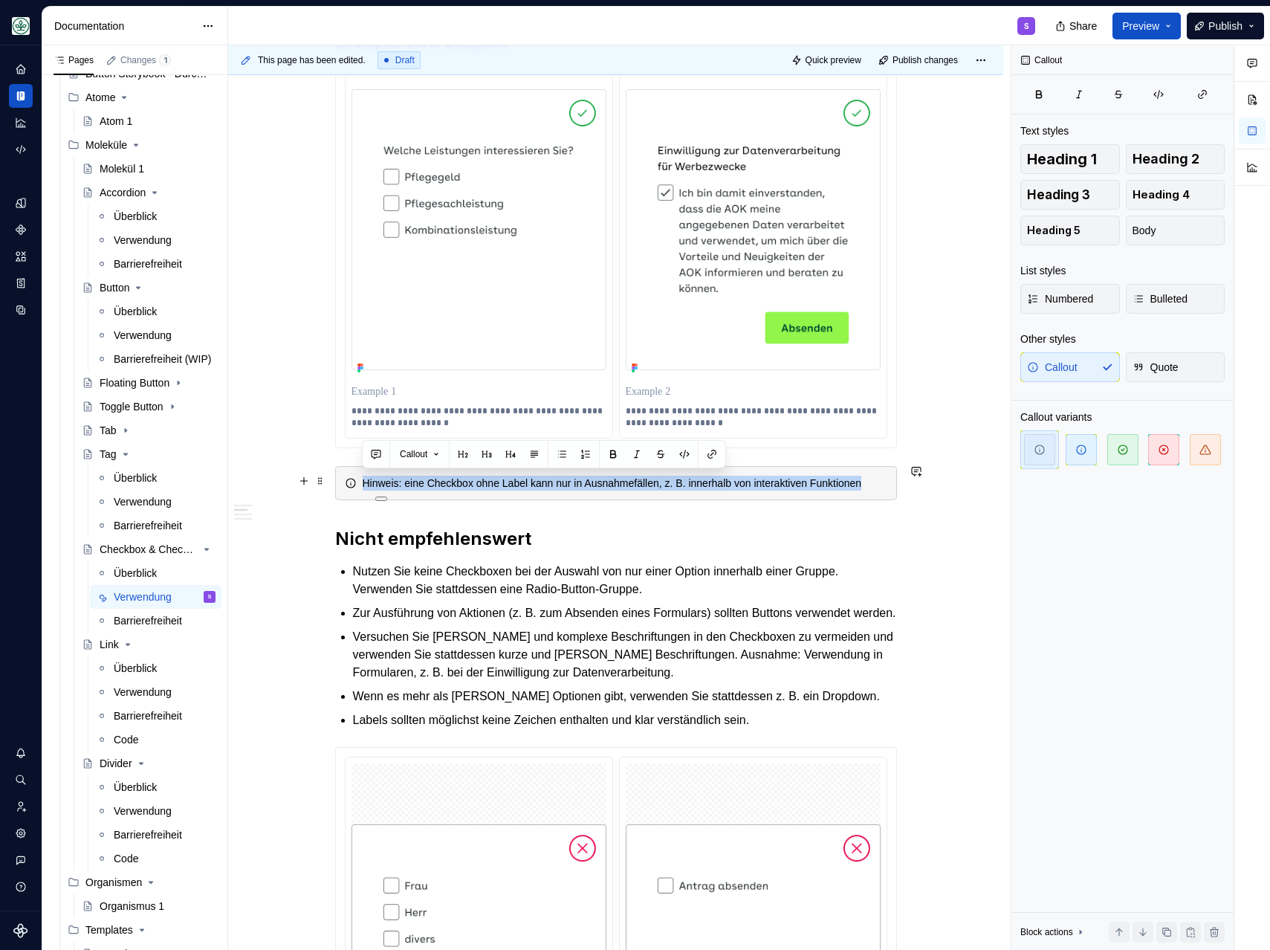
click at [380, 481] on div "Hinweis: eine Checkbox ohne Label kann nur in Ausnahmefällen, z. B. innerhalb v…" at bounding box center [625, 483] width 525 height 15
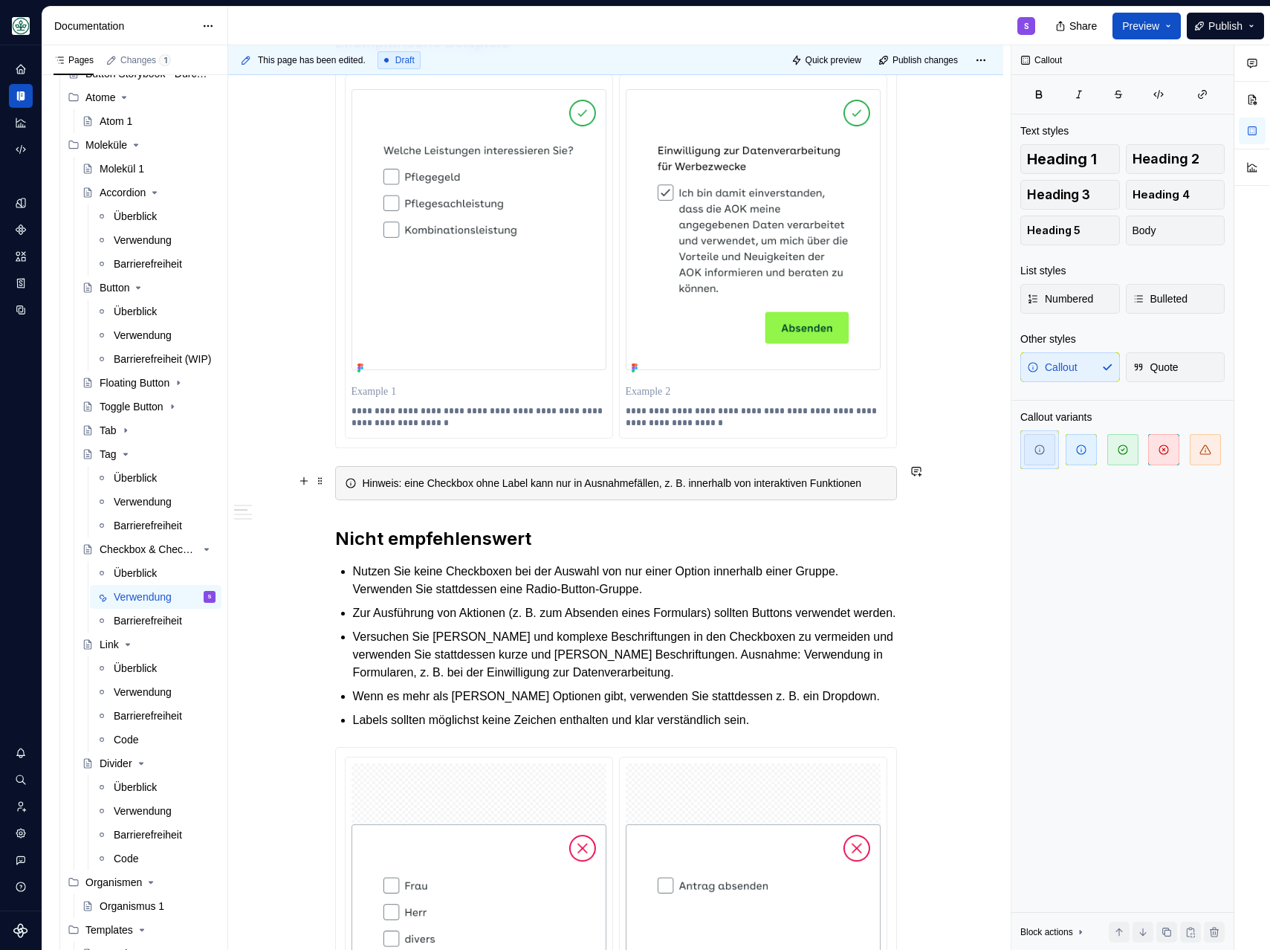
click at [434, 489] on div "Hinweis: eine Checkbox ohne Label kann nur in Ausnahmefällen, z. B. innerhalb v…" at bounding box center [625, 483] width 525 height 15
drag, startPoint x: 404, startPoint y: 479, endPoint x: 359, endPoint y: 479, distance: 44.6
click at [359, 479] on div "Hinweis: eine Checkbox ohne Label kann nur in Ausnahmefällen, z. B. innerhalb v…" at bounding box center [616, 483] width 562 height 34
click at [502, 490] on div "Hinweis: eine Checkbox ohne Label kann nur in Ausnahmefällen, z. B. innerhalb v…" at bounding box center [625, 483] width 525 height 15
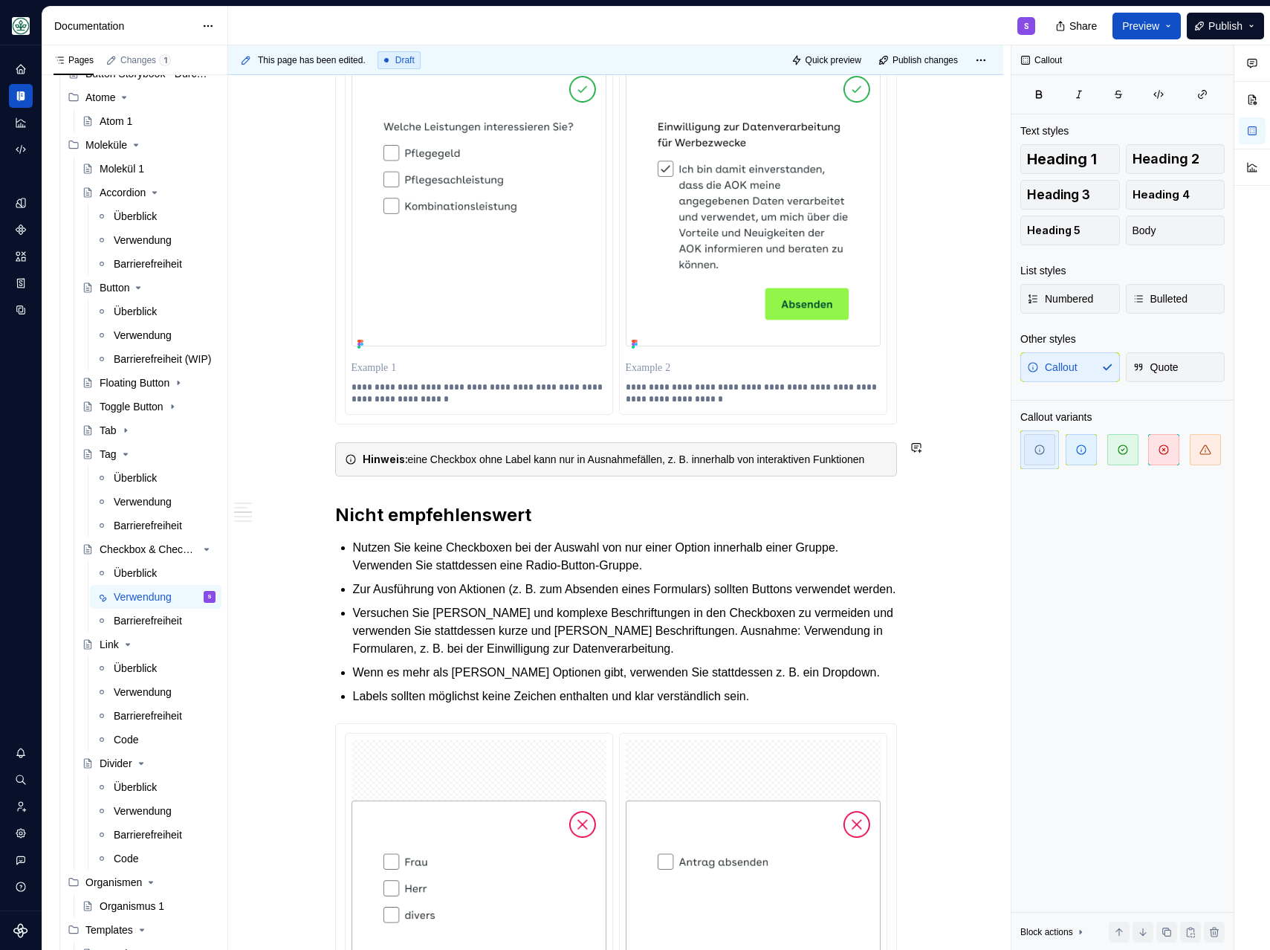
scroll to position [774, 0]
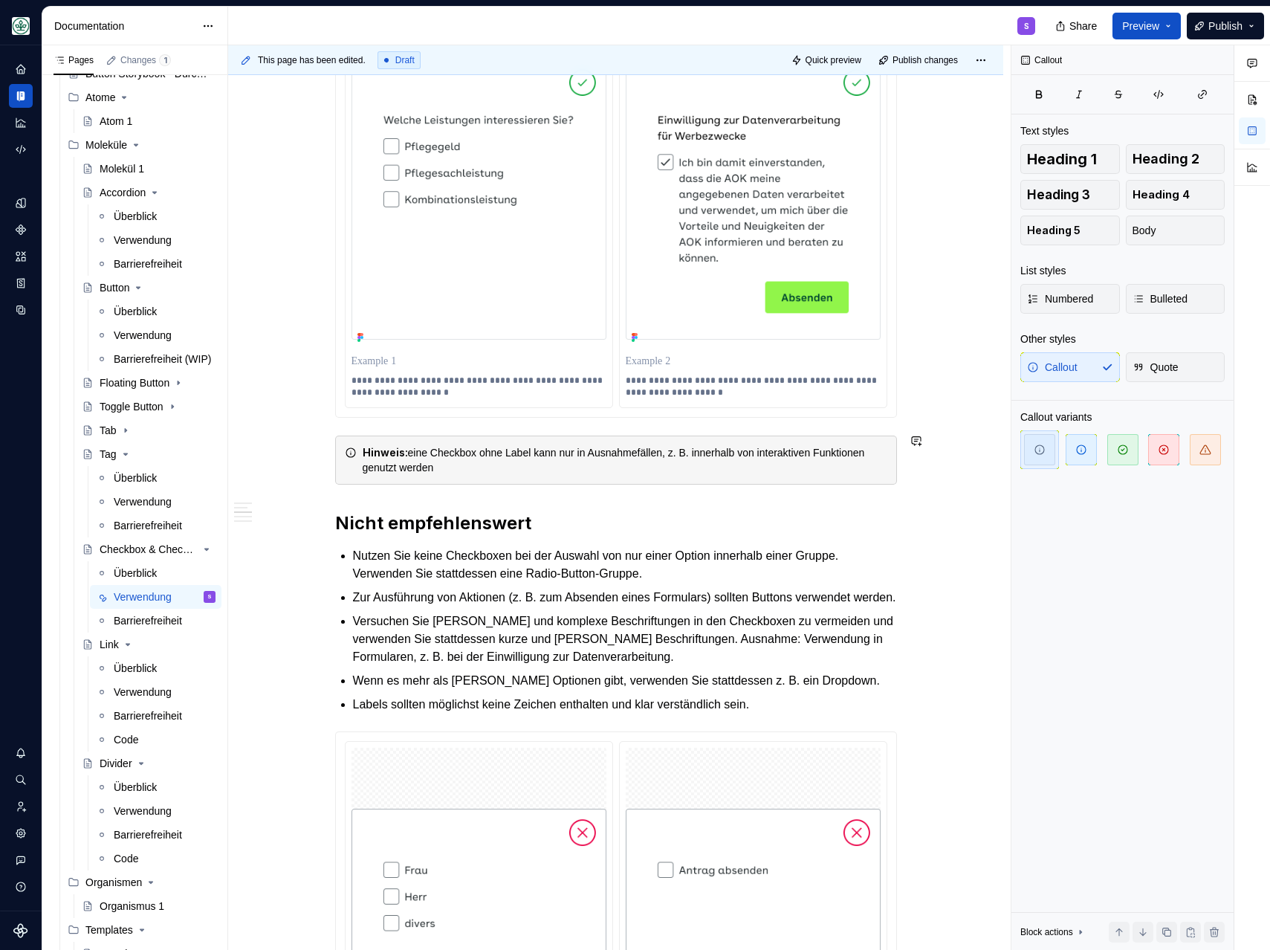
click at [433, 502] on div "Checkboxen bieten flexible Auswahlmöglichkeiten, indem Nutzende eine oder mehre…" at bounding box center [616, 728] width 562 height 2382
click at [493, 458] on div "Hinweis: eine Checkbox ohne Label kann nur in Ausnahmefällen, z. B. innerhalb v…" at bounding box center [625, 460] width 525 height 30
click at [516, 463] on div "Hinweis: eine Checkbox ohne Label kann nur in Ausnahmefällen, z. B. innerhalb v…" at bounding box center [625, 460] width 525 height 30
click at [320, 492] on div "Checkboxen bieten flexible Auswahlmöglichkeiten, indem Nutzende eine oder mehre…" at bounding box center [615, 861] width 775 height 2720
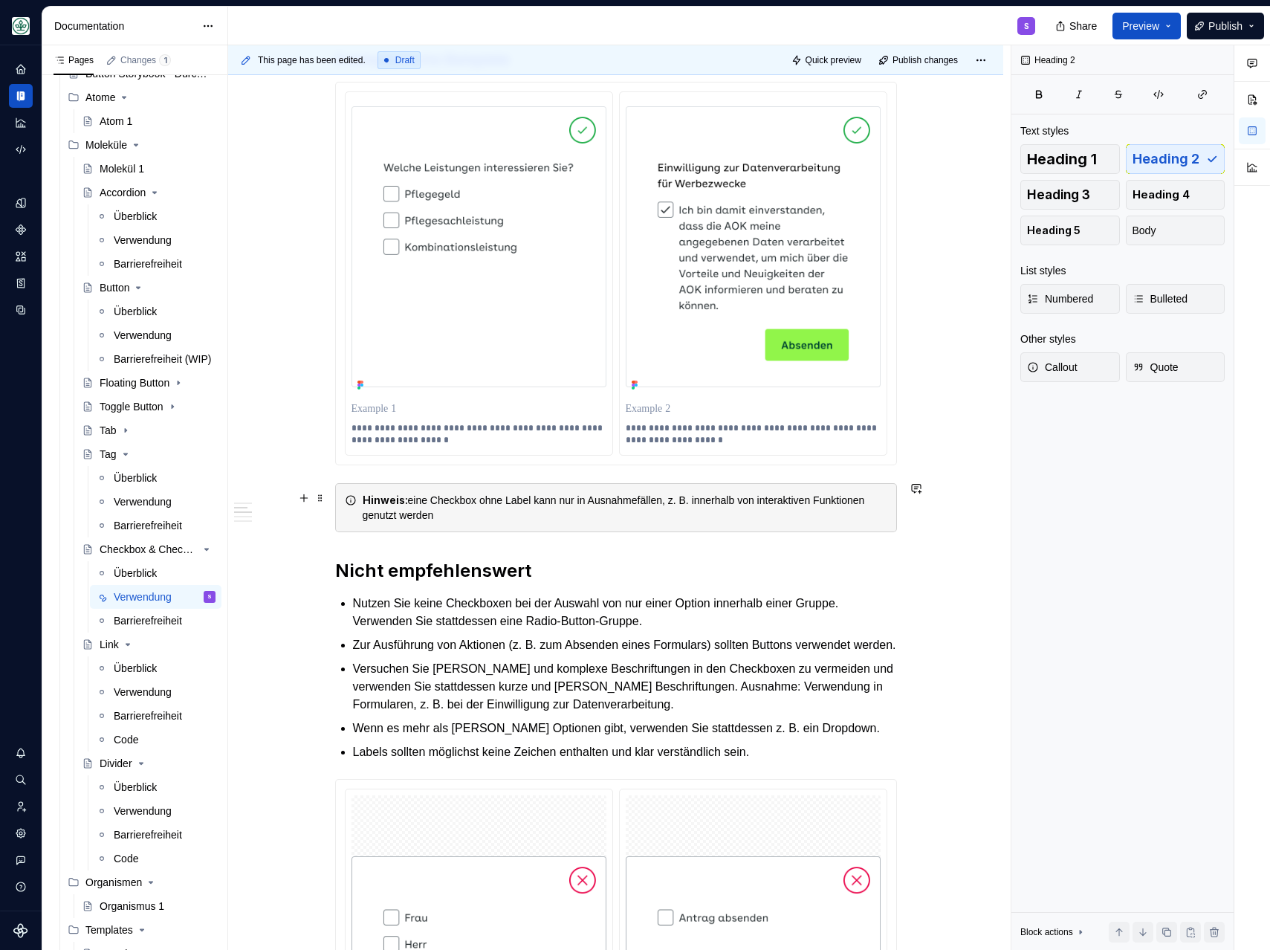
scroll to position [725, 0]
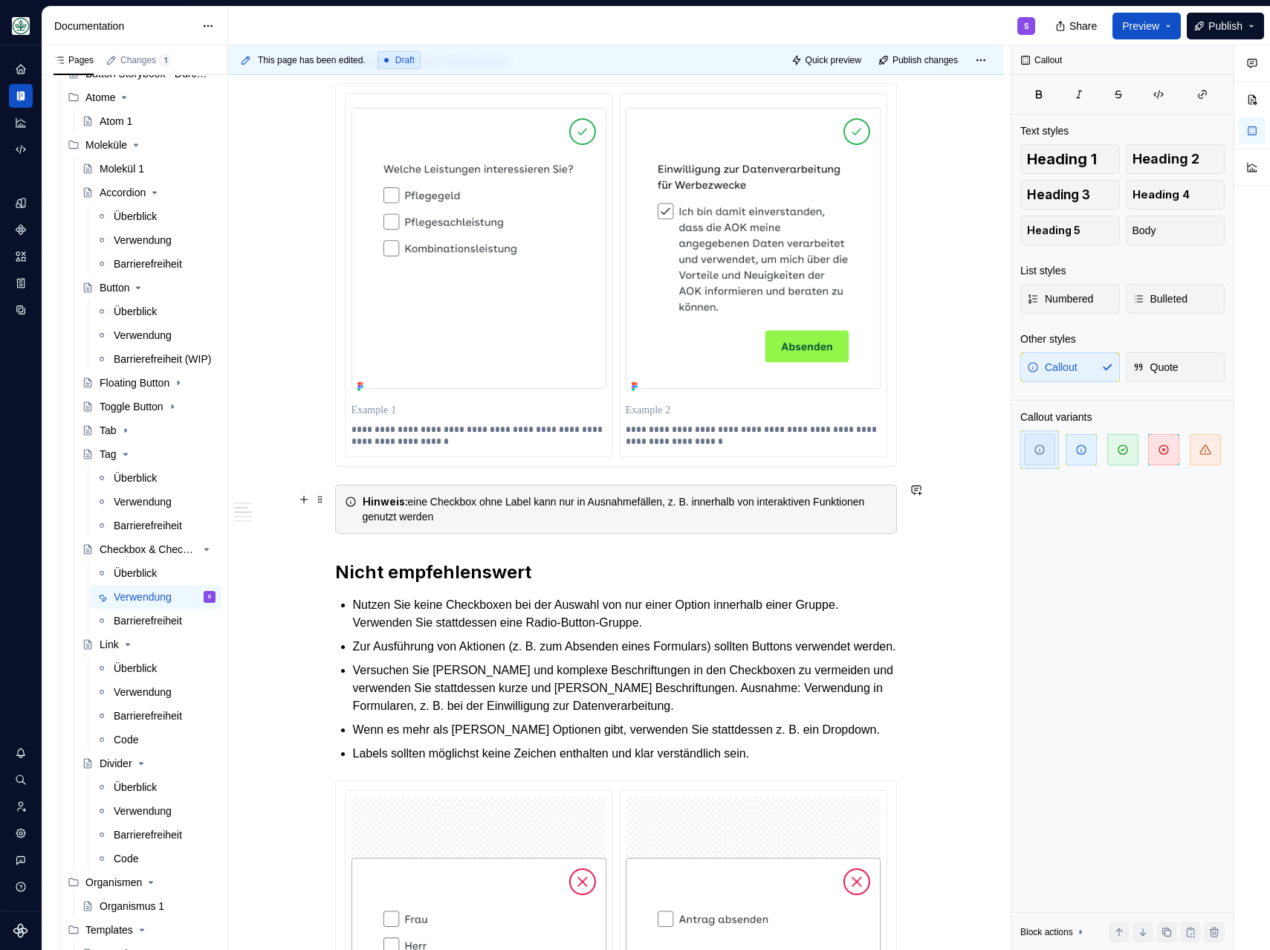
click at [518, 515] on div "Hinweis: eine Checkbox ohne Label kann nur in Ausnahmefällen, z. B. innerhalb v…" at bounding box center [625, 509] width 525 height 30
click at [407, 538] on div "Checkboxen bieten flexible Auswahlmöglichkeiten, indem Nutzende eine oder mehre…" at bounding box center [616, 777] width 562 height 2382
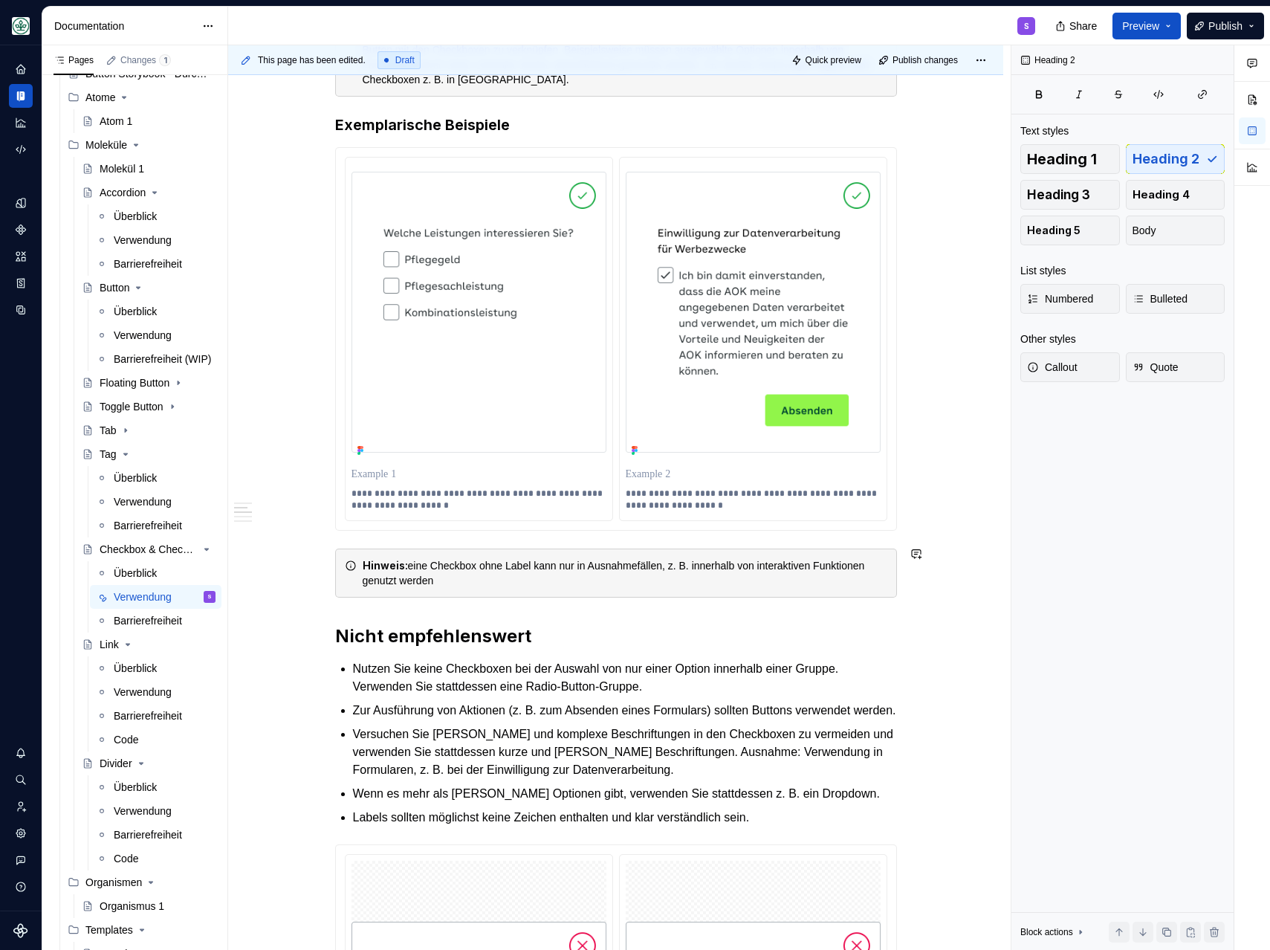
scroll to position [635, 0]
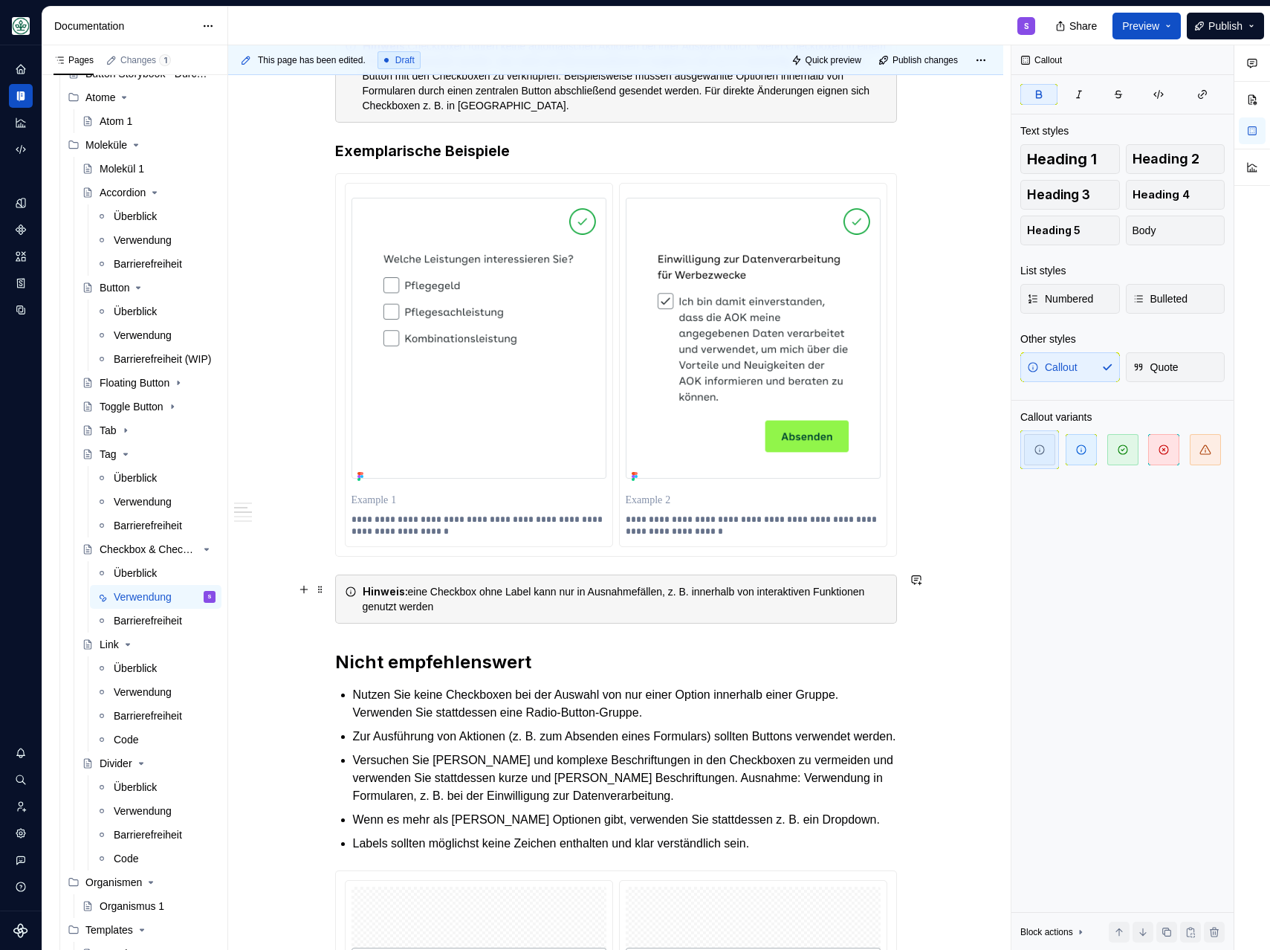
click at [359, 577] on div "Hinweis: eine Checkbox ohne Label kann nur in Ausnahmefällen, z. B. innerhalb v…" at bounding box center [616, 598] width 562 height 49
click at [337, 583] on div "Hinweis: eine Checkbox ohne Label kann nur in Ausnahmefällen, z. B. innerhalb v…" at bounding box center [616, 598] width 562 height 49
click at [323, 588] on span at bounding box center [320, 589] width 12 height 21
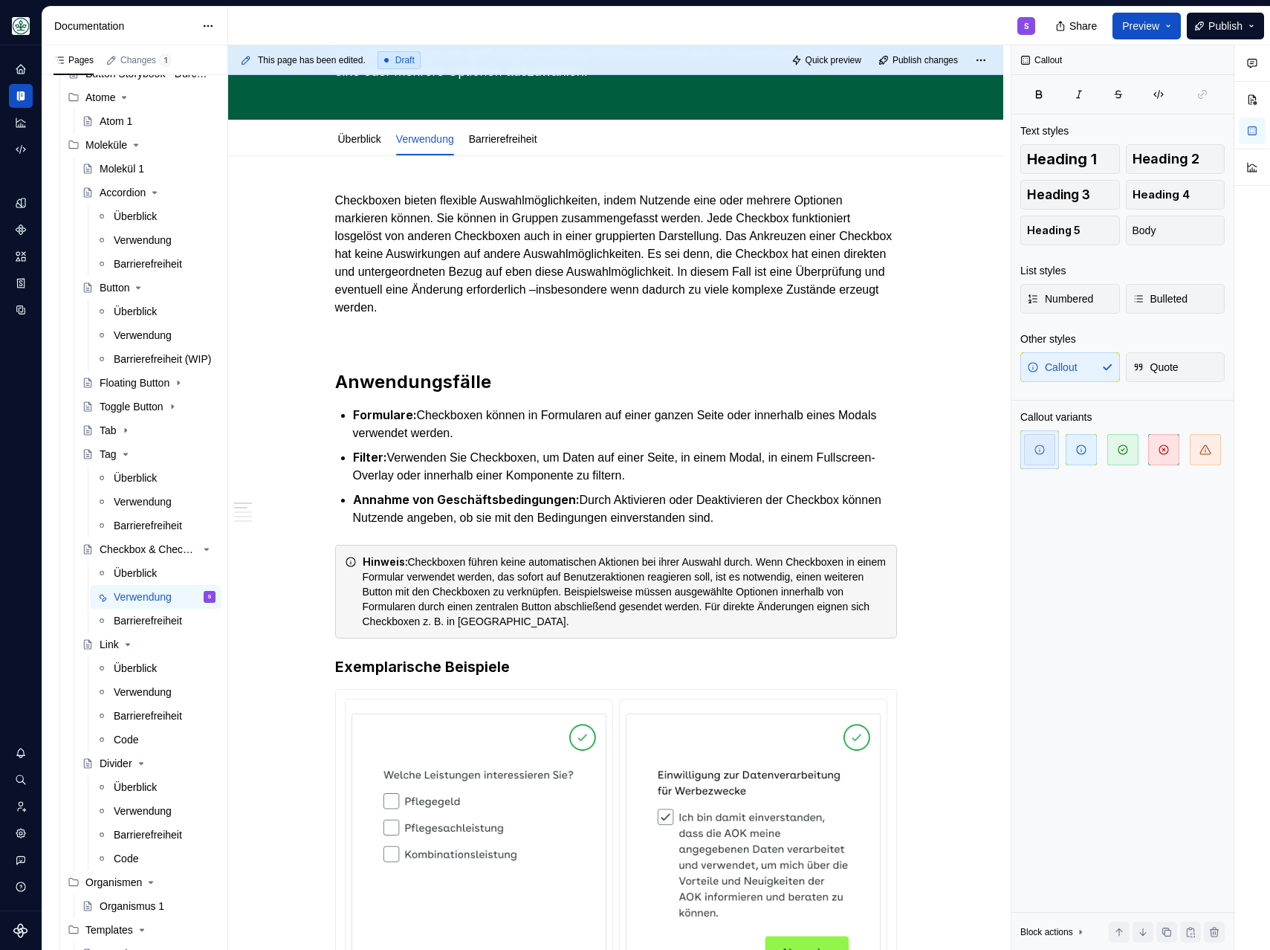
scroll to position [0, 0]
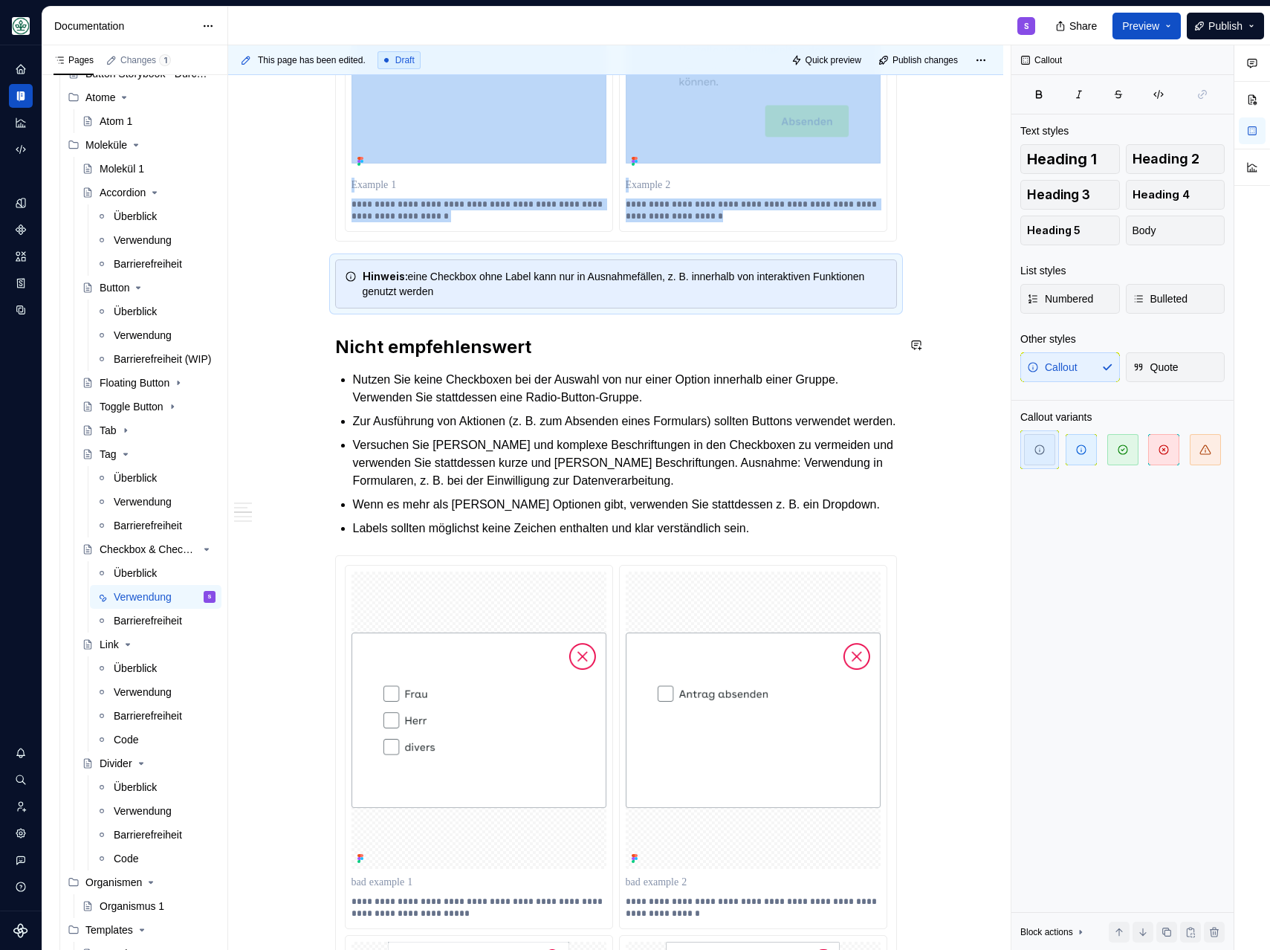
scroll to position [962, 0]
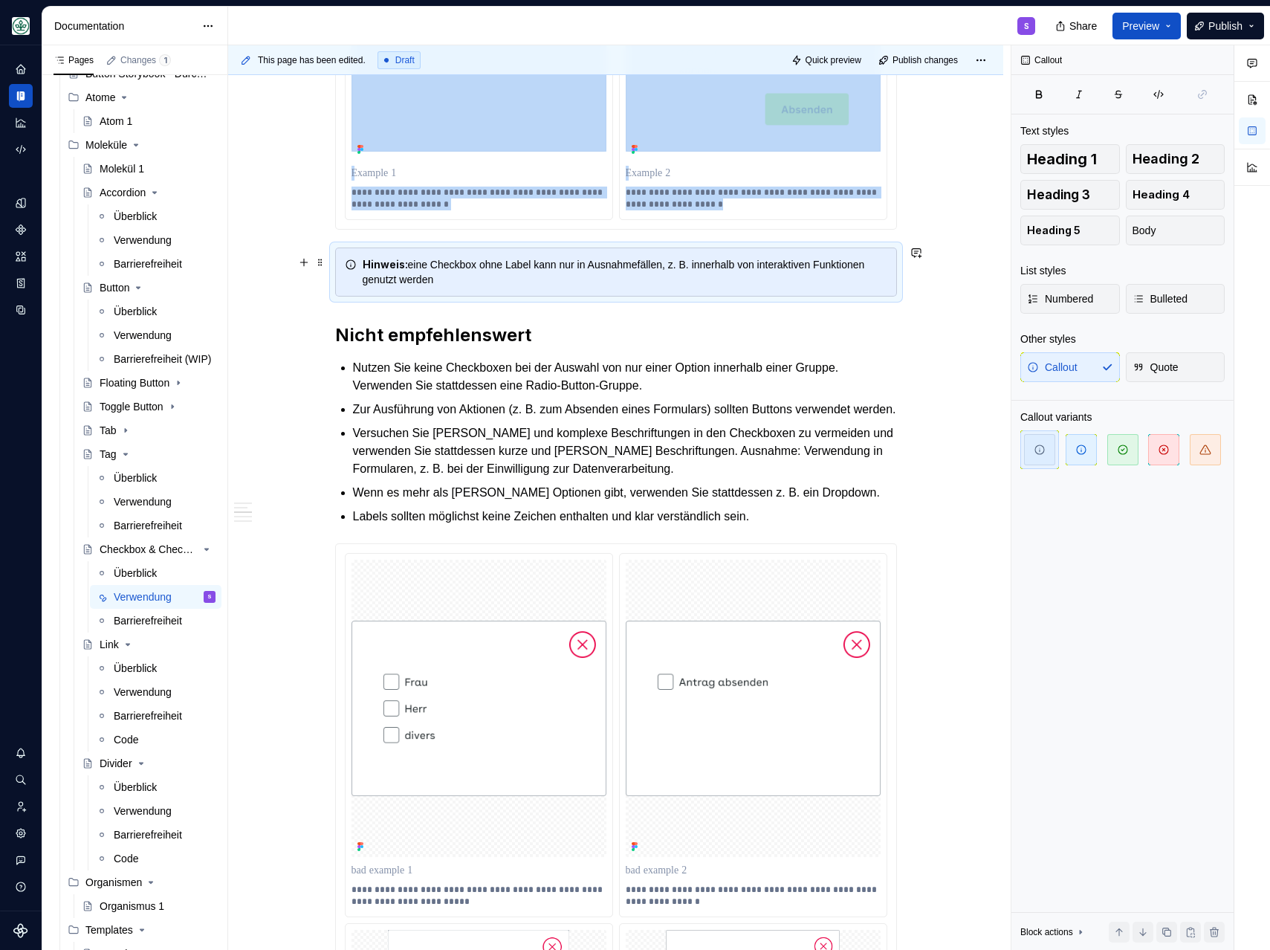
click at [441, 271] on div "Hinweis: eine Checkbox ohne Label kann nur in Ausnahmefällen, z. B. innerhalb v…" at bounding box center [625, 272] width 525 height 30
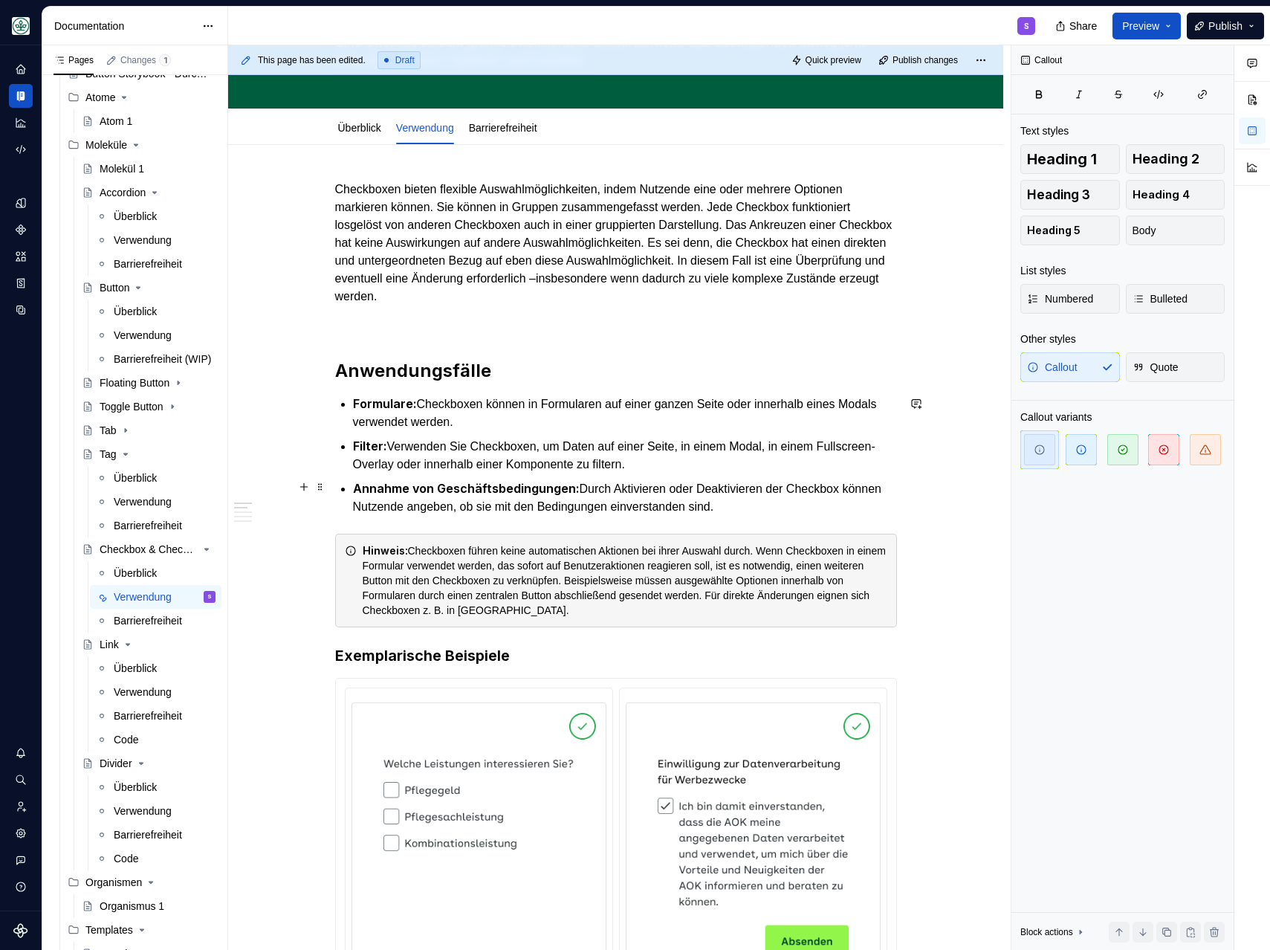
scroll to position [132, 0]
click at [360, 125] on link "Überblick" at bounding box center [359, 126] width 43 height 12
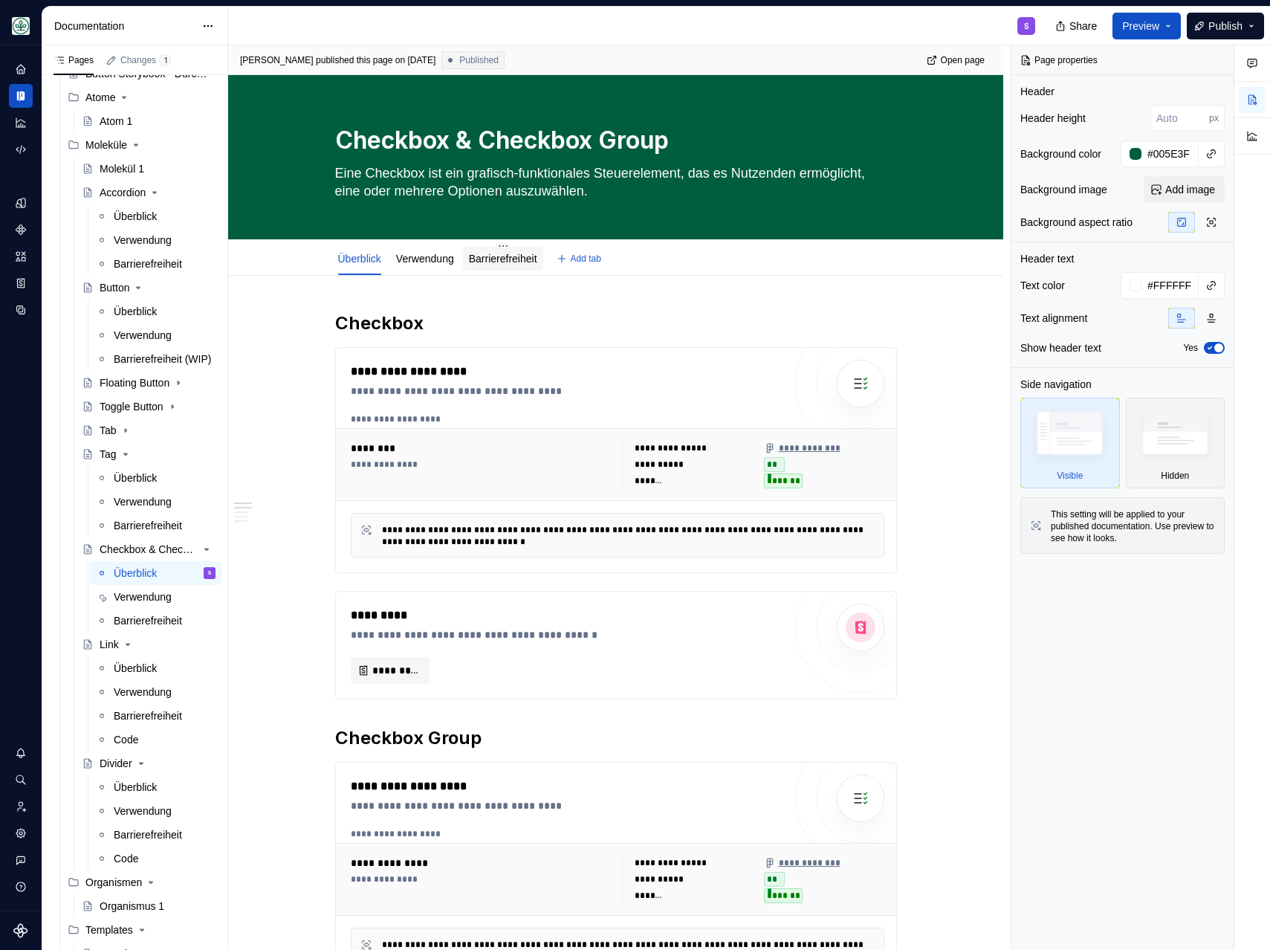
click at [507, 264] on link "Barrierefreiheit" at bounding box center [503, 259] width 68 height 12
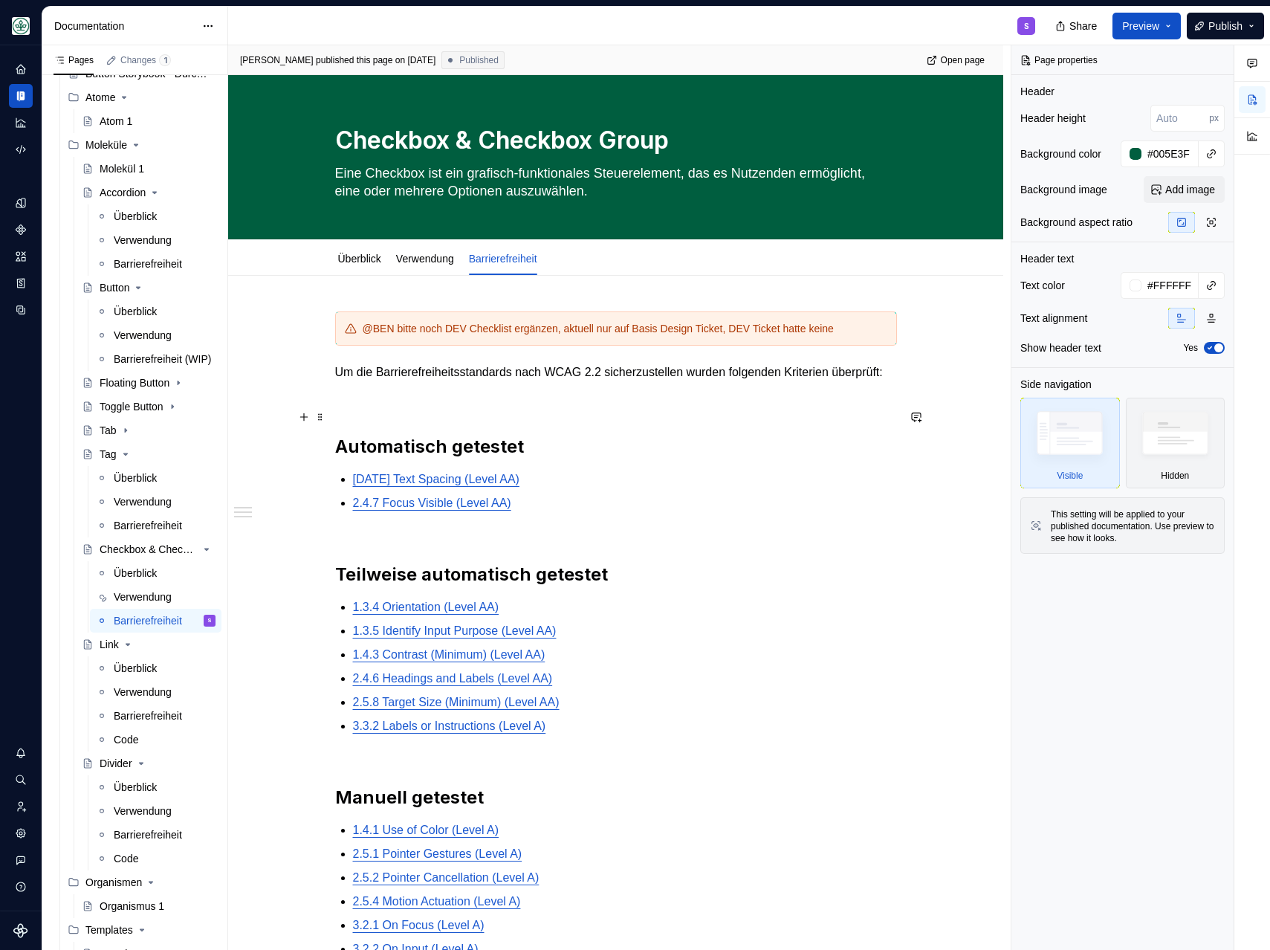
click at [435, 408] on p at bounding box center [616, 399] width 562 height 18
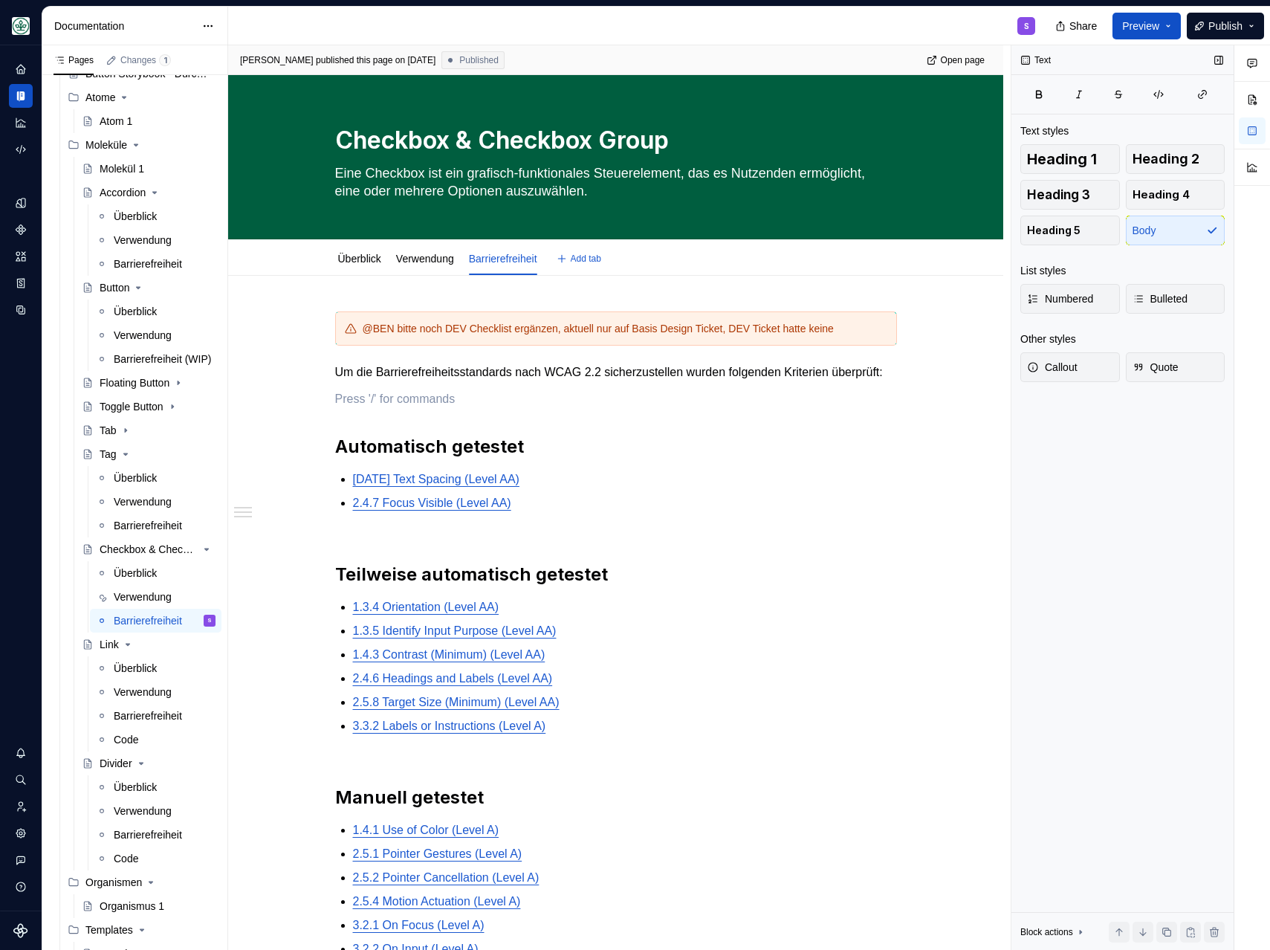
type textarea "*"
click at [1208, 28] on span "Publish" at bounding box center [1225, 26] width 34 height 15
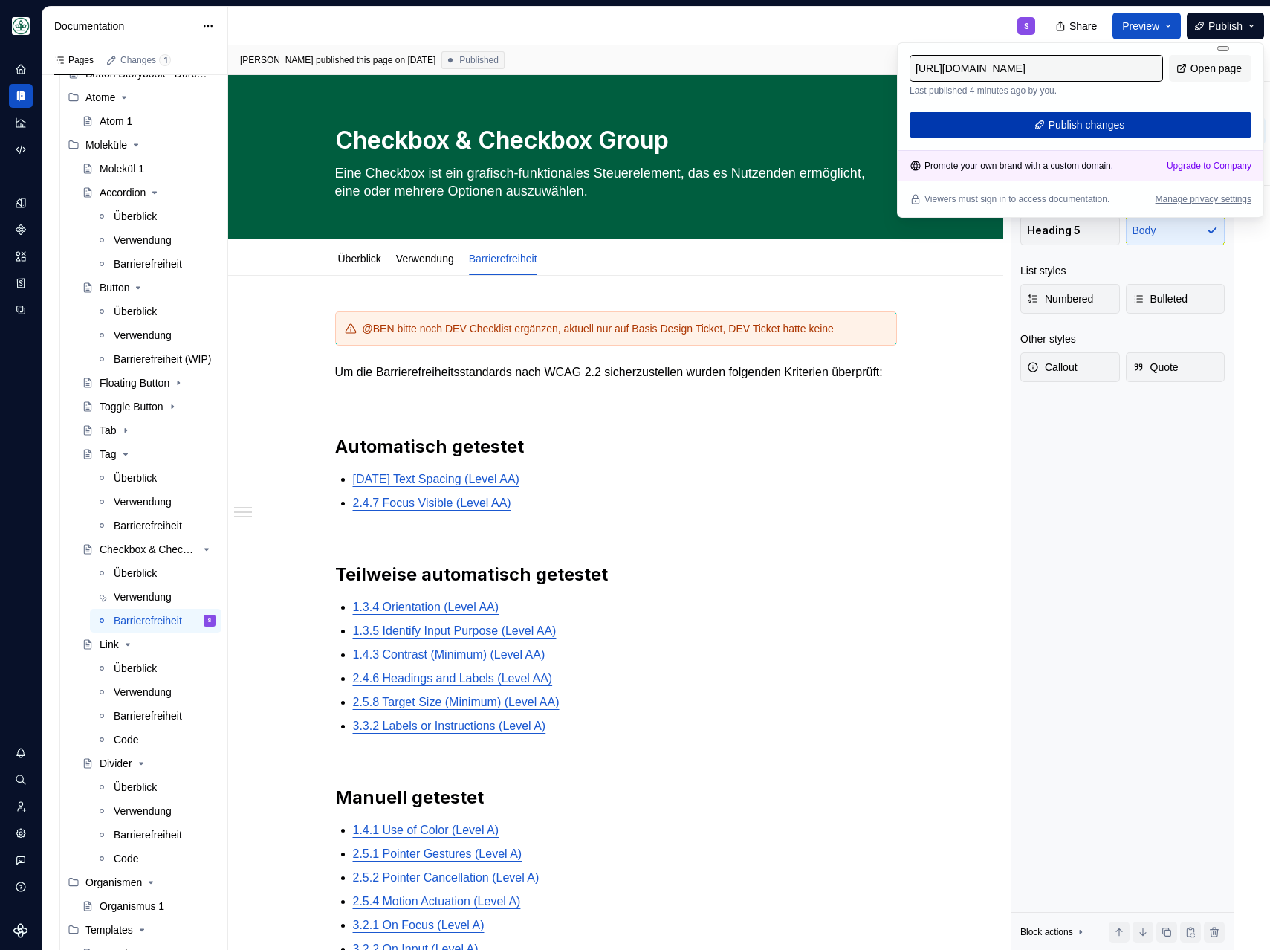
click at [1079, 124] on span "Publish changes" at bounding box center [1087, 124] width 77 height 15
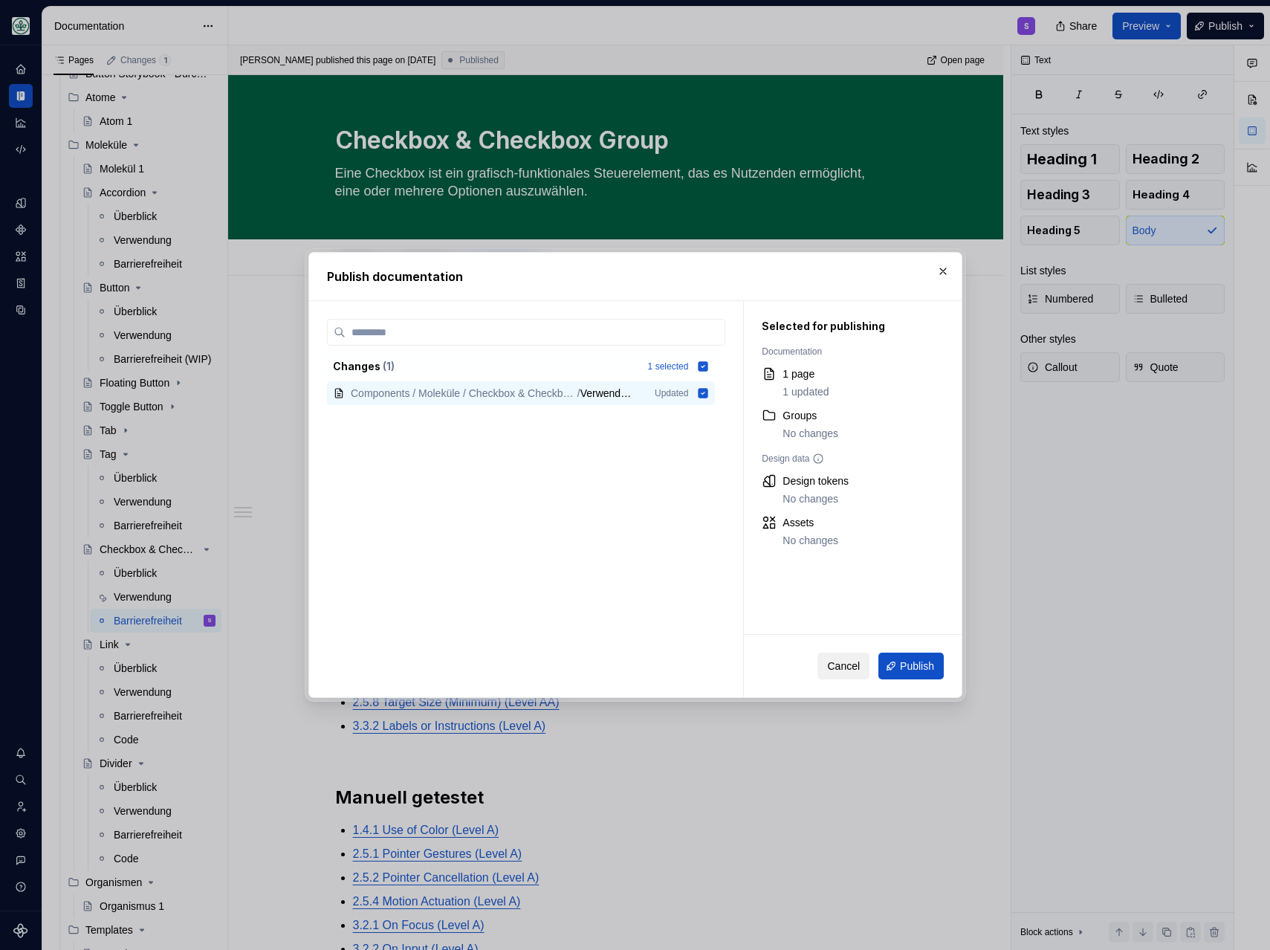
click at [851, 676] on button "Cancel" at bounding box center [843, 665] width 52 height 27
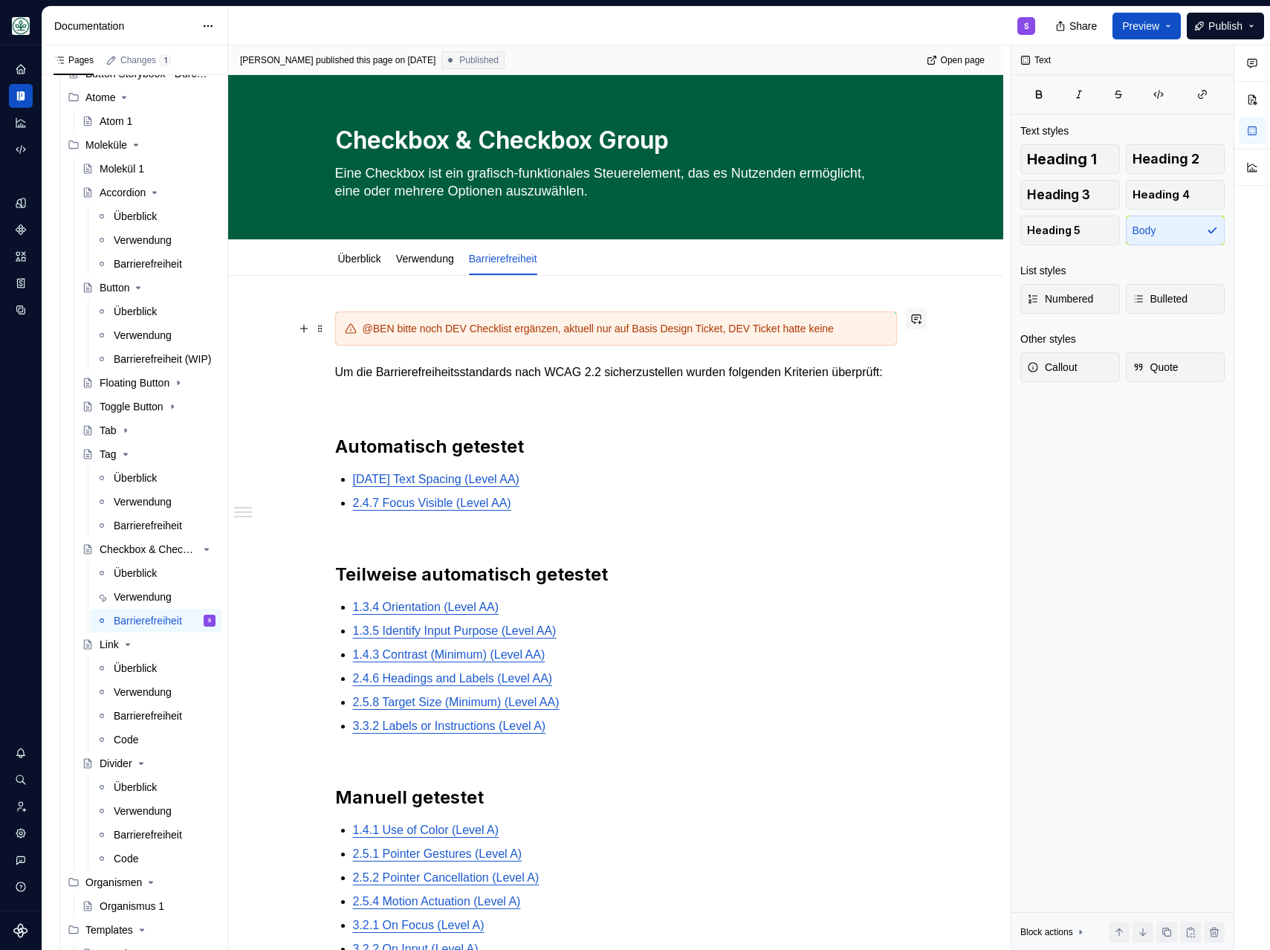
click at [921, 316] on button "button" at bounding box center [916, 318] width 21 height 21
click at [717, 323] on span "Ben" at bounding box center [716, 325] width 19 height 15
click at [906, 363] on icon "Send" at bounding box center [910, 367] width 9 height 9
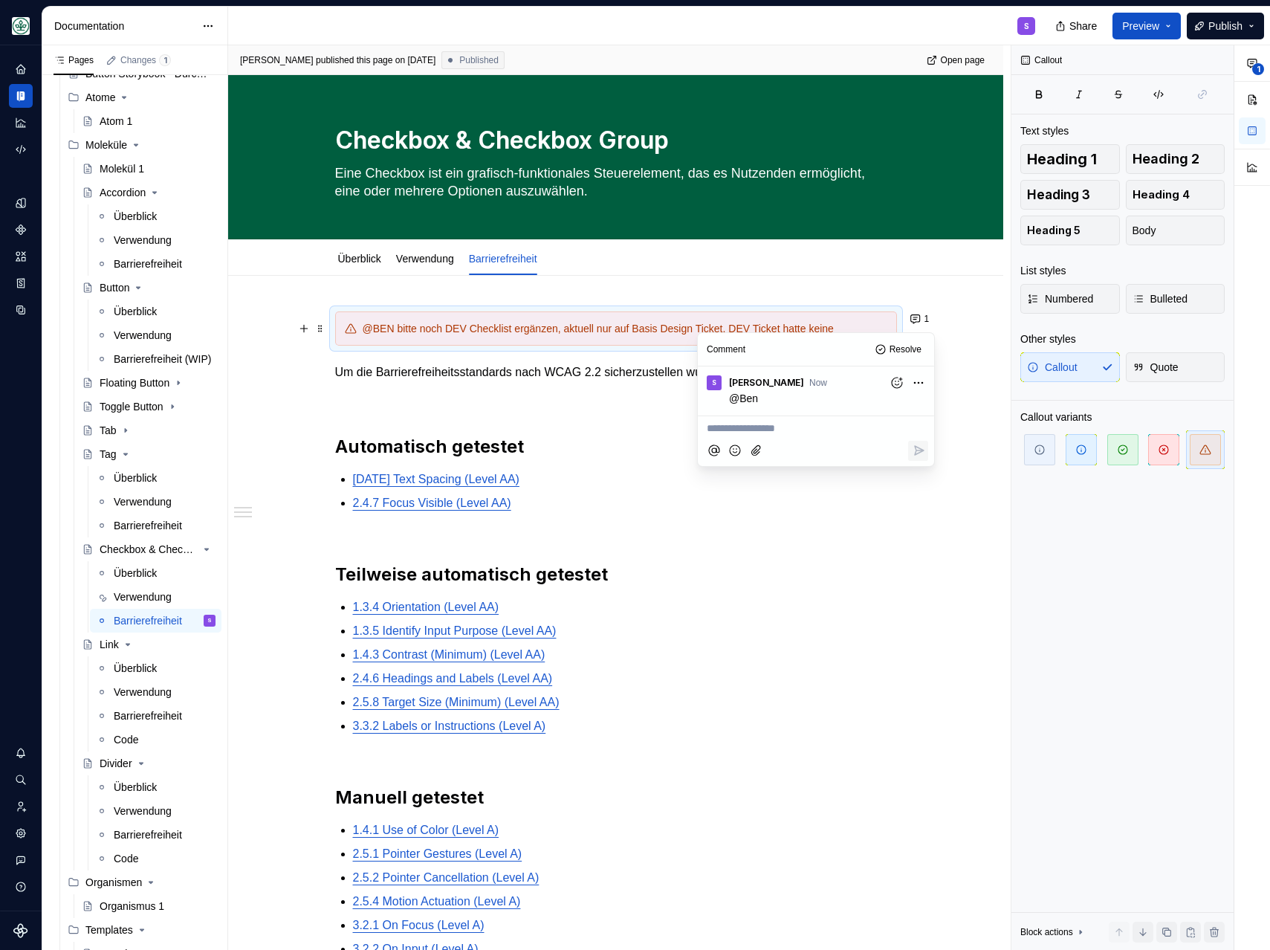
click at [739, 545] on div "@BEN bitte noch DEV Checklist ergänzen, aktuell nur auf Basis Design Ticket, DE…" at bounding box center [616, 688] width 562 height 754
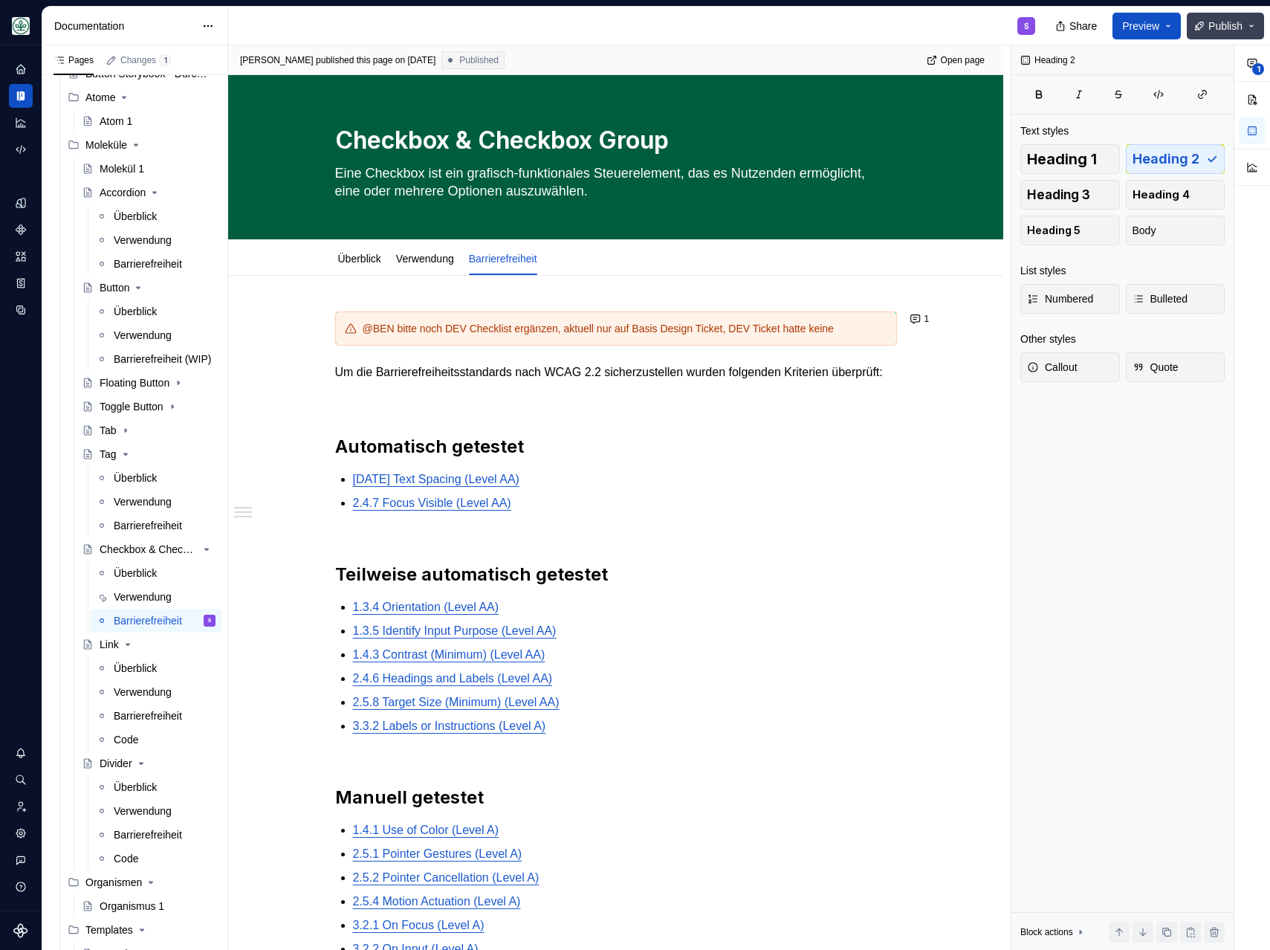
click at [1217, 24] on span "Publish" at bounding box center [1225, 26] width 34 height 15
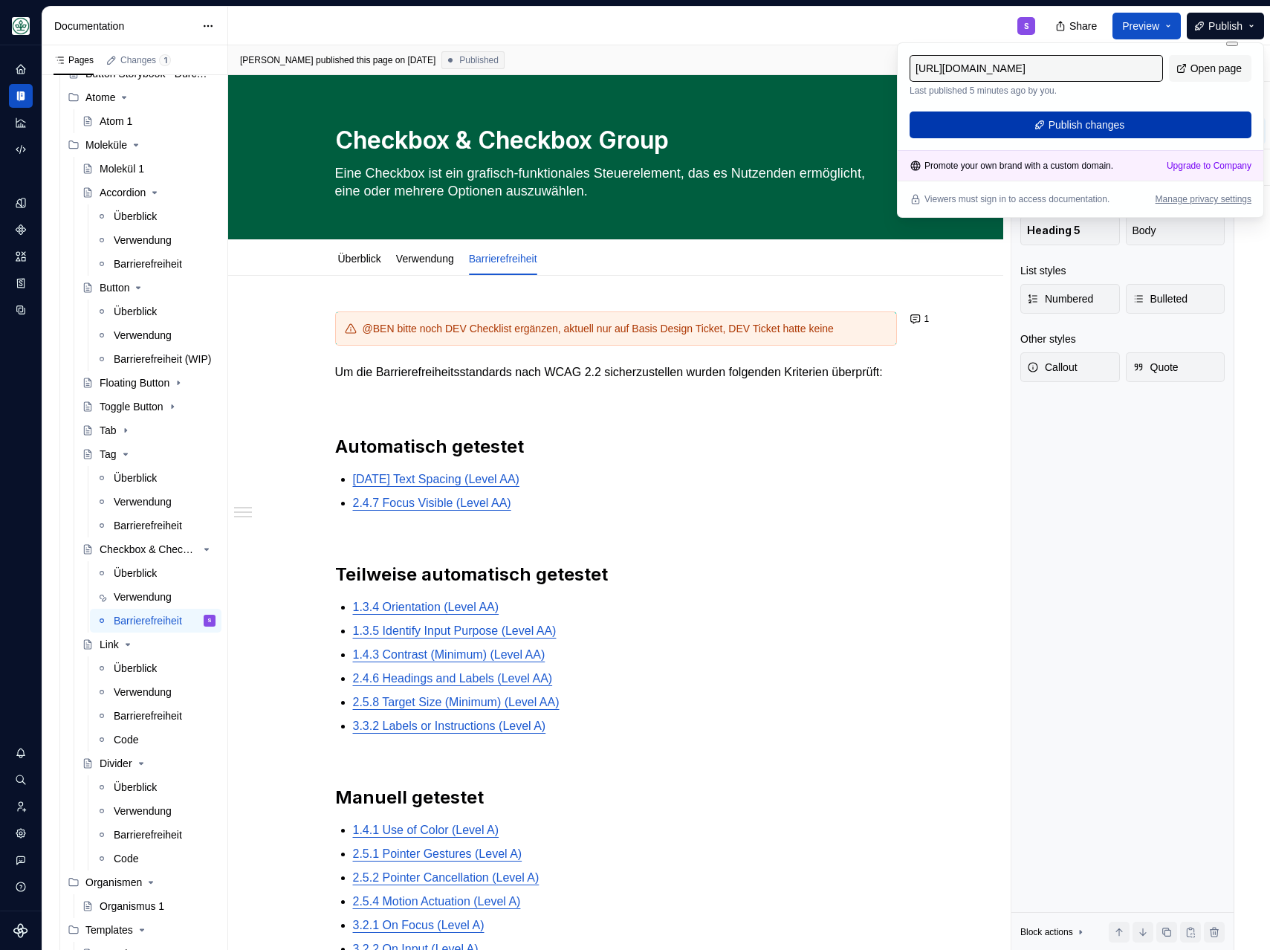
click at [1059, 131] on span "Publish changes" at bounding box center [1087, 124] width 77 height 15
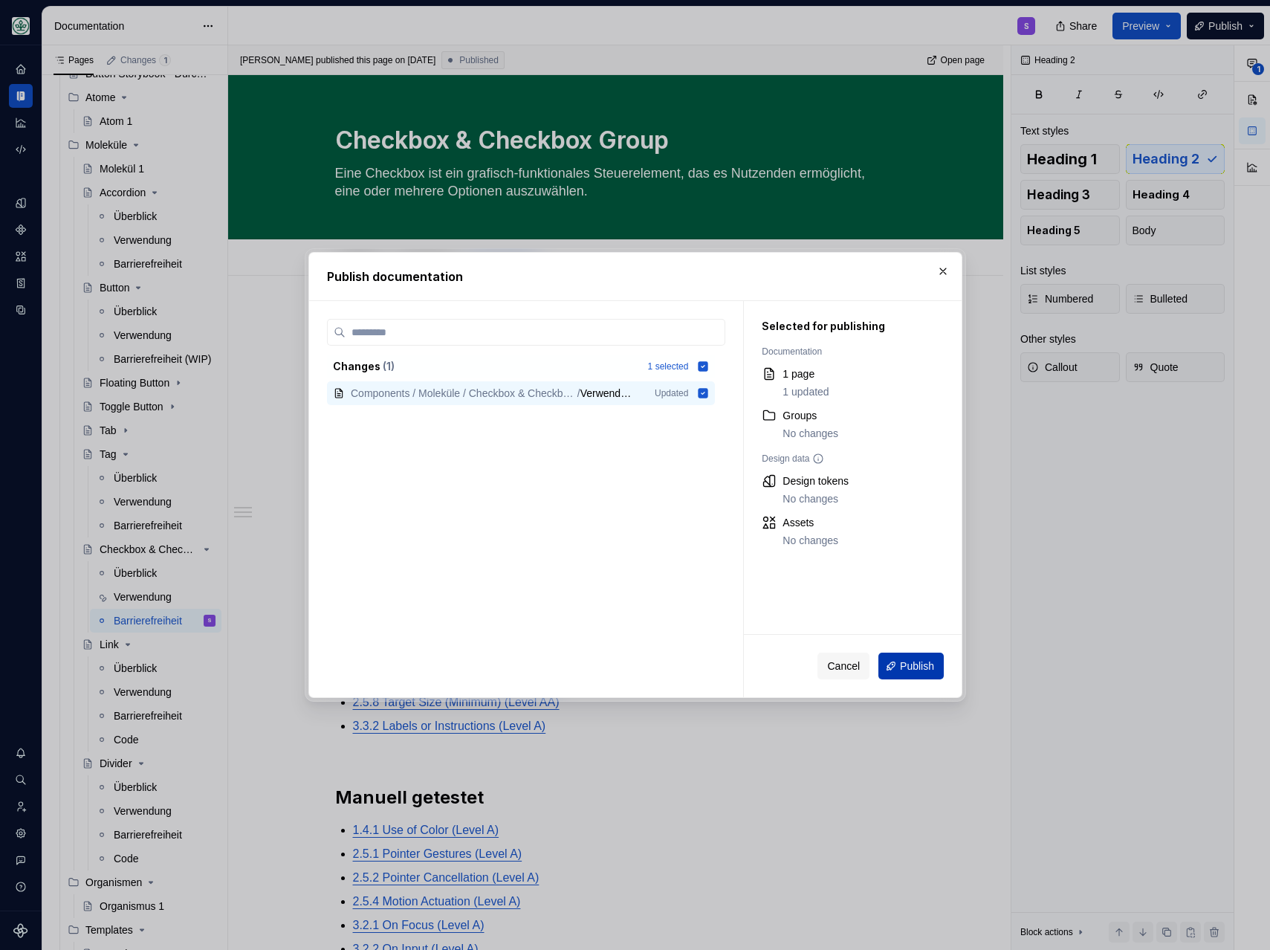
click at [920, 667] on span "Publish" at bounding box center [917, 665] width 34 height 15
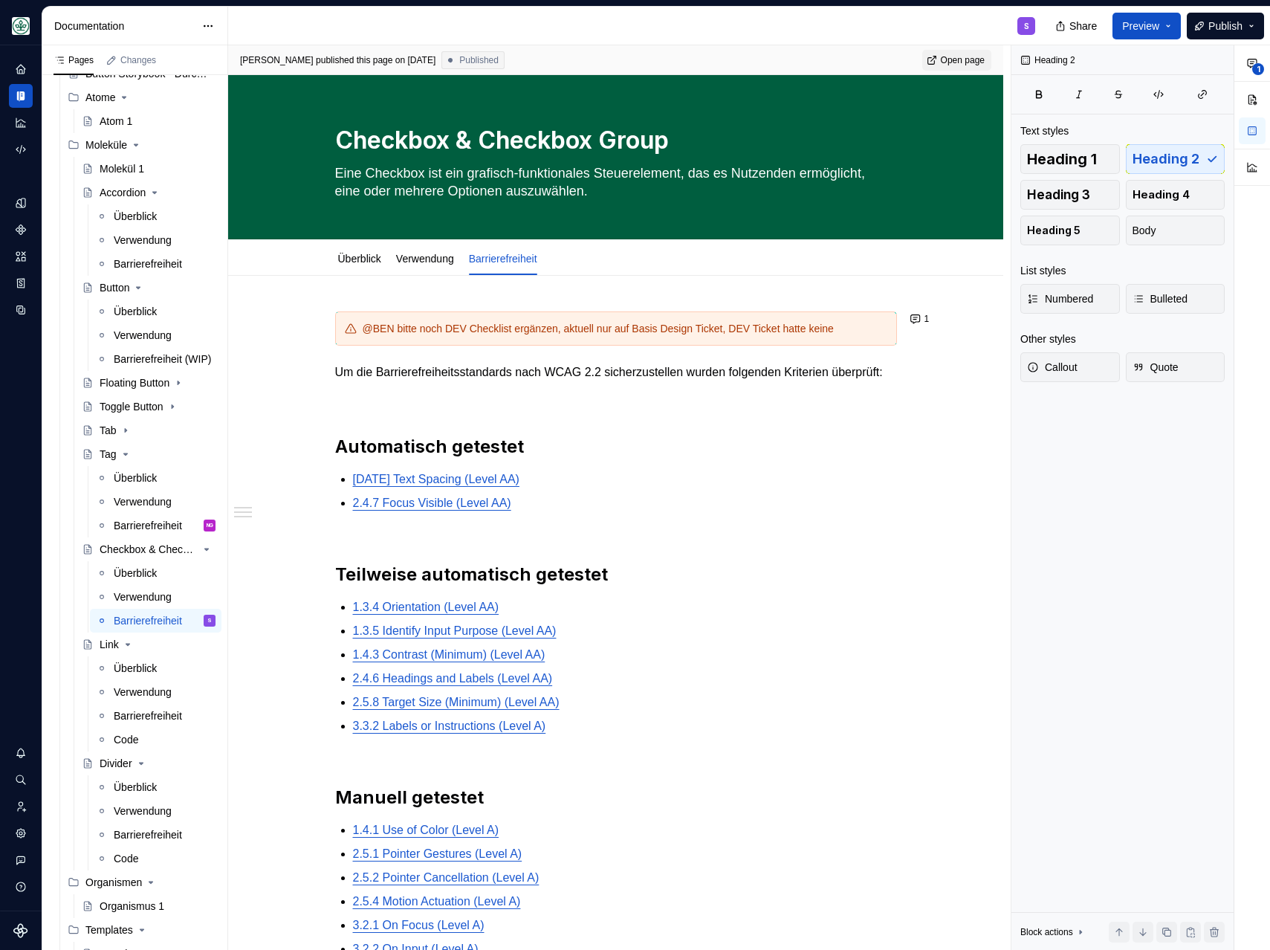
click at [977, 54] on span "Open page" at bounding box center [963, 60] width 44 height 12
type textarea "*"
